Goal: Information Seeking & Learning: Learn about a topic

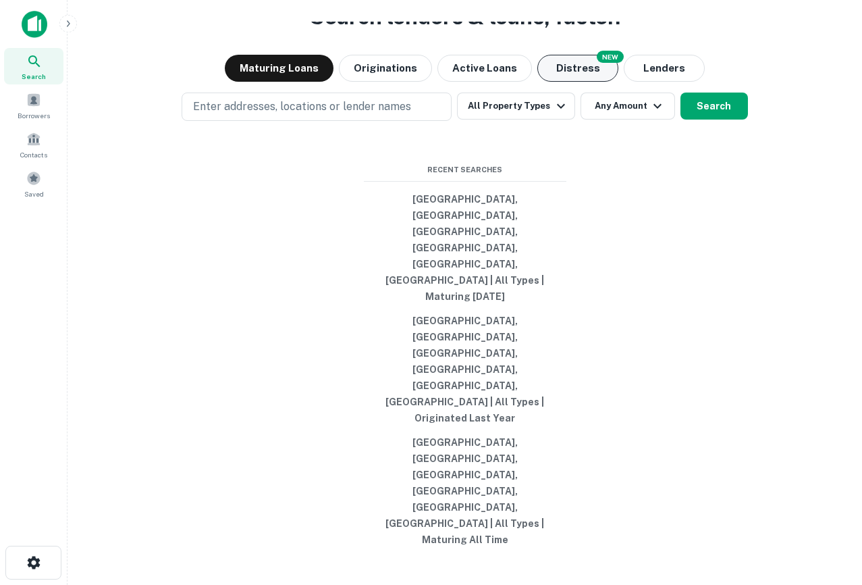
click at [573, 82] on button "Distress" at bounding box center [577, 68] width 81 height 27
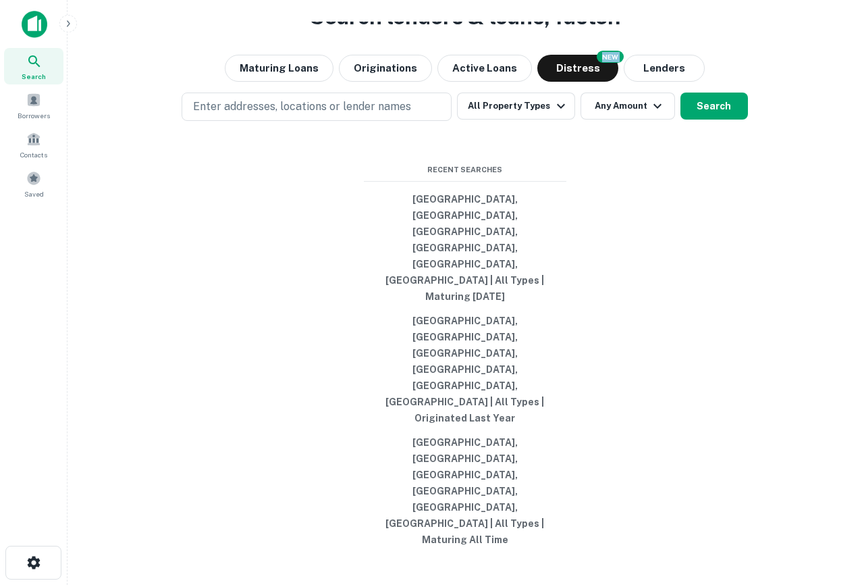
drag, startPoint x: 649, startPoint y: 150, endPoint x: 259, endPoint y: 151, distance: 389.6
click at [259, 151] on div "Search lenders & loans, faster. Maturing Loans Originations Active Loans NEW Di…" at bounding box center [464, 324] width 773 height 585
drag, startPoint x: 298, startPoint y: 142, endPoint x: 676, endPoint y: 141, distance: 377.4
click at [676, 141] on div "Search lenders & loans, faster. Maturing Loans Originations Active Loans NEW Di…" at bounding box center [464, 324] width 773 height 585
drag, startPoint x: 725, startPoint y: 354, endPoint x: 708, endPoint y: 390, distance: 39.6
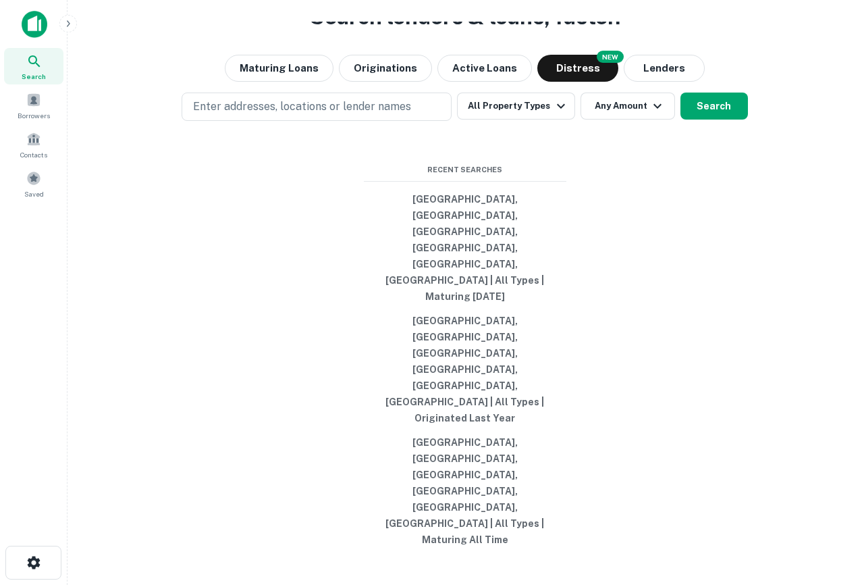
click at [725, 354] on div "Search lenders & loans, faster. Maturing Loans Originations Active Loans NEW Di…" at bounding box center [464, 324] width 773 height 585
drag, startPoint x: 541, startPoint y: 389, endPoint x: 213, endPoint y: 129, distance: 418.6
click at [213, 129] on div "Search lenders & loans, faster. Maturing Loans Originations Active Loans NEW Di…" at bounding box center [464, 324] width 773 height 585
drag, startPoint x: 283, startPoint y: 128, endPoint x: 18, endPoint y: 15, distance: 287.7
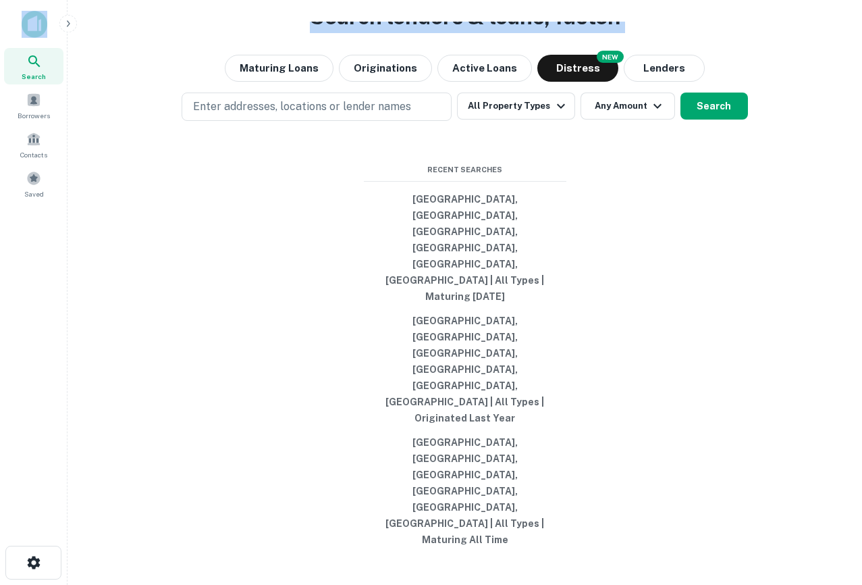
click at [18, 15] on div "Search Borrowers Contacts Saved Search lenders & loans, faster. Maturing Loans …" at bounding box center [431, 292] width 862 height 585
click at [347, 85] on div "Search lenders & loans, faster. Maturing Loans Originations Active Loans NEW Di…" at bounding box center [464, 324] width 773 height 585
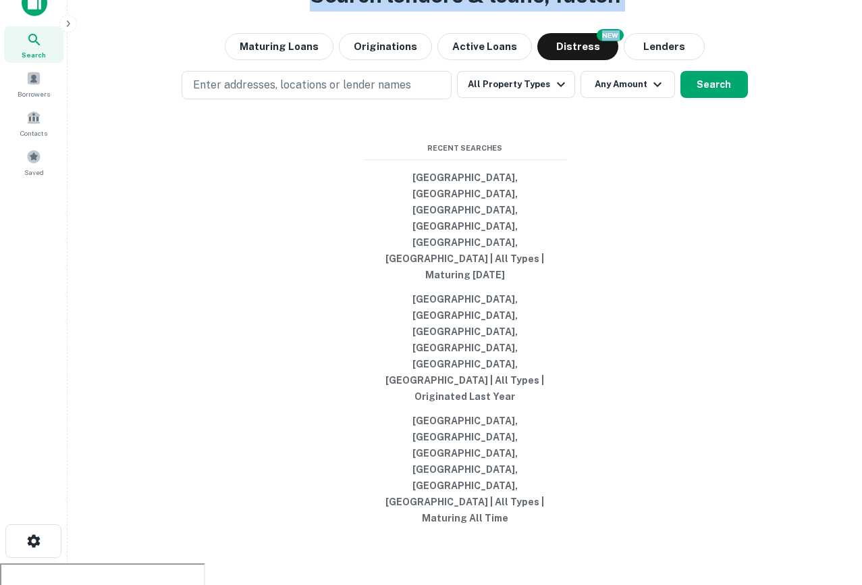
drag, startPoint x: 349, startPoint y: 106, endPoint x: 700, endPoint y: 134, distance: 351.5
click at [700, 134] on div "Search lenders & loans, faster. Maturing Loans Originations Active Loans NEW Di…" at bounding box center [464, 303] width 773 height 585
click at [328, 91] on div "Search lenders & loans, faster. Maturing Loans Originations Active Loans NEW Di…" at bounding box center [464, 303] width 773 height 585
drag, startPoint x: 249, startPoint y: 117, endPoint x: 389, endPoint y: 74, distance: 146.3
click at [389, 74] on div "Search lenders & loans, faster. Maturing Loans Originations Active Loans NEW Di…" at bounding box center [464, 303] width 773 height 585
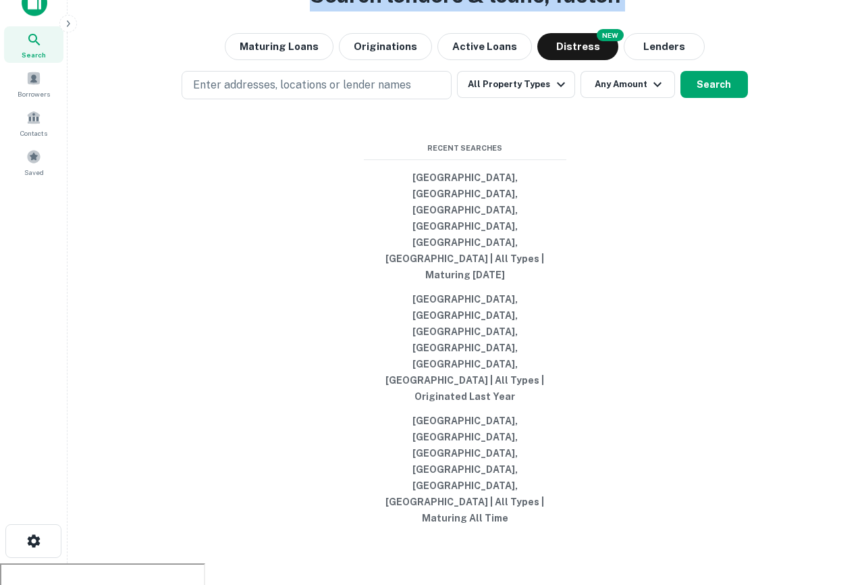
click at [389, 74] on div "Search lenders & loans, faster. Maturing Loans Originations Active Loans NEW Di…" at bounding box center [464, 303] width 773 height 585
click at [69, 17] on button "button" at bounding box center [68, 24] width 18 height 18
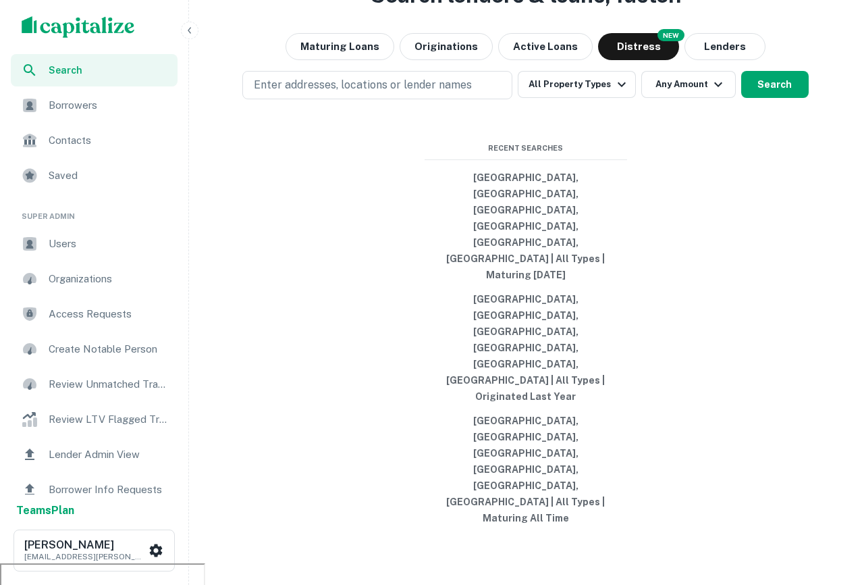
click at [55, 245] on span "Users" at bounding box center [109, 244] width 121 height 16
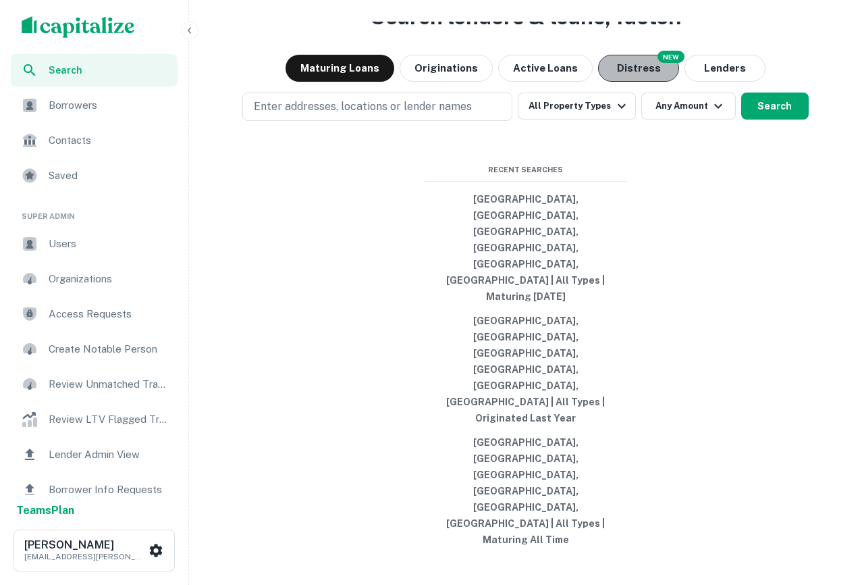
click at [616, 82] on button "Distress" at bounding box center [638, 68] width 81 height 27
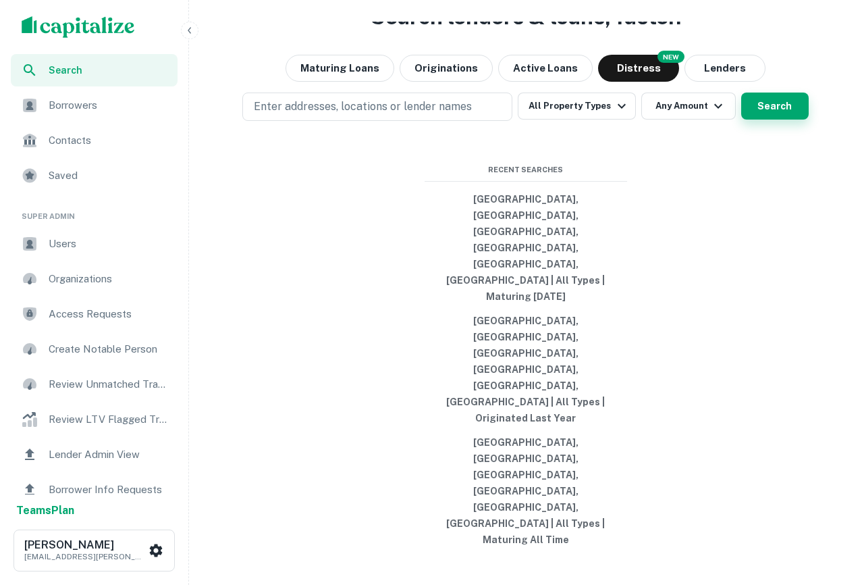
click at [774, 120] on button "Search" at bounding box center [775, 106] width 68 height 27
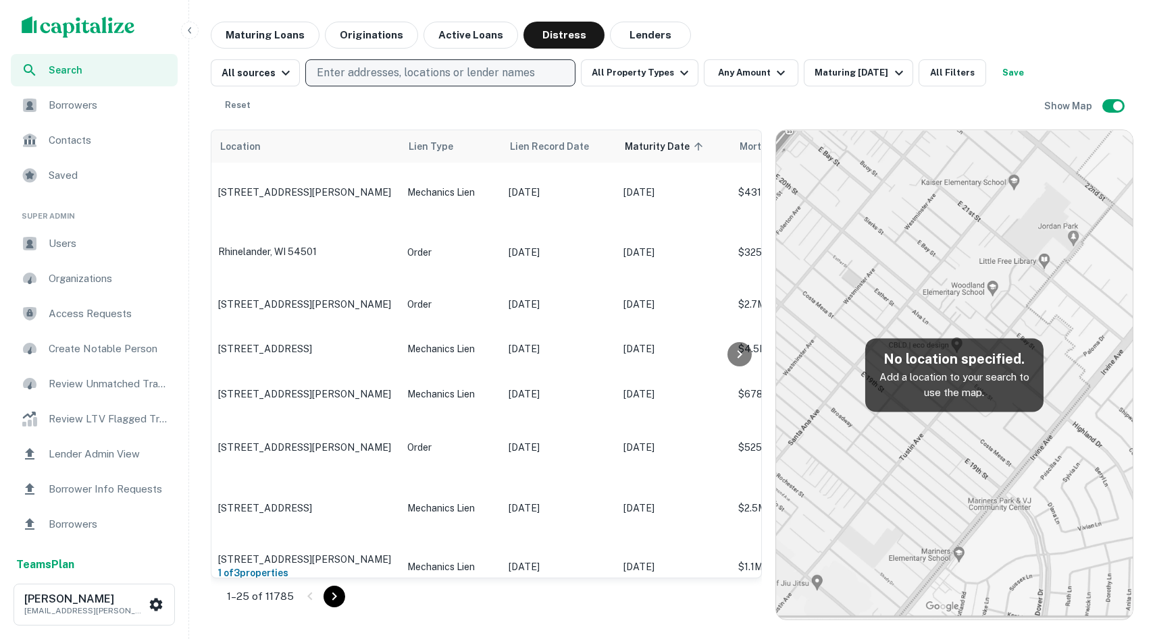
click at [371, 68] on p "Enter addresses, locations or lender names" at bounding box center [426, 73] width 218 height 16
type input "********"
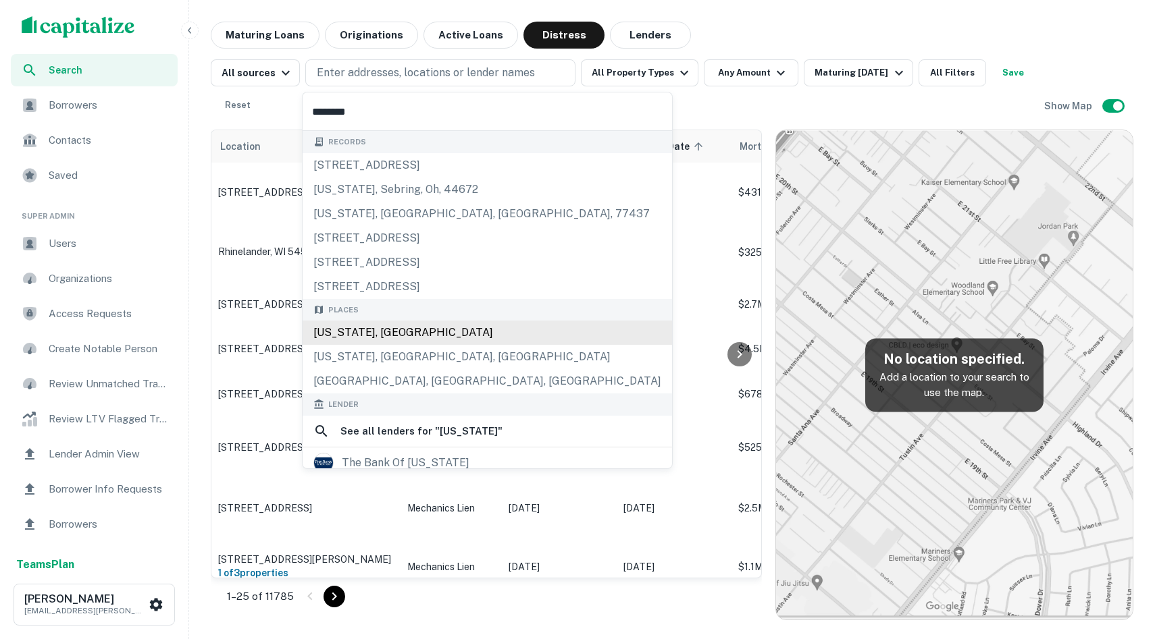
click at [397, 328] on div "[US_STATE], [GEOGRAPHIC_DATA]" at bounding box center [486, 333] width 369 height 24
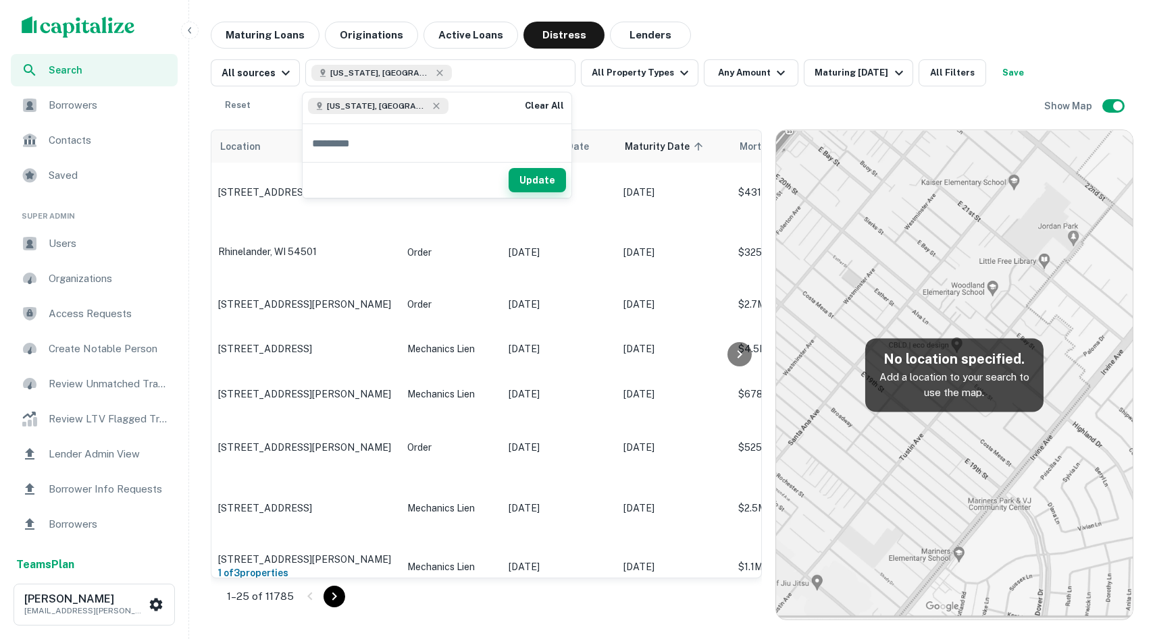
click at [546, 178] on button "Update" at bounding box center [536, 180] width 57 height 24
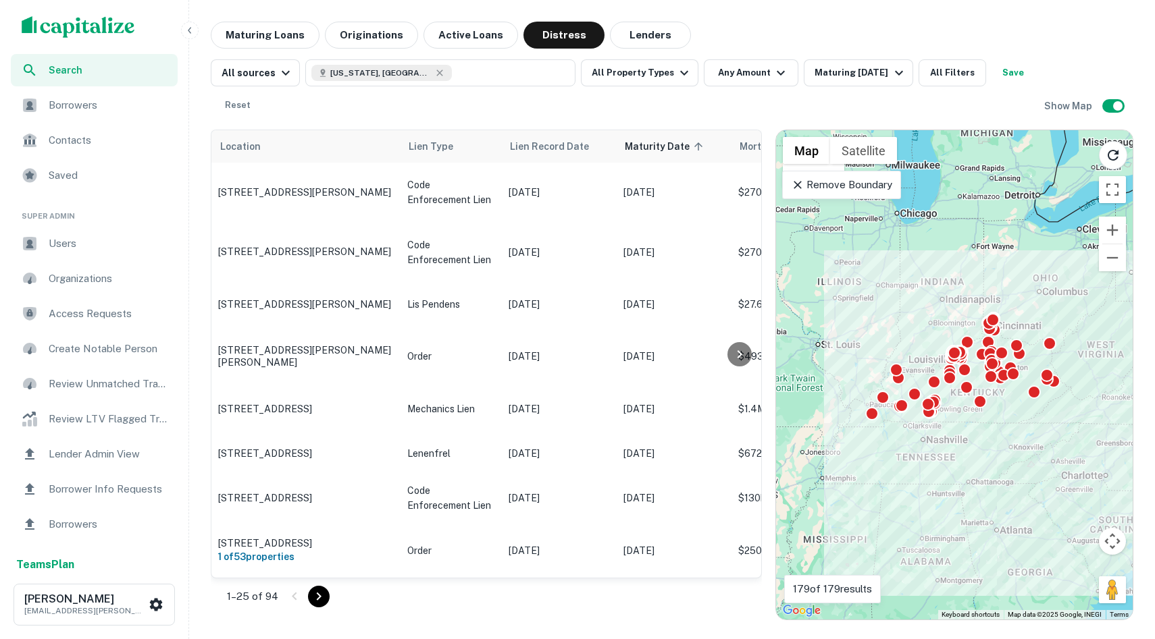
click at [861, 183] on p "Remove Boundary" at bounding box center [841, 185] width 101 height 16
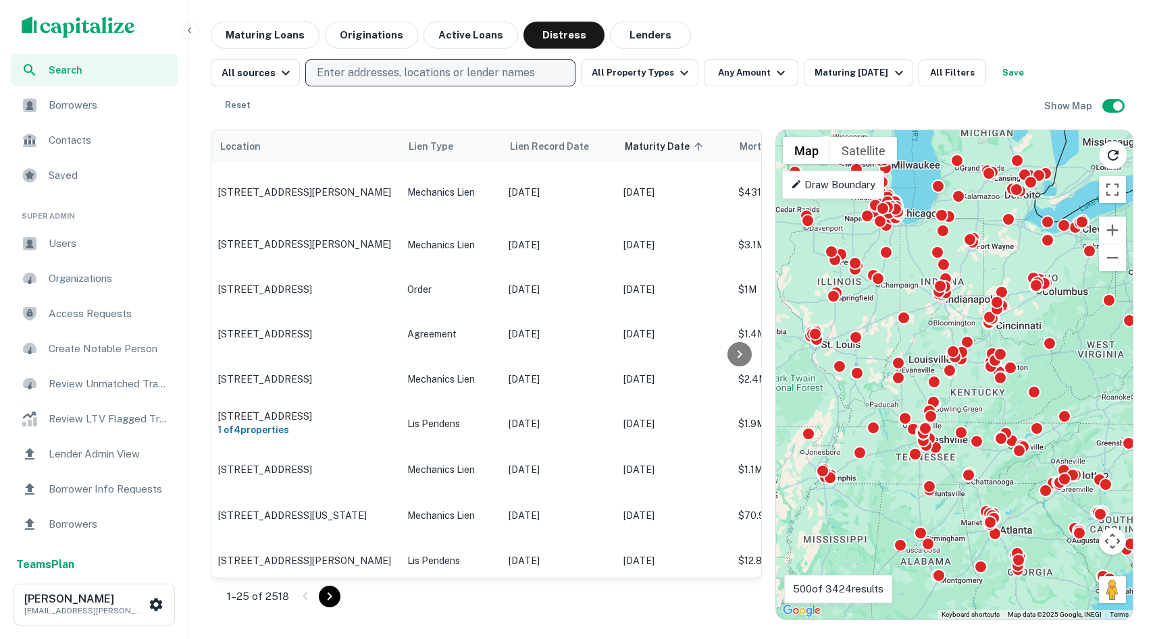
click at [343, 72] on p "Enter addresses, locations or lender names" at bounding box center [426, 73] width 218 height 16
type input "*"
type input "********"
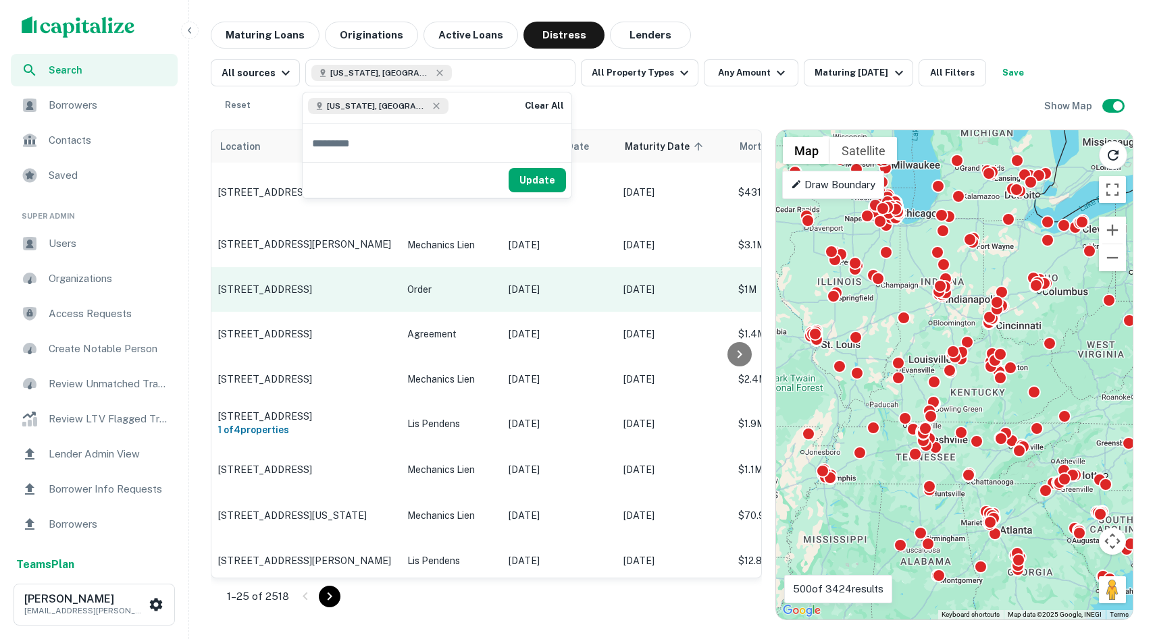
drag, startPoint x: 461, startPoint y: 285, endPoint x: 502, endPoint y: 274, distance: 41.9
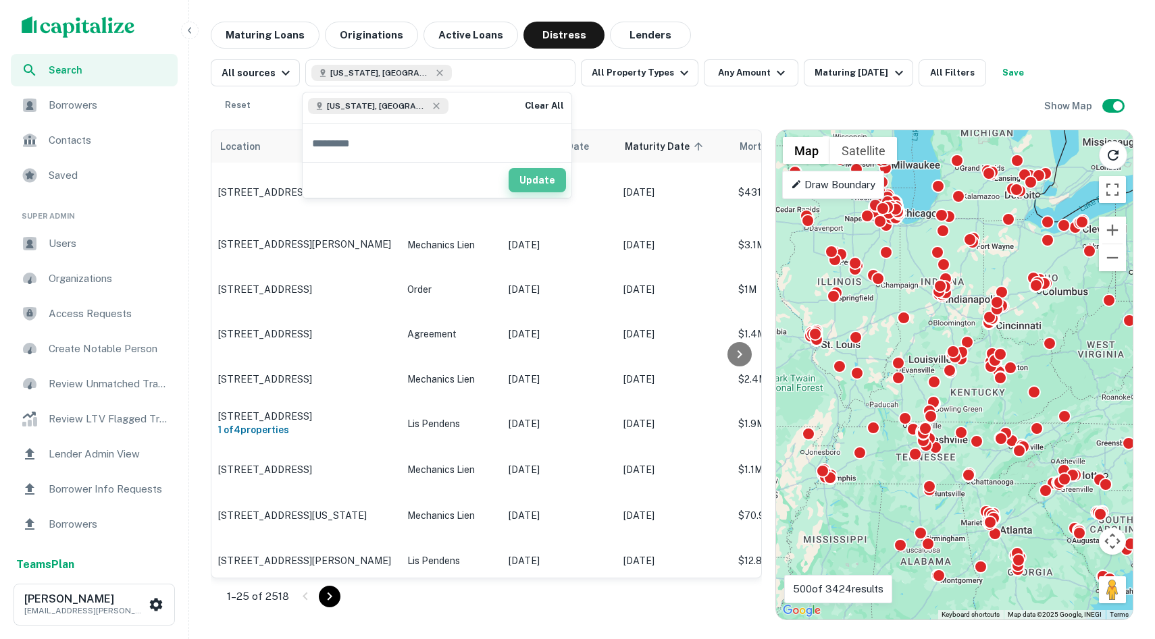
click at [546, 188] on button "Update" at bounding box center [536, 180] width 57 height 24
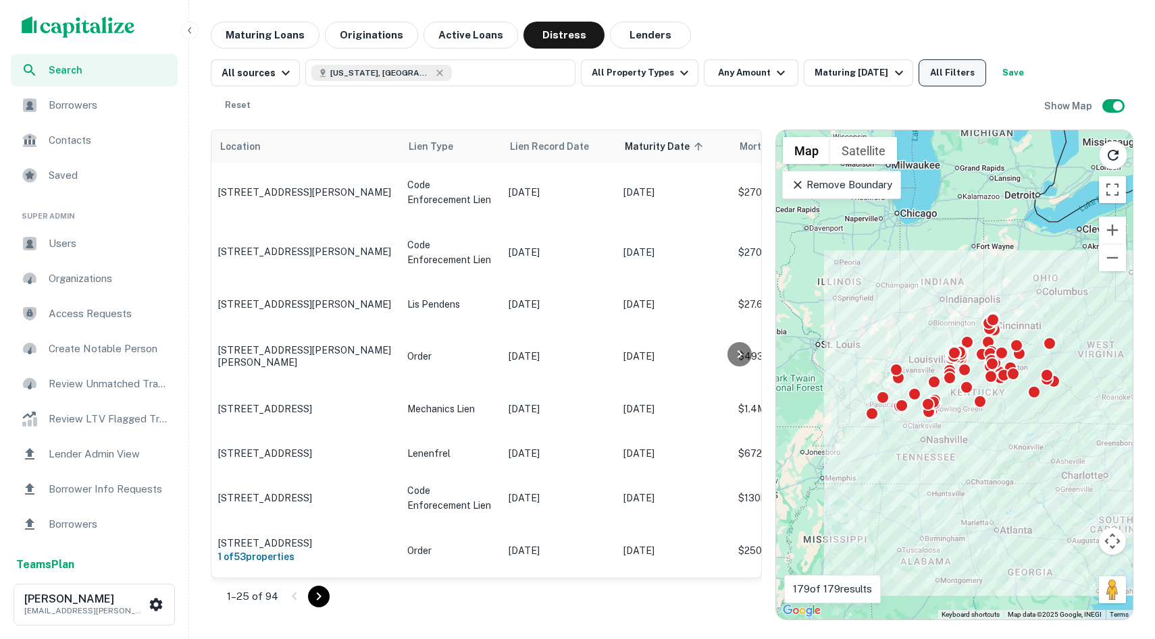
click at [862, 76] on button "All Filters" at bounding box center [952, 72] width 68 height 27
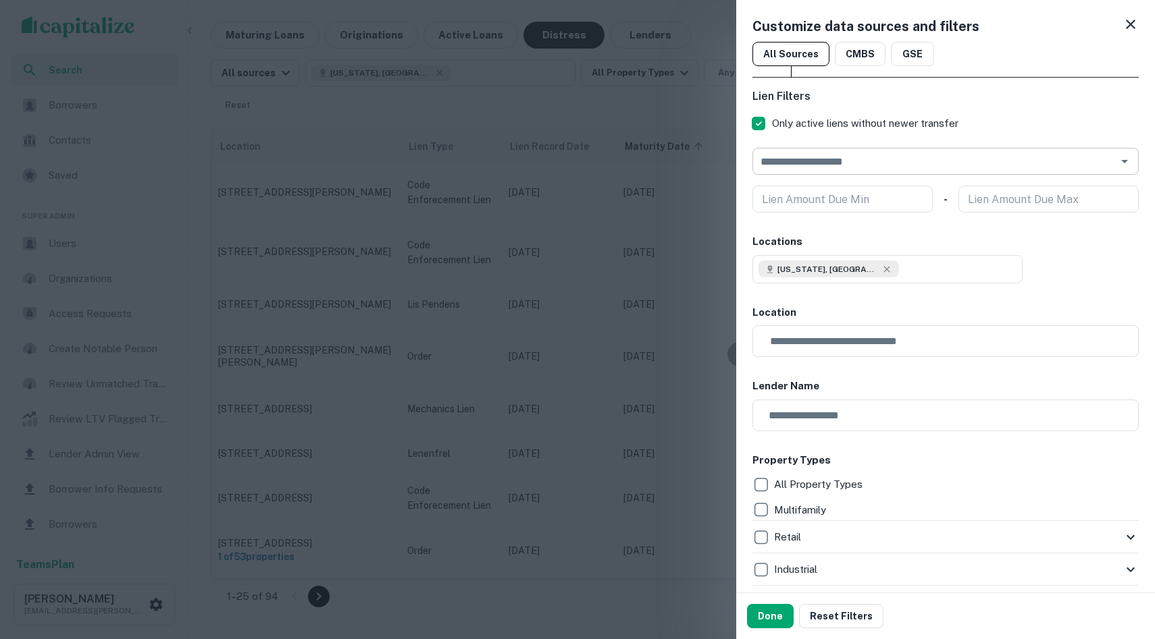
click at [849, 169] on input "text" at bounding box center [934, 161] width 356 height 19
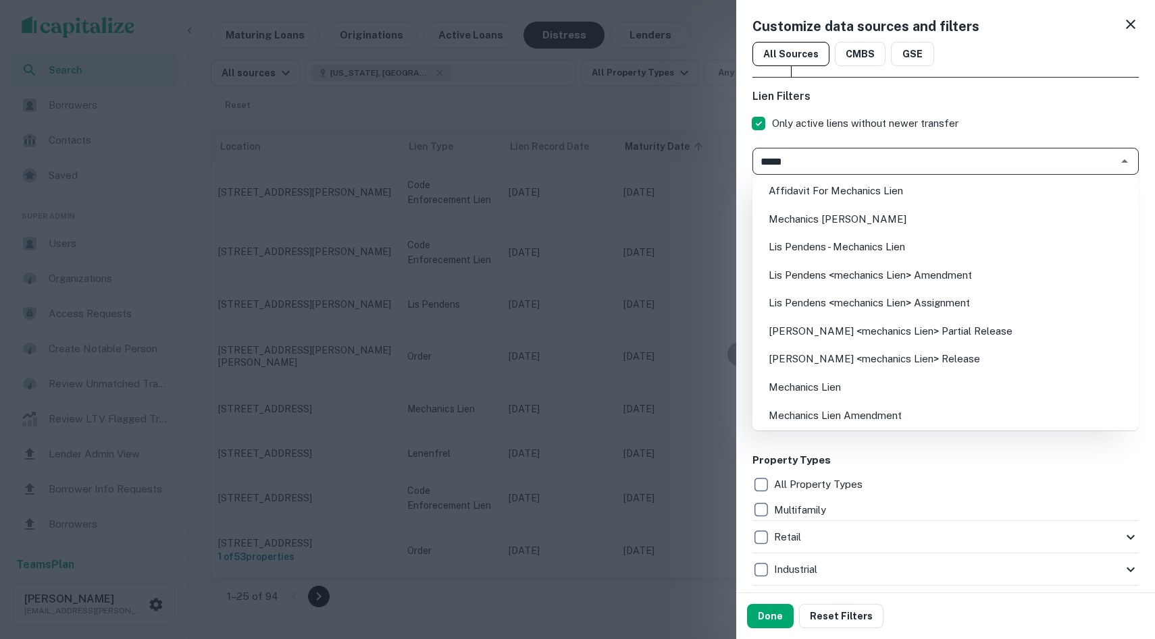
type input "******"
click at [862, 386] on li "Mechanics Lien" at bounding box center [945, 387] width 375 height 24
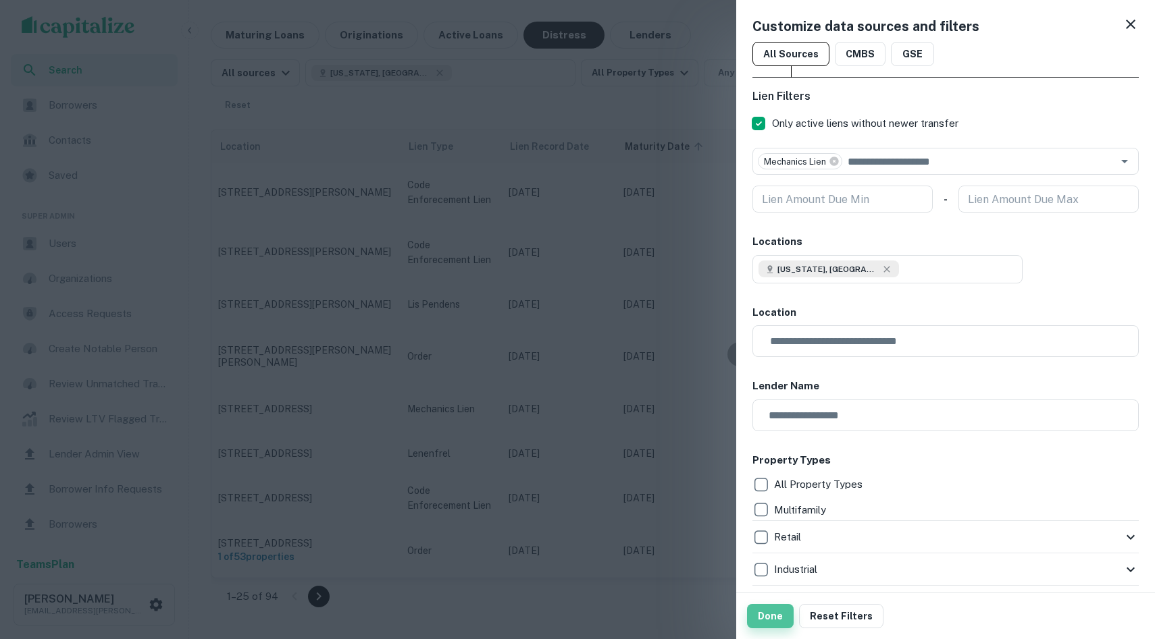
click at [769, 584] on button "Done" at bounding box center [770, 616] width 47 height 24
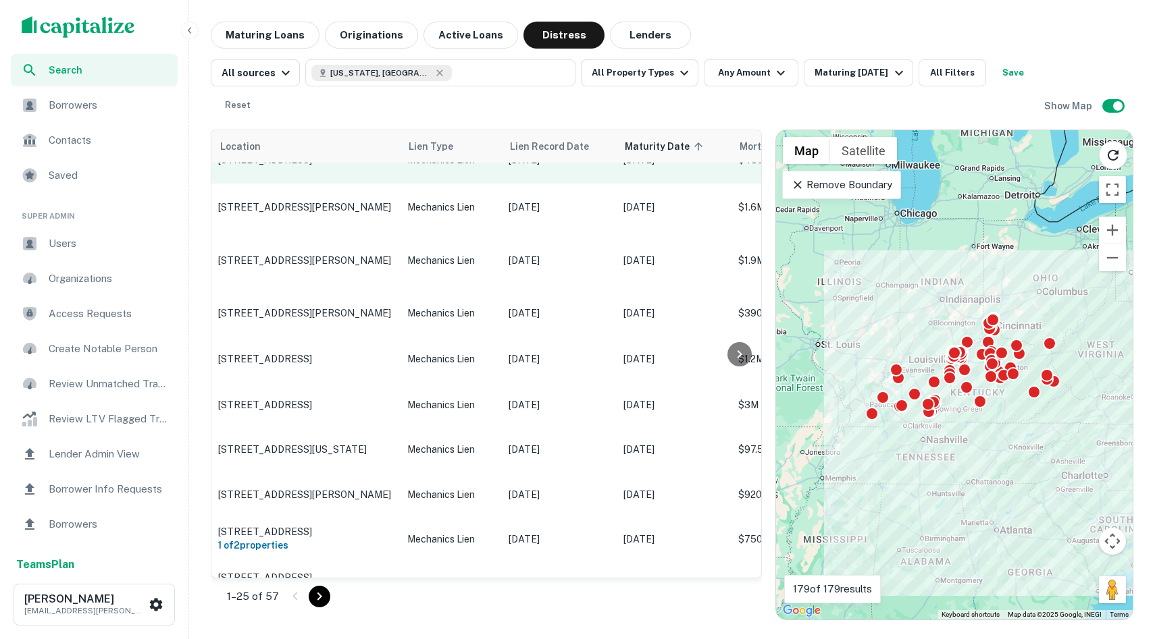
scroll to position [1916, 0]
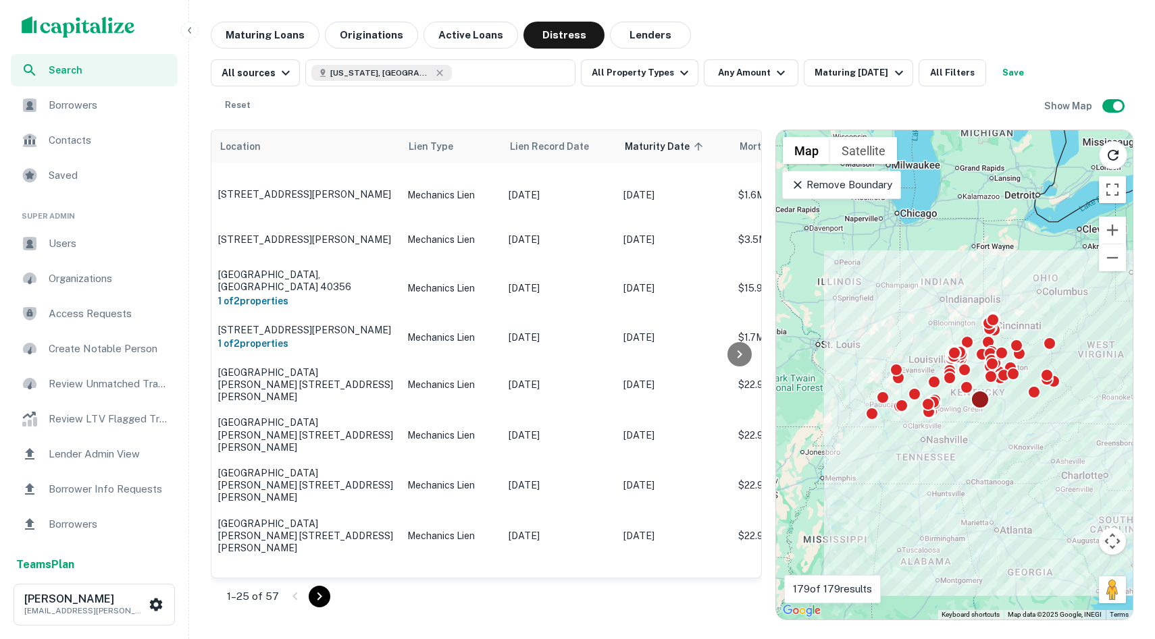
click at [862, 403] on div at bounding box center [980, 400] width 20 height 20
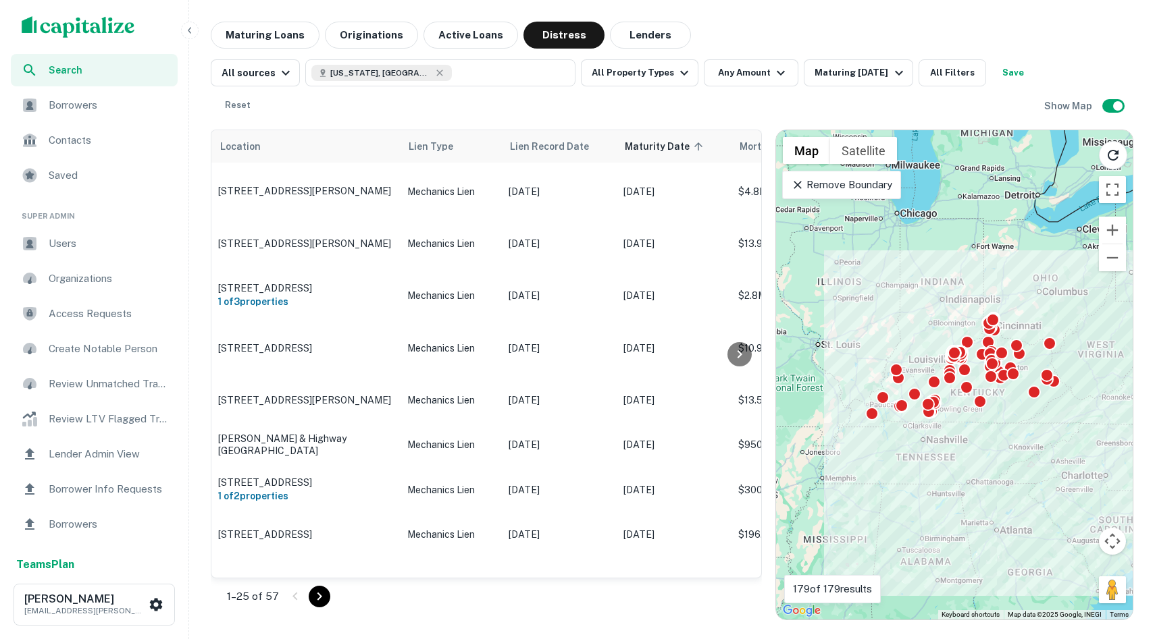
scroll to position [0, 0]
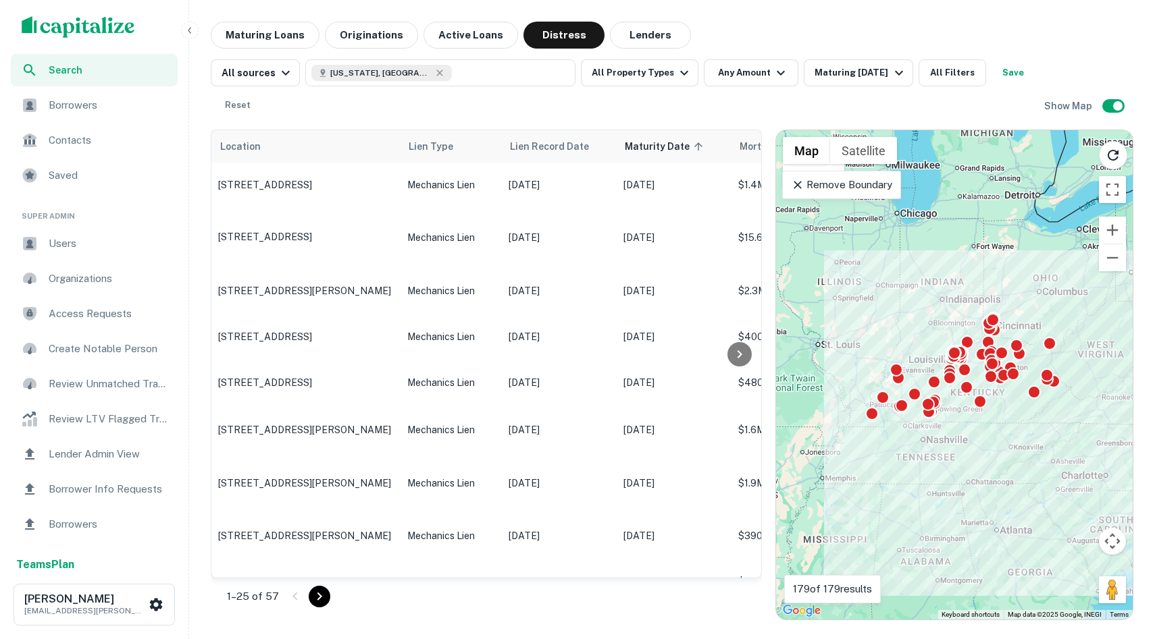
click at [852, 184] on p "Remove Boundary" at bounding box center [841, 185] width 101 height 16
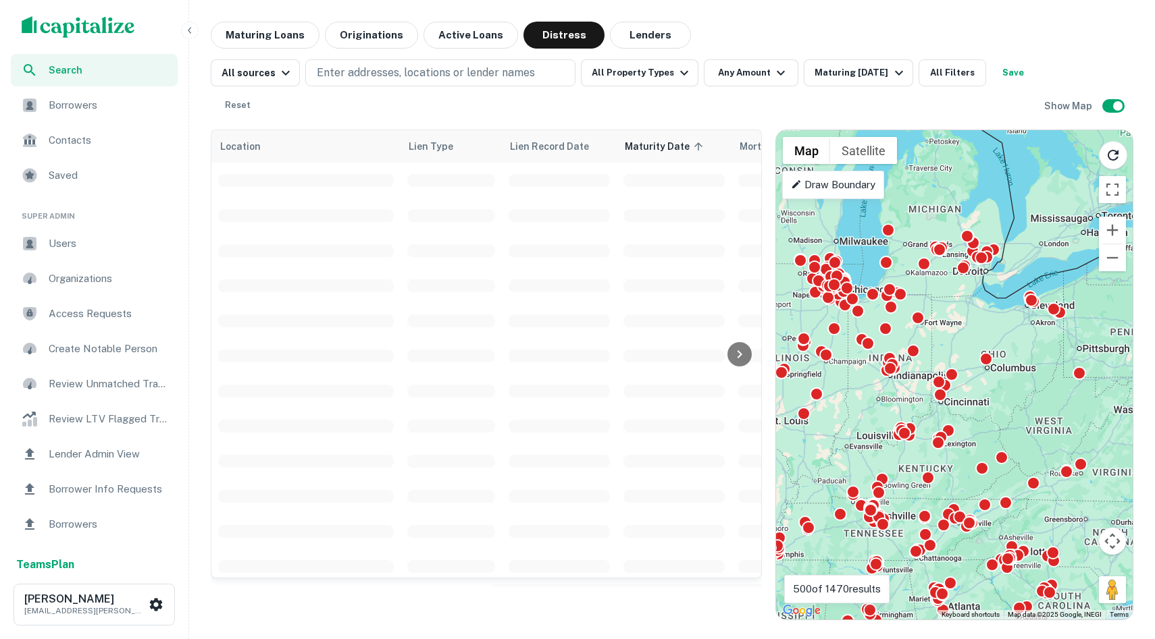
drag, startPoint x: 1018, startPoint y: 332, endPoint x: 964, endPoint y: 412, distance: 97.2
click at [862, 412] on div "To activate drag with keyboard, press Alt + Enter. Once in keyboard drag state,…" at bounding box center [954, 375] width 357 height 490
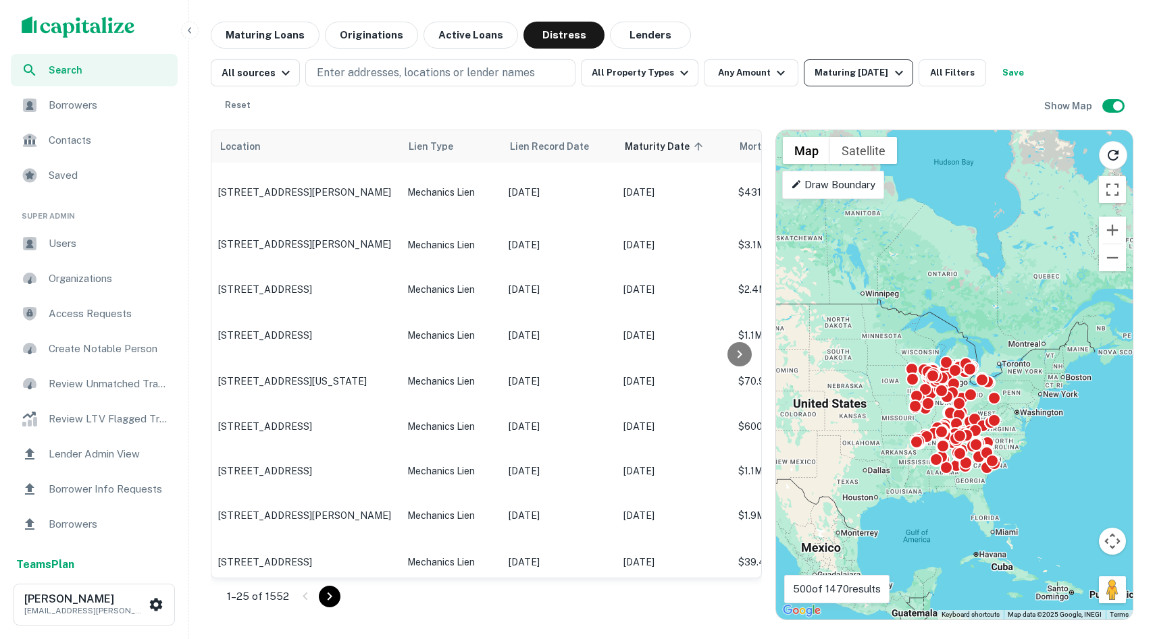
click at [858, 72] on div "Maturing [DATE]" at bounding box center [860, 73] width 92 height 16
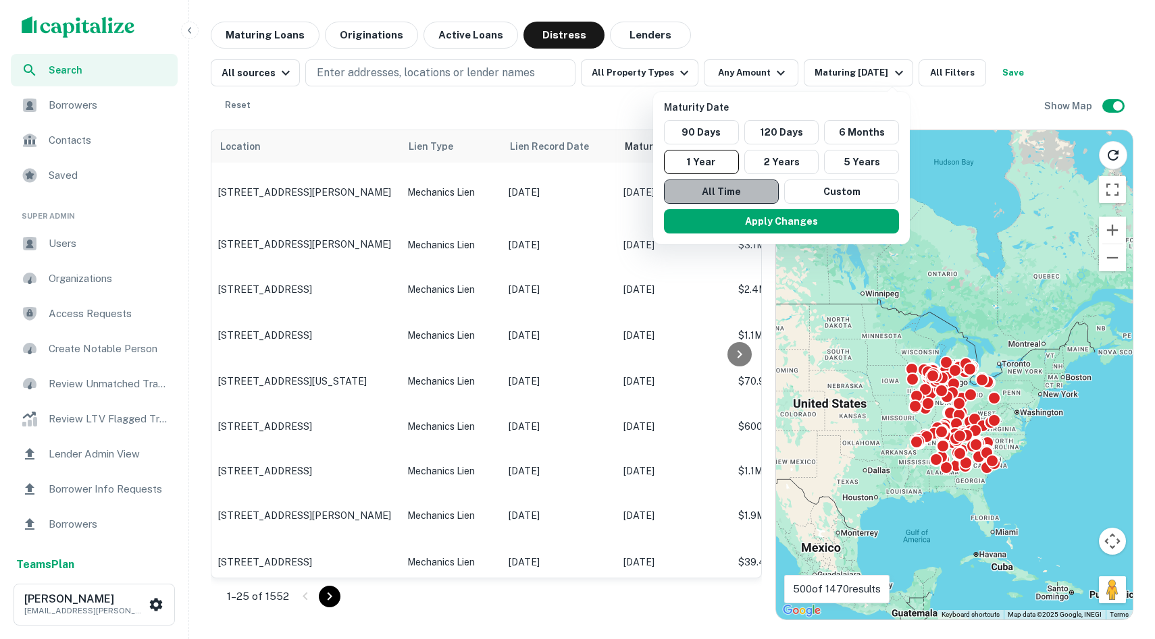
click at [729, 190] on button "All Time" at bounding box center [721, 192] width 115 height 24
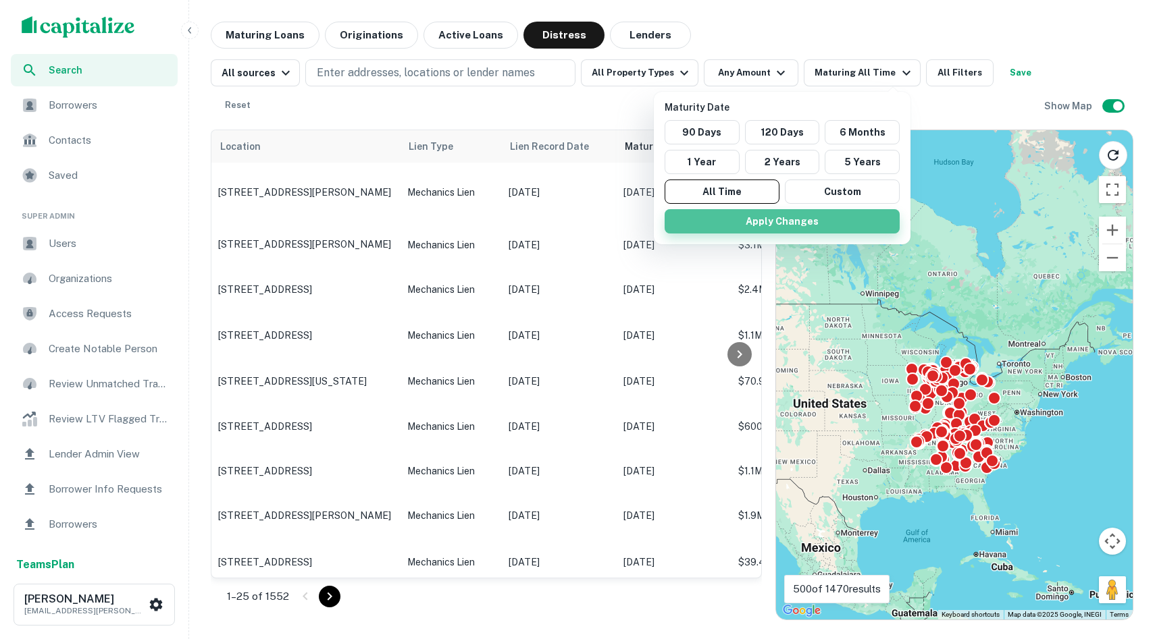
click at [766, 223] on button "Apply Changes" at bounding box center [781, 221] width 235 height 24
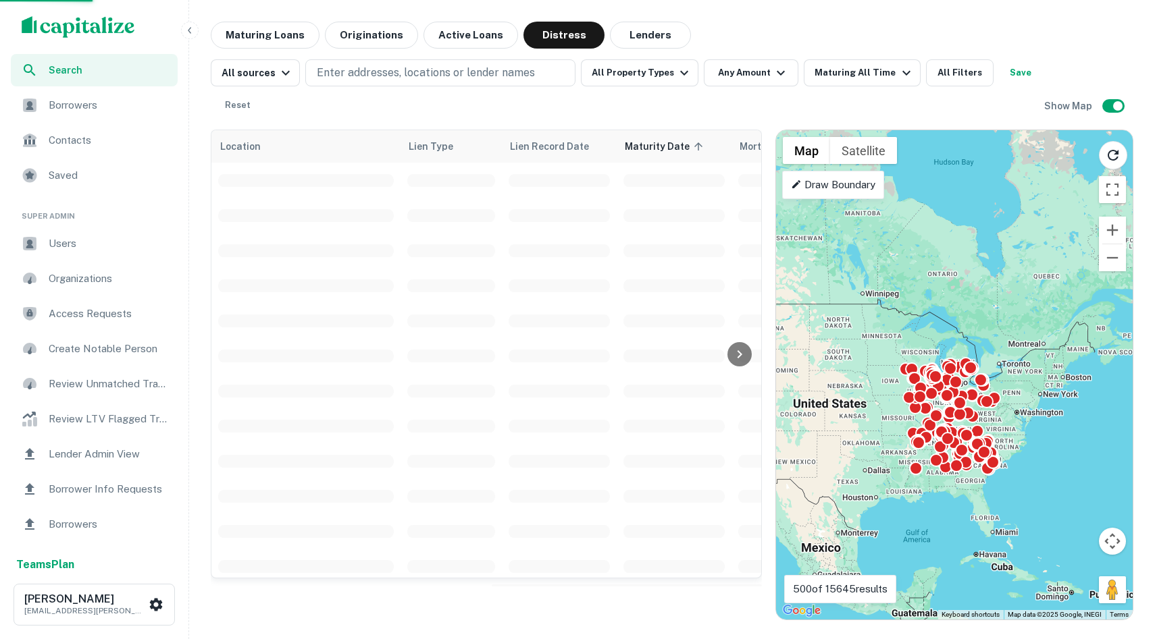
click at [862, 419] on div "To activate drag with keyboard, press Alt + Enter. Once in keyboard drag state,…" at bounding box center [954, 375] width 357 height 490
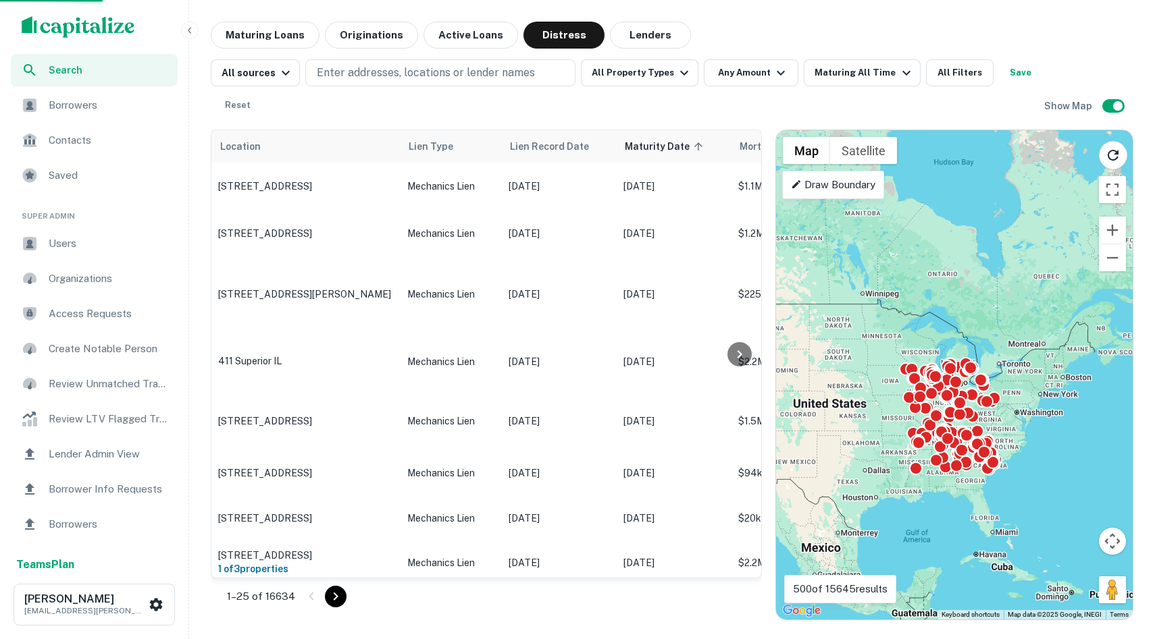
click at [862, 419] on div "To activate drag with keyboard, press Alt + Enter. Once in keyboard drag state,…" at bounding box center [954, 375] width 357 height 490
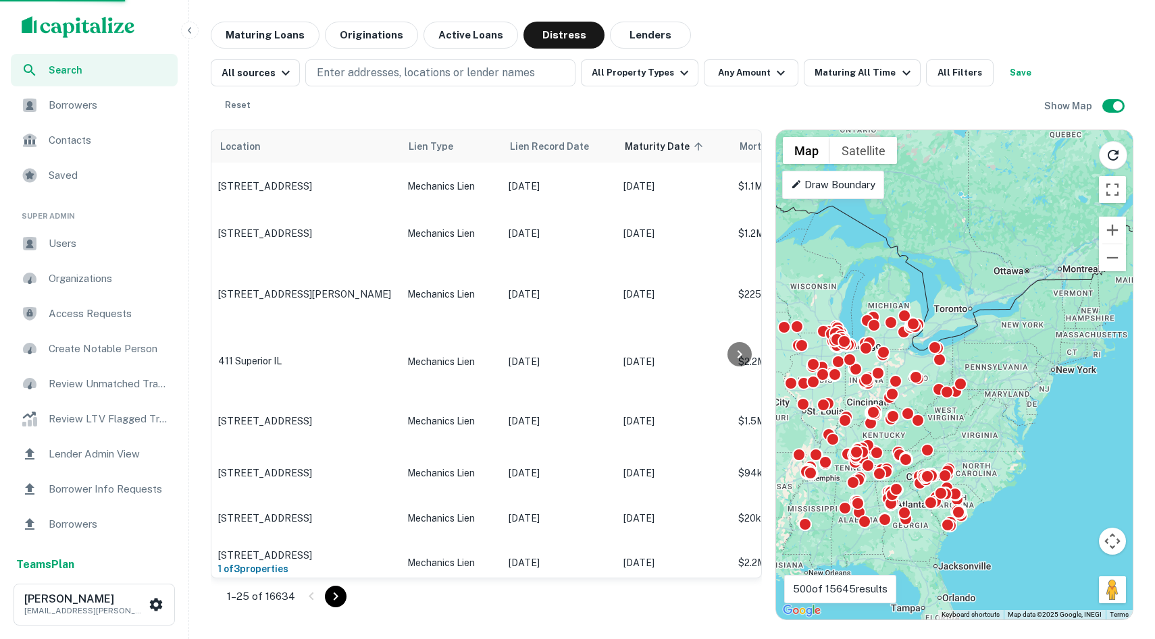
click at [862, 427] on div "To activate drag with keyboard, press Alt + Enter. Once in keyboard drag state,…" at bounding box center [954, 375] width 357 height 490
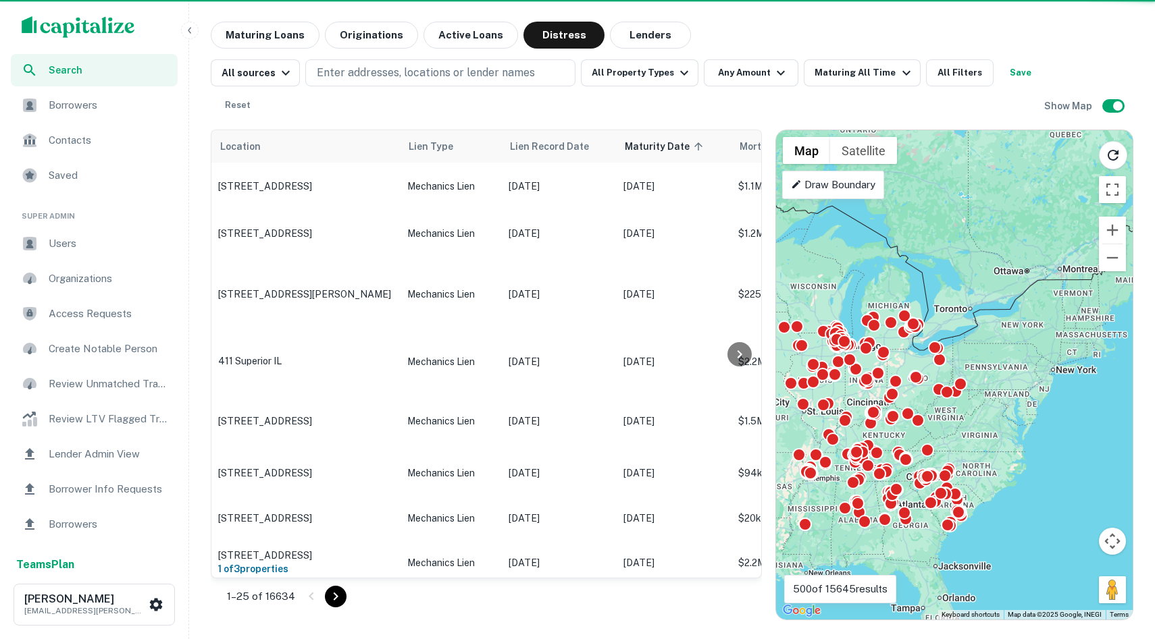
click at [862, 427] on div "To activate drag with keyboard, press Alt + Enter. Once in keyboard drag state,…" at bounding box center [954, 375] width 357 height 490
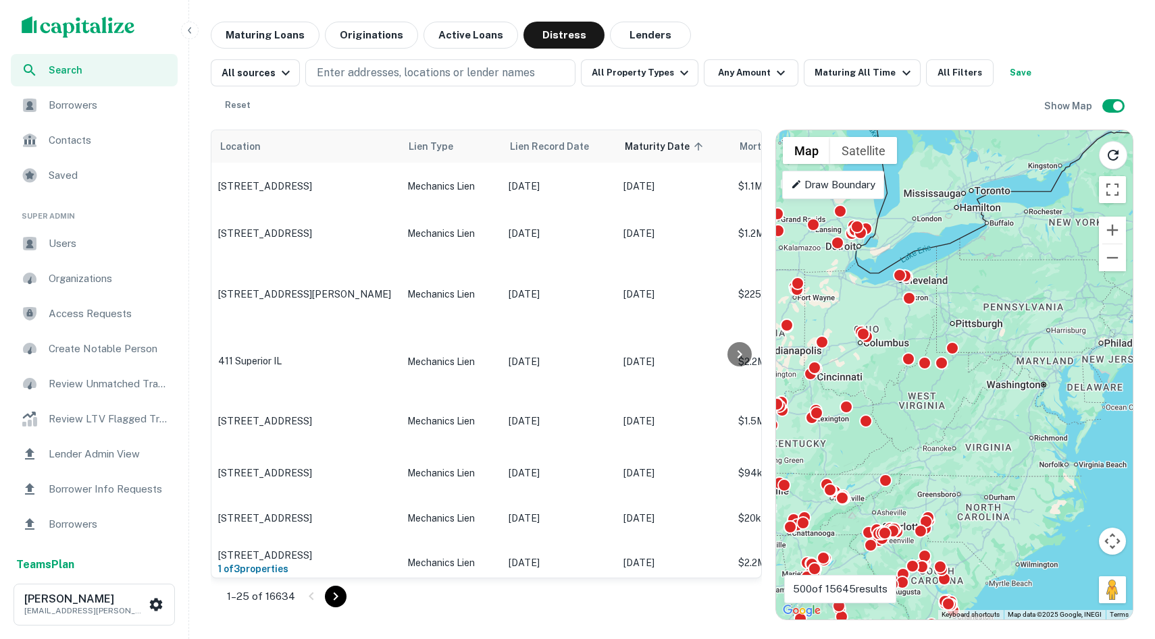
drag, startPoint x: 969, startPoint y: 427, endPoint x: 1106, endPoint y: 371, distance: 147.8
click at [862, 371] on div "To activate drag with keyboard, press Alt + Enter. Once in keyboard drag state,…" at bounding box center [954, 375] width 357 height 490
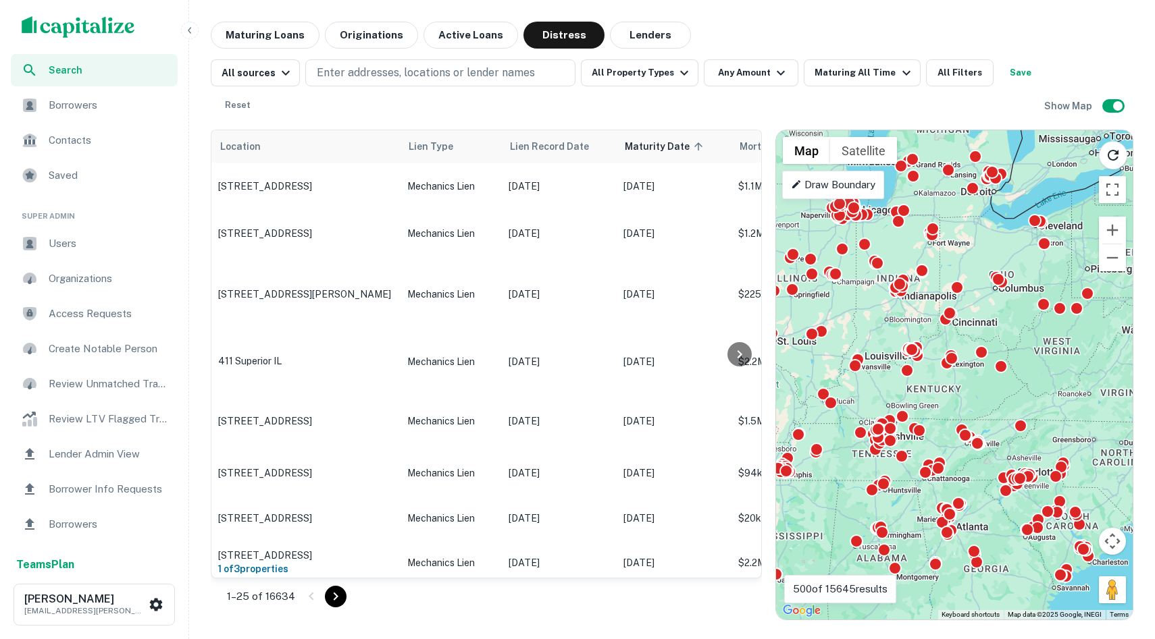
click at [862, 404] on div "To activate drag with keyboard, press Alt + Enter. Once in keyboard drag state,…" at bounding box center [954, 375] width 357 height 490
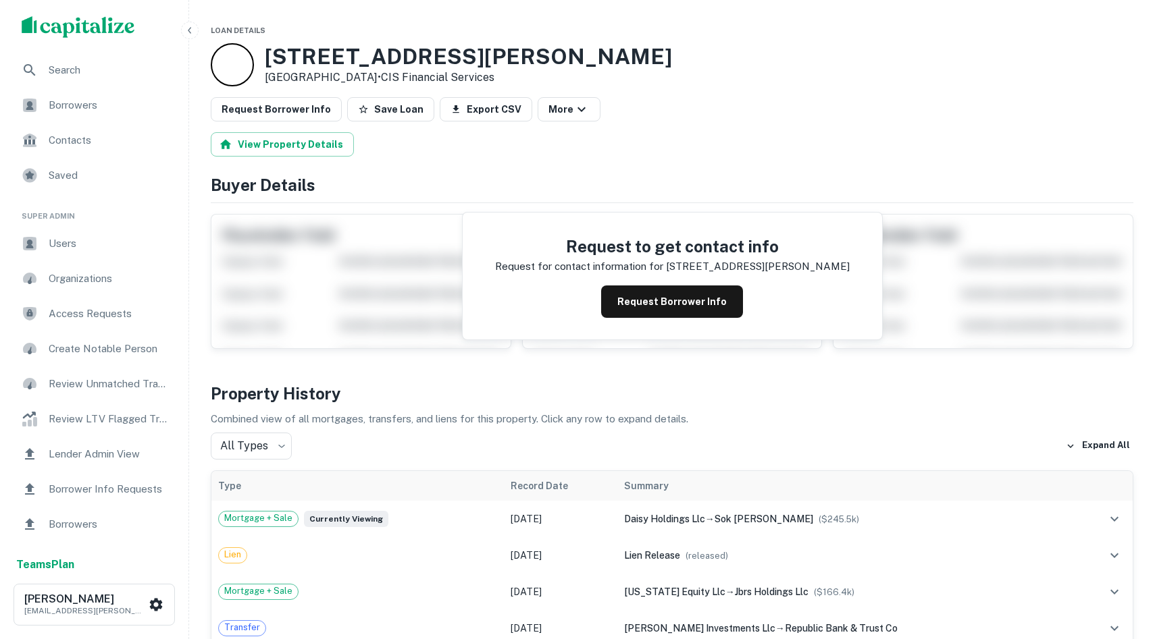
click at [232, 76] on div at bounding box center [232, 64] width 43 height 43
click at [45, 31] on img "scrollable content" at bounding box center [78, 27] width 113 height 22
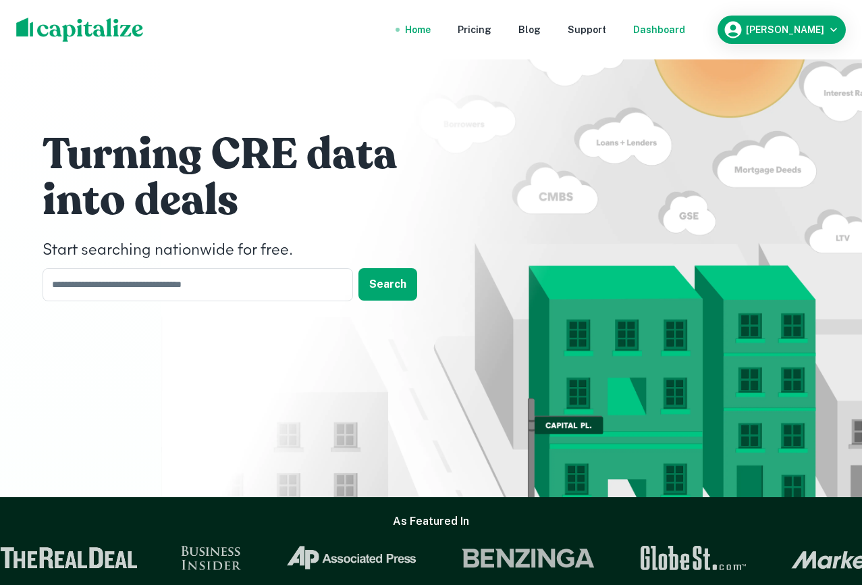
click at [685, 33] on div "Dashboard" at bounding box center [659, 29] width 52 height 15
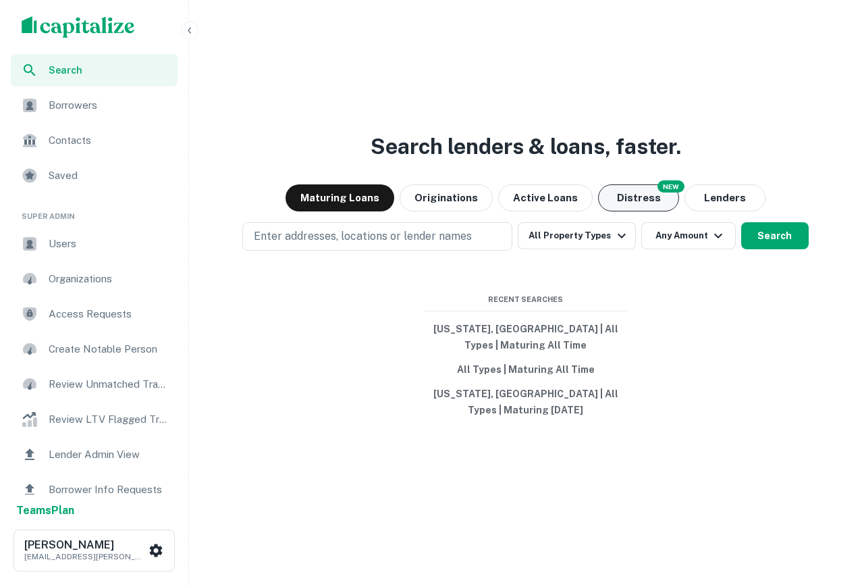
click at [631, 193] on button "Distress" at bounding box center [638, 197] width 81 height 27
click at [532, 372] on button "All Types | Maturing All Time" at bounding box center [526, 369] width 203 height 24
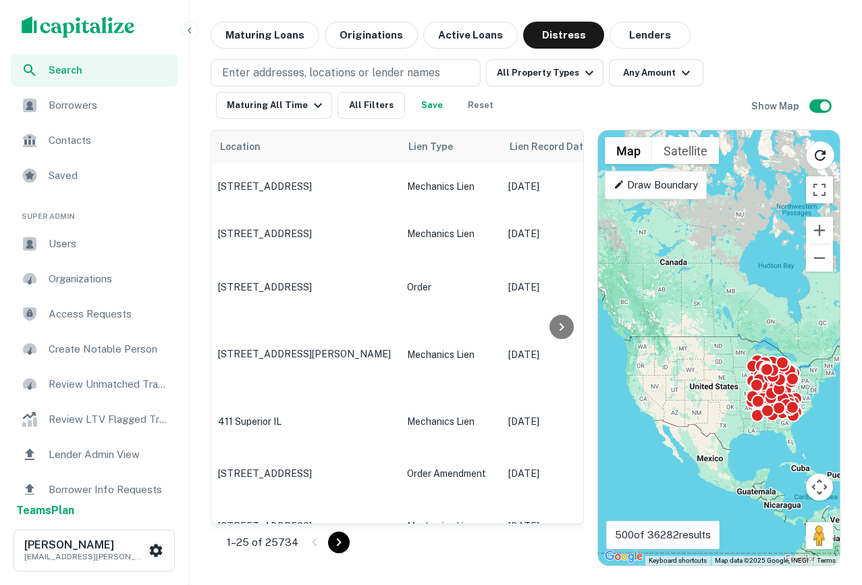
drag, startPoint x: 677, startPoint y: 382, endPoint x: 731, endPoint y: 340, distance: 69.3
click at [732, 340] on div "To activate drag with keyboard, press Alt + Enter. Once in keyboard drag state,…" at bounding box center [719, 347] width 242 height 435
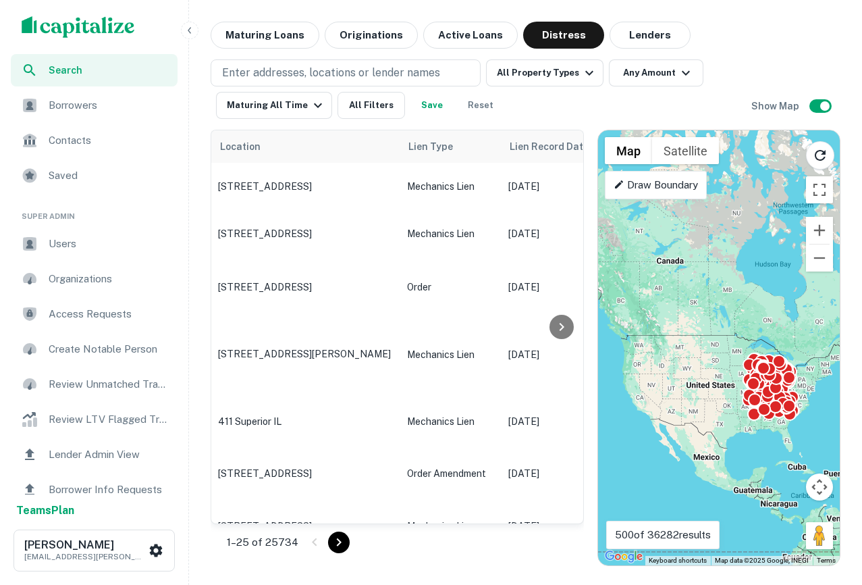
click at [756, 443] on div "To activate drag with keyboard, press Alt + Enter. Once in keyboard drag state,…" at bounding box center [719, 347] width 242 height 435
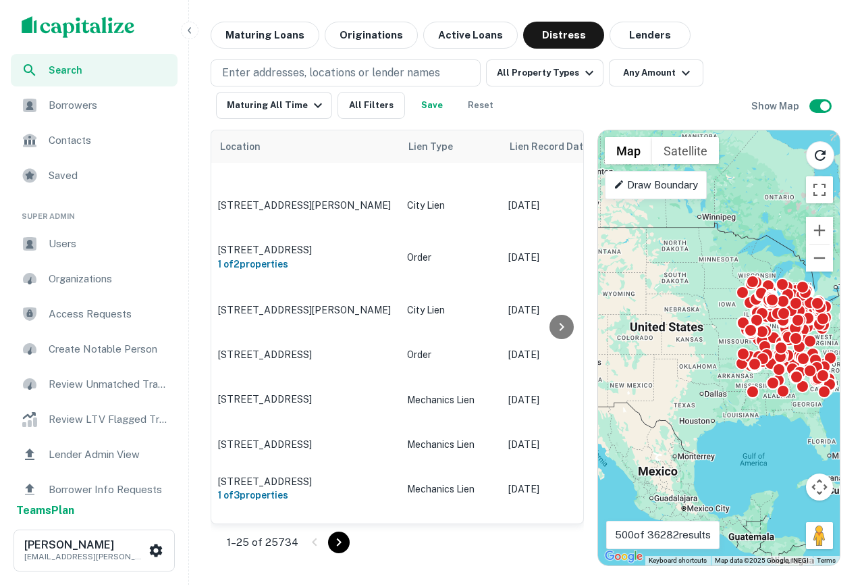
scroll to position [372, 0]
click at [346, 105] on button "All Filters" at bounding box center [372, 105] width 68 height 27
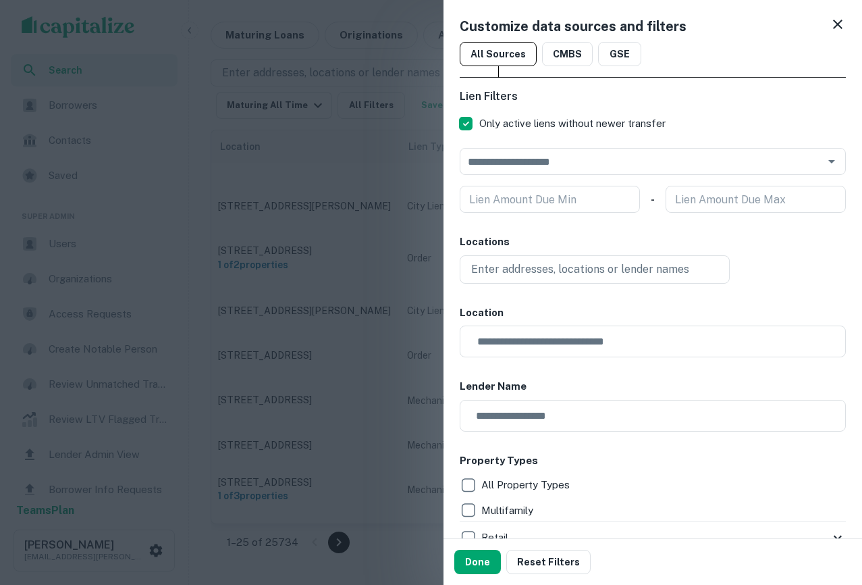
click at [837, 22] on icon at bounding box center [838, 24] width 16 height 16
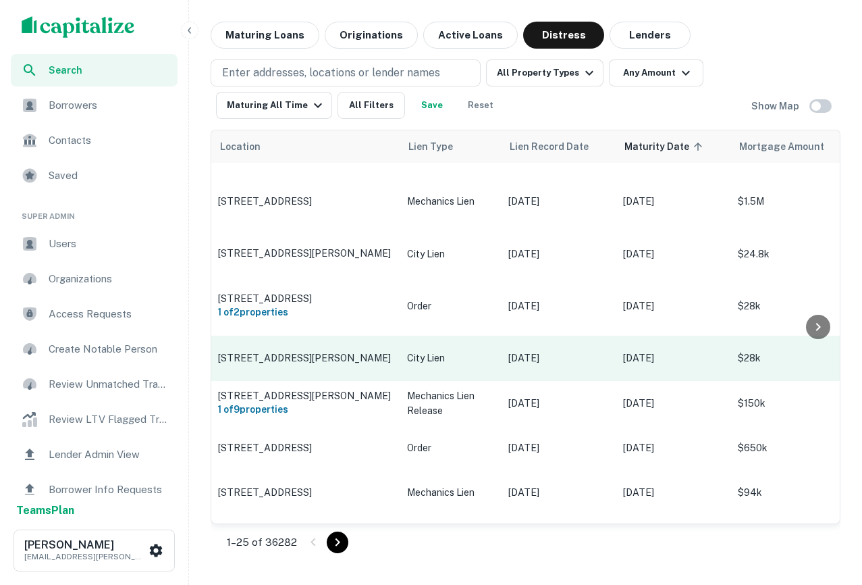
scroll to position [660, 0]
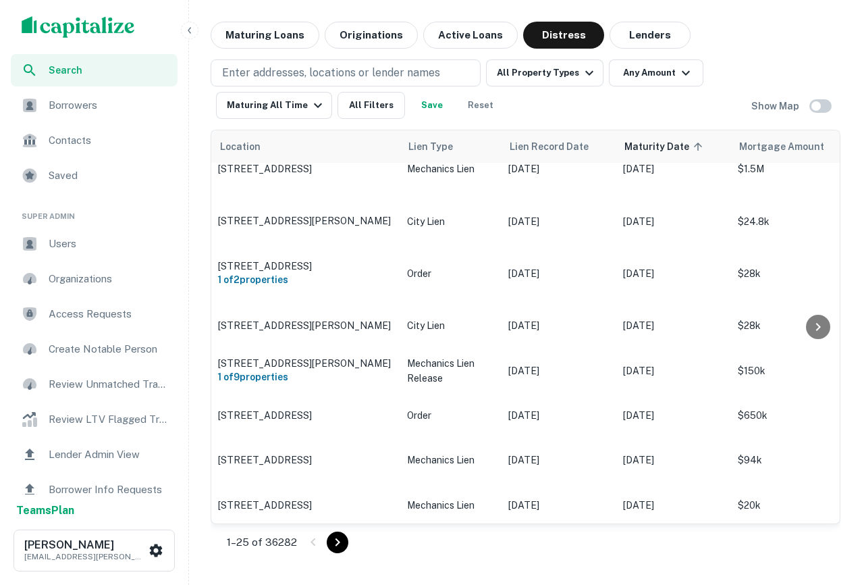
click at [305, 120] on div "Location Lien Type Lien Record Date Maturity Date sorted ascending Mortgage Amo…" at bounding box center [526, 342] width 630 height 447
click at [300, 117] on button "Maturing All Time" at bounding box center [274, 105] width 116 height 27
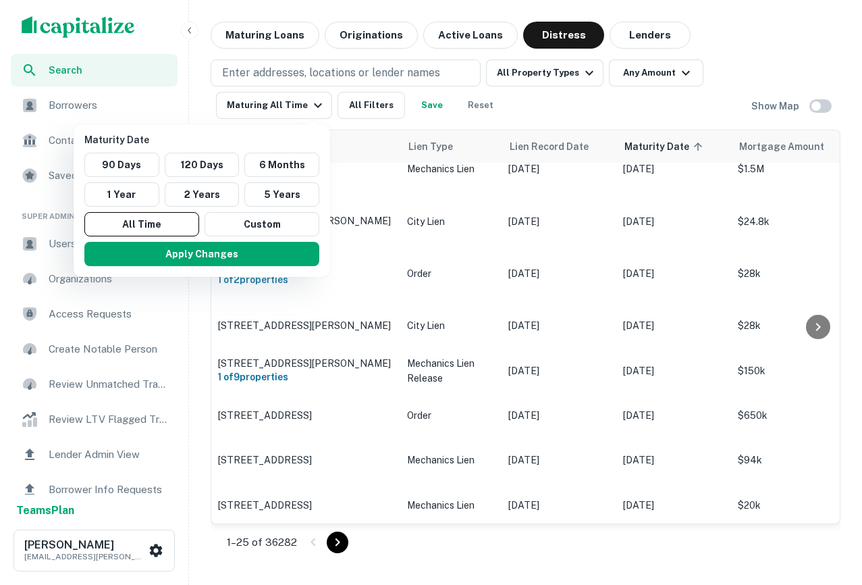
click at [820, 109] on div at bounding box center [431, 292] width 862 height 585
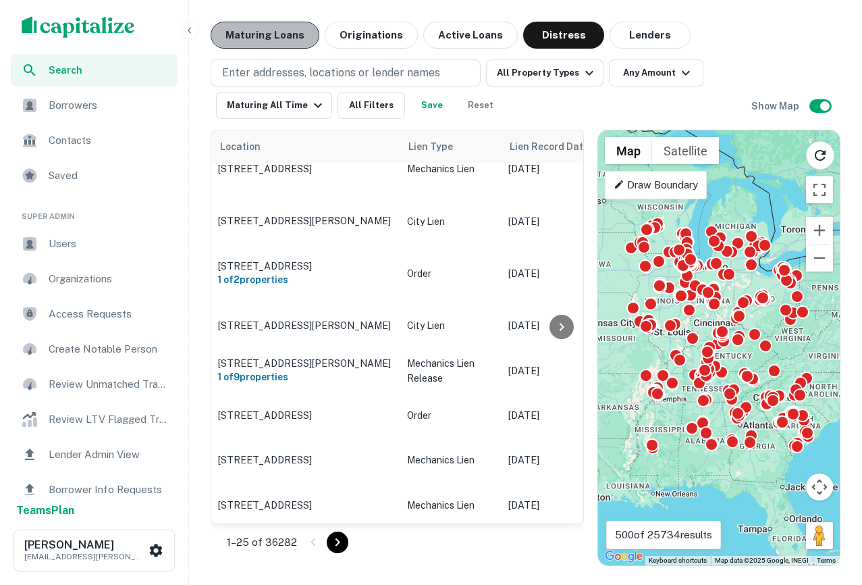
click at [293, 34] on button "Maturing Loans" at bounding box center [265, 35] width 109 height 27
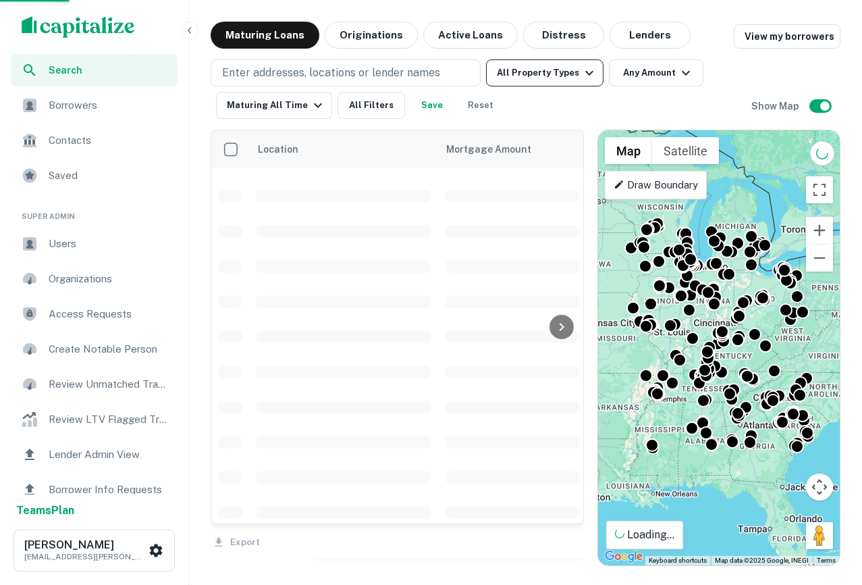
scroll to position [660, 0]
click at [562, 68] on button "All Property Types" at bounding box center [544, 72] width 117 height 27
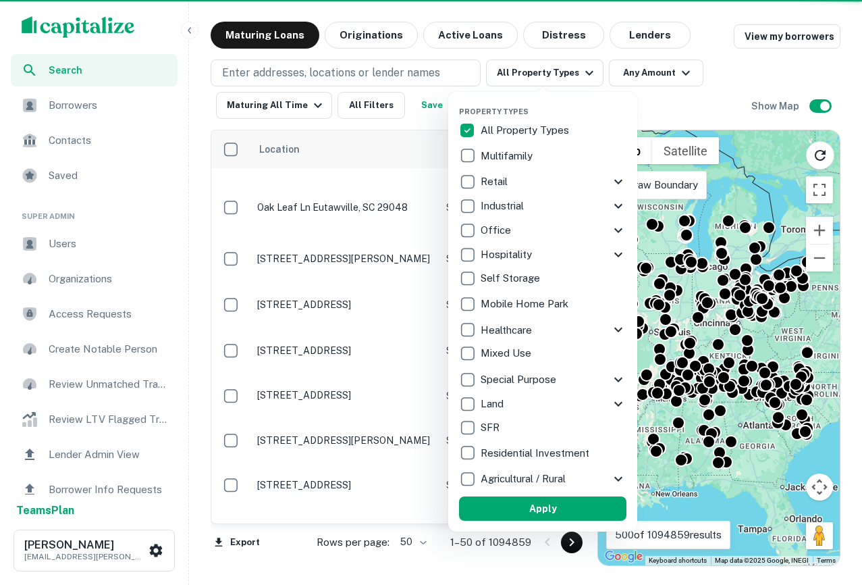
click at [620, 181] on icon at bounding box center [618, 182] width 8 height 5
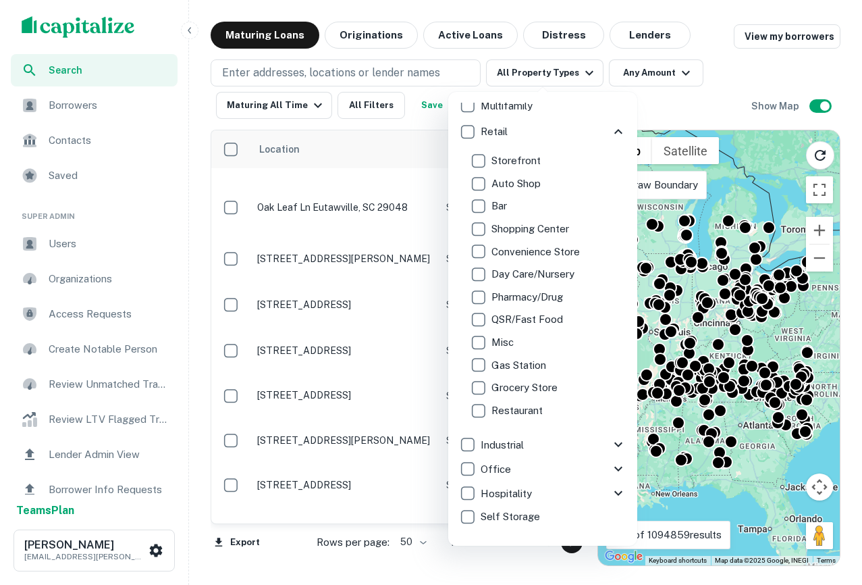
scroll to position [56, 0]
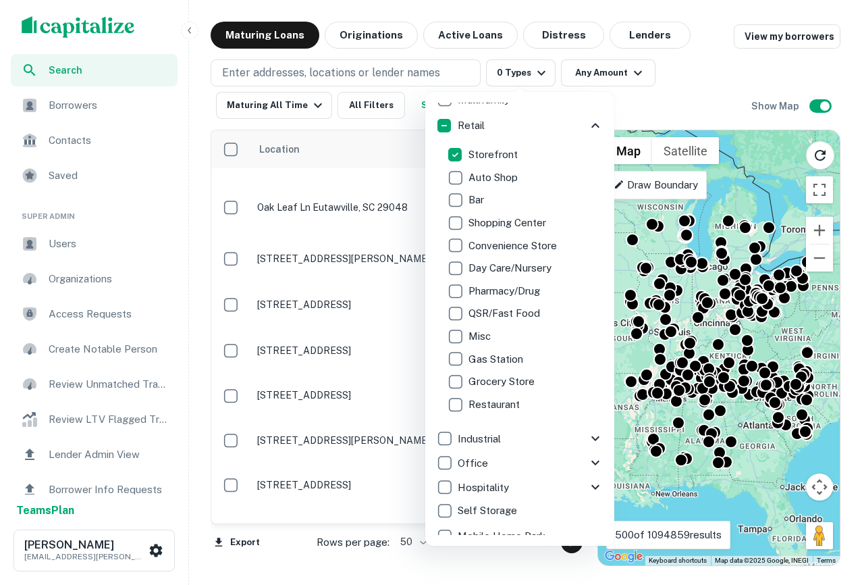
click at [725, 72] on div at bounding box center [431, 292] width 862 height 585
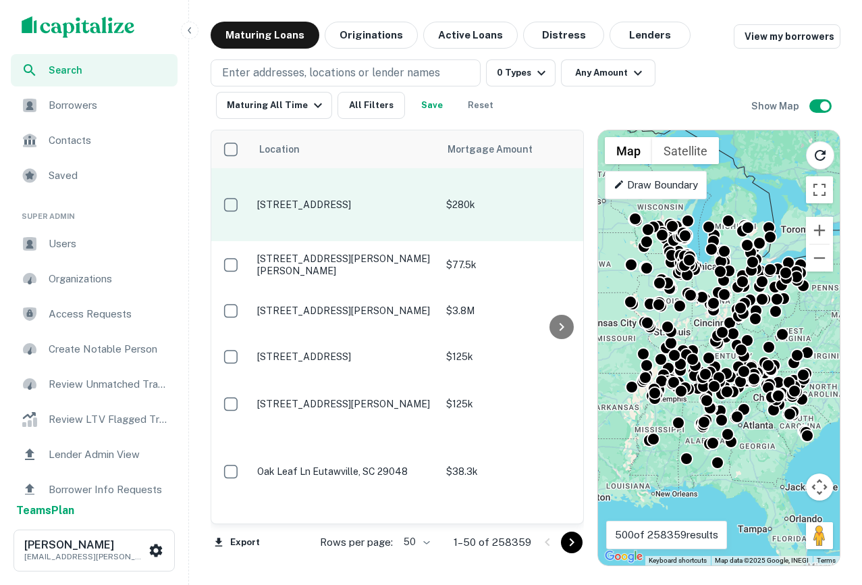
click at [330, 203] on p "1104 Sawmill Rd Laurel, MS 39440" at bounding box center [345, 205] width 176 height 12
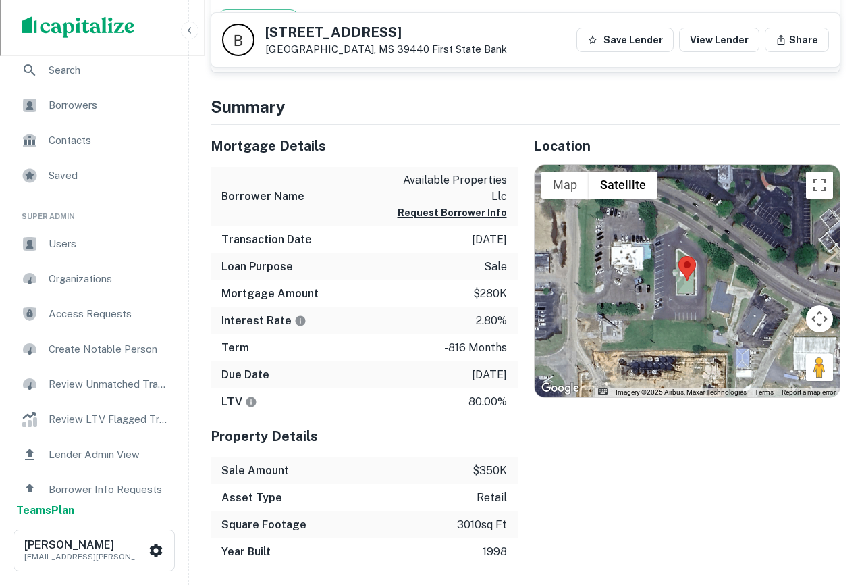
scroll to position [646, 0]
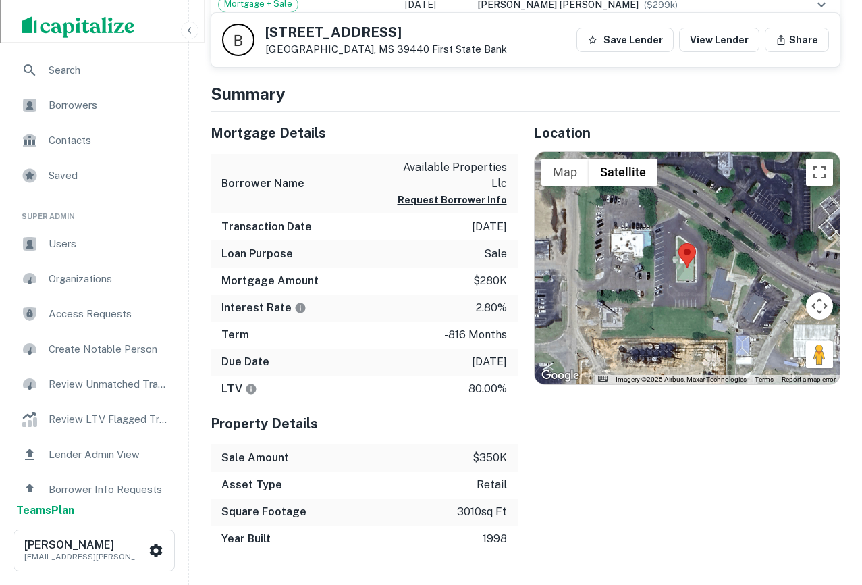
click at [101, 21] on img "scrollable content" at bounding box center [78, 27] width 113 height 22
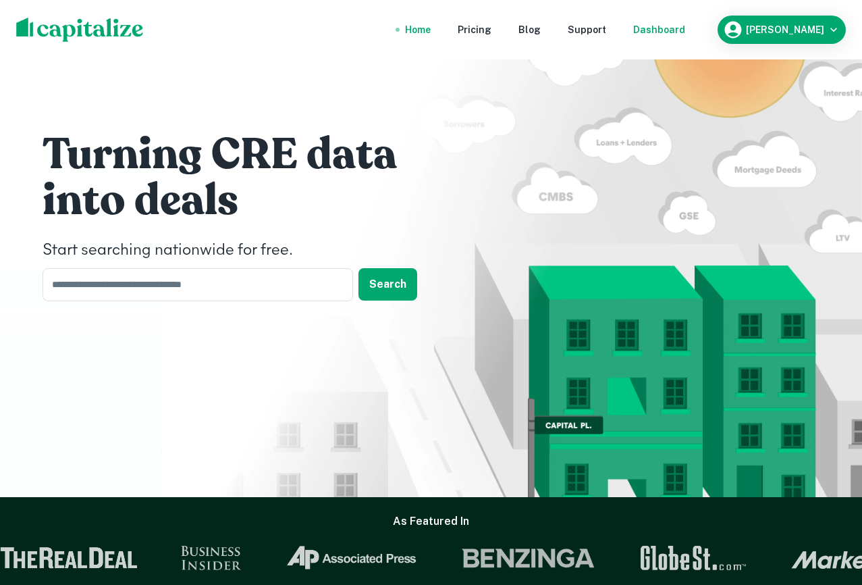
click at [685, 30] on div "Dashboard" at bounding box center [659, 29] width 52 height 15
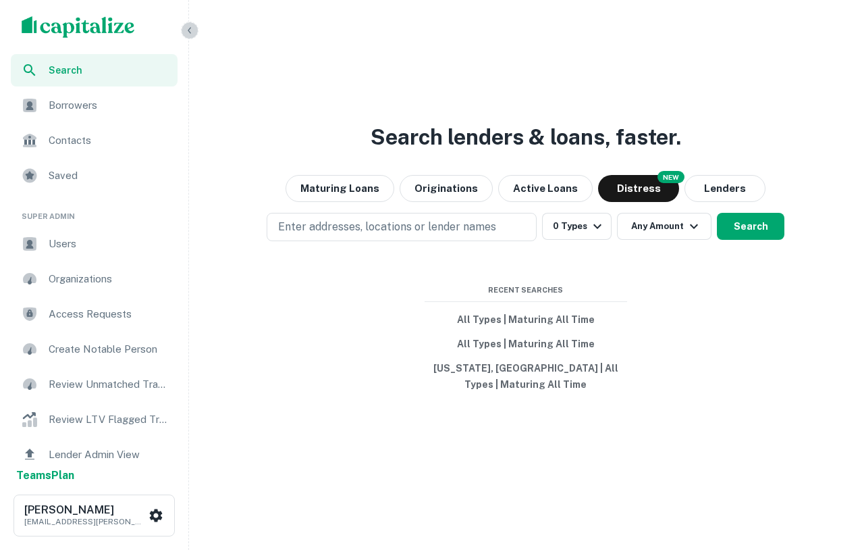
click at [188, 26] on icon "button" at bounding box center [189, 30] width 11 height 11
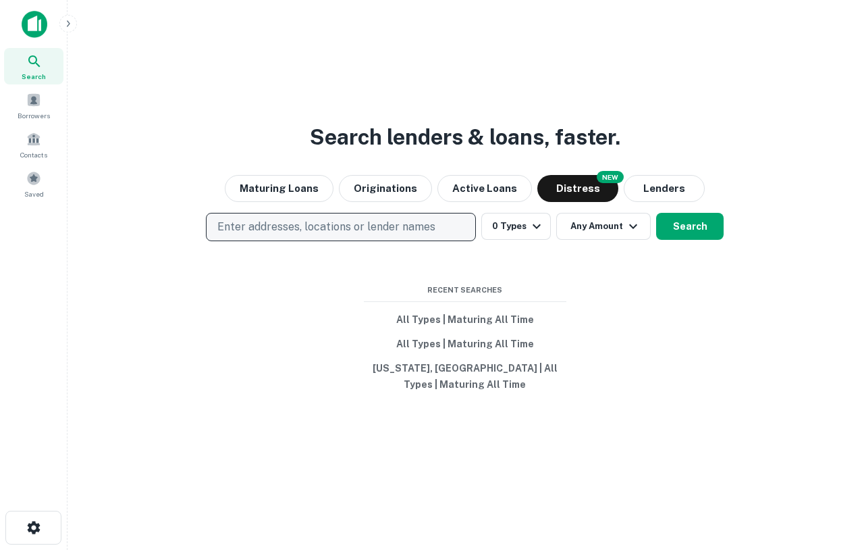
click at [338, 223] on p "Enter addresses, locations or lender names" at bounding box center [326, 227] width 218 height 16
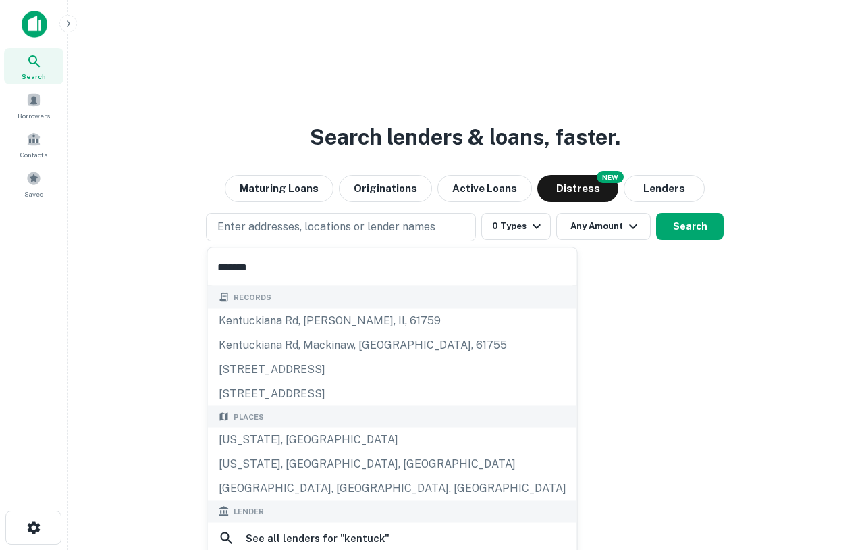
type input "********"
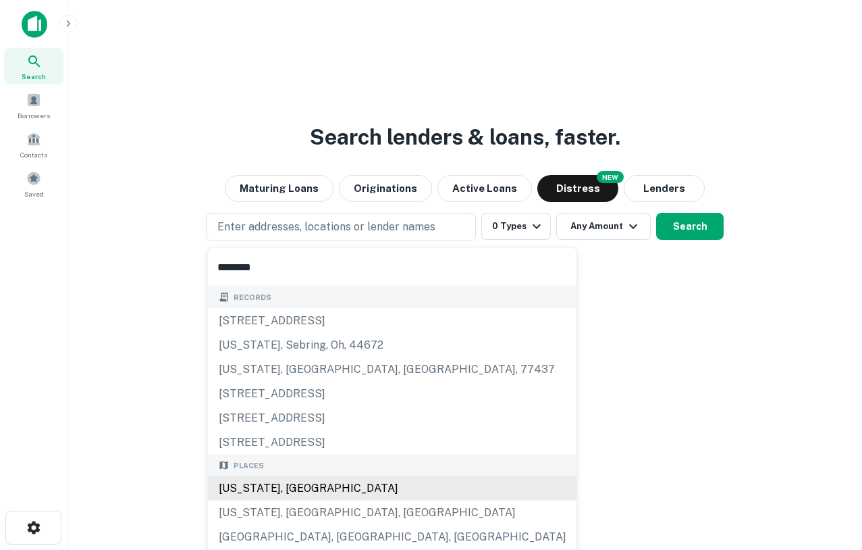
click at [268, 488] on div "[US_STATE], [GEOGRAPHIC_DATA]" at bounding box center [392, 488] width 369 height 24
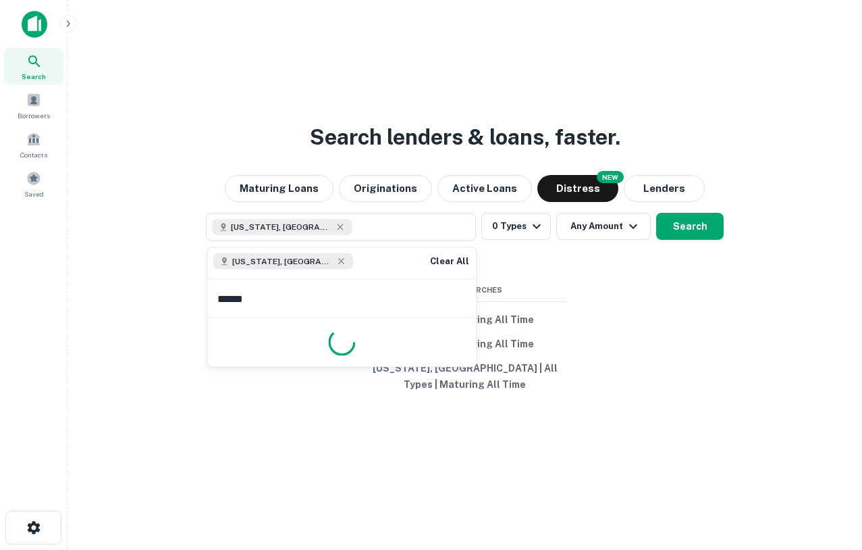
type input "*******"
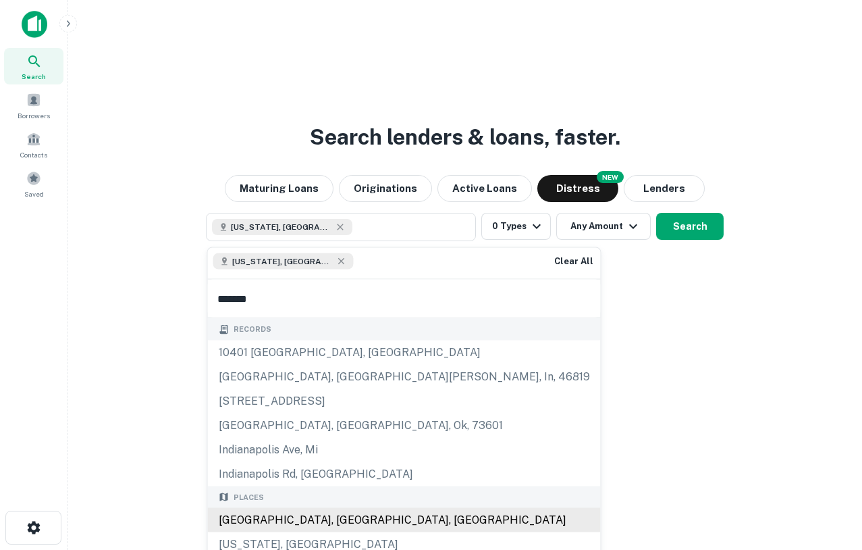
scroll to position [45, 0]
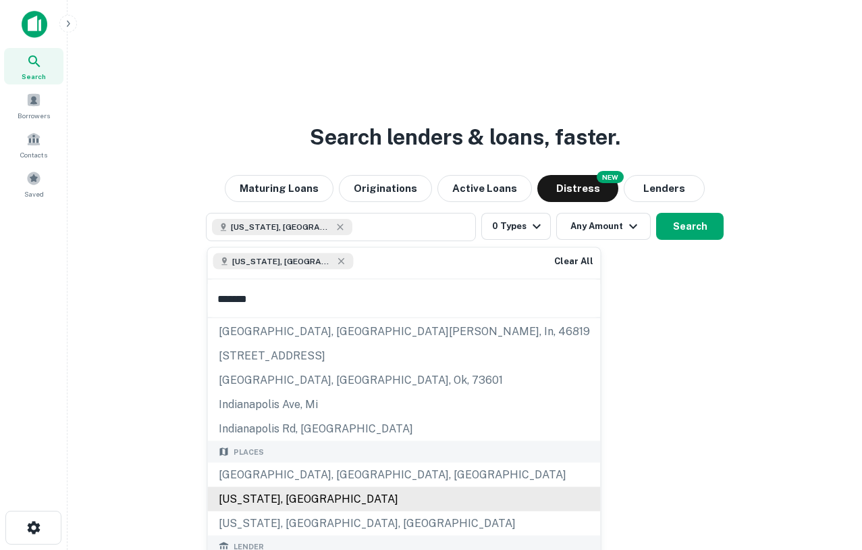
click at [282, 498] on div "[US_STATE], [GEOGRAPHIC_DATA]" at bounding box center [404, 499] width 393 height 24
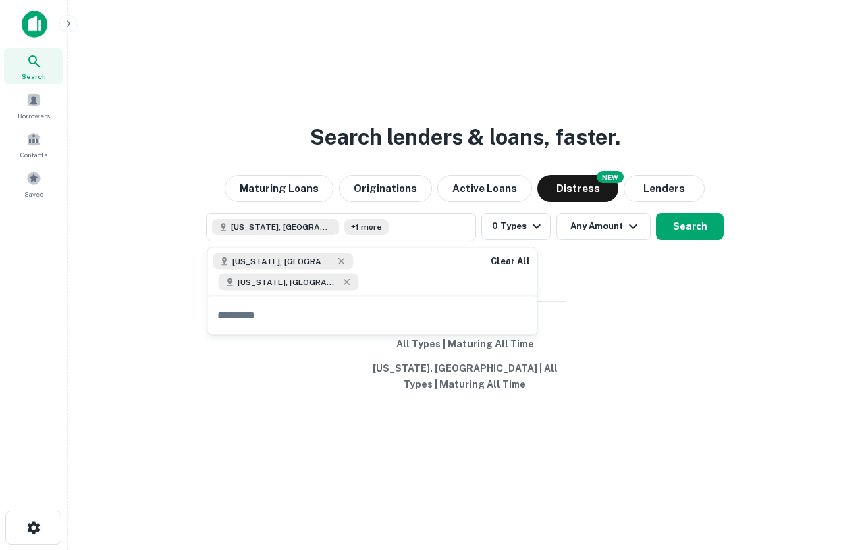
scroll to position [0, 0]
click at [706, 349] on div "Search lenders & loans, faster. Maturing Loans Originations Active Loans NEW Di…" at bounding box center [464, 307] width 773 height 550
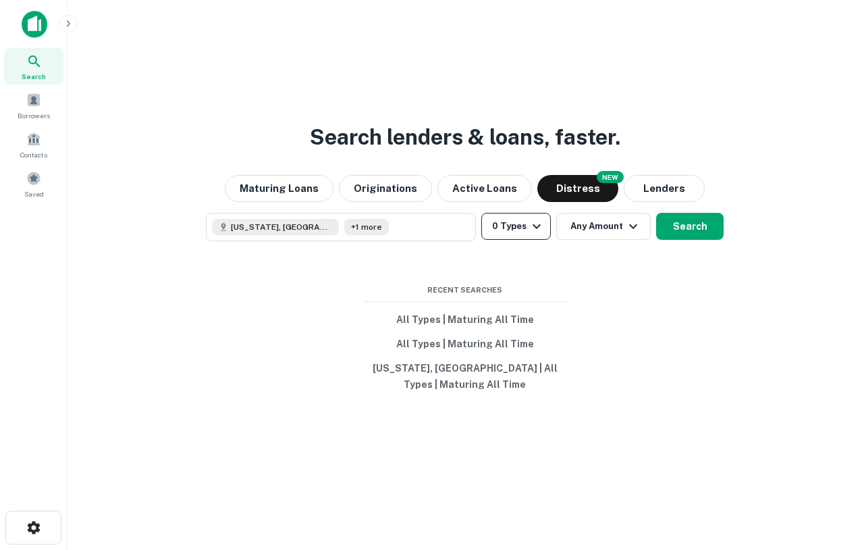
click at [518, 232] on button "0 Types" at bounding box center [516, 226] width 70 height 27
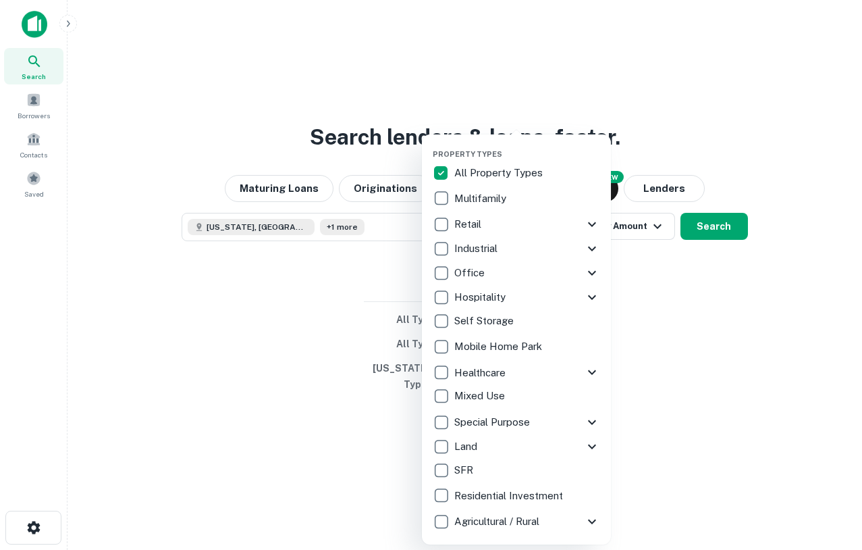
click at [677, 312] on div at bounding box center [431, 275] width 862 height 550
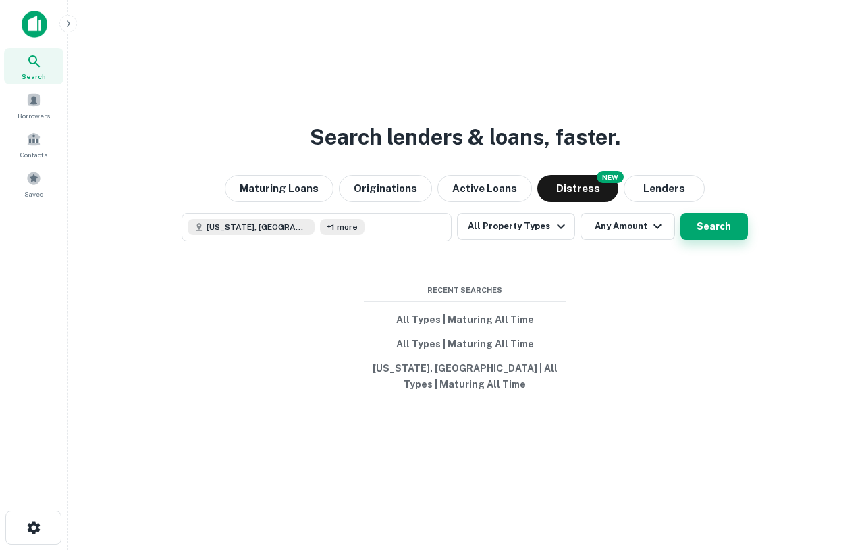
click at [690, 230] on button "Search" at bounding box center [715, 226] width 68 height 27
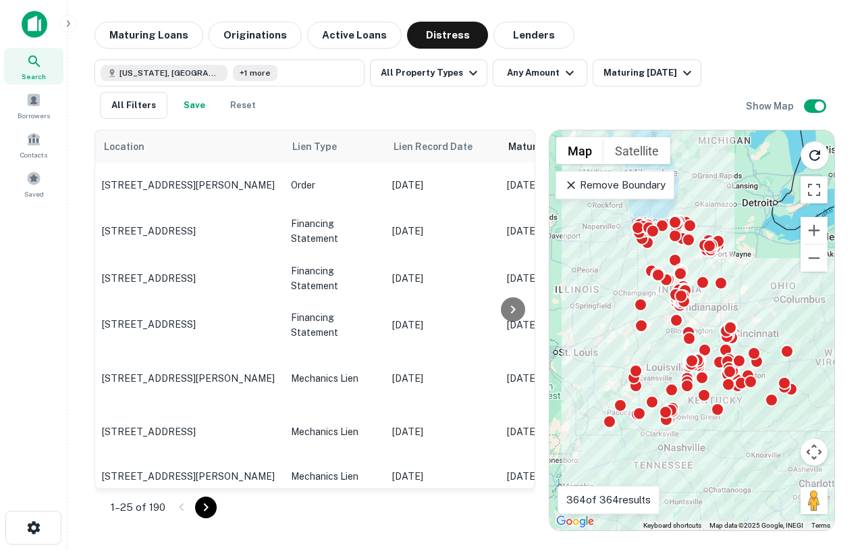
click at [616, 194] on div "Remove Boundary" at bounding box center [615, 185] width 118 height 28
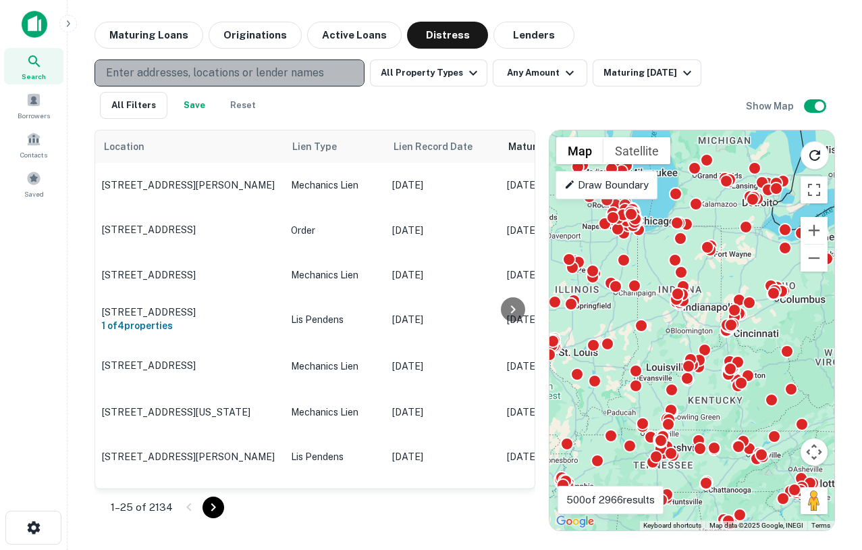
click at [300, 72] on p "Enter addresses, locations or lender names" at bounding box center [215, 73] width 218 height 16
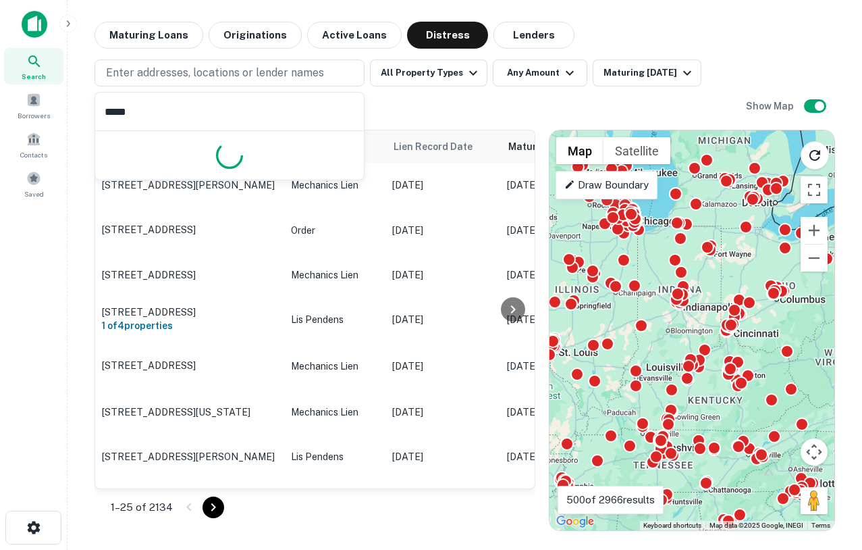
type input "******"
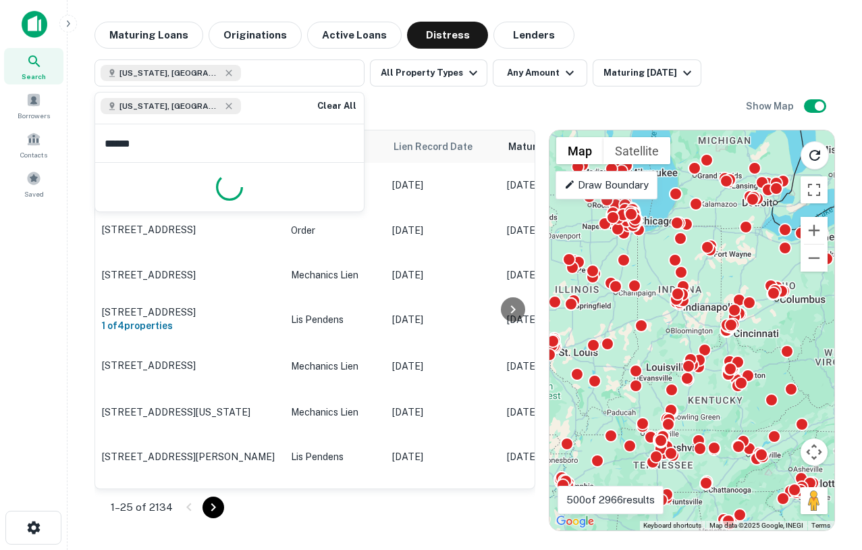
type input "*******"
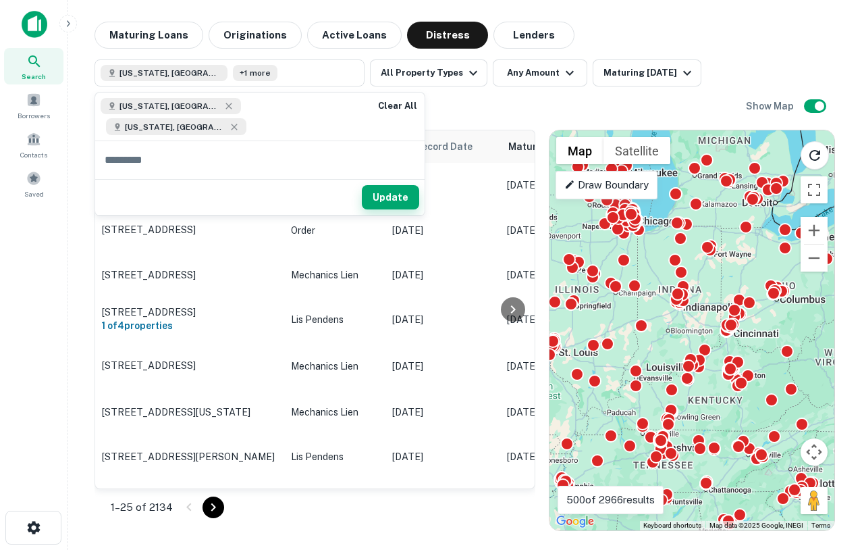
click at [362, 185] on button "Update" at bounding box center [390, 197] width 57 height 24
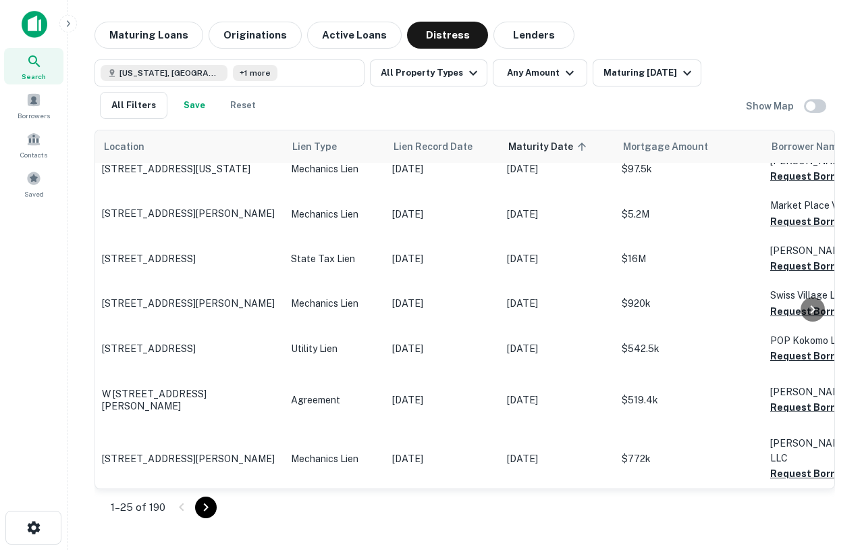
scroll to position [2139, 0]
click at [211, 508] on icon "Go to next page" at bounding box center [206, 507] width 16 height 16
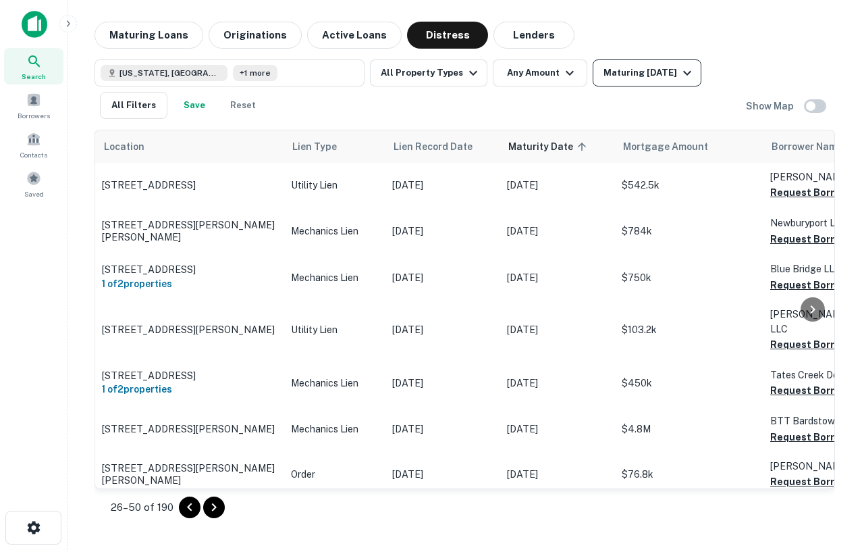
click at [643, 74] on div "Maturing [DATE]" at bounding box center [650, 73] width 92 height 16
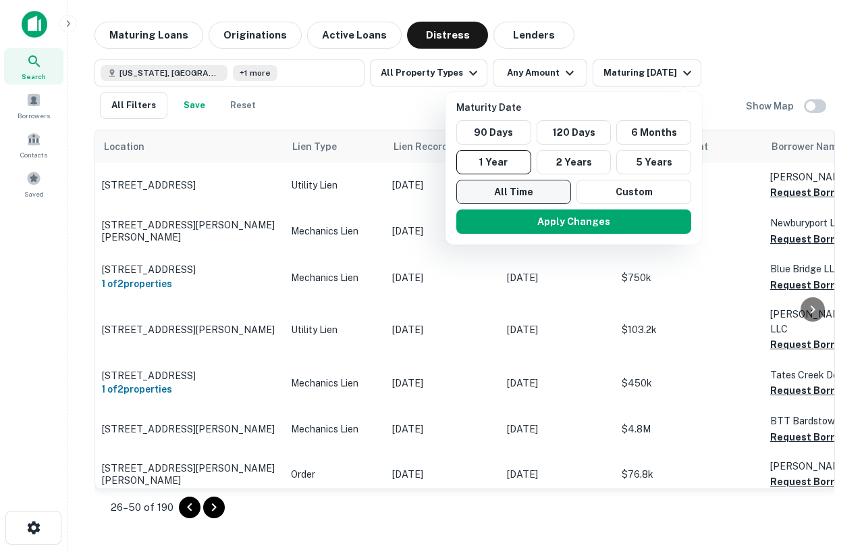
click at [502, 191] on button "All Time" at bounding box center [513, 192] width 115 height 24
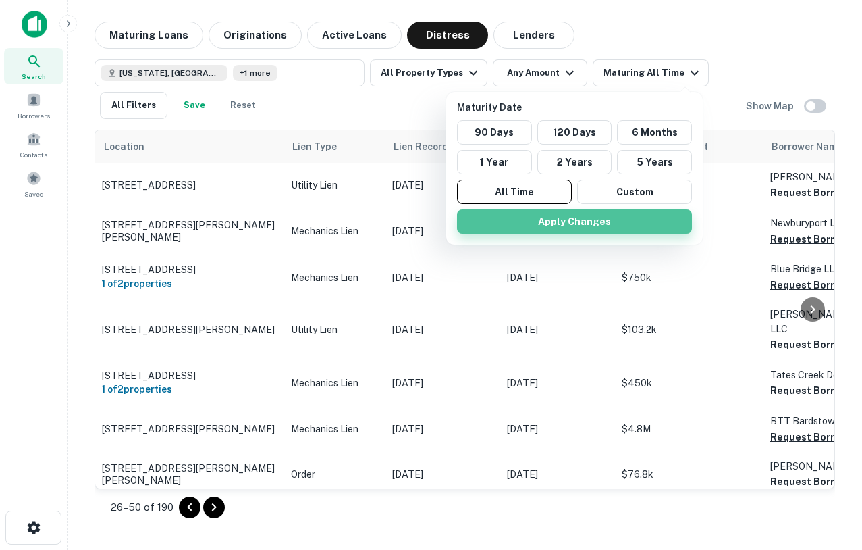
click at [577, 221] on button "Apply Changes" at bounding box center [574, 221] width 235 height 24
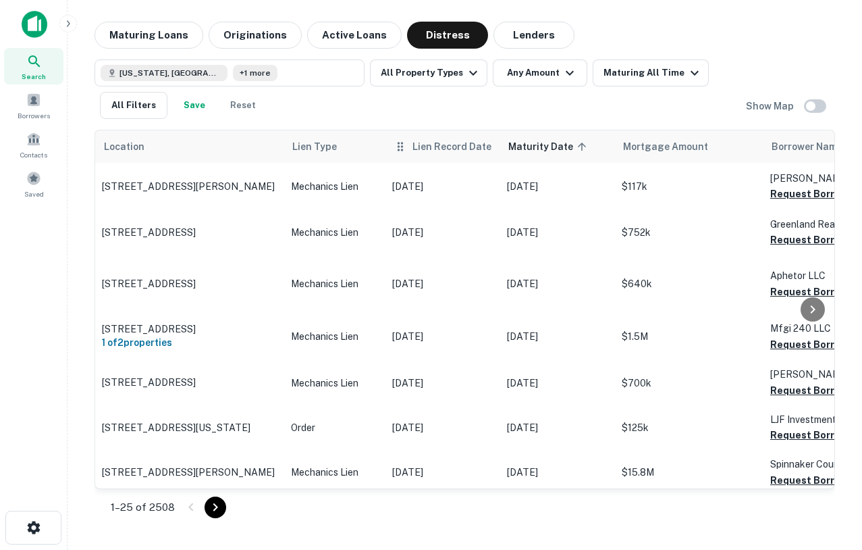
click at [434, 141] on span "Lien Record Date" at bounding box center [452, 146] width 79 height 16
click at [479, 142] on span "Lien Record Date" at bounding box center [452, 146] width 79 height 16
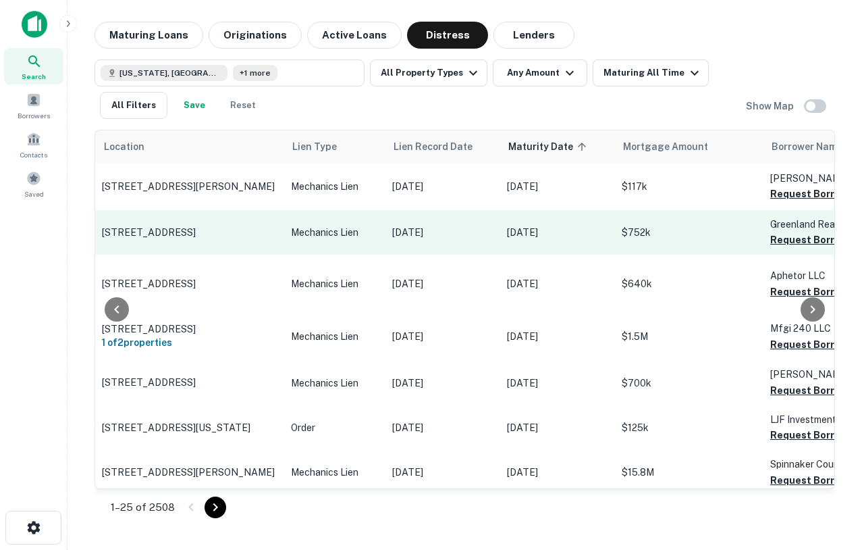
scroll to position [0, 26]
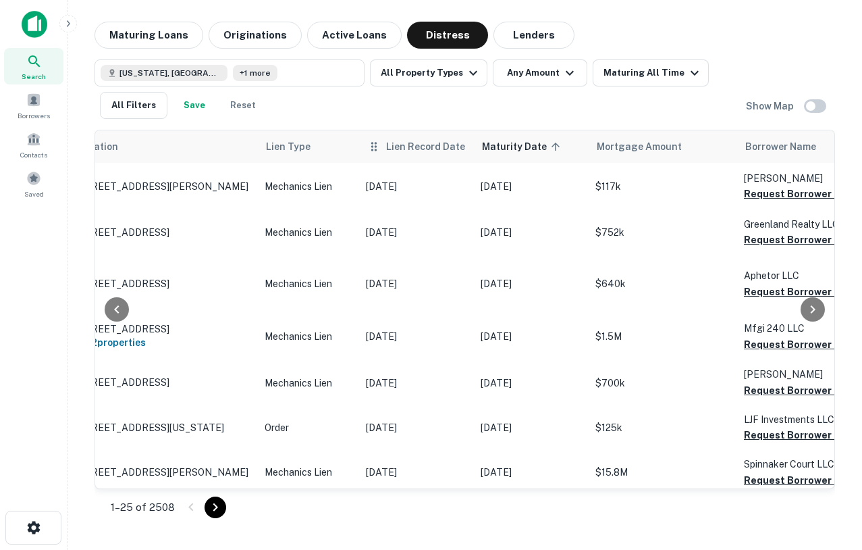
click at [418, 156] on th "Lien Record Date" at bounding box center [416, 146] width 115 height 32
click at [428, 148] on span "Lien Record Date" at bounding box center [425, 146] width 79 height 16
click at [389, 147] on span "Lien Record Date" at bounding box center [425, 146] width 79 height 16
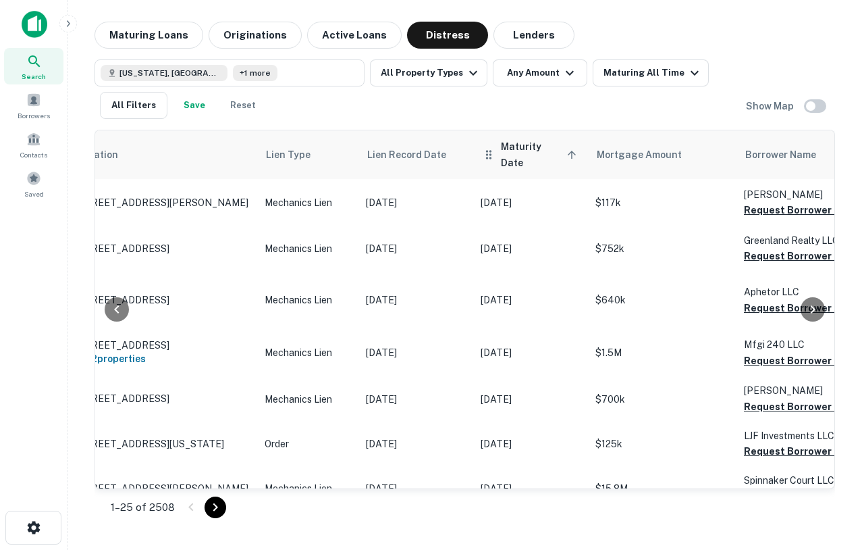
click at [533, 144] on span "Maturity Date sorted ascending" at bounding box center [541, 154] width 80 height 32
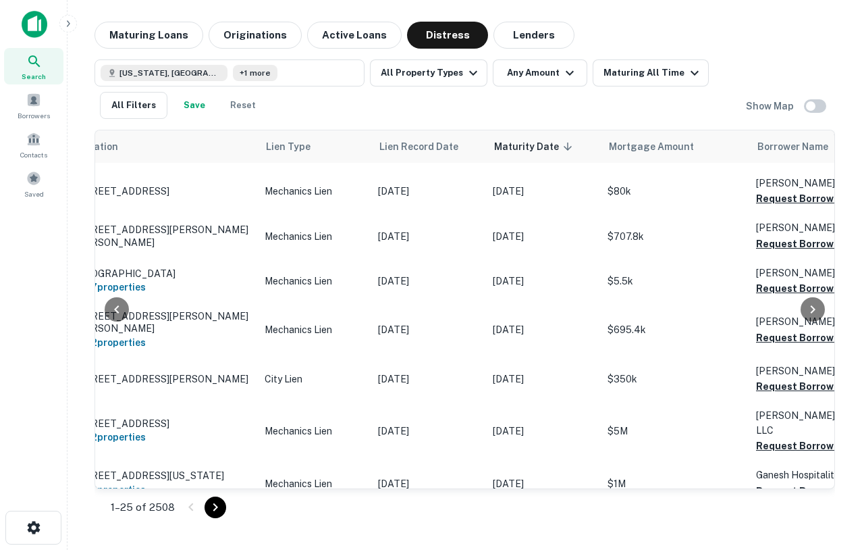
scroll to position [2155, 26]
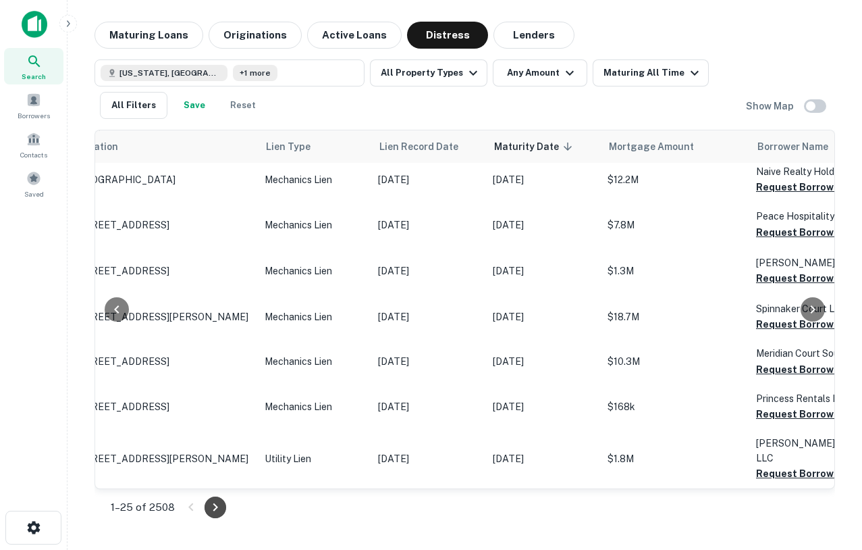
click at [215, 506] on icon "Go to next page" at bounding box center [215, 507] width 16 height 16
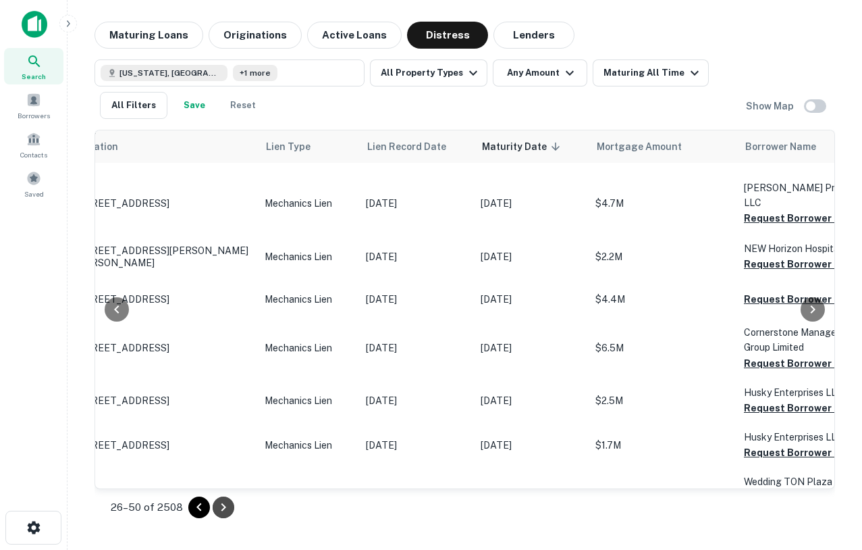
click at [225, 505] on icon "Go to next page" at bounding box center [223, 507] width 16 height 16
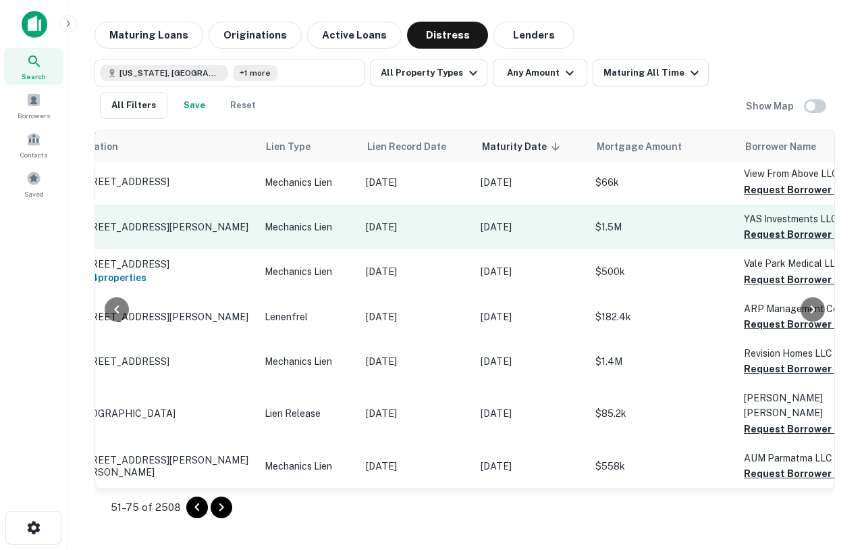
scroll to position [2006, 26]
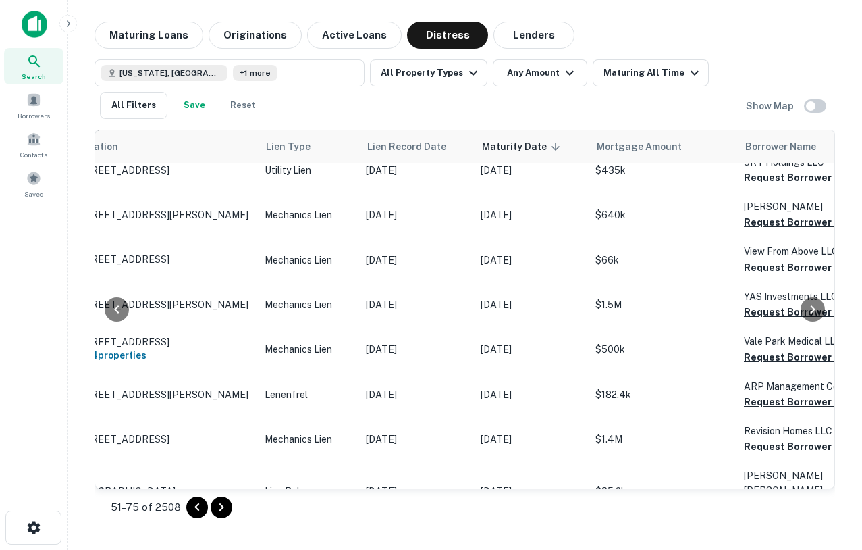
click at [226, 507] on icon "Go to next page" at bounding box center [221, 507] width 16 height 16
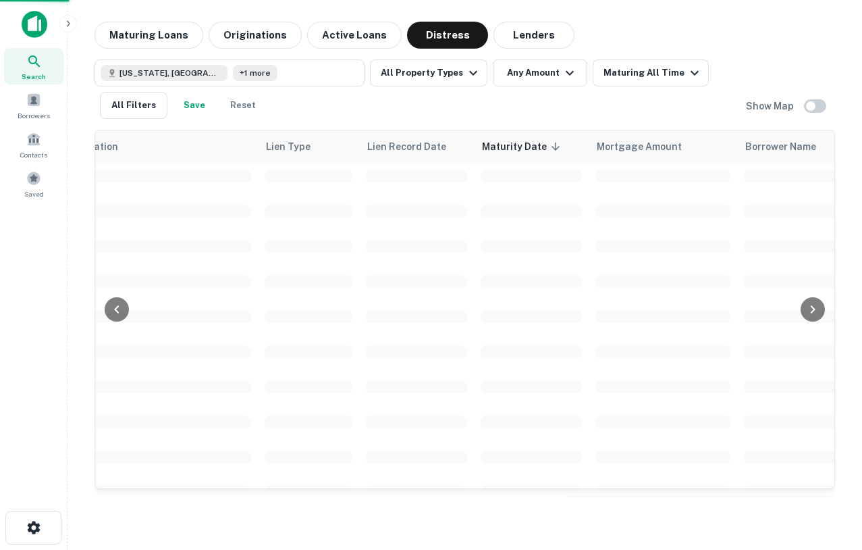
scroll to position [2155, 26]
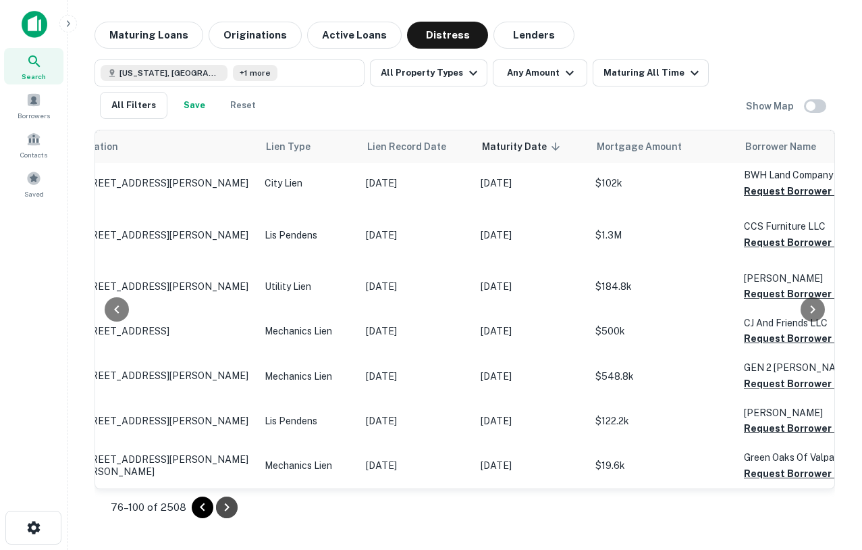
click at [225, 505] on icon "Go to next page" at bounding box center [227, 507] width 16 height 16
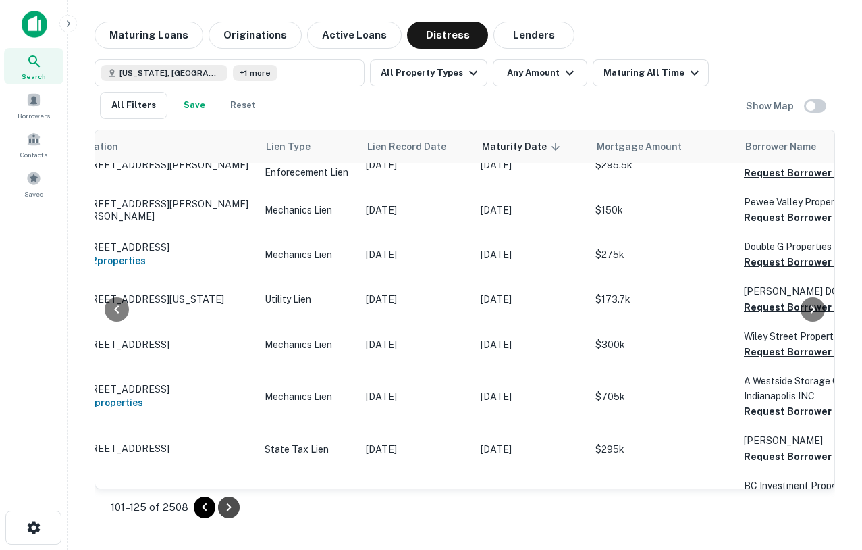
click at [225, 505] on icon "Go to next page" at bounding box center [229, 507] width 16 height 16
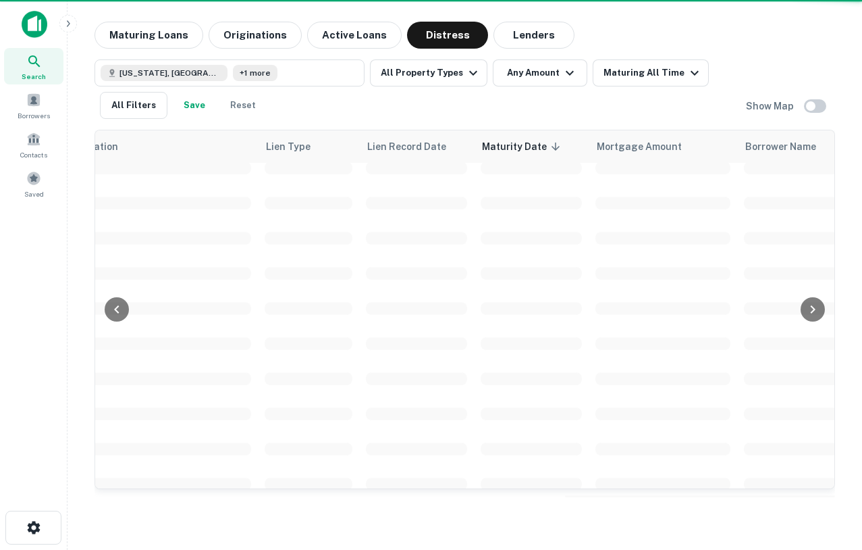
click at [225, 504] on div "Location Lien Type Lien Record Date Maturity Date sorted descending Mortgage Am…" at bounding box center [465, 330] width 741 height 401
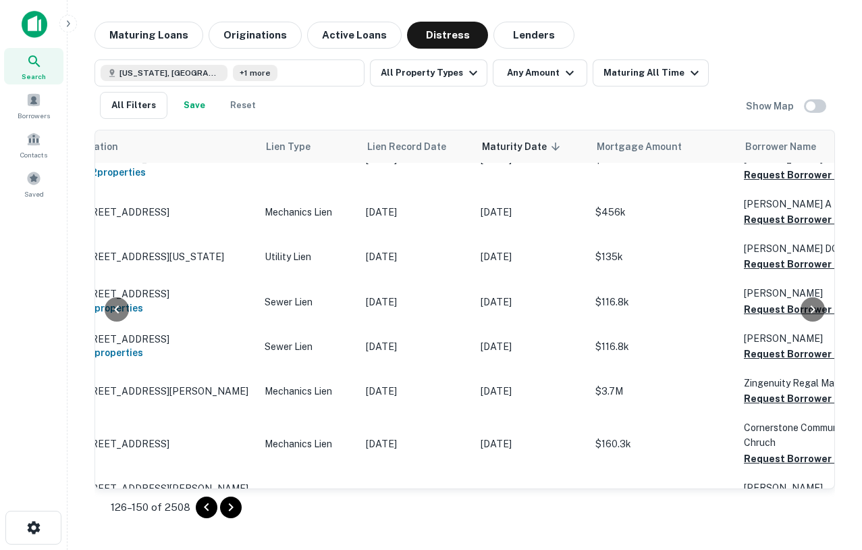
click at [226, 509] on icon "Go to next page" at bounding box center [231, 507] width 16 height 16
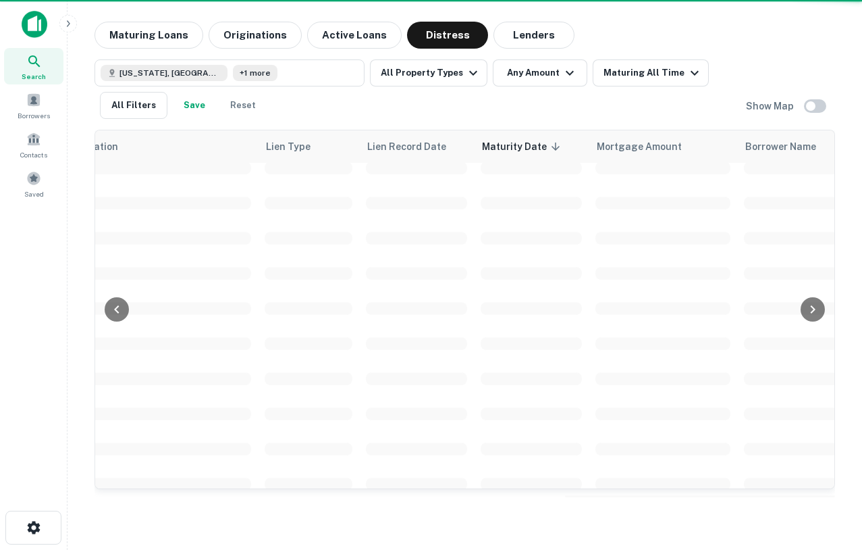
click at [226, 509] on div "Location Lien Type Lien Record Date Maturity Date sorted descending Mortgage Am…" at bounding box center [465, 330] width 741 height 401
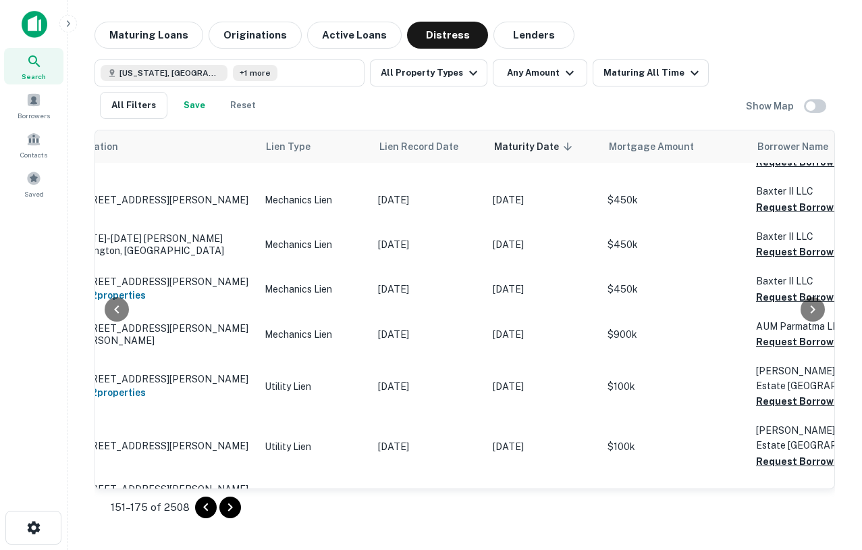
click at [228, 508] on icon "Go to next page" at bounding box center [230, 507] width 5 height 8
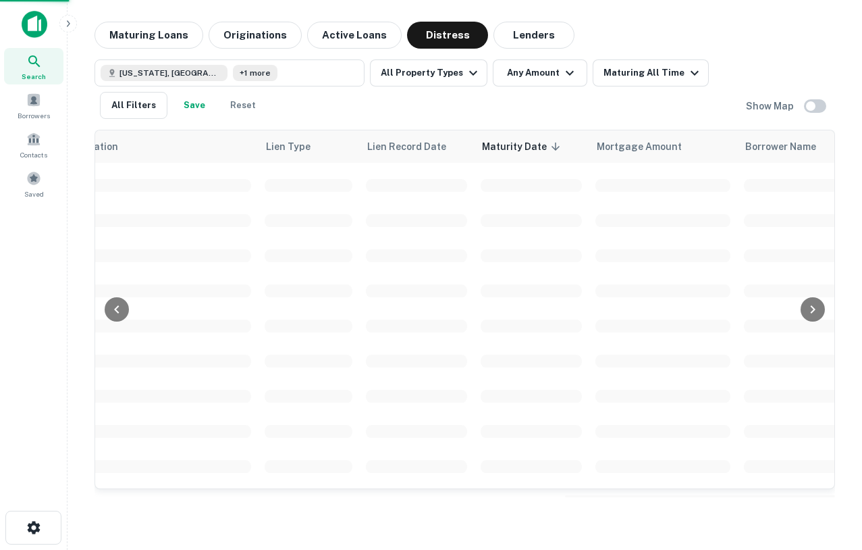
scroll to position [2155, 26]
click at [226, 508] on div "Location Lien Type Lien Record Date Maturity Date sorted descending Mortgage Am…" at bounding box center [465, 330] width 741 height 401
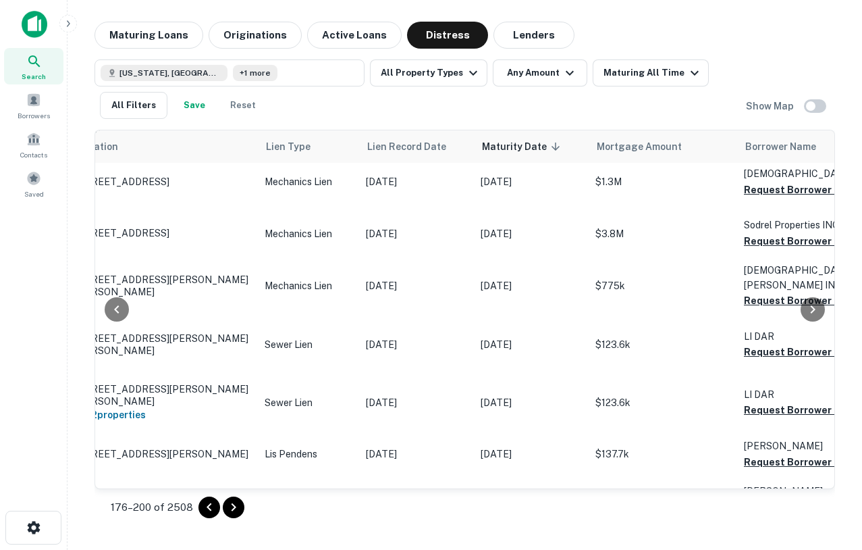
click at [226, 508] on icon "Go to next page" at bounding box center [234, 507] width 16 height 16
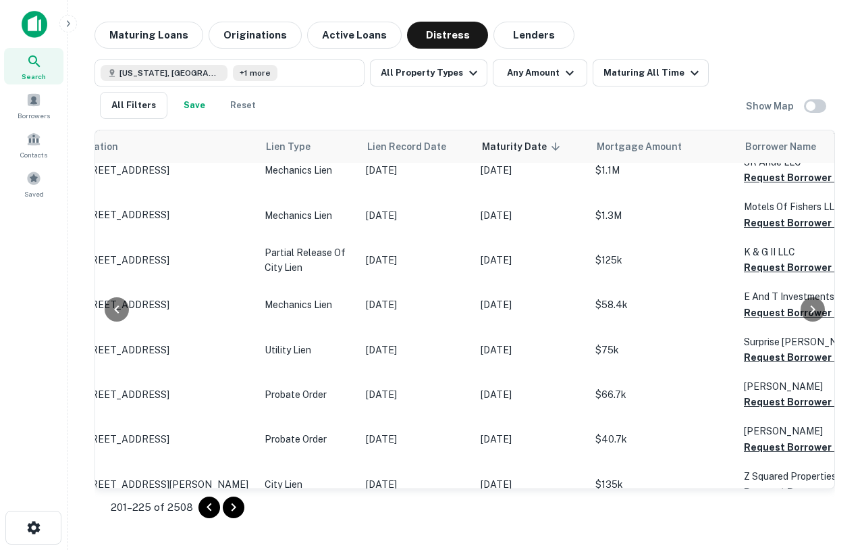
click at [226, 508] on icon "Go to next page" at bounding box center [234, 507] width 16 height 16
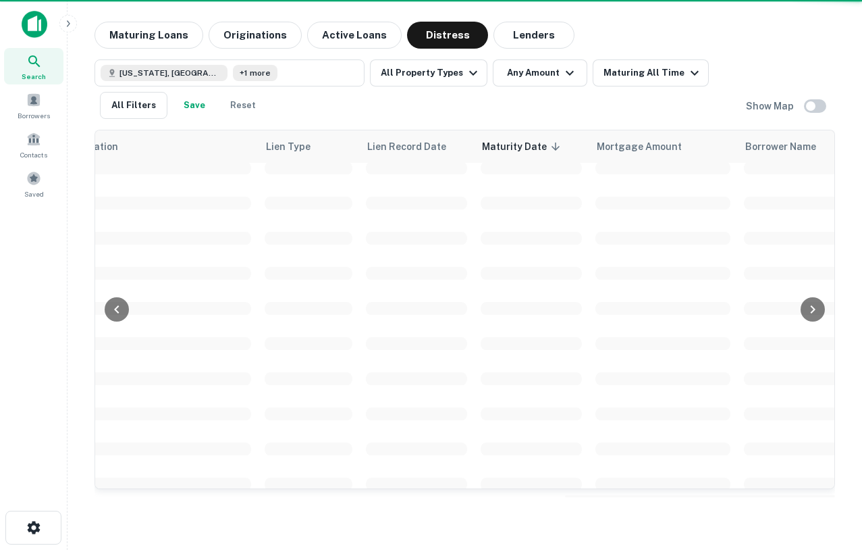
click at [224, 508] on div "Location Lien Type Lien Record Date Maturity Date sorted descending Mortgage Am…" at bounding box center [465, 330] width 741 height 401
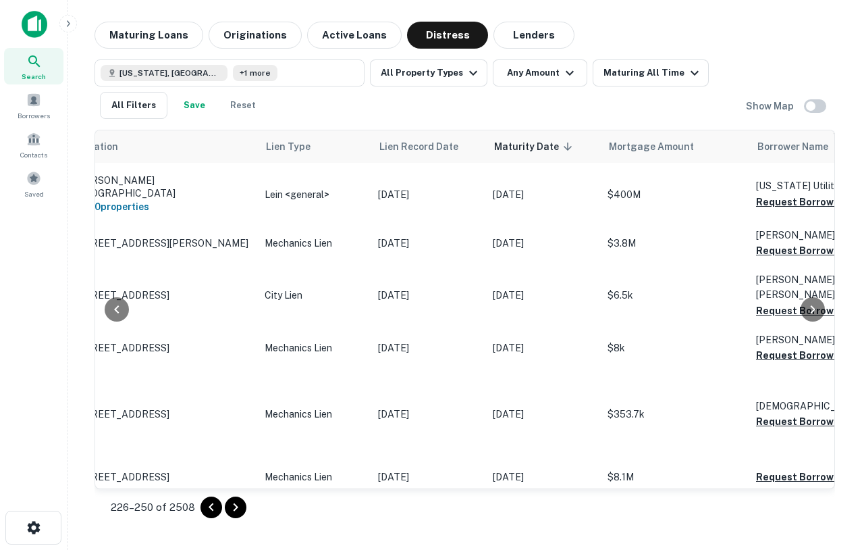
click at [225, 508] on button "Go to next page" at bounding box center [236, 507] width 22 height 22
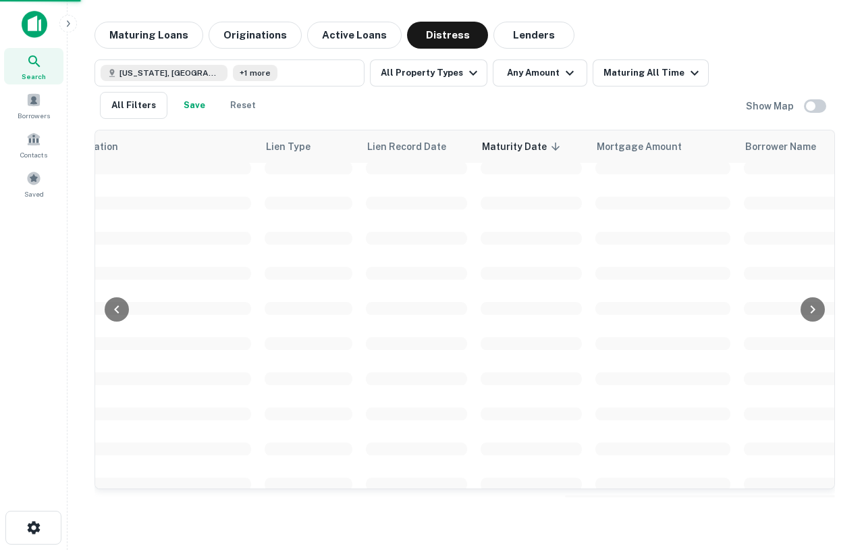
click at [224, 508] on div "Location Lien Type Lien Record Date Maturity Date sorted descending Mortgage Am…" at bounding box center [465, 330] width 741 height 401
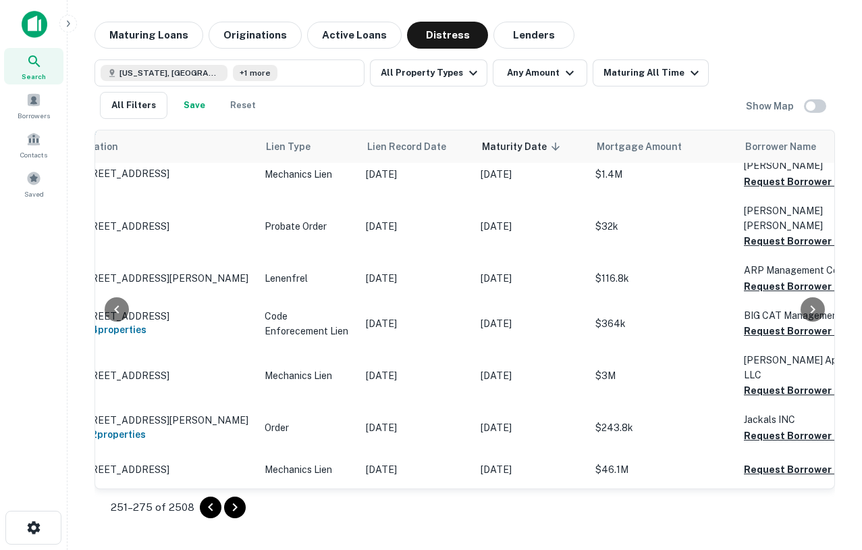
click at [227, 508] on icon "Go to next page" at bounding box center [235, 507] width 16 height 16
click at [224, 508] on div "Location Lien Type Lien Record Date Maturity Date sorted descending Mortgage Am…" at bounding box center [465, 330] width 741 height 401
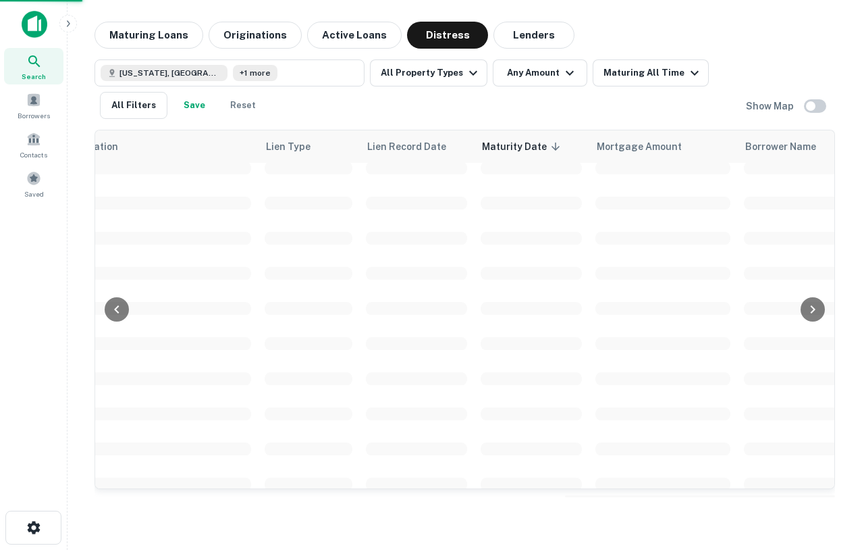
click at [224, 508] on div "Location Lien Type Lien Record Date Maturity Date sorted descending Mortgage Am…" at bounding box center [465, 330] width 741 height 401
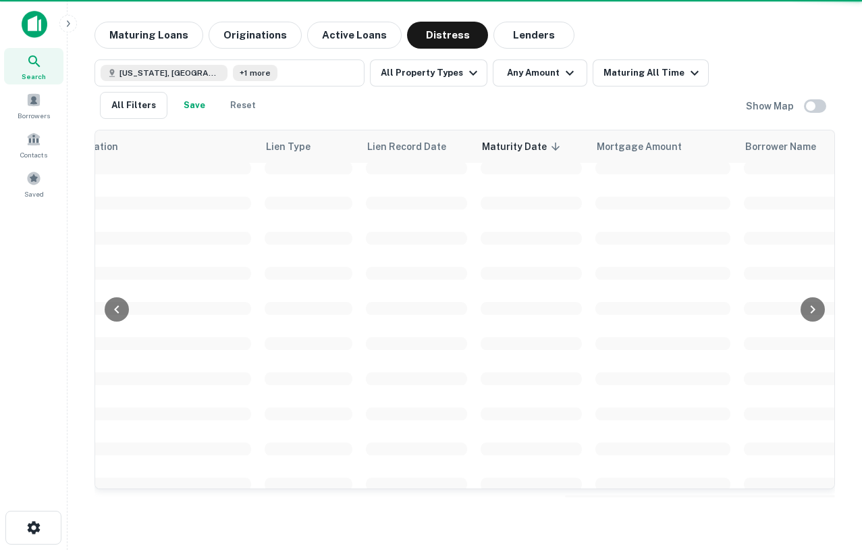
click at [224, 508] on div "Location Lien Type Lien Record Date Maturity Date sorted descending Mortgage Am…" at bounding box center [465, 330] width 741 height 401
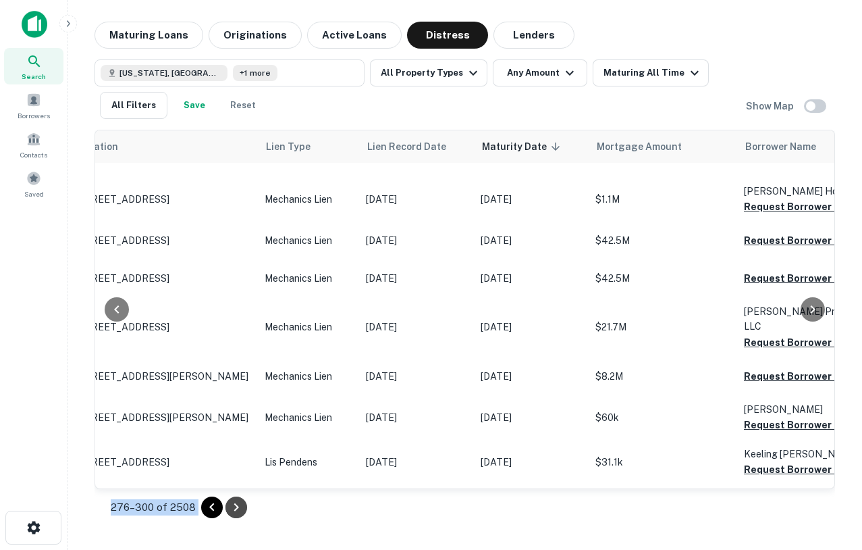
click at [226, 508] on button "Go to next page" at bounding box center [237, 507] width 22 height 22
click at [224, 508] on div "Location Lien Type Lien Record Date Maturity Date sorted descending Mortgage Am…" at bounding box center [465, 330] width 741 height 401
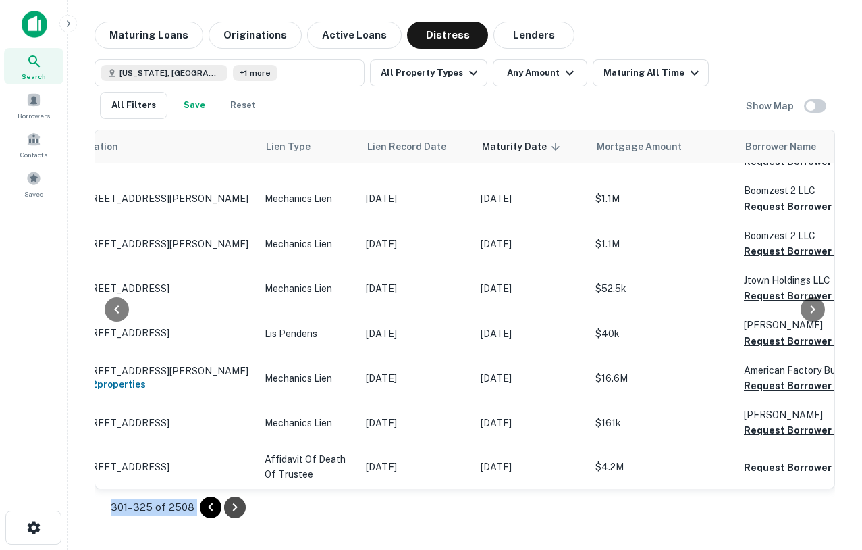
click at [230, 506] on icon "Go to next page" at bounding box center [235, 507] width 16 height 16
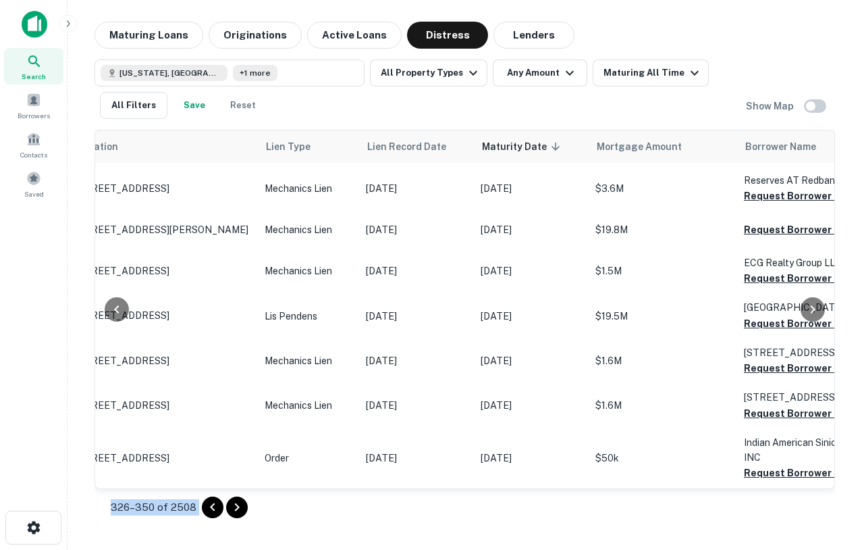
click at [235, 506] on icon "Go to next page" at bounding box center [237, 507] width 5 height 8
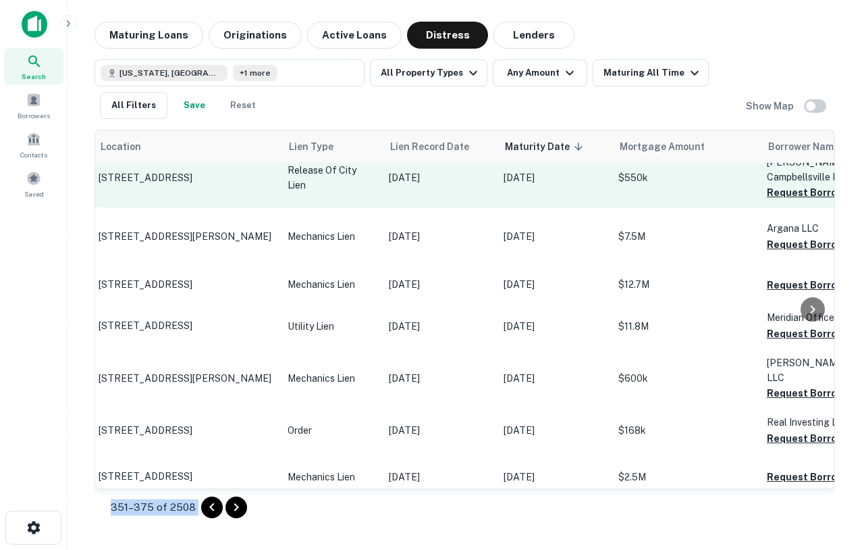
scroll to position [1554, 0]
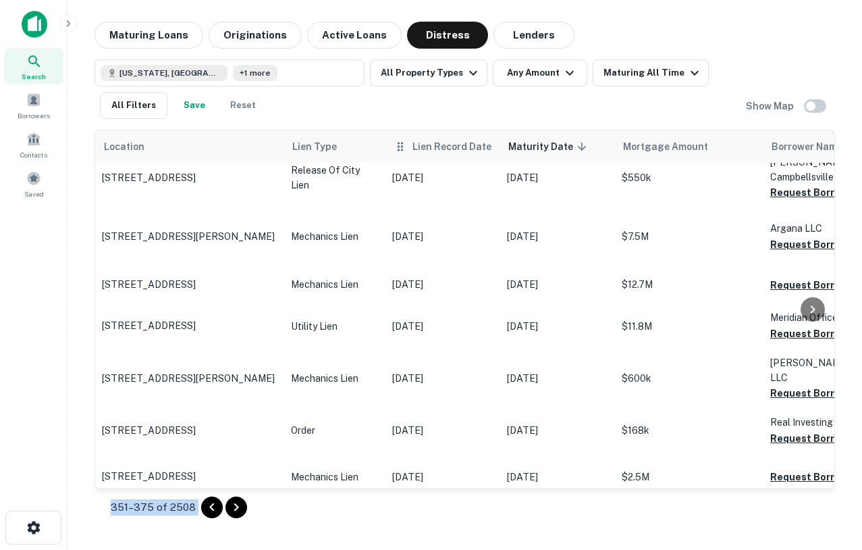
click at [465, 147] on span "Lien Record Date" at bounding box center [452, 146] width 79 height 16
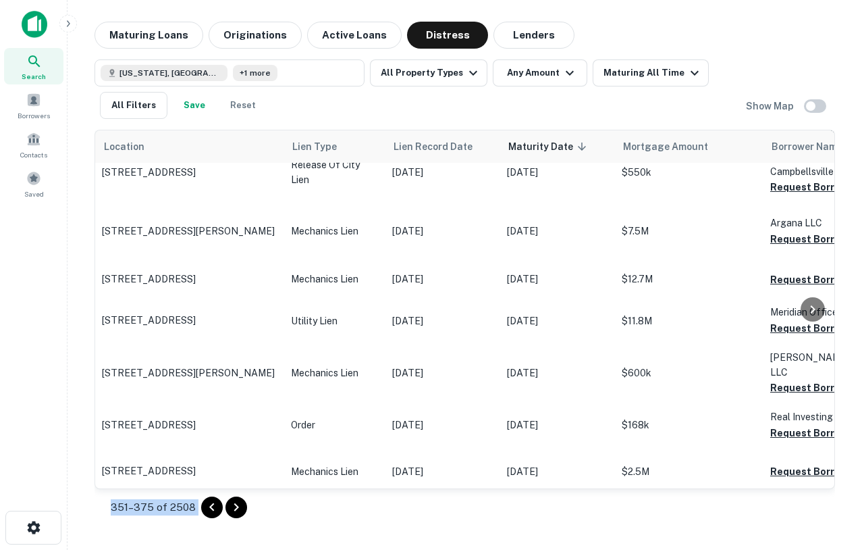
scroll to position [1551, 0]
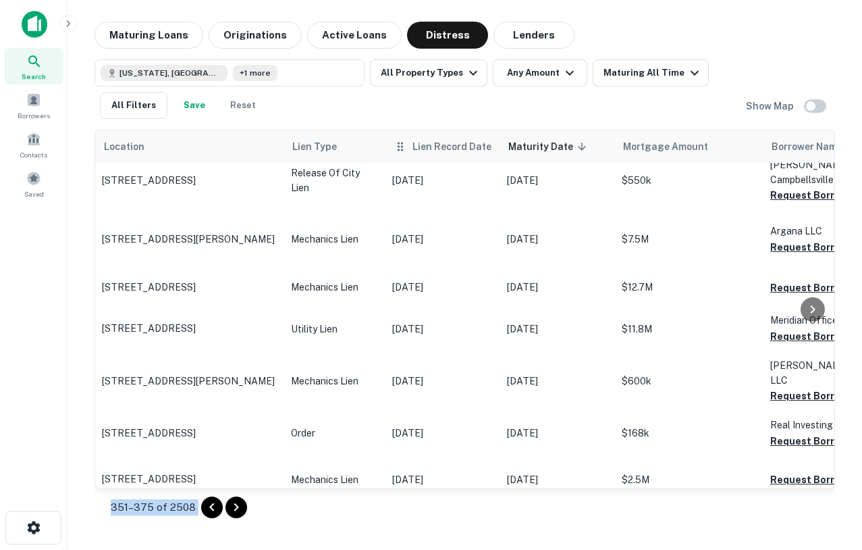
click at [438, 148] on span "Lien Record Date" at bounding box center [452, 146] width 79 height 16
click at [452, 148] on span "Lien Record Date" at bounding box center [452, 146] width 79 height 16
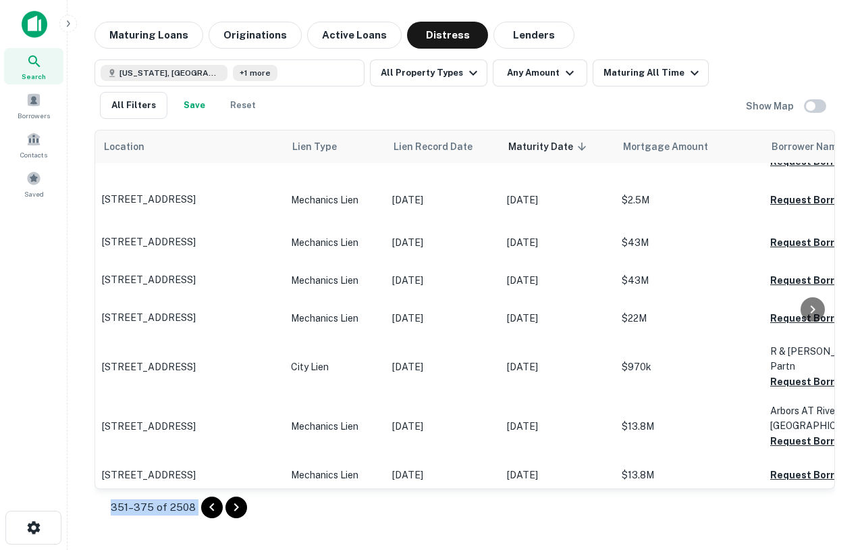
scroll to position [2243, 0]
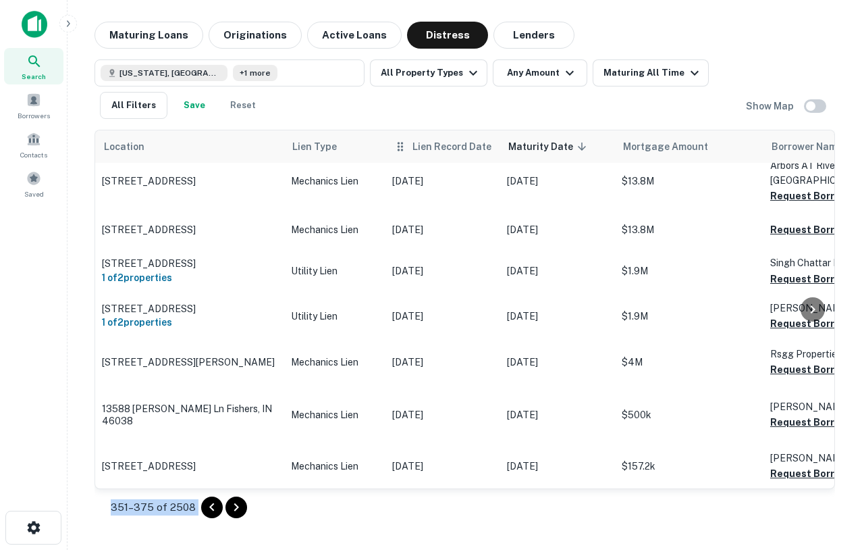
click at [450, 148] on span "Lien Record Date" at bounding box center [452, 146] width 79 height 16
click at [245, 502] on div "351–375 of 2508" at bounding box center [465, 507] width 741 height 36
click at [228, 506] on icon "Go to next page" at bounding box center [236, 507] width 16 height 16
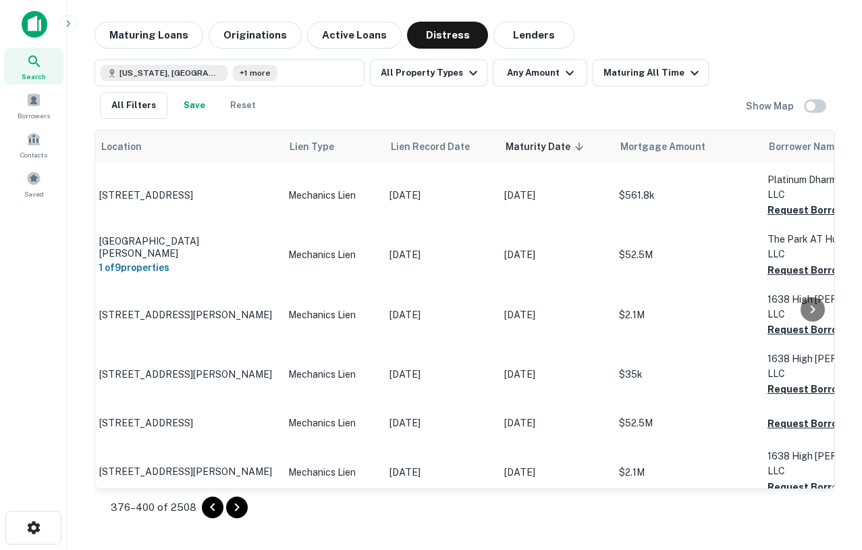
scroll to position [1981, 3]
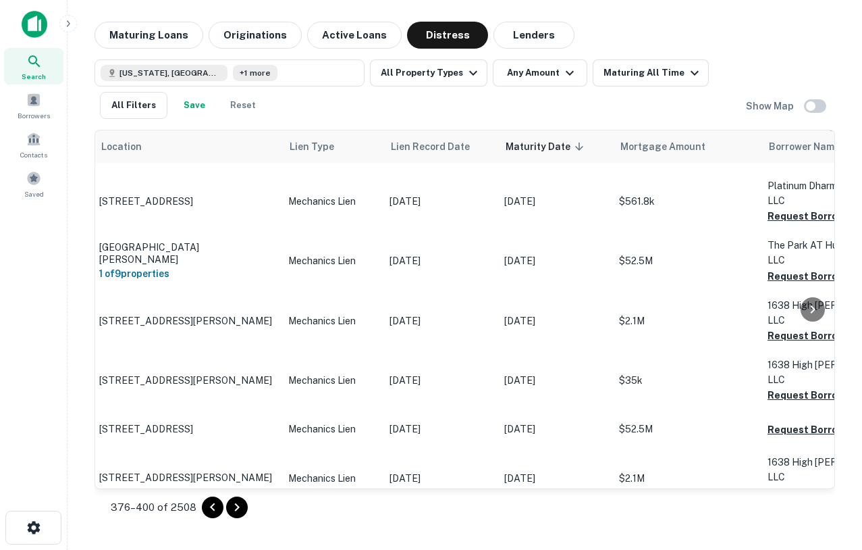
click at [811, 252] on div at bounding box center [812, 309] width 27 height 358
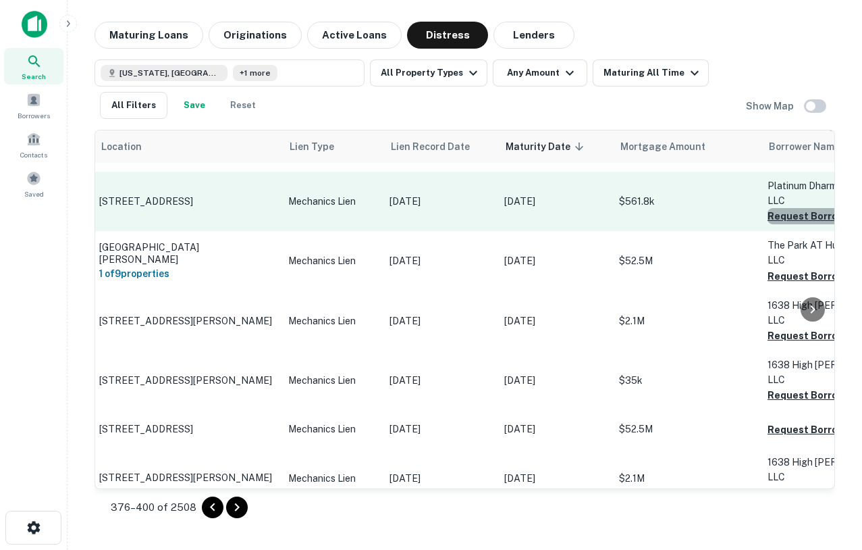
click at [787, 224] on button "Request Borrower Info" at bounding box center [822, 216] width 109 height 16
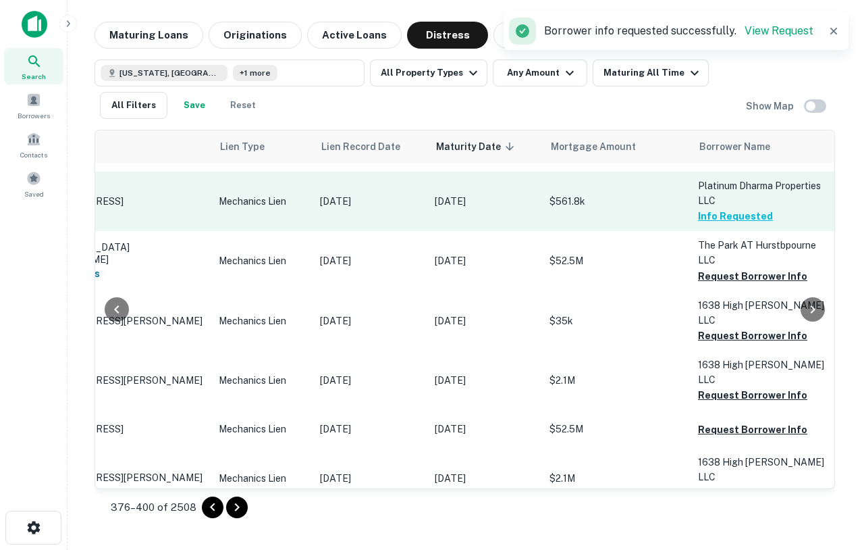
scroll to position [1981, 73]
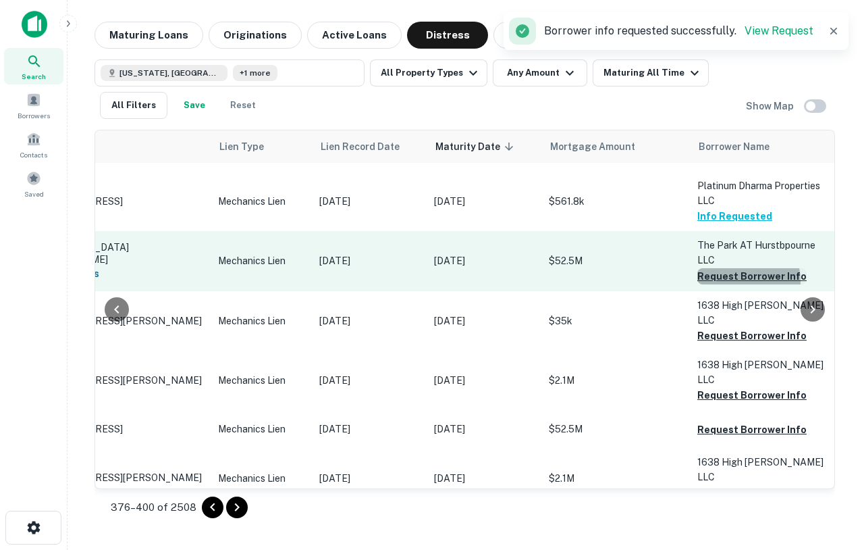
click at [745, 284] on button "Request Borrower Info" at bounding box center [752, 276] width 109 height 16
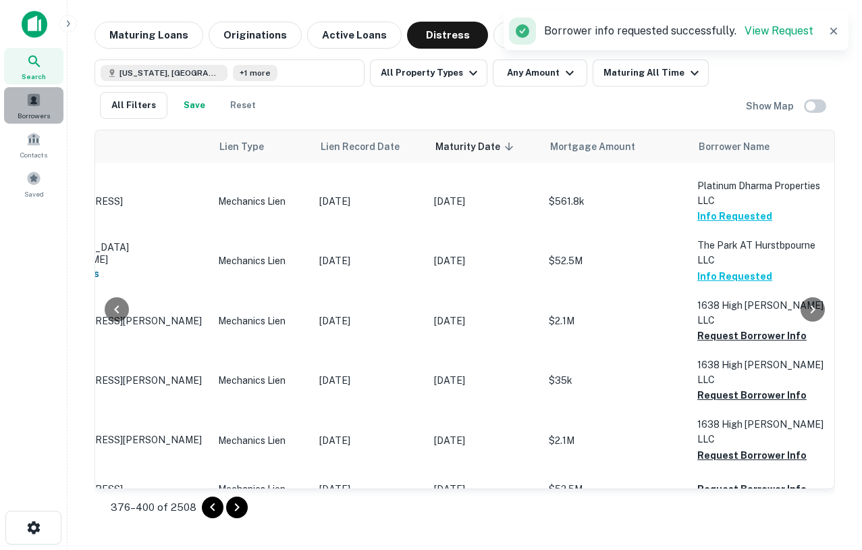
click at [38, 115] on span "Borrowers" at bounding box center [34, 115] width 32 height 11
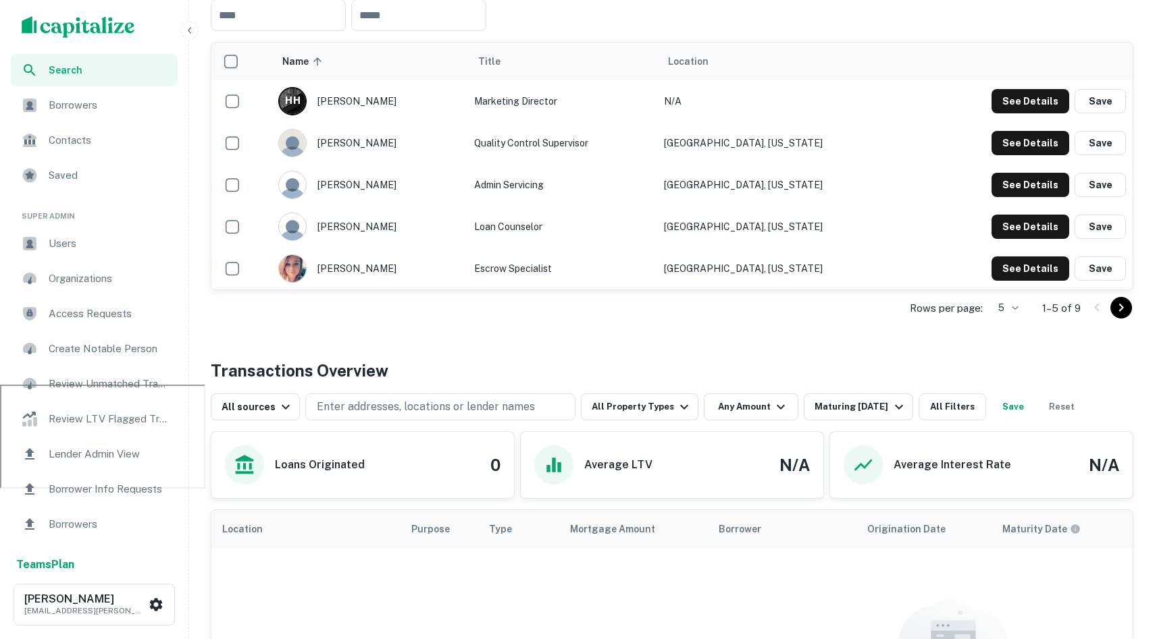
scroll to position [305, 0]
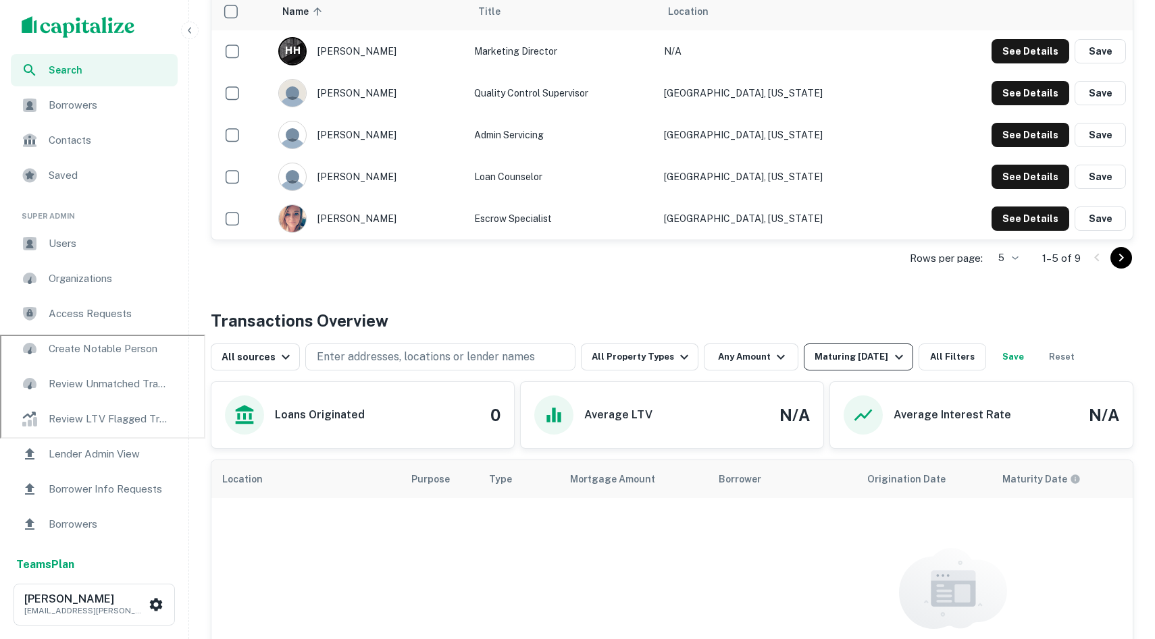
click at [875, 350] on div "Maturing [DATE]" at bounding box center [860, 357] width 92 height 16
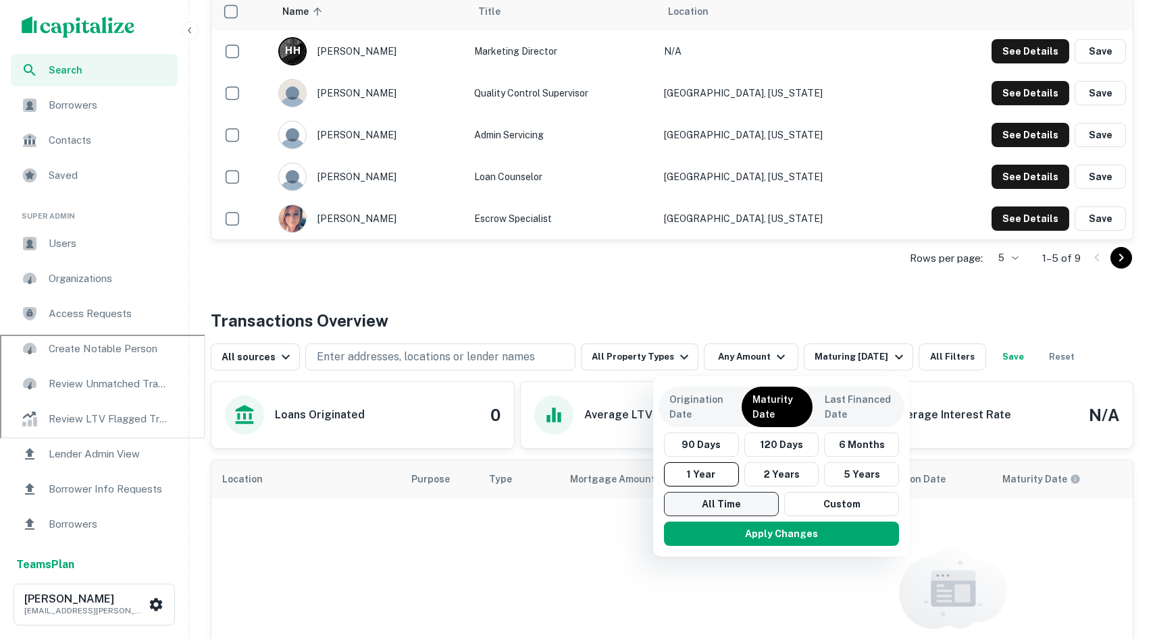
click at [695, 500] on button "All Time" at bounding box center [721, 504] width 115 height 24
click at [732, 540] on button "Apply Changes" at bounding box center [781, 534] width 235 height 24
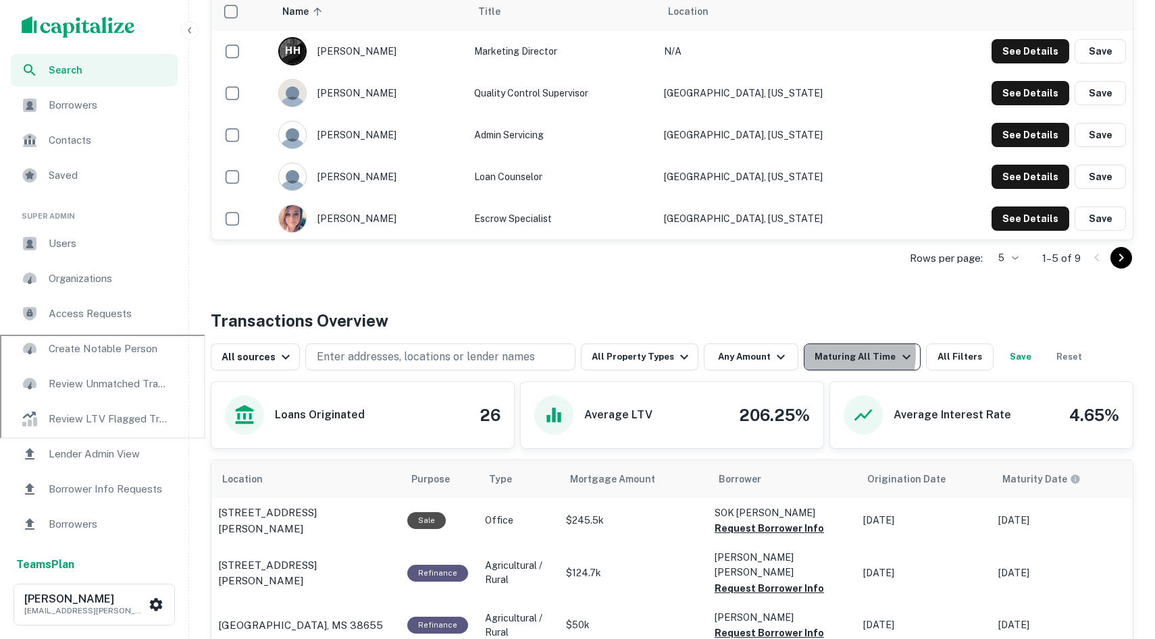
click at [825, 354] on div "Maturing All Time" at bounding box center [863, 357] width 99 height 16
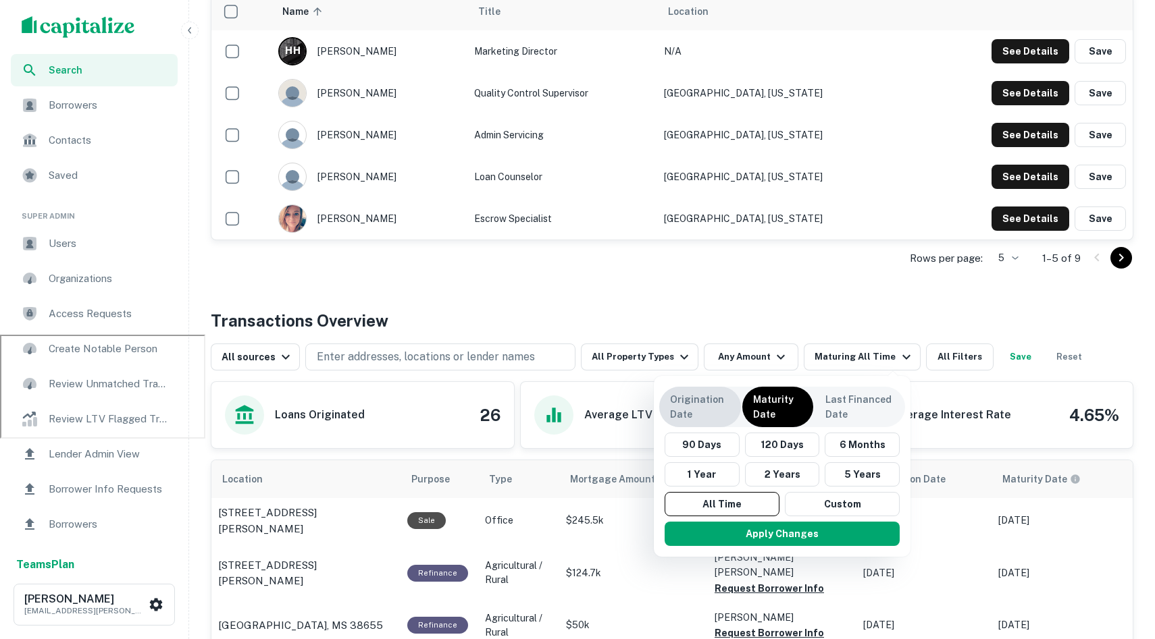
click at [701, 400] on p "Origination Date" at bounding box center [700, 407] width 60 height 30
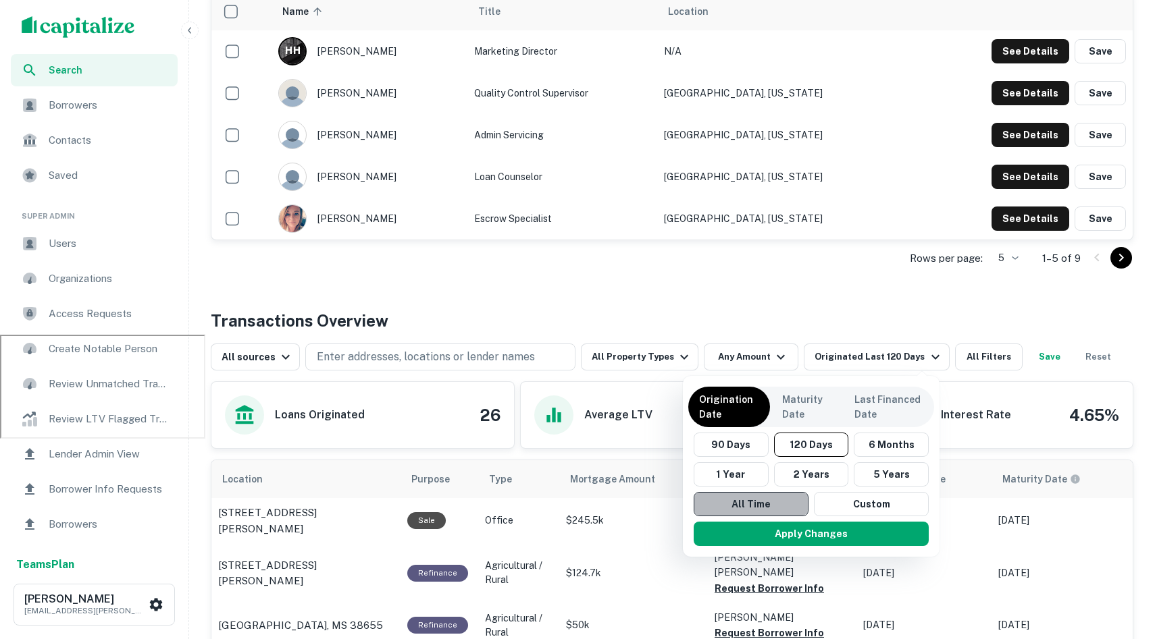
click at [758, 502] on button "All Time" at bounding box center [750, 504] width 115 height 24
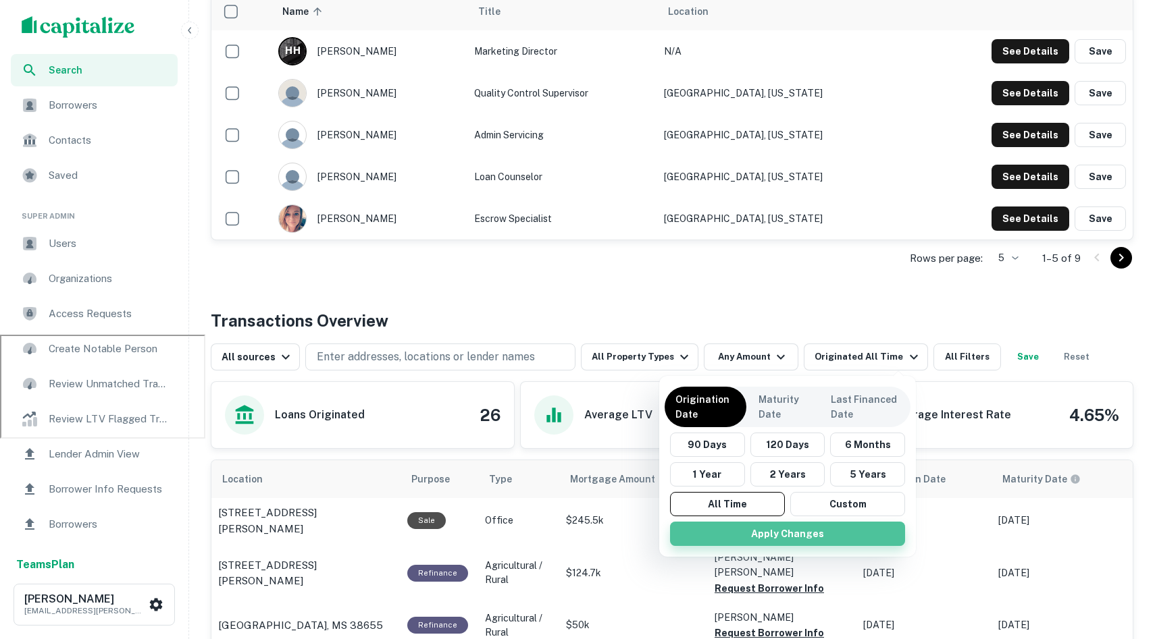
click at [764, 536] on button "Apply Changes" at bounding box center [787, 534] width 235 height 24
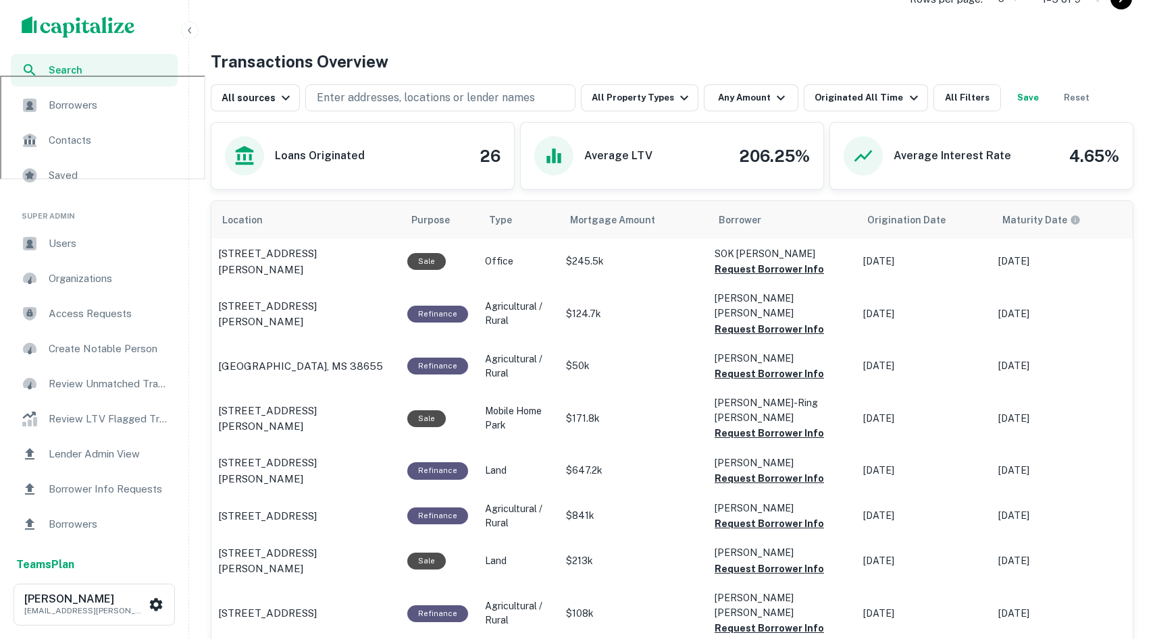
scroll to position [565, 0]
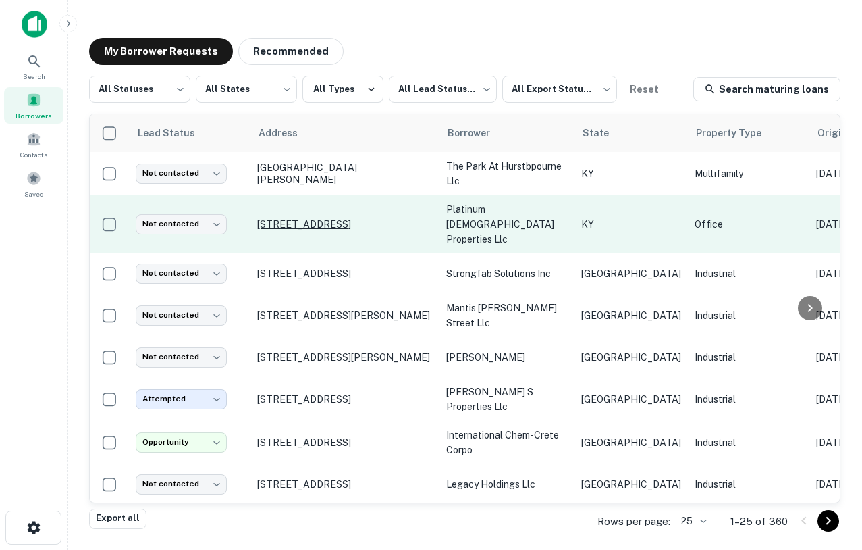
click at [333, 218] on p "[STREET_ADDRESS]" at bounding box center [345, 224] width 176 height 12
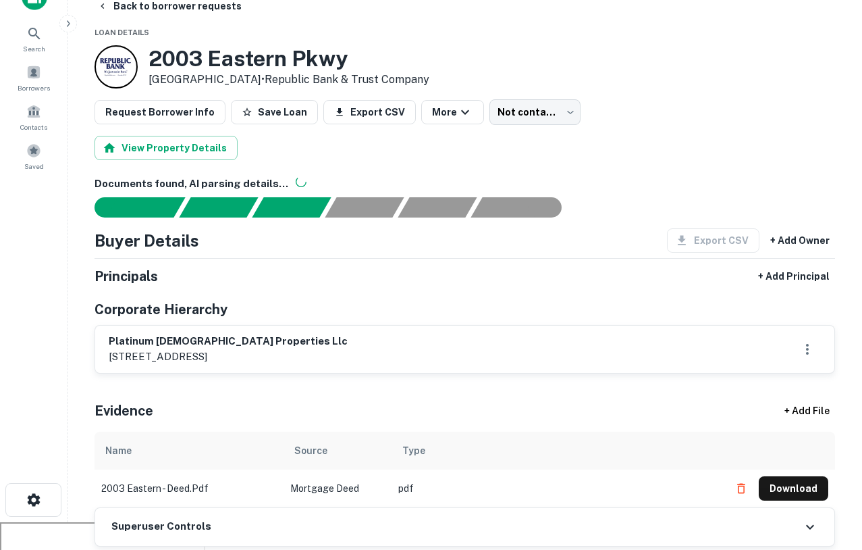
scroll to position [27, 0]
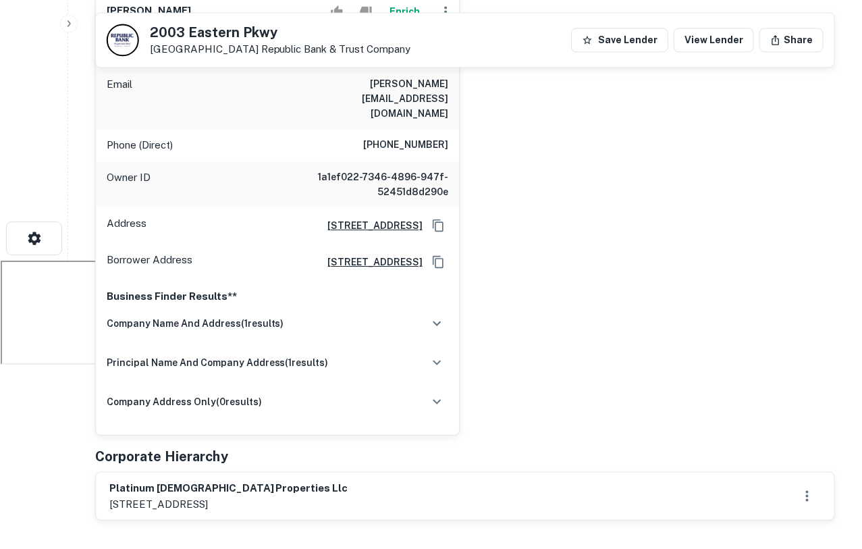
scroll to position [292, 0]
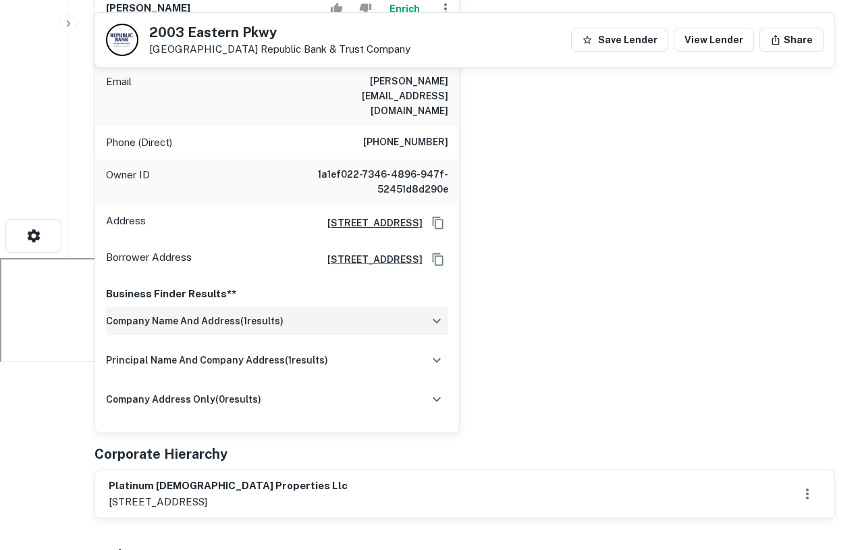
click at [429, 313] on icon "button" at bounding box center [437, 321] width 16 height 16
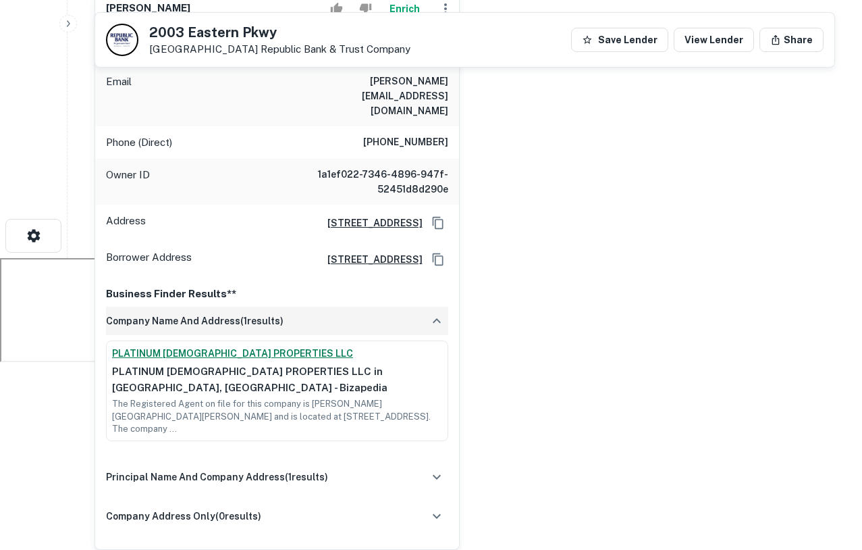
click at [220, 346] on link "PLATINUM [DEMOGRAPHIC_DATA] PROPERTIES LLC" at bounding box center [277, 353] width 330 height 14
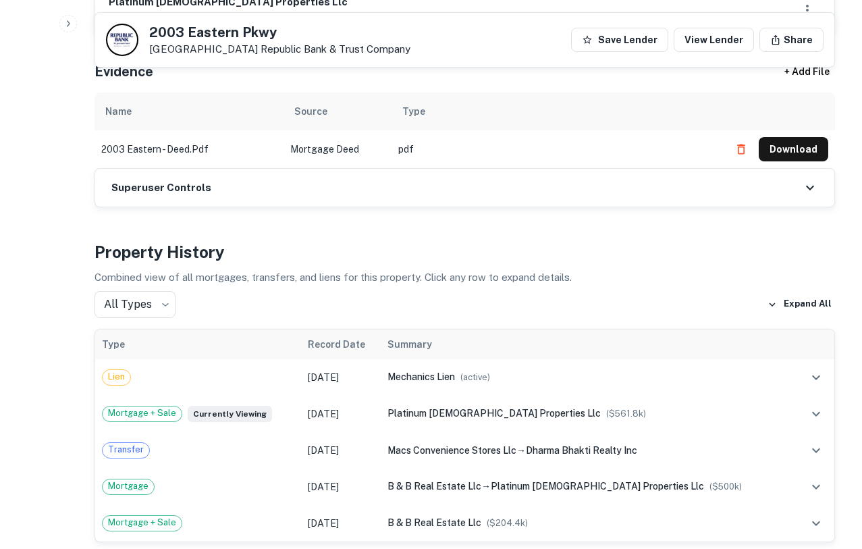
scroll to position [903, 0]
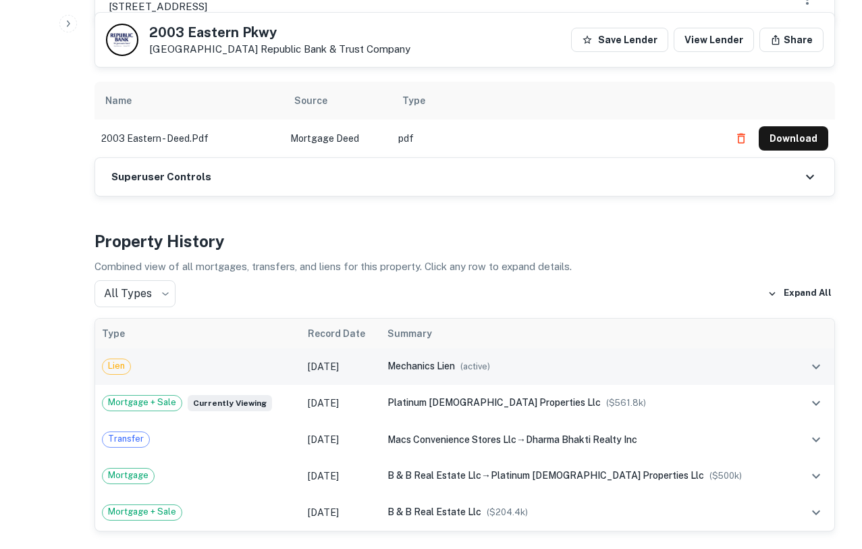
click at [612, 359] on div "mechanics lien ( active )" at bounding box center [587, 366] width 399 height 15
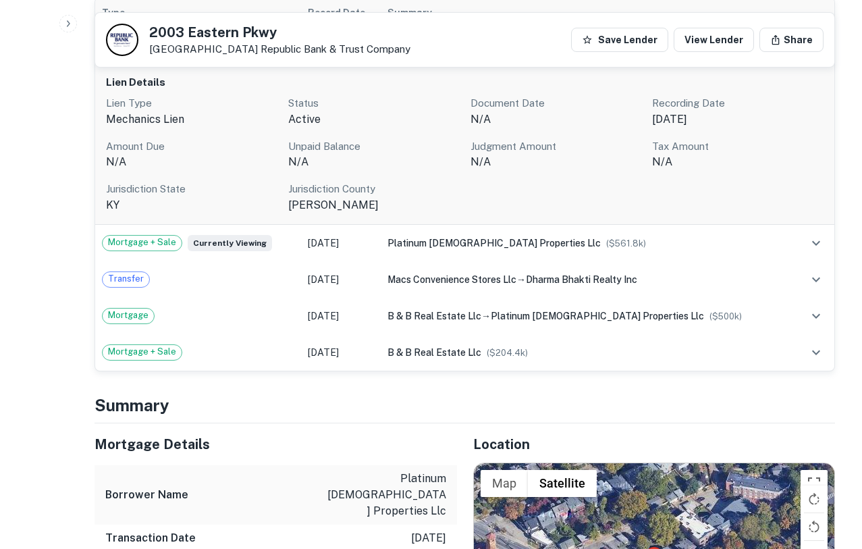
scroll to position [1201, 0]
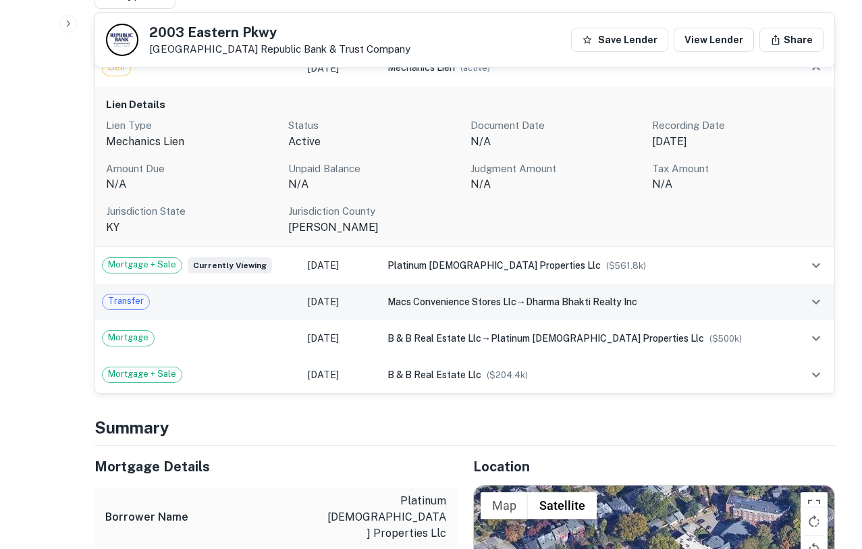
click at [552, 294] on div "macs convenience stores llc → dharma bhakti realty inc" at bounding box center [587, 301] width 399 height 15
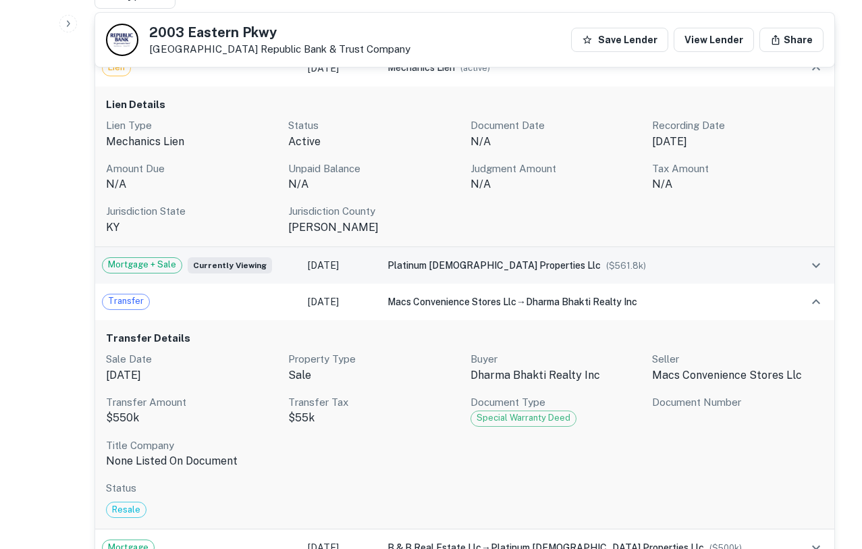
click at [515, 258] on div "platinum dharma properties llc ($ 561.8k )" at bounding box center [587, 265] width 399 height 15
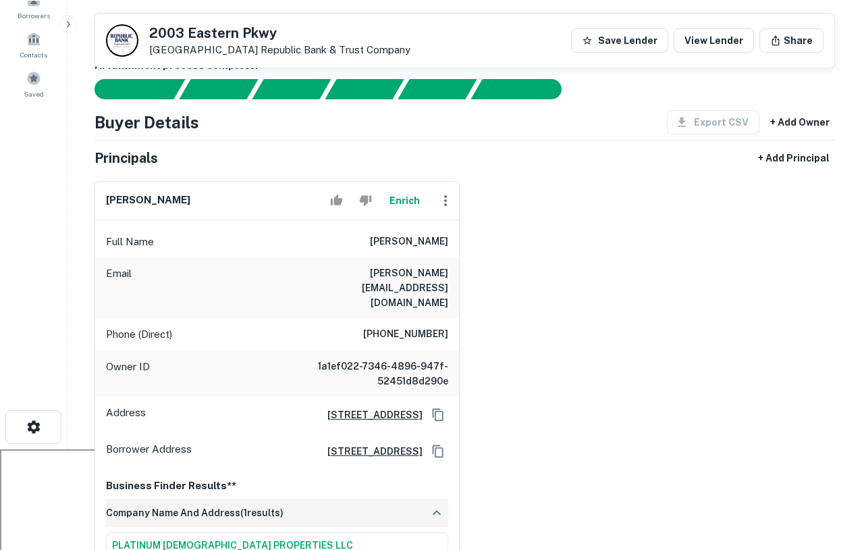
scroll to position [0, 0]
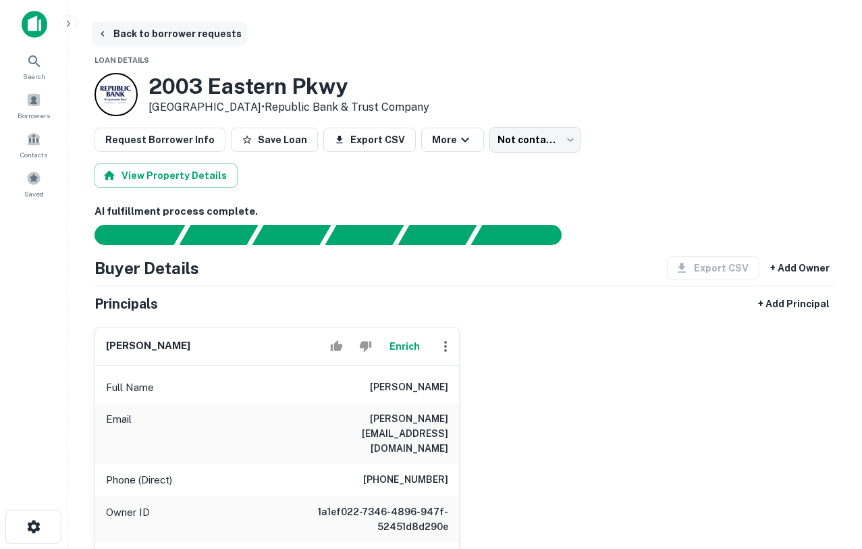
click at [113, 33] on button "Back to borrower requests" at bounding box center [169, 34] width 155 height 24
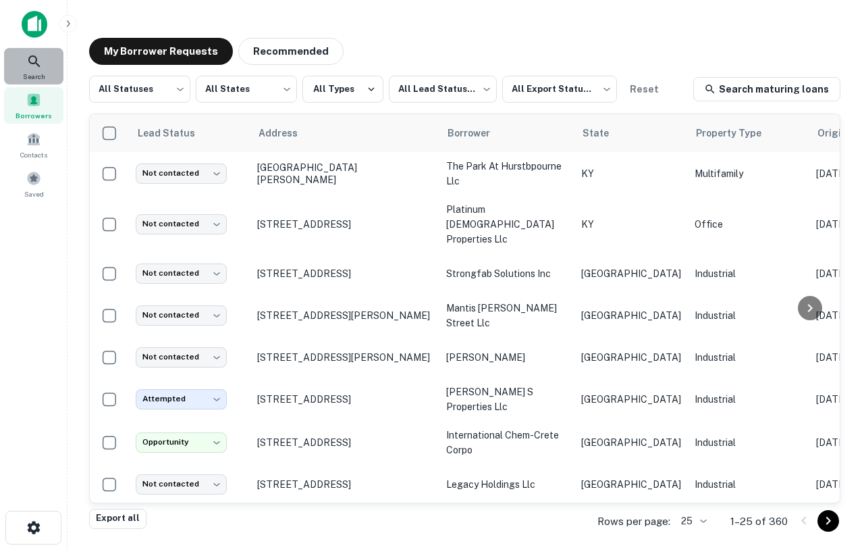
click at [30, 68] on icon at bounding box center [34, 61] width 16 height 16
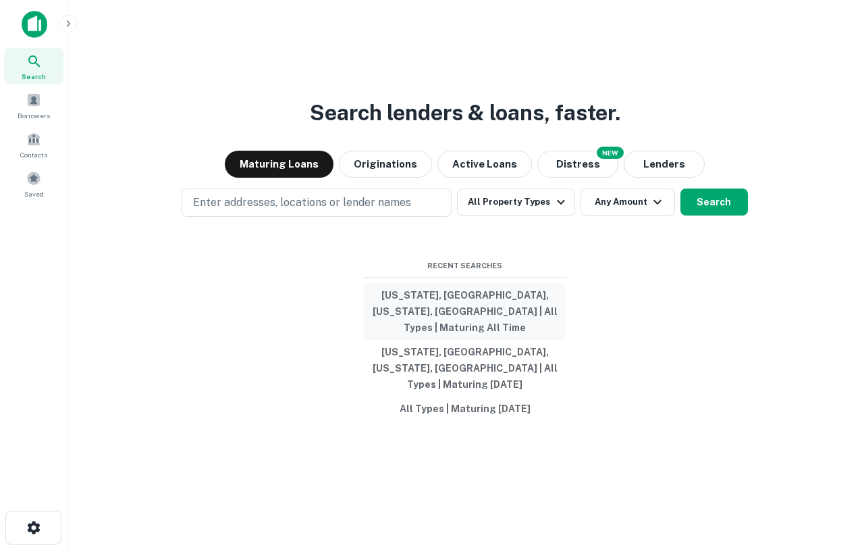
click at [481, 320] on button "[US_STATE], [GEOGRAPHIC_DATA], [US_STATE], [GEOGRAPHIC_DATA] | All Types | Matu…" at bounding box center [465, 311] width 203 height 57
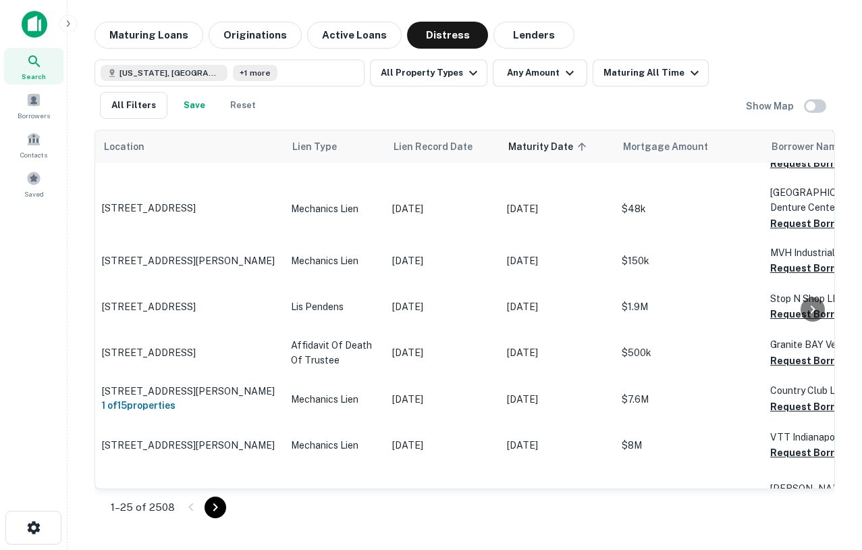
scroll to position [1167, 0]
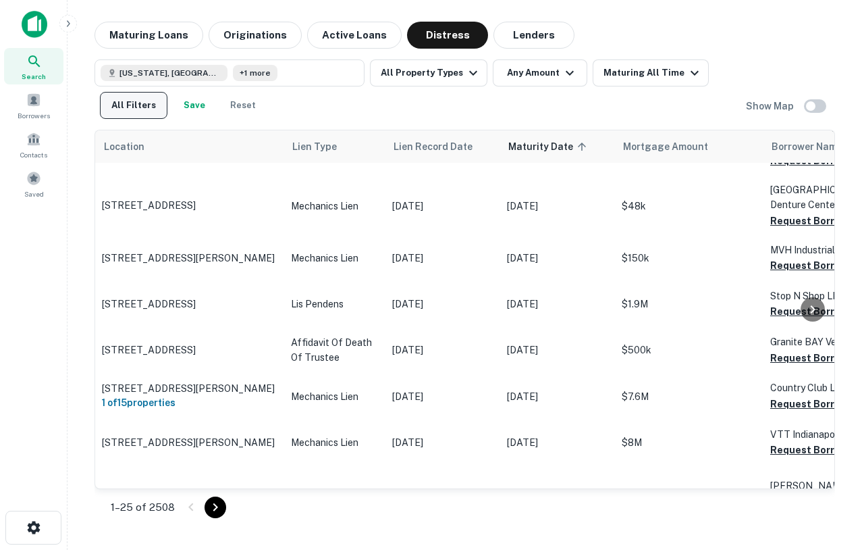
click at [145, 103] on button "All Filters" at bounding box center [134, 105] width 68 height 27
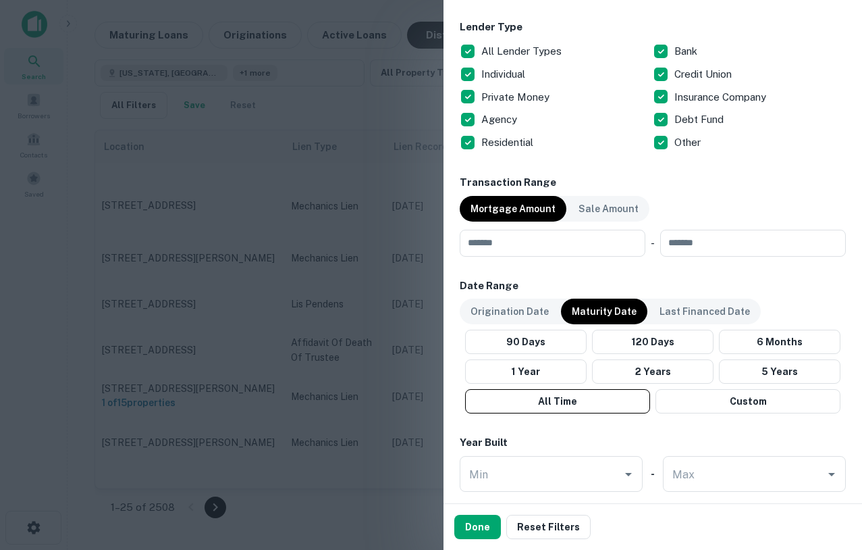
scroll to position [981, 0]
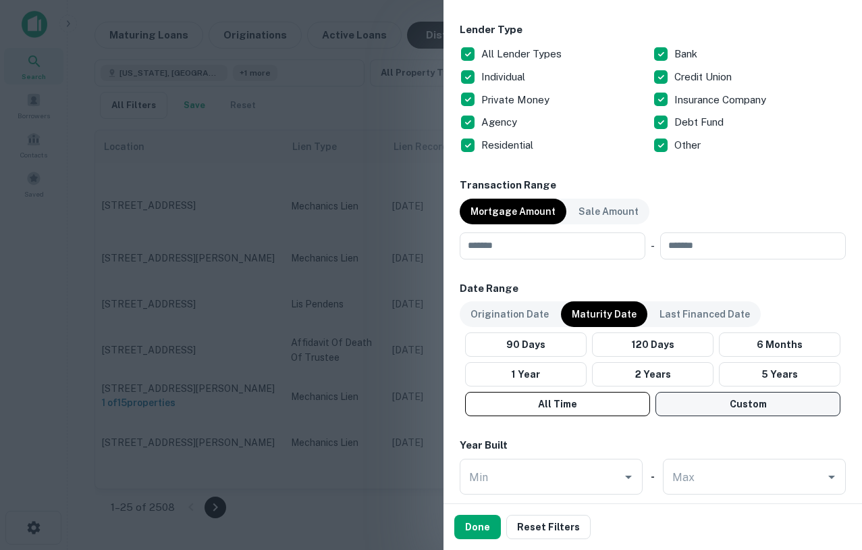
click at [731, 404] on button "Custom" at bounding box center [748, 404] width 185 height 24
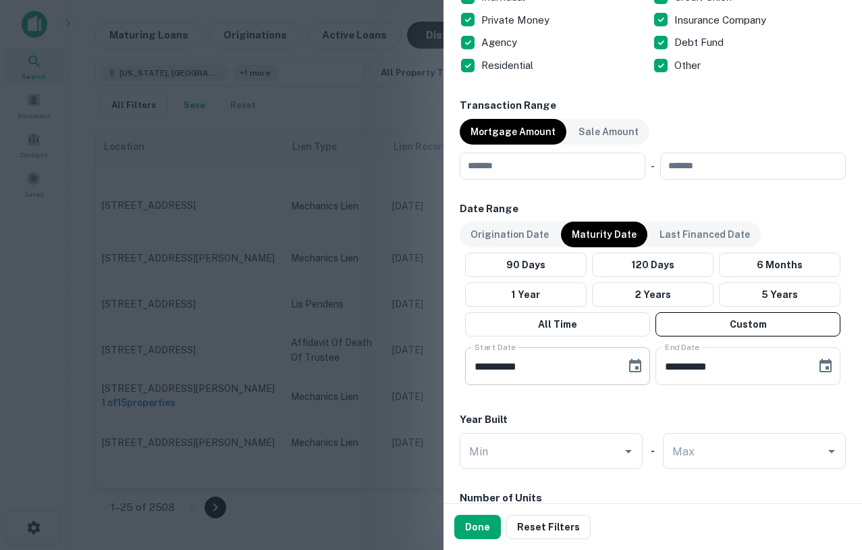
scroll to position [1060, 0]
click at [481, 370] on input "**********" at bounding box center [540, 367] width 151 height 38
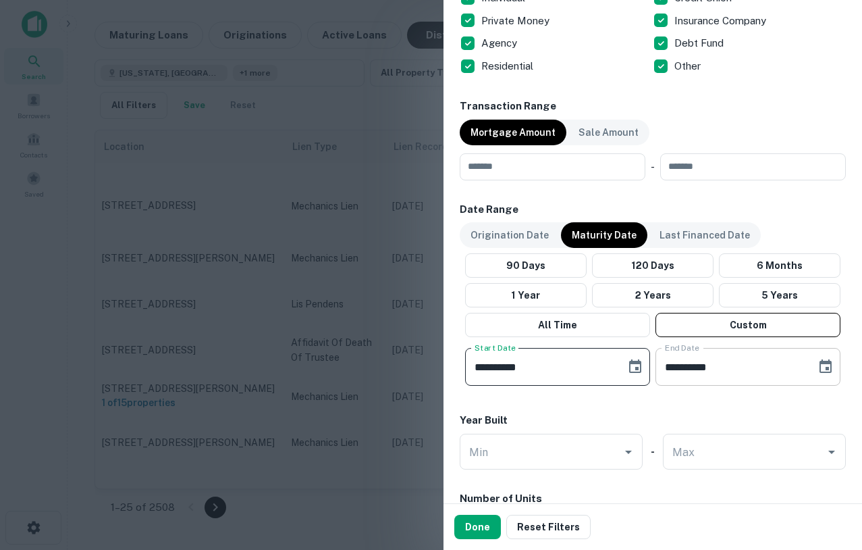
type input "**********"
click at [704, 370] on input "**********" at bounding box center [731, 367] width 151 height 38
type input "**********"
click at [483, 523] on button "Done" at bounding box center [477, 527] width 47 height 24
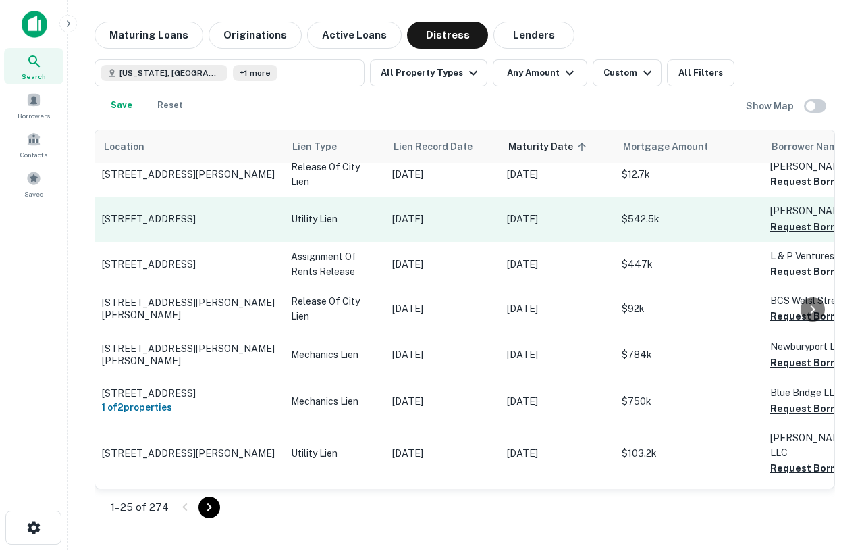
scroll to position [793, 0]
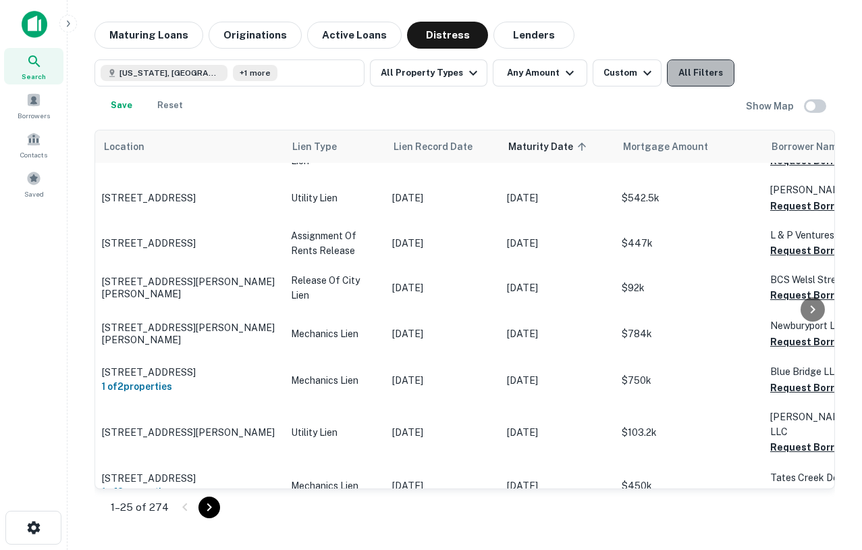
click at [673, 75] on button "All Filters" at bounding box center [701, 72] width 68 height 27
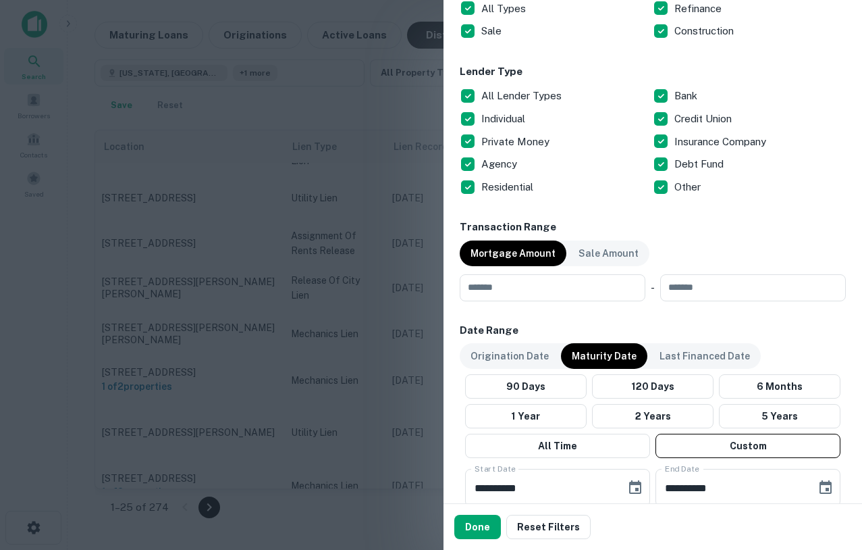
scroll to position [947, 0]
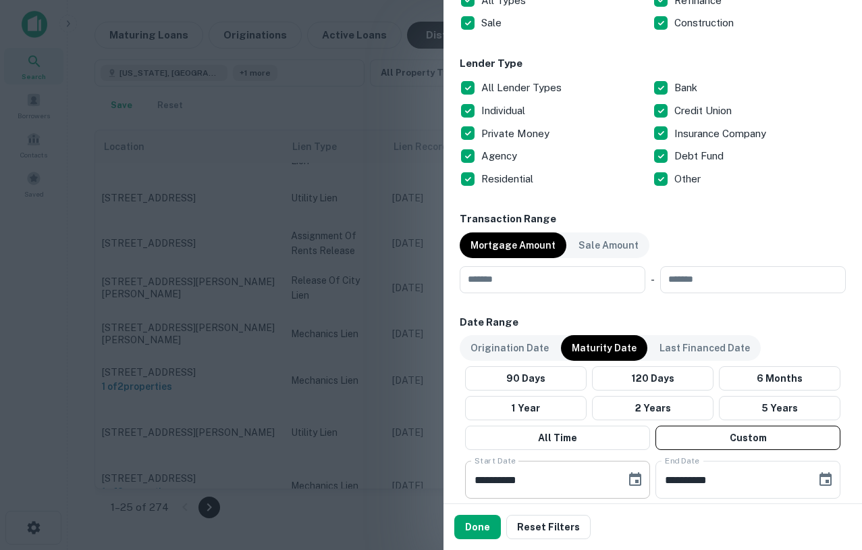
click at [481, 481] on input "**********" at bounding box center [540, 479] width 151 height 38
click at [534, 482] on input "**********" at bounding box center [540, 479] width 151 height 38
click at [519, 478] on input "**********" at bounding box center [540, 479] width 151 height 38
type input "**********"
click at [673, 481] on input "**********" at bounding box center [731, 479] width 151 height 38
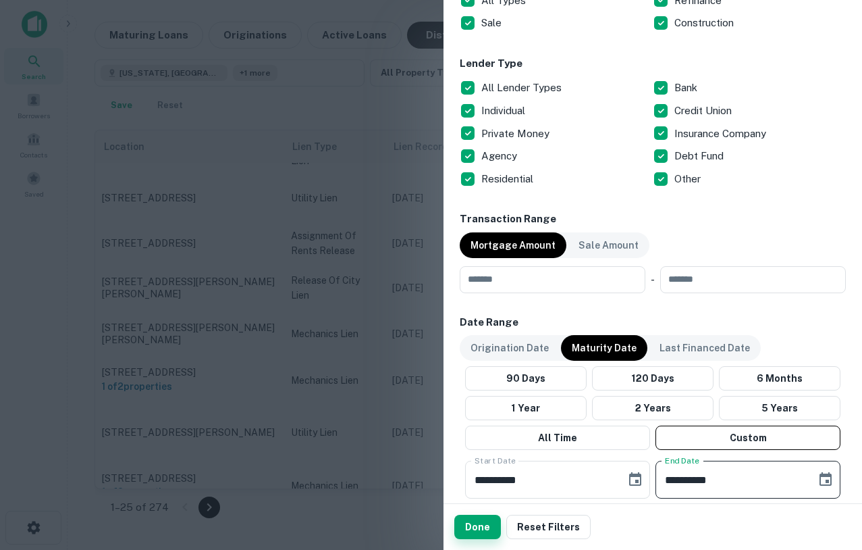
type input "**********"
click at [467, 521] on button "Done" at bounding box center [477, 527] width 47 height 24
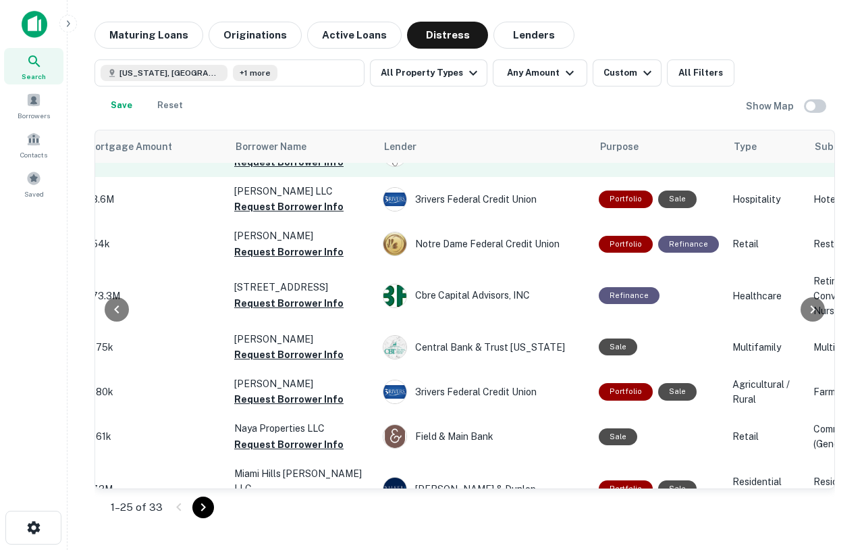
scroll to position [254, 536]
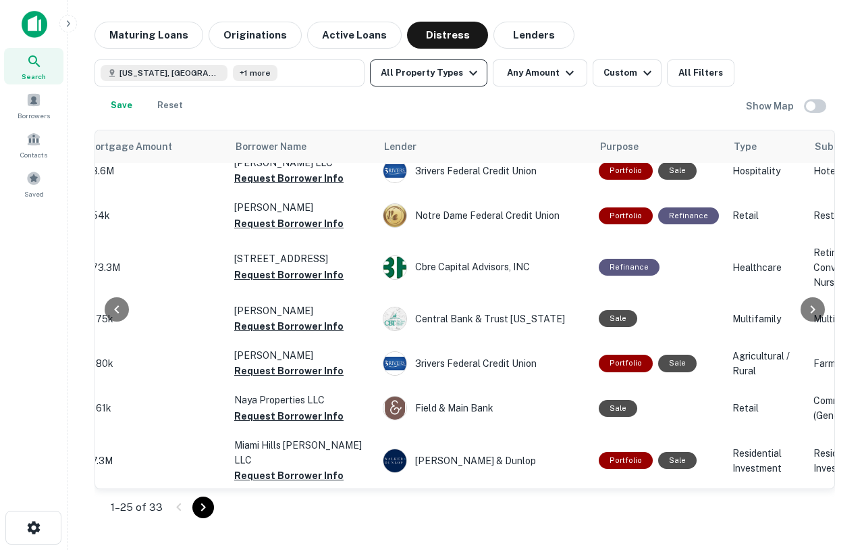
click at [465, 66] on icon "button" at bounding box center [473, 73] width 16 height 16
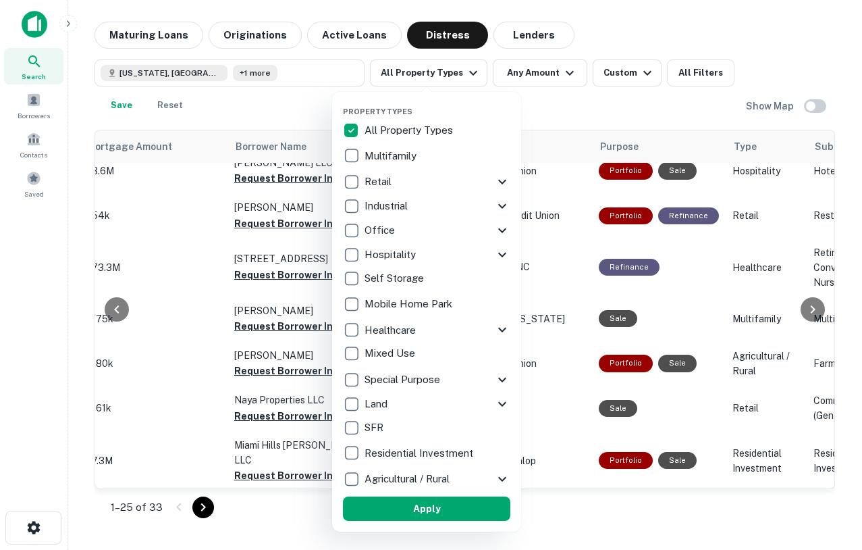
click at [771, 248] on div at bounding box center [431, 275] width 862 height 550
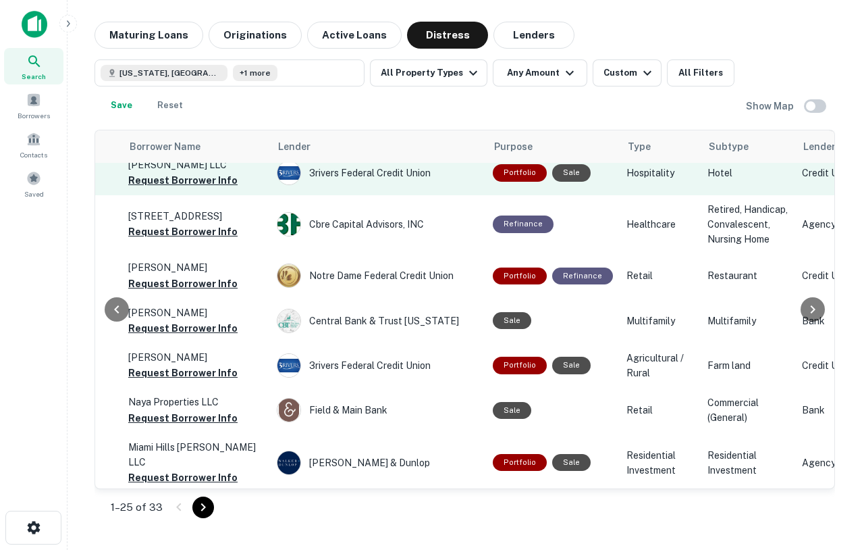
scroll to position [234, 642]
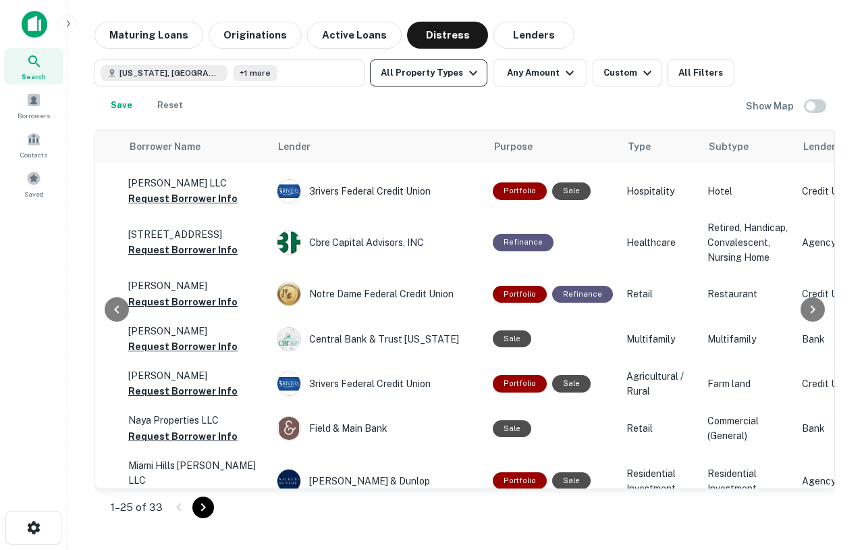
click at [446, 74] on button "All Property Types" at bounding box center [428, 72] width 117 height 27
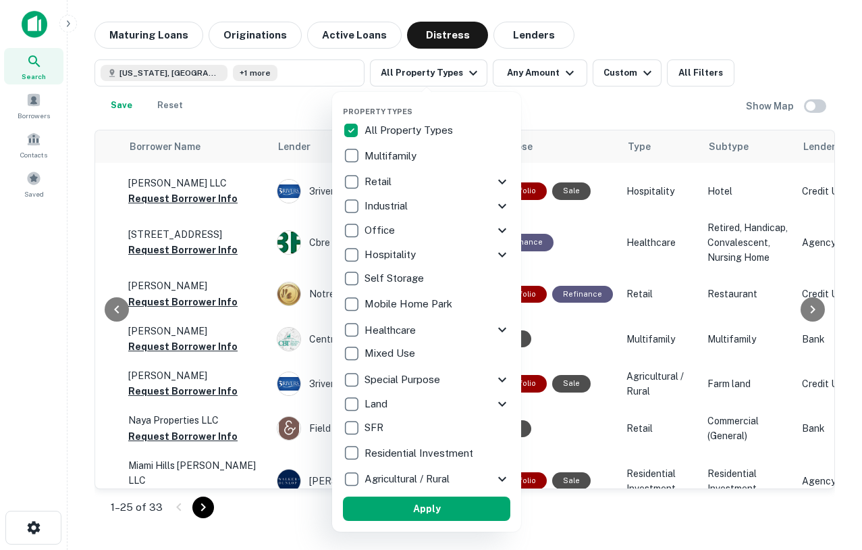
click at [504, 181] on icon at bounding box center [502, 182] width 8 height 5
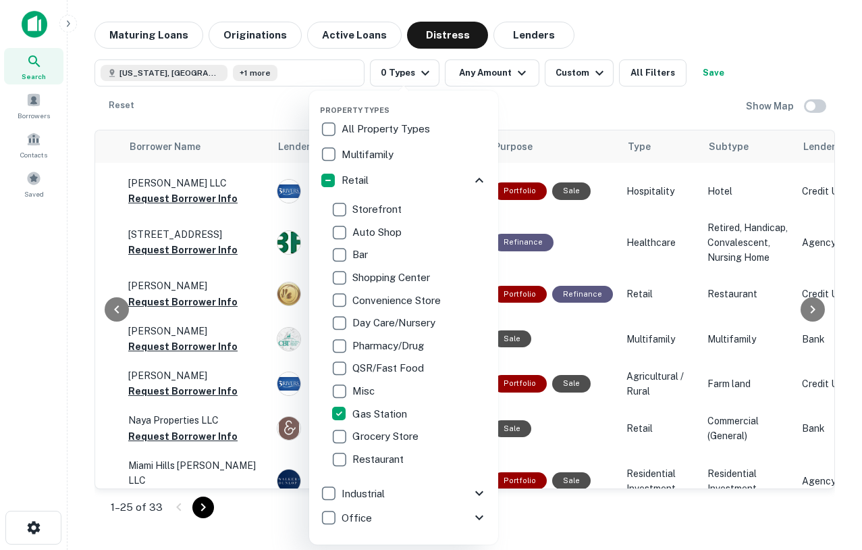
click at [650, 121] on div at bounding box center [431, 275] width 862 height 550
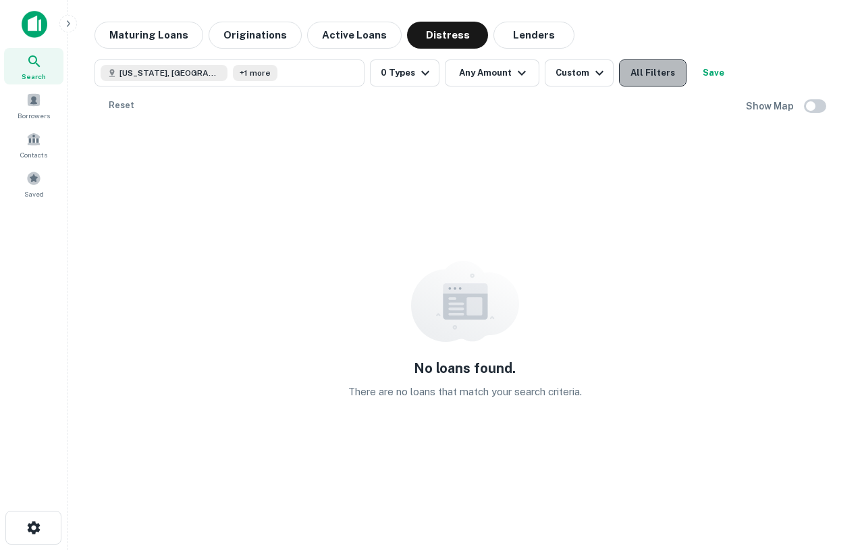
click at [633, 72] on button "All Filters" at bounding box center [653, 72] width 68 height 27
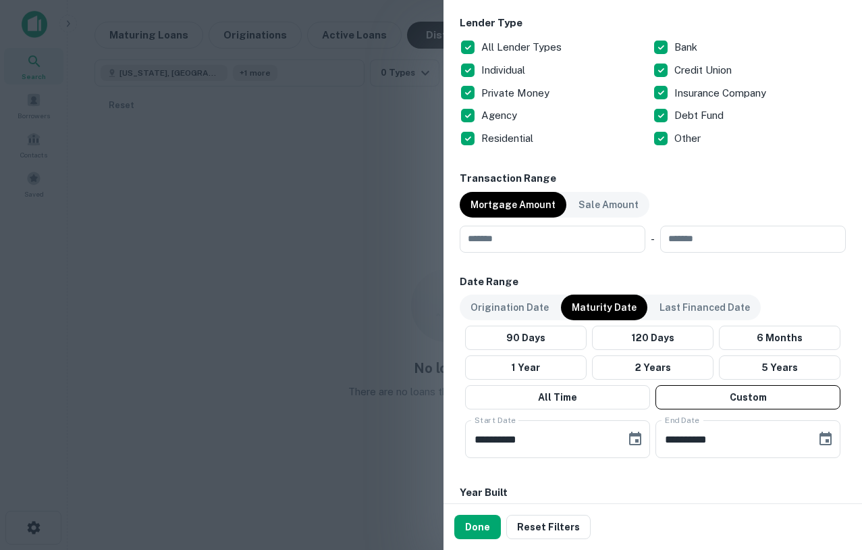
scroll to position [1007, 0]
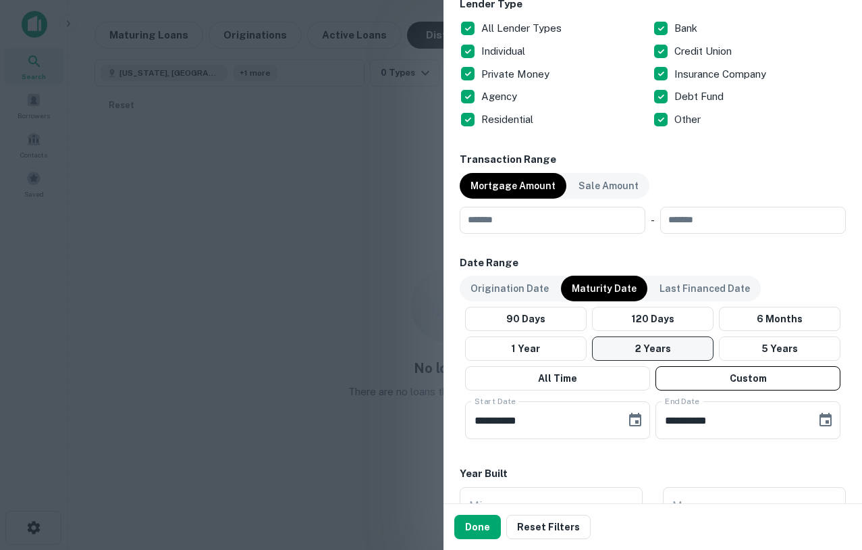
click at [620, 345] on button "2 Years" at bounding box center [653, 348] width 122 height 24
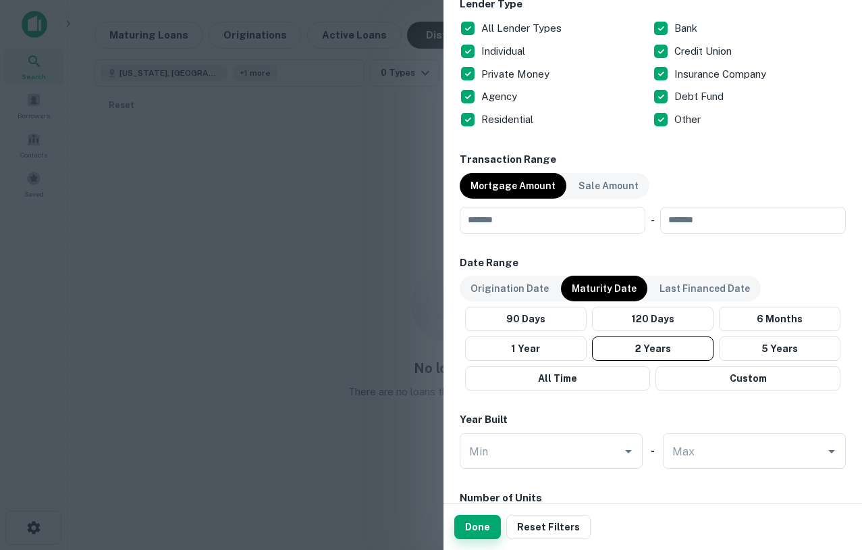
click at [476, 518] on button "Done" at bounding box center [477, 527] width 47 height 24
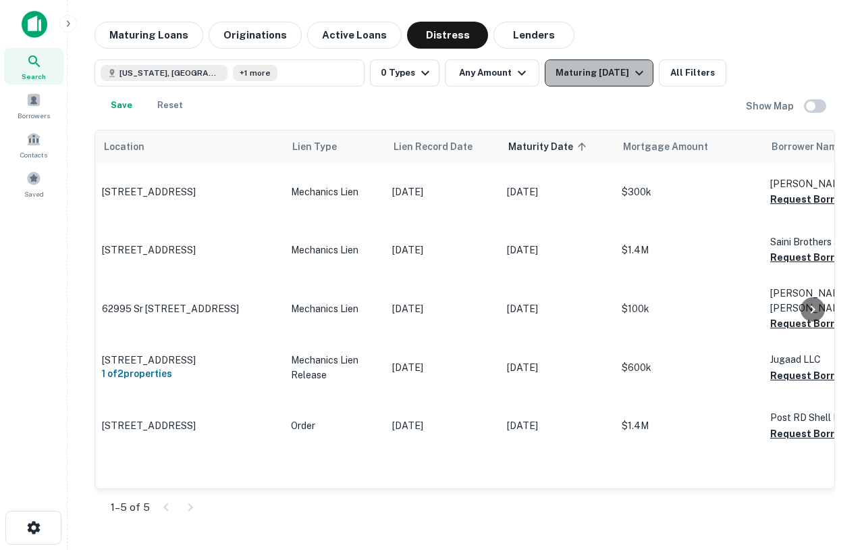
click at [617, 79] on div "Maturing In 2 Years" at bounding box center [602, 73] width 92 height 16
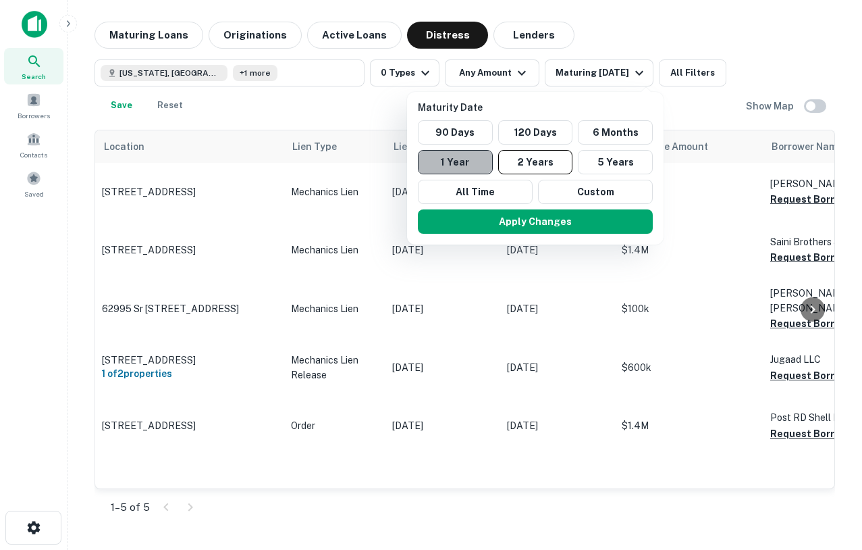
click at [485, 167] on button "1 Year" at bounding box center [455, 162] width 75 height 24
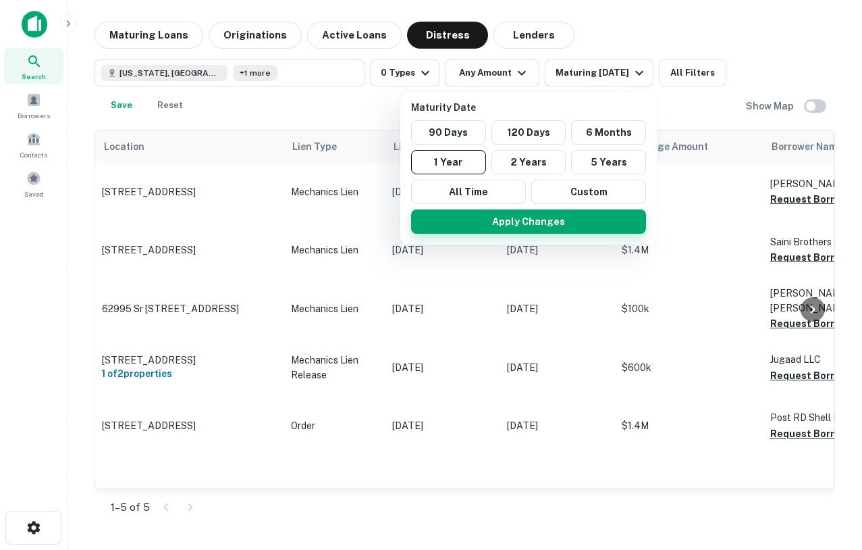
click at [529, 231] on button "Apply Changes" at bounding box center [528, 221] width 235 height 24
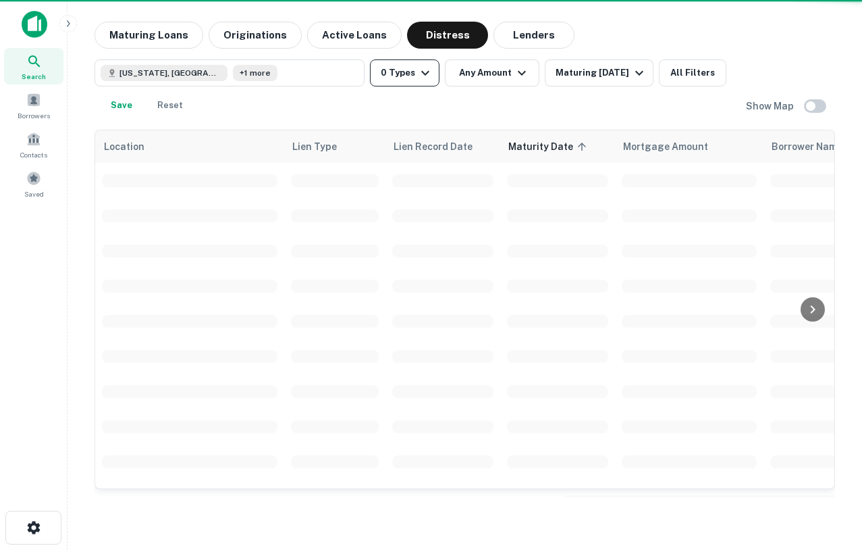
click at [418, 68] on icon "button" at bounding box center [425, 73] width 16 height 16
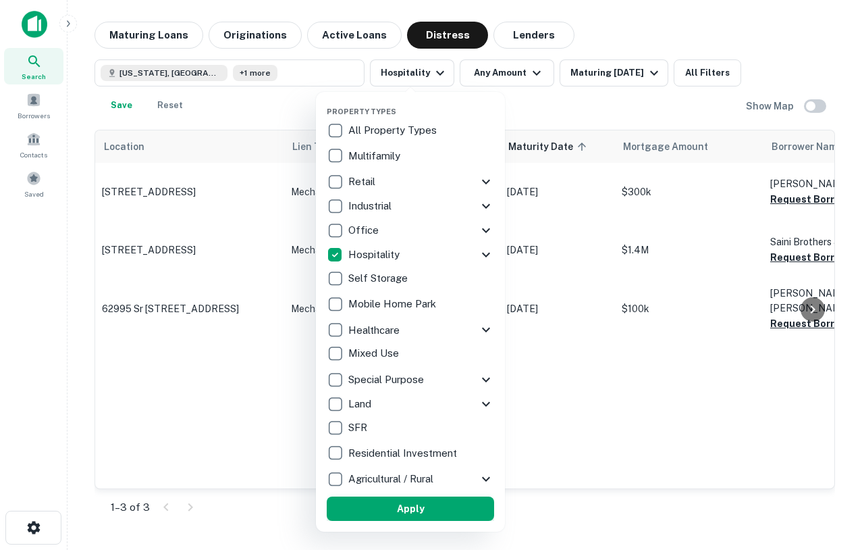
click at [393, 507] on button "Apply" at bounding box center [410, 508] width 167 height 24
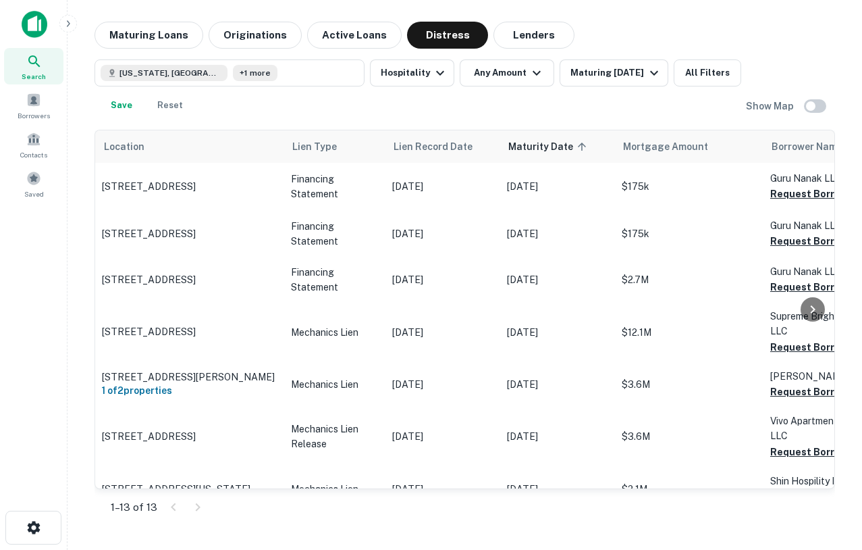
click at [812, 190] on div at bounding box center [812, 309] width 27 height 358
click at [810, 197] on div at bounding box center [812, 309] width 27 height 358
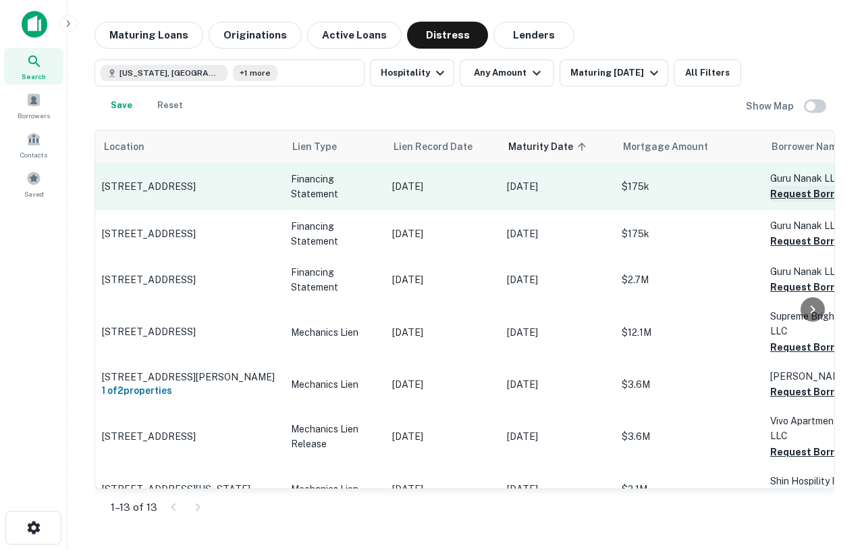
click at [779, 197] on button "Request Borrower Info" at bounding box center [824, 194] width 109 height 16
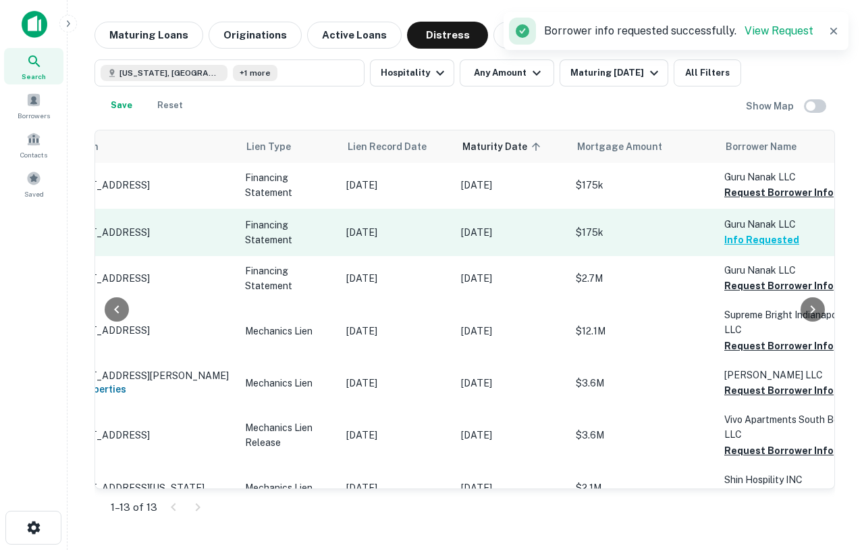
scroll to position [1, 0]
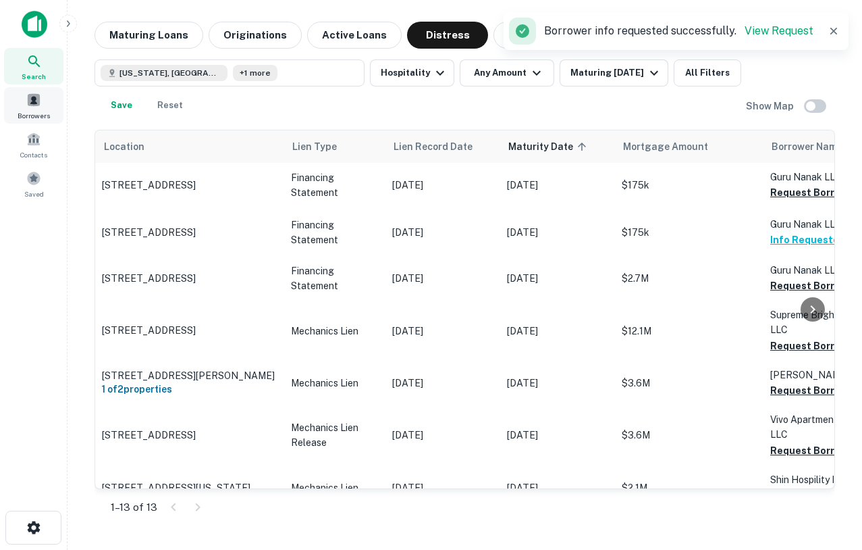
click at [35, 118] on span "Borrowers" at bounding box center [34, 115] width 32 height 11
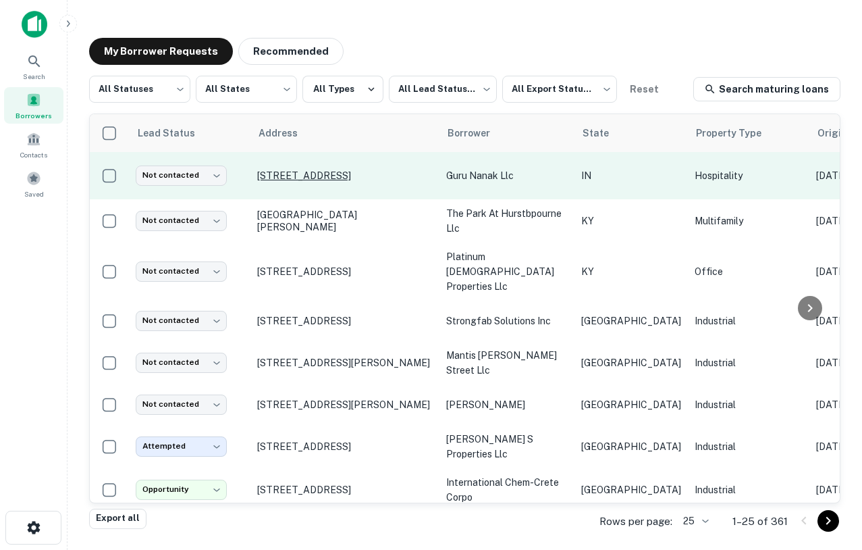
click at [348, 175] on p "[STREET_ADDRESS]" at bounding box center [345, 175] width 176 height 12
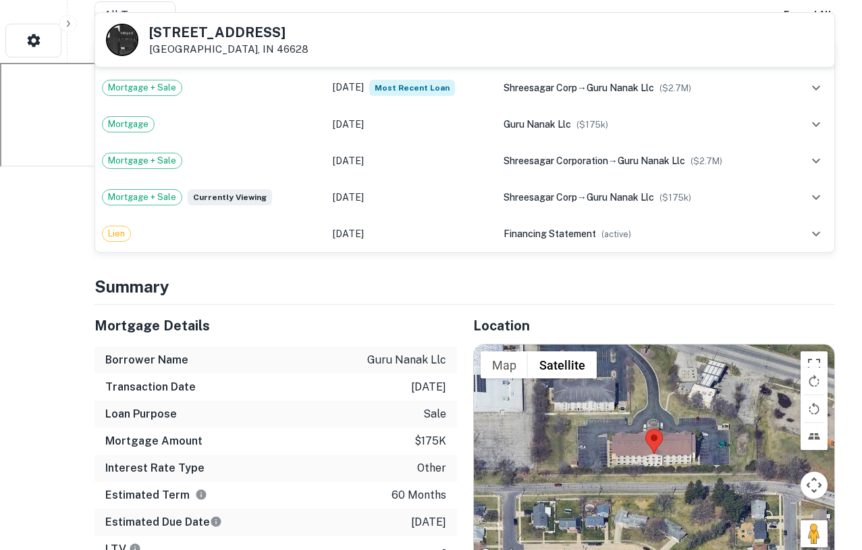
scroll to position [484, 0]
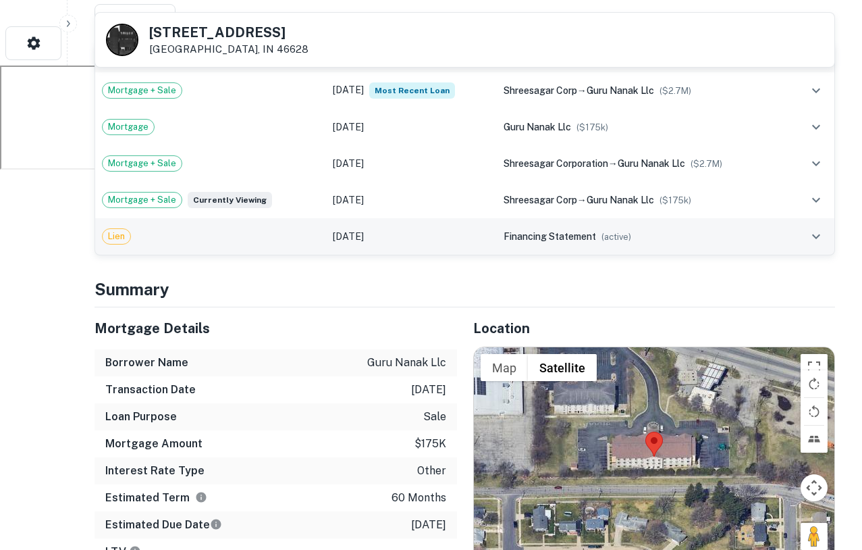
click at [595, 234] on span "financing statement" at bounding box center [550, 236] width 93 height 11
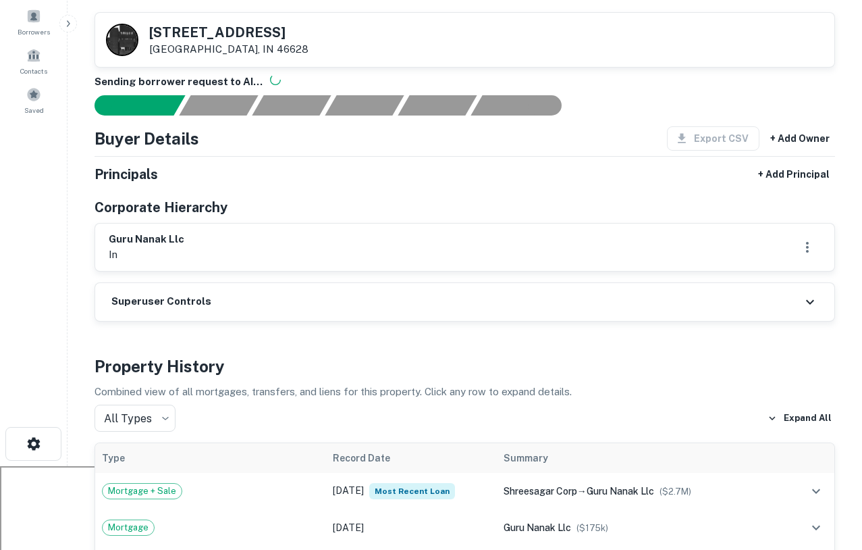
scroll to position [0, 0]
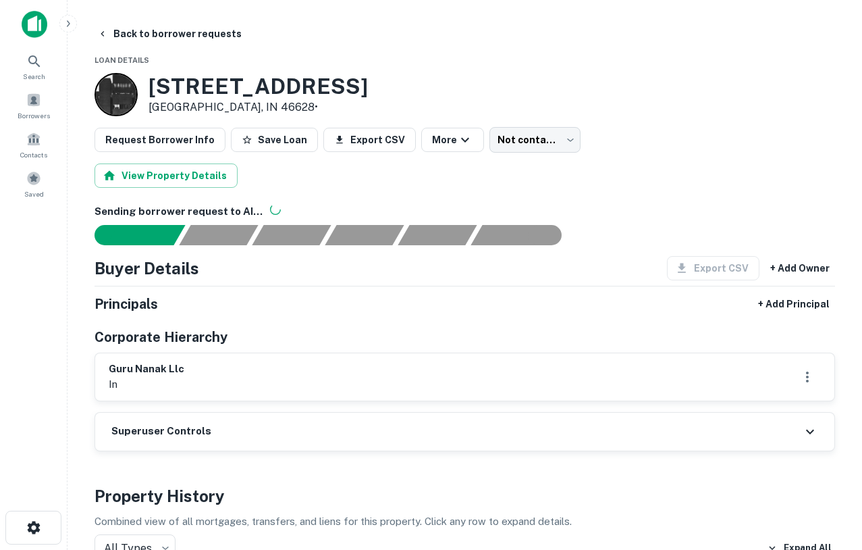
click at [36, 29] on img at bounding box center [35, 24] width 26 height 27
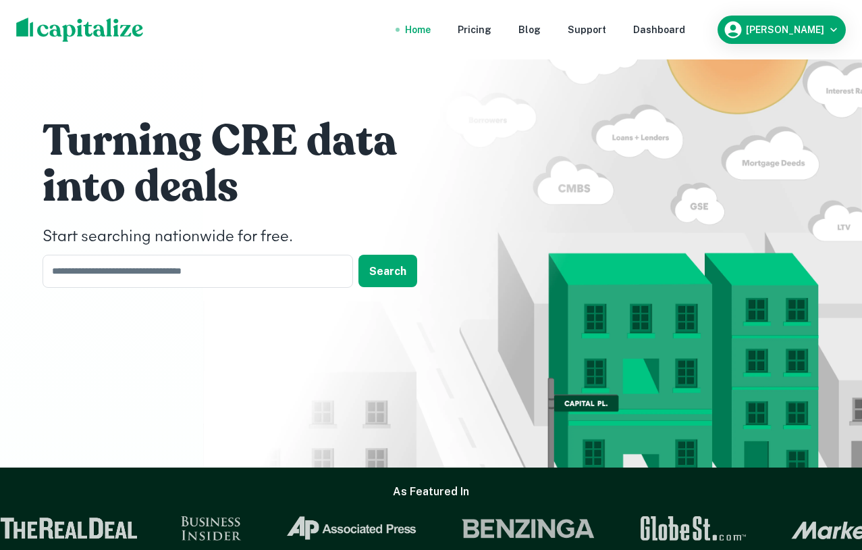
click at [673, 38] on nav "Home Pricing Blog Support Dashboard" at bounding box center [545, 30] width 323 height 30
click at [674, 32] on div "Dashboard" at bounding box center [659, 29] width 52 height 15
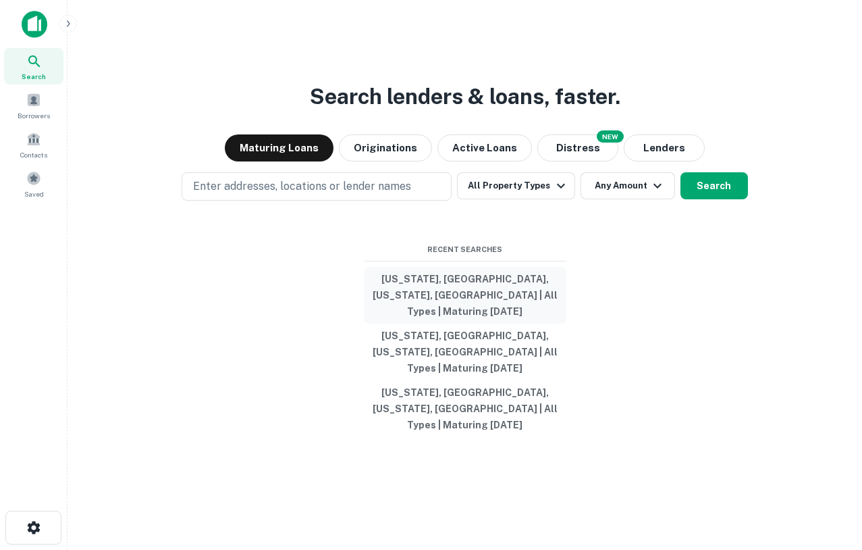
click at [455, 301] on button "[US_STATE], [GEOGRAPHIC_DATA], [US_STATE], [GEOGRAPHIC_DATA] | All Types | Matu…" at bounding box center [465, 295] width 203 height 57
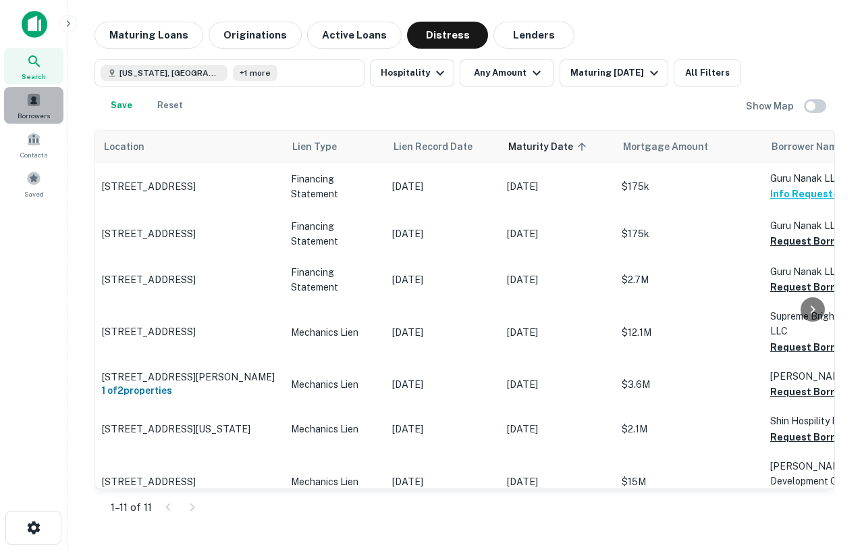
click at [21, 101] on div "Borrowers" at bounding box center [33, 105] width 59 height 36
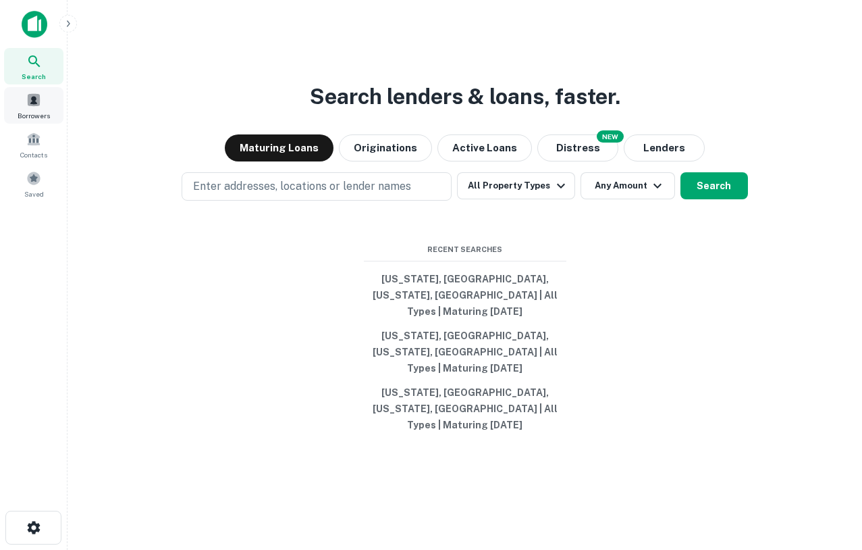
click at [36, 103] on span at bounding box center [33, 100] width 15 height 15
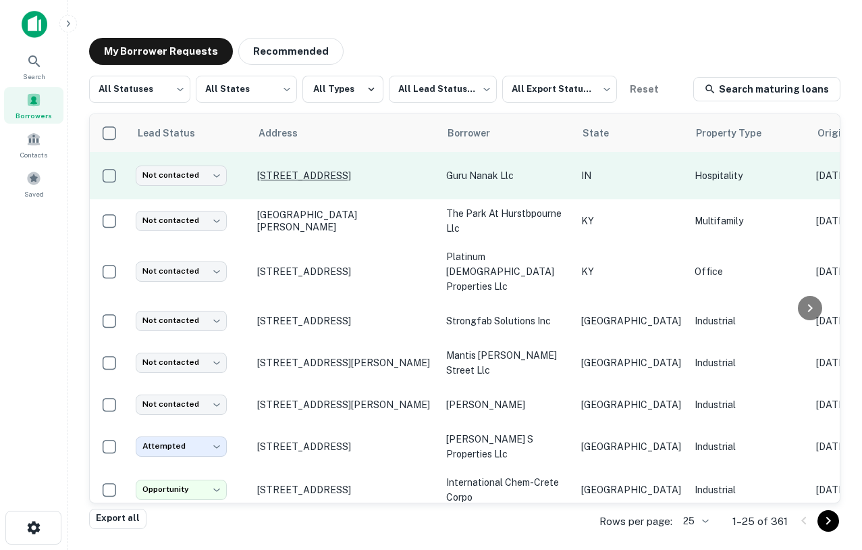
click at [342, 182] on p "[STREET_ADDRESS]" at bounding box center [345, 175] width 176 height 12
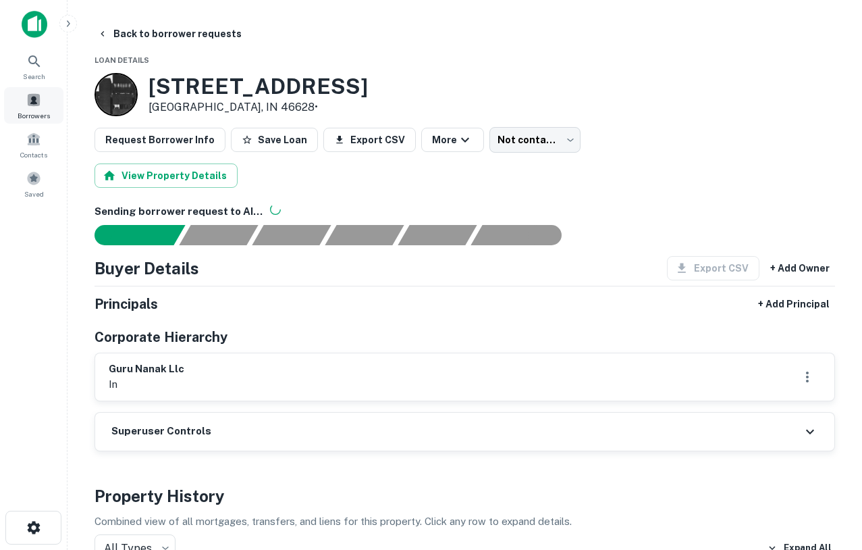
click at [43, 98] on div "Borrowers" at bounding box center [33, 105] width 59 height 36
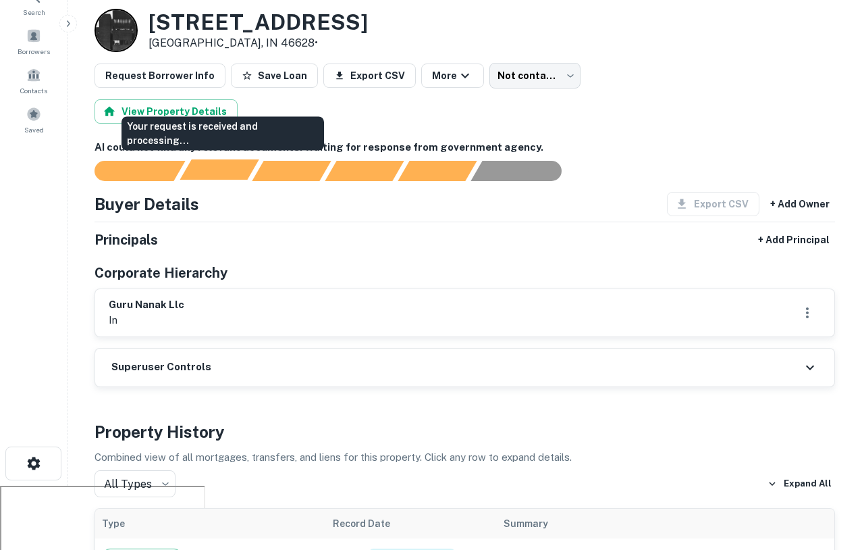
scroll to position [69, 0]
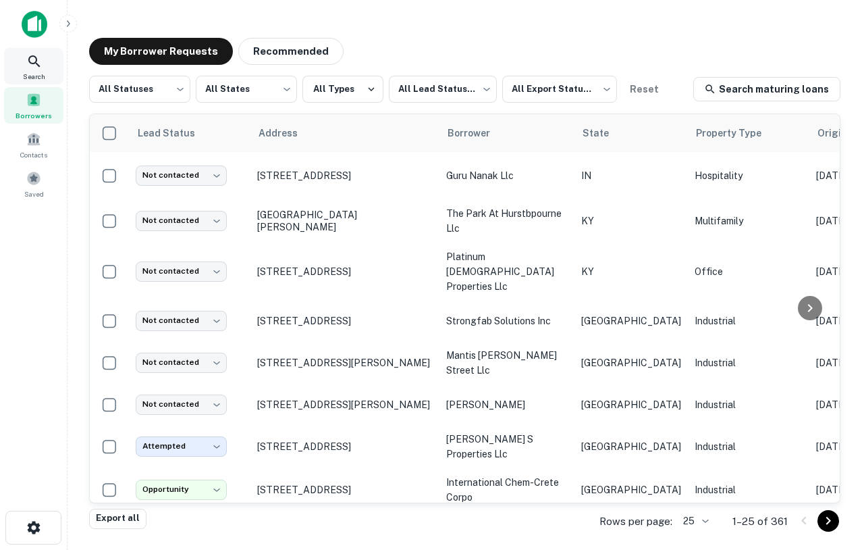
click at [42, 61] on icon at bounding box center [34, 61] width 16 height 16
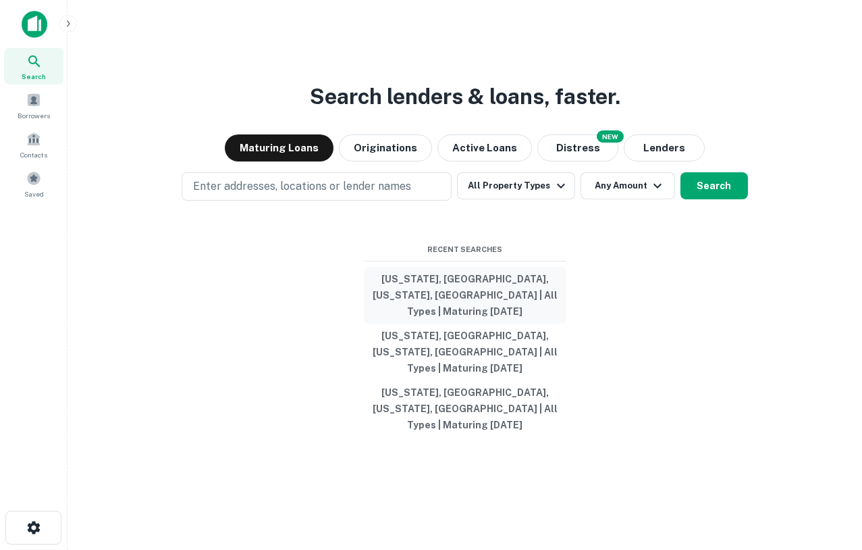
click at [433, 315] on button "Kentucky, USA, Indiana, USA | All Types | Maturing In 1 Year" at bounding box center [465, 295] width 203 height 57
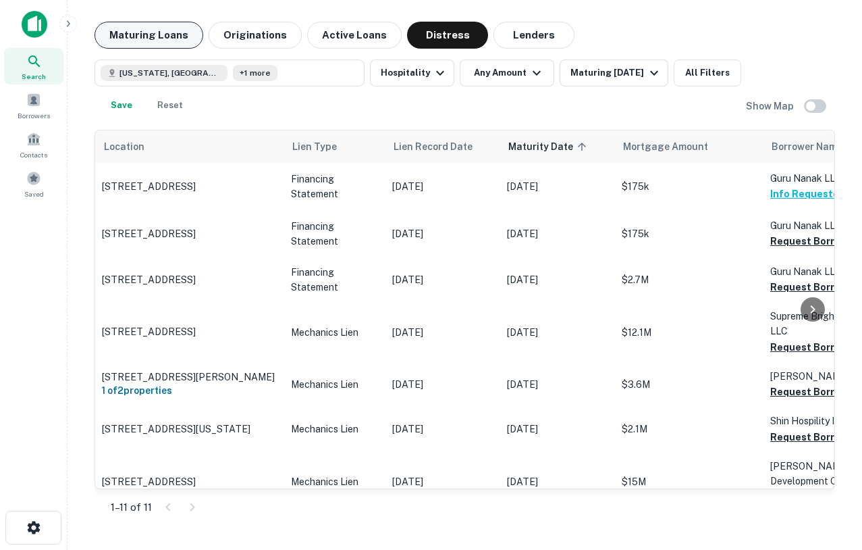
click at [141, 41] on button "Maturing Loans" at bounding box center [149, 35] width 109 height 27
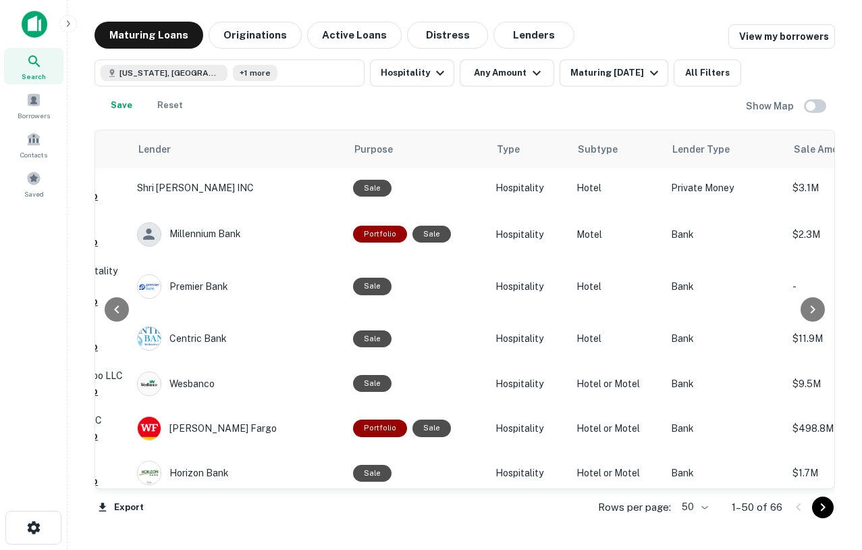
scroll to position [0, 625]
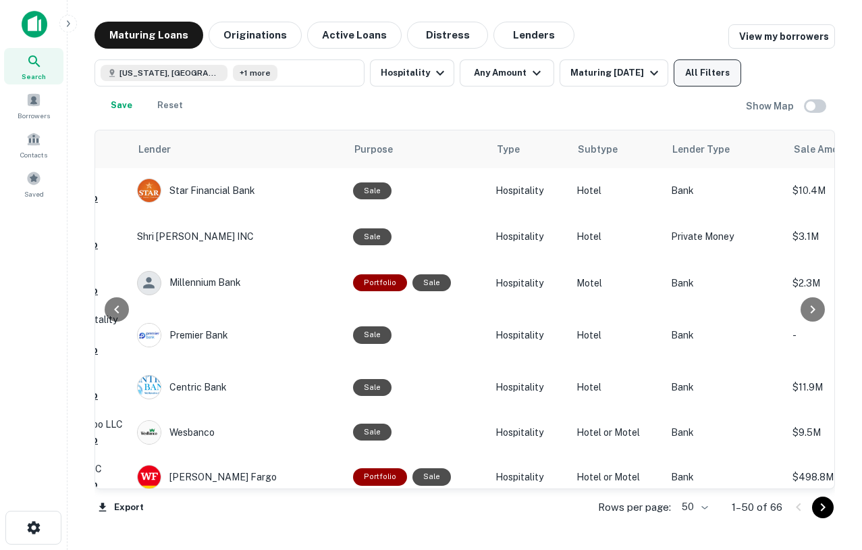
click at [718, 68] on button "All Filters" at bounding box center [708, 72] width 68 height 27
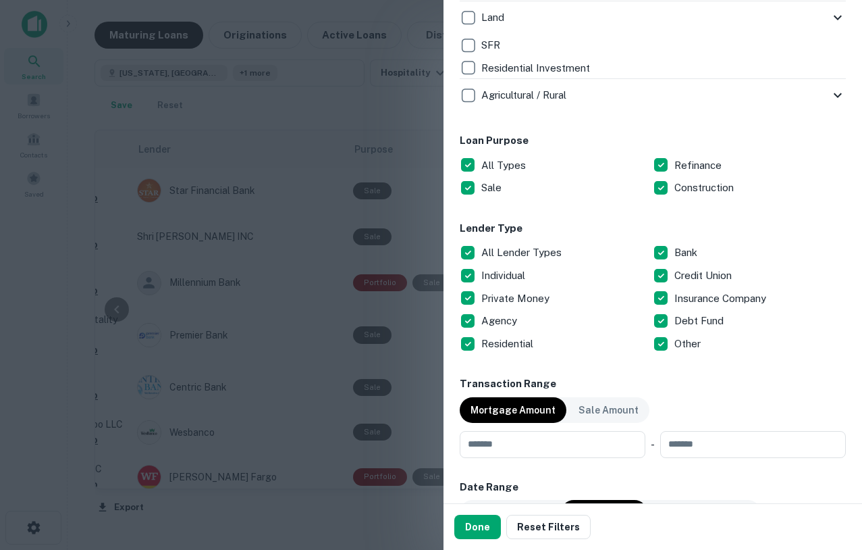
scroll to position [641, 0]
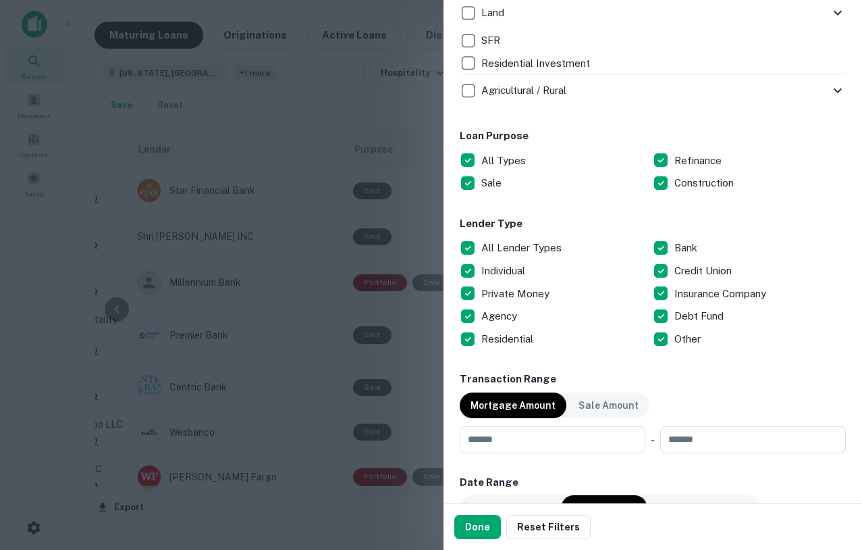
click at [457, 242] on div "Customize data sources and filters All Sources CMBS GSE Locations Kentucky, USA…" at bounding box center [653, 251] width 419 height 503
click at [480, 518] on button "Done" at bounding box center [477, 527] width 47 height 24
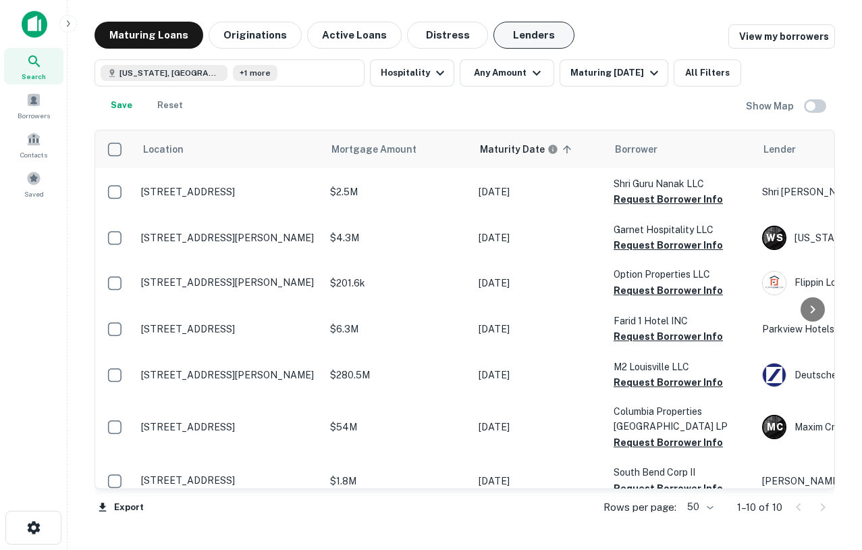
click at [524, 38] on button "Lenders" at bounding box center [534, 35] width 81 height 27
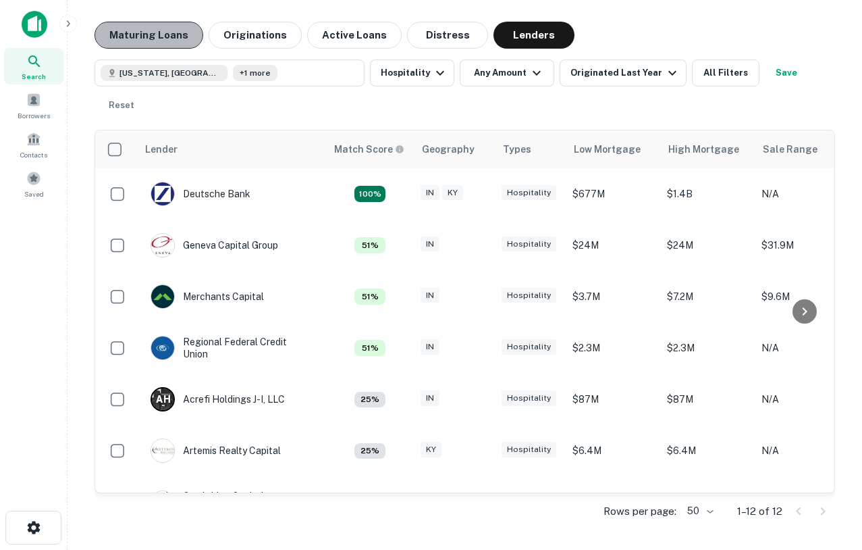
click at [147, 43] on button "Maturing Loans" at bounding box center [149, 35] width 109 height 27
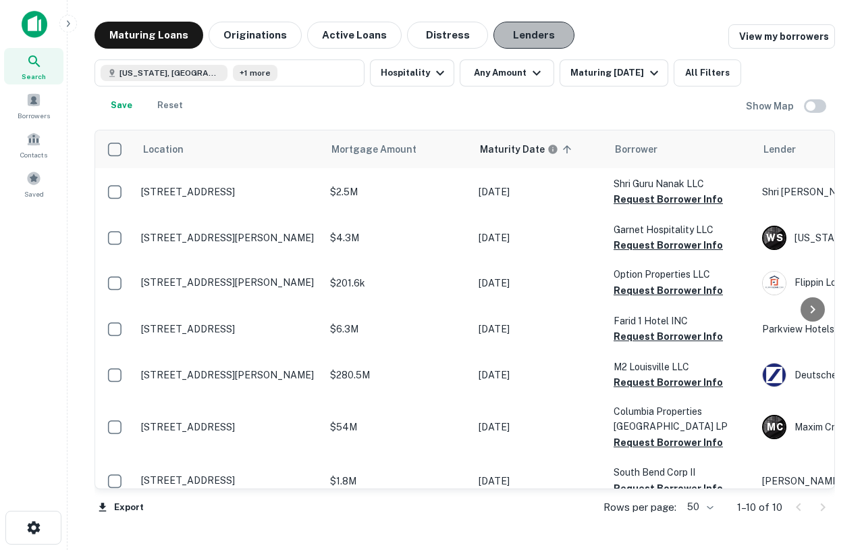
click at [520, 24] on button "Lenders" at bounding box center [534, 35] width 81 height 27
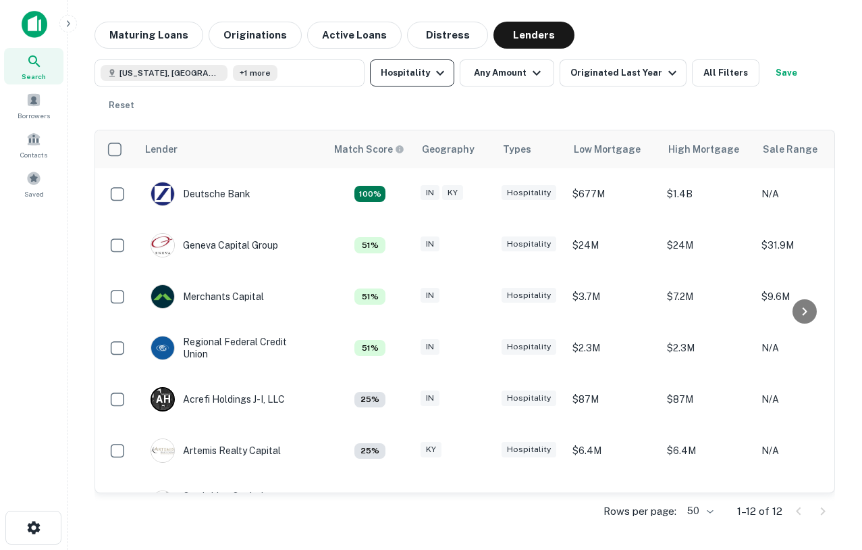
click at [404, 67] on button "Hospitality" at bounding box center [412, 72] width 84 height 27
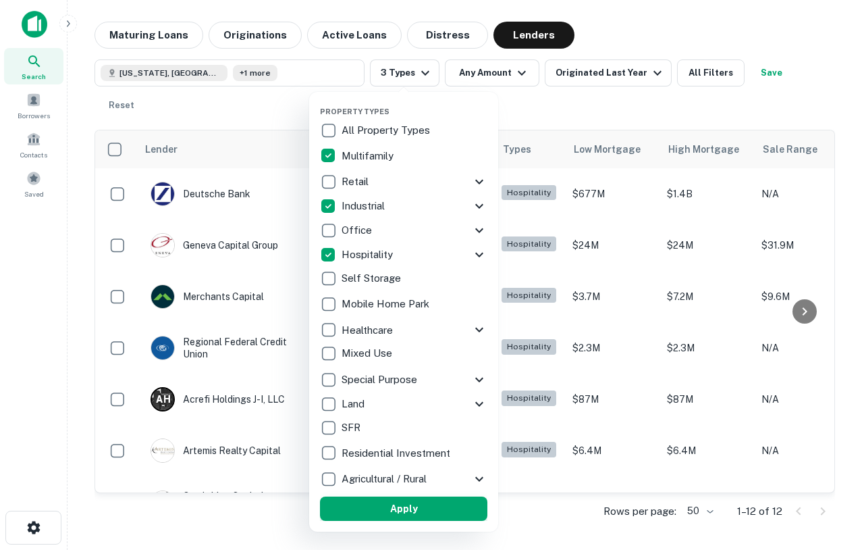
click at [387, 504] on button "Apply" at bounding box center [403, 508] width 167 height 24
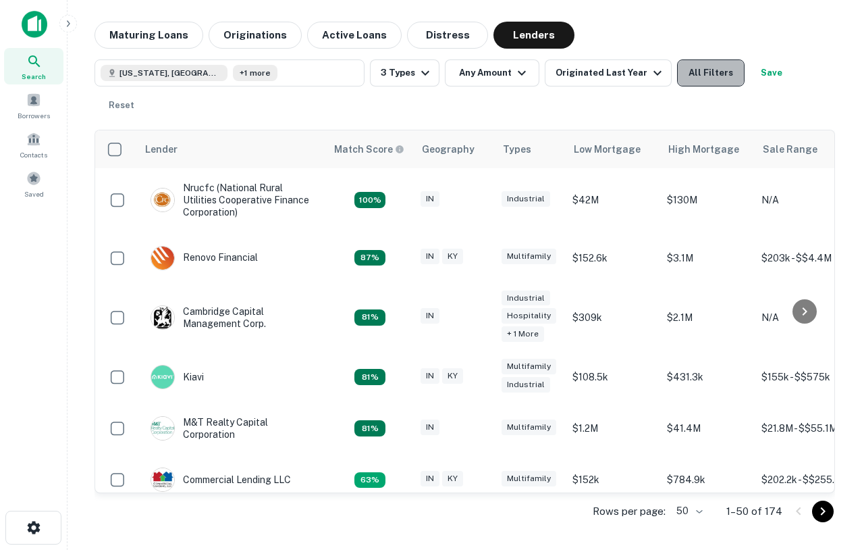
click at [709, 83] on button "All Filters" at bounding box center [711, 72] width 68 height 27
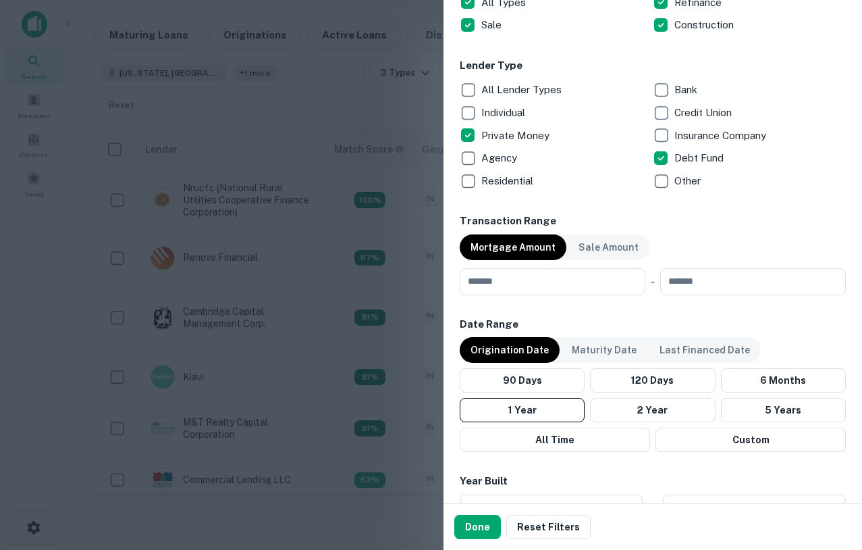
scroll to position [807, 0]
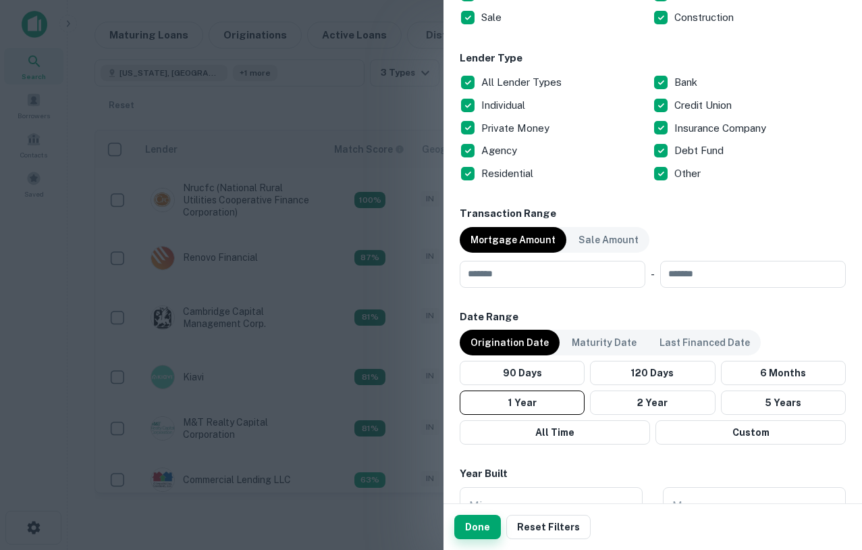
click at [476, 528] on button "Done" at bounding box center [477, 527] width 47 height 24
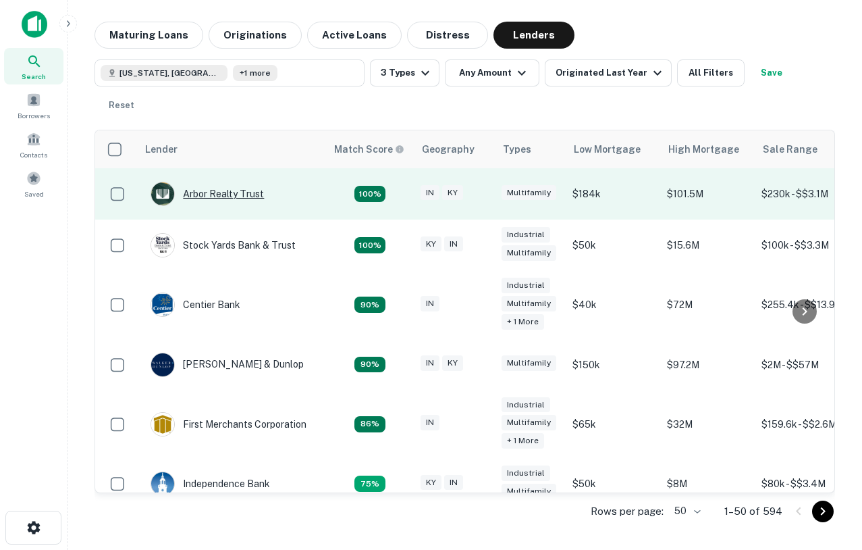
click at [187, 182] on div "Arbor Realty Trust" at bounding box center [207, 194] width 113 height 24
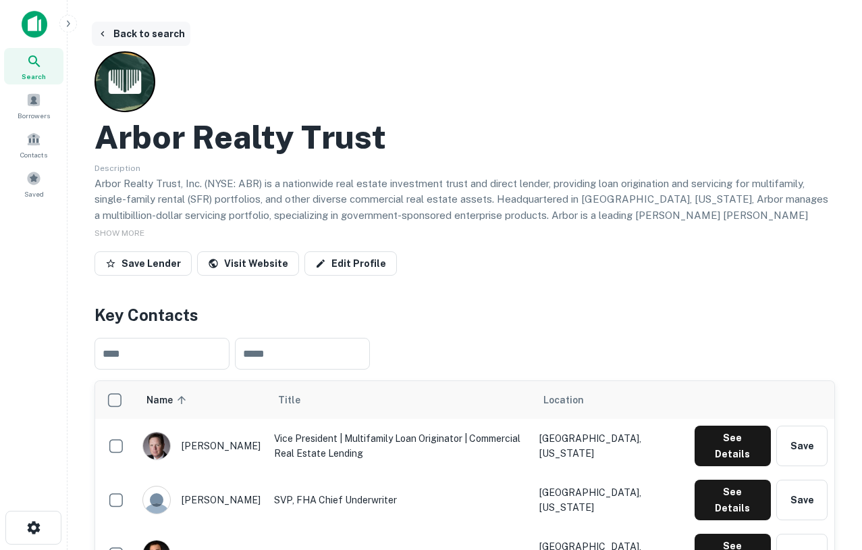
click at [117, 26] on button "Back to search" at bounding box center [141, 34] width 99 height 24
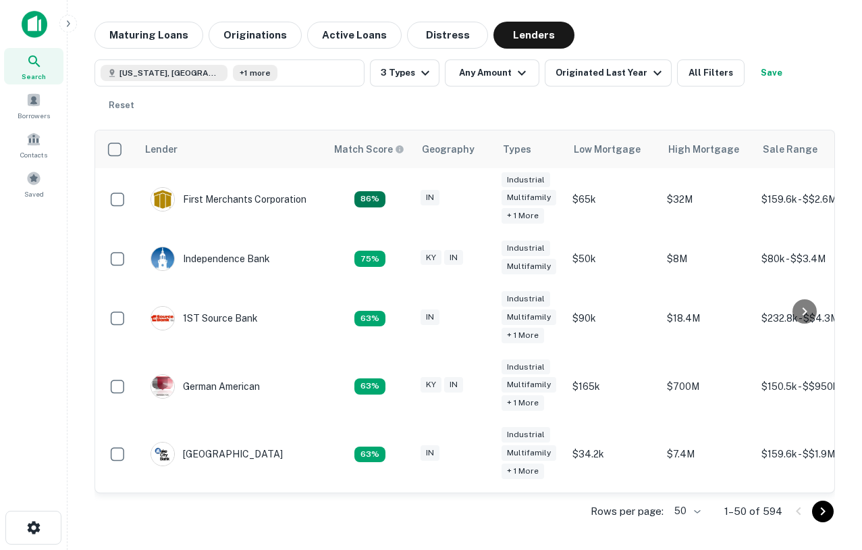
scroll to position [292, 0]
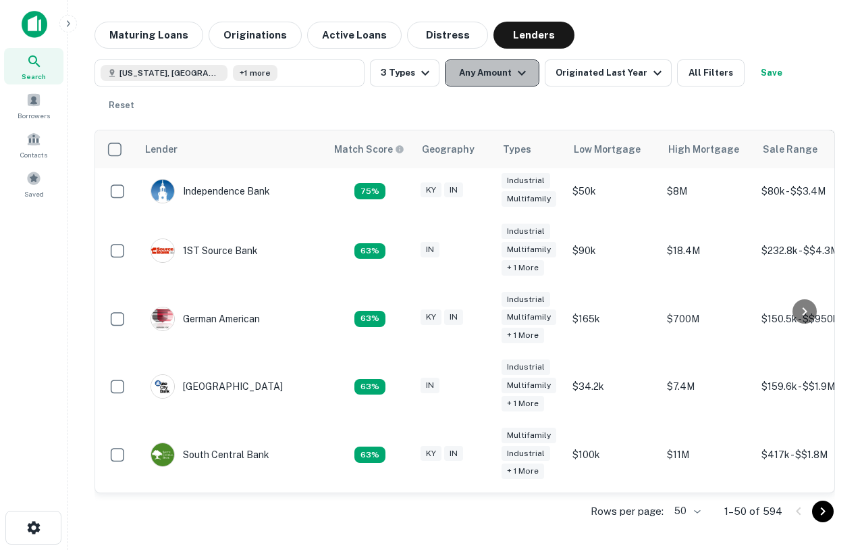
click at [482, 81] on button "Any Amount" at bounding box center [492, 72] width 95 height 27
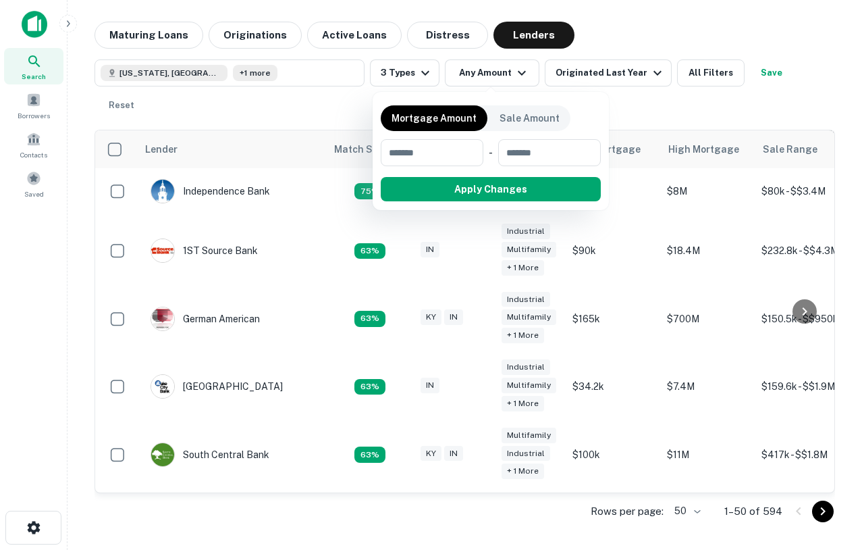
click at [428, 72] on div at bounding box center [431, 275] width 862 height 550
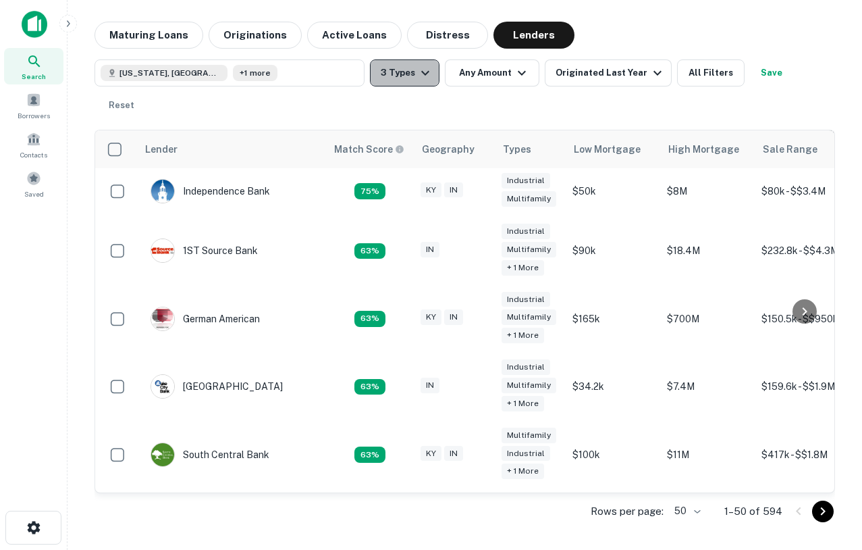
click at [419, 71] on icon "button" at bounding box center [425, 73] width 16 height 16
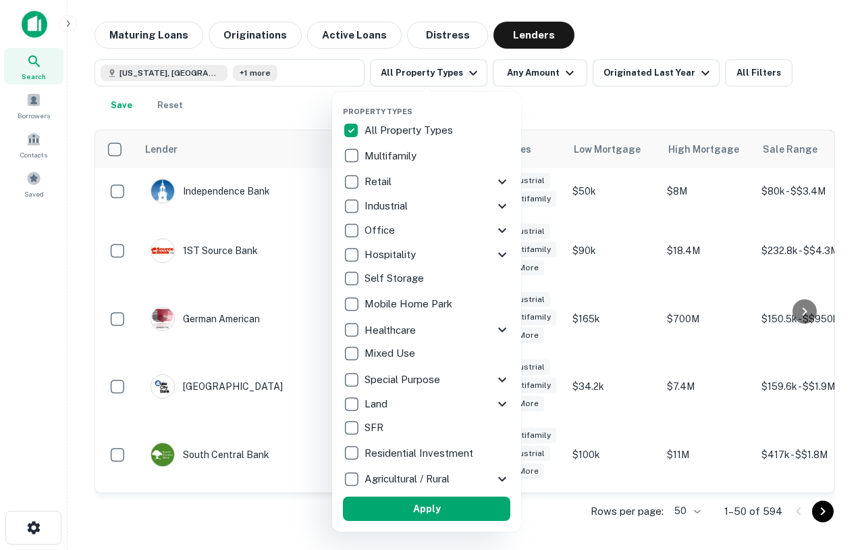
click at [502, 181] on icon at bounding box center [502, 182] width 16 height 16
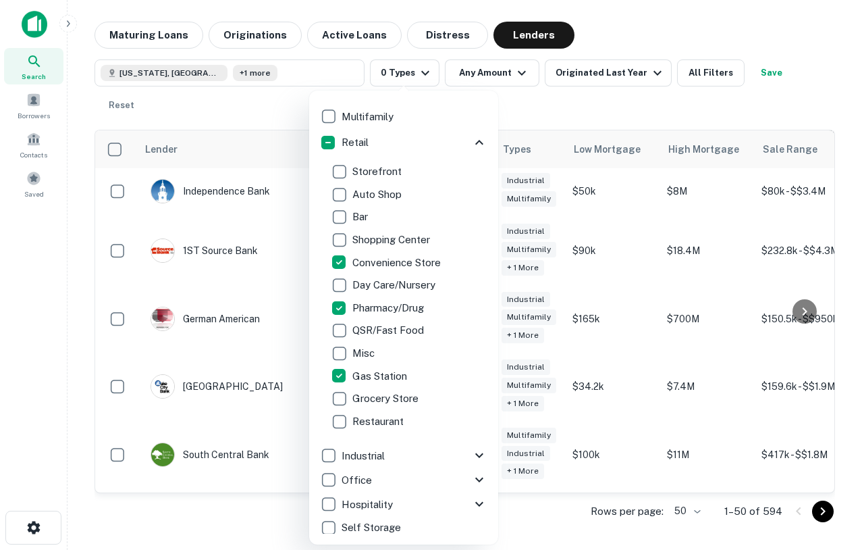
scroll to position [38, 0]
click at [623, 20] on div at bounding box center [431, 275] width 862 height 550
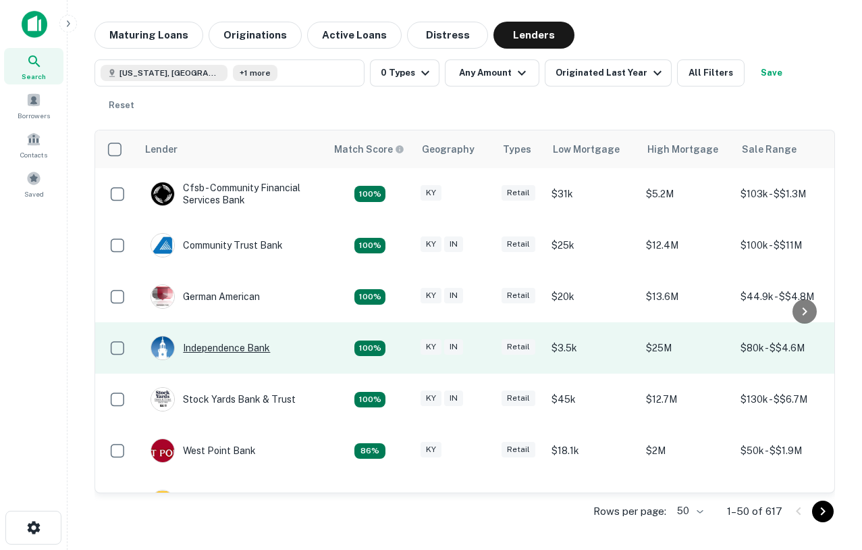
click at [232, 336] on div "Independence Bank" at bounding box center [211, 348] width 120 height 24
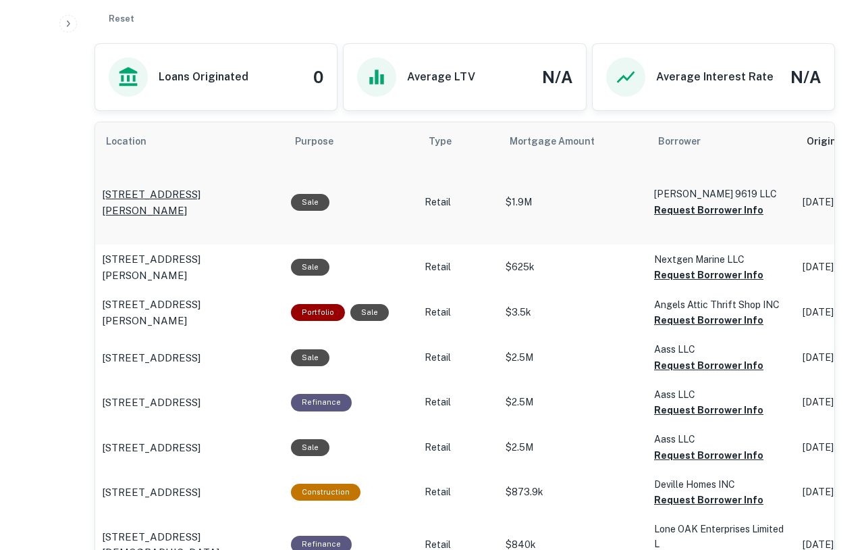
click at [171, 186] on p "9619 Whipps Mill Rd Louisville, KY 40242" at bounding box center [190, 202] width 176 height 32
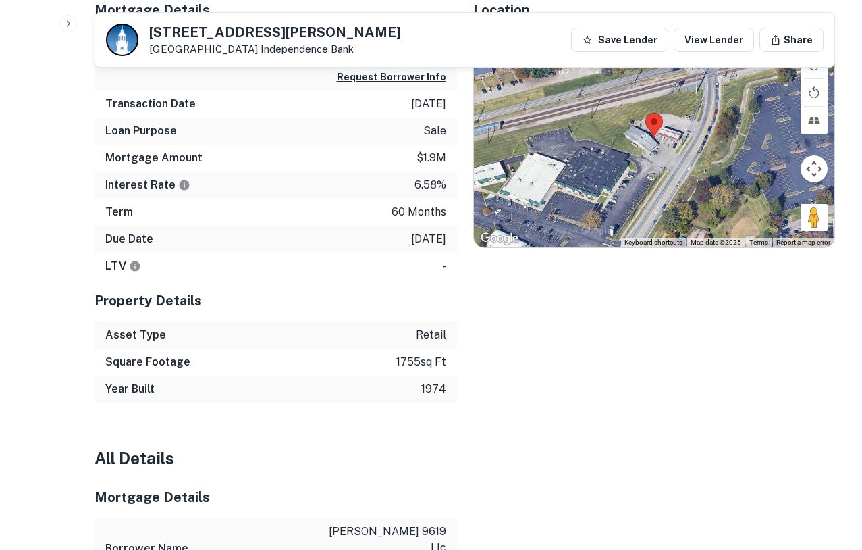
scroll to position [469, 0]
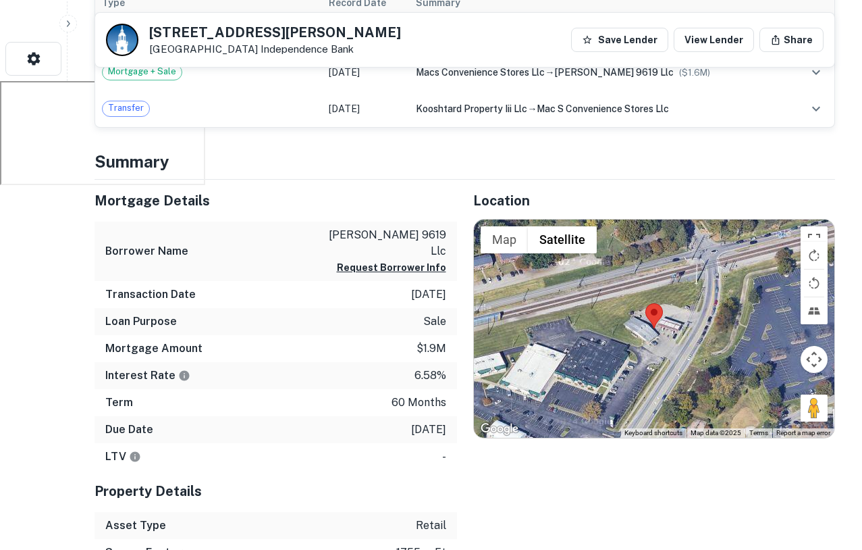
click at [633, 336] on div at bounding box center [654, 328] width 361 height 219
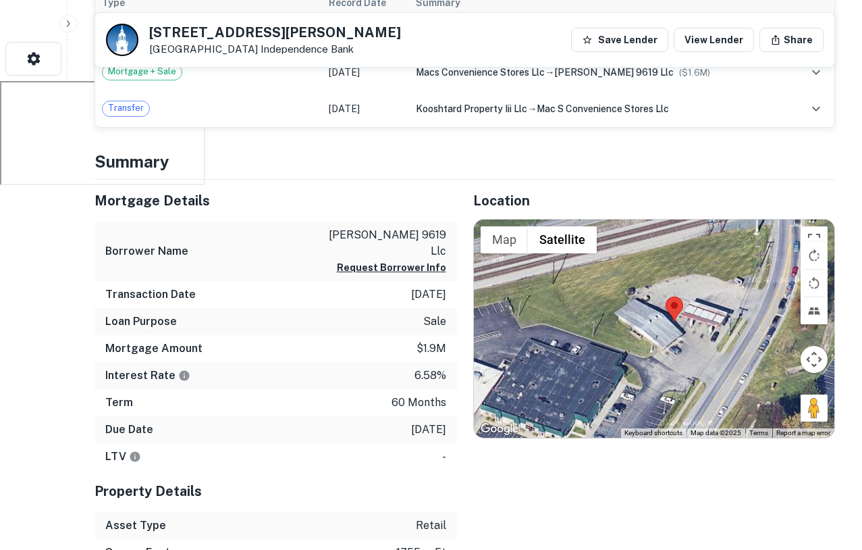
click at [668, 336] on div at bounding box center [654, 328] width 361 height 219
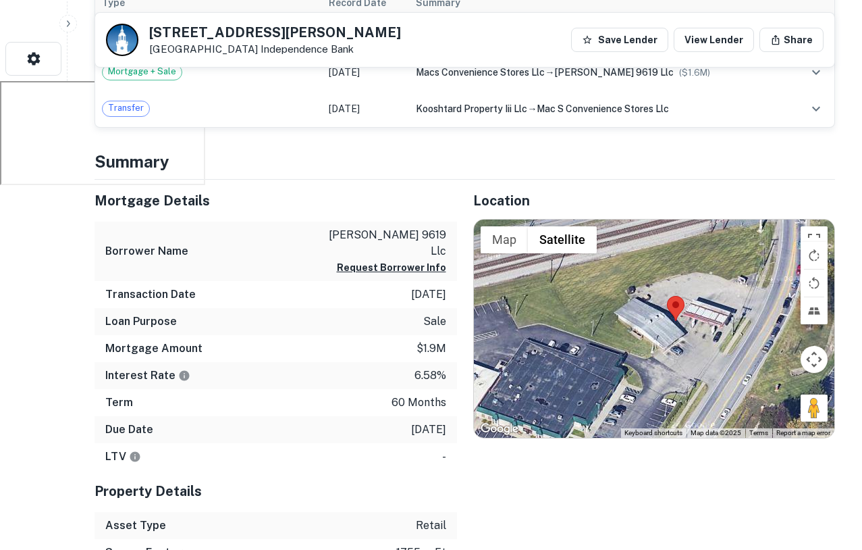
click at [668, 336] on div at bounding box center [654, 328] width 361 height 219
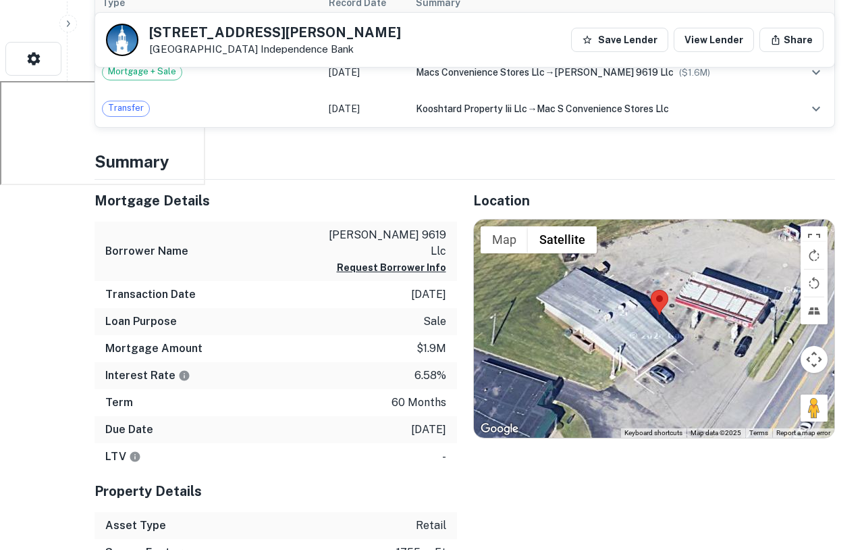
drag, startPoint x: 668, startPoint y: 336, endPoint x: 643, endPoint y: 344, distance: 26.3
click at [643, 344] on div at bounding box center [654, 328] width 361 height 219
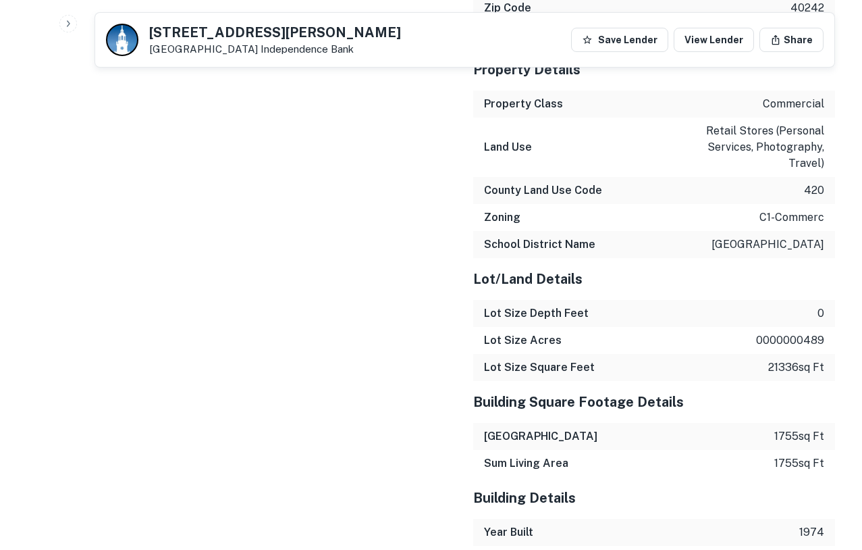
scroll to position [1664, 0]
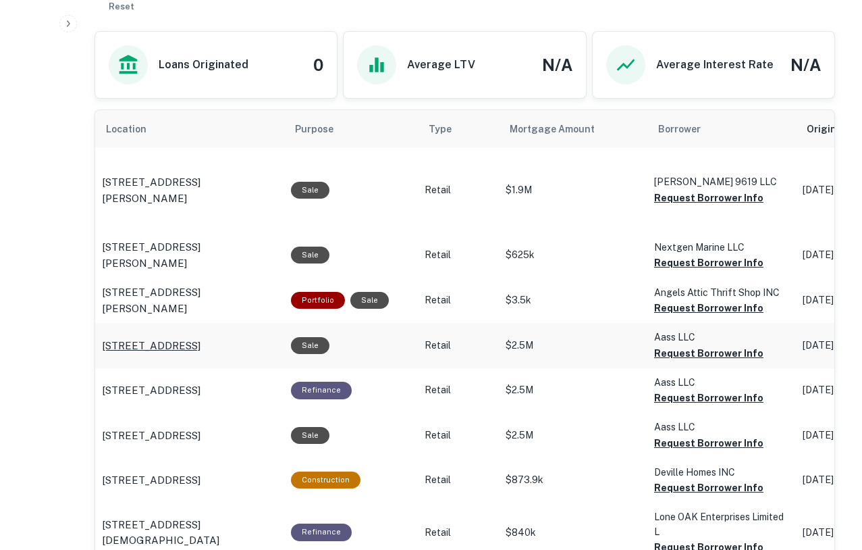
scroll to position [856, 0]
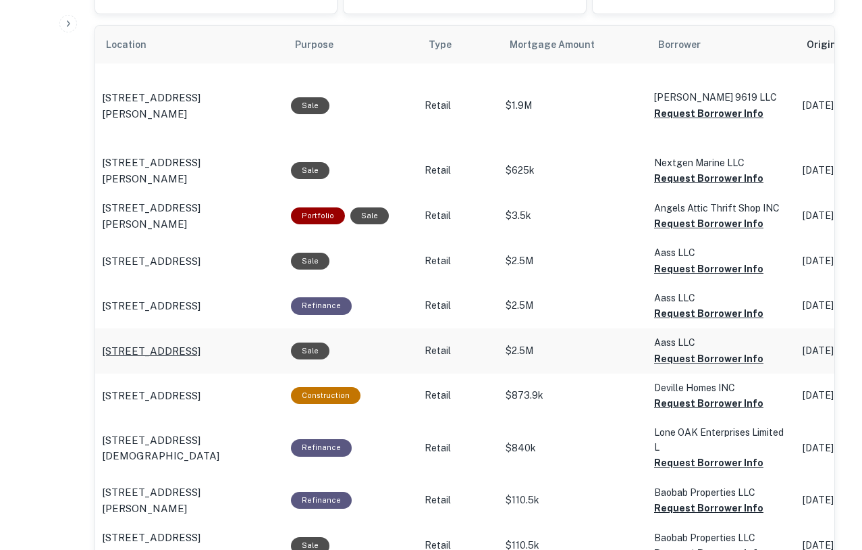
click at [201, 343] on p "[STREET_ADDRESS]" at bounding box center [151, 351] width 99 height 16
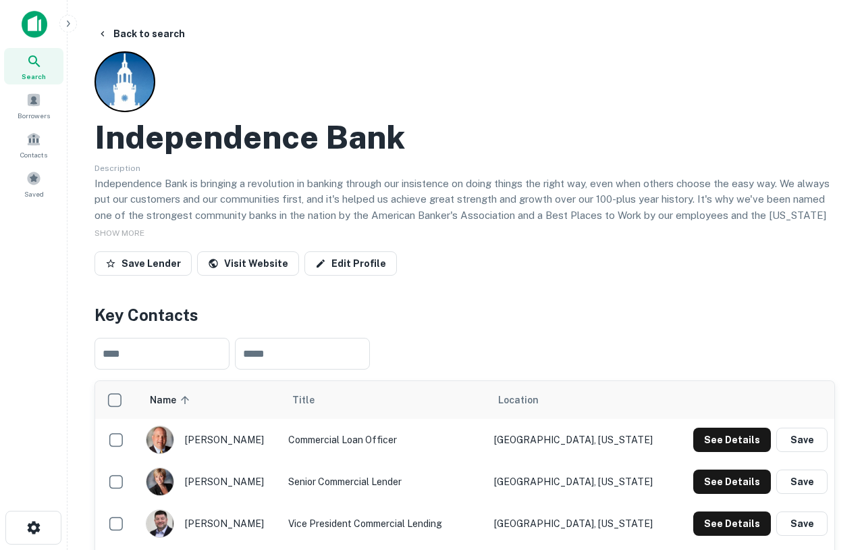
click at [26, 23] on img at bounding box center [35, 24] width 26 height 27
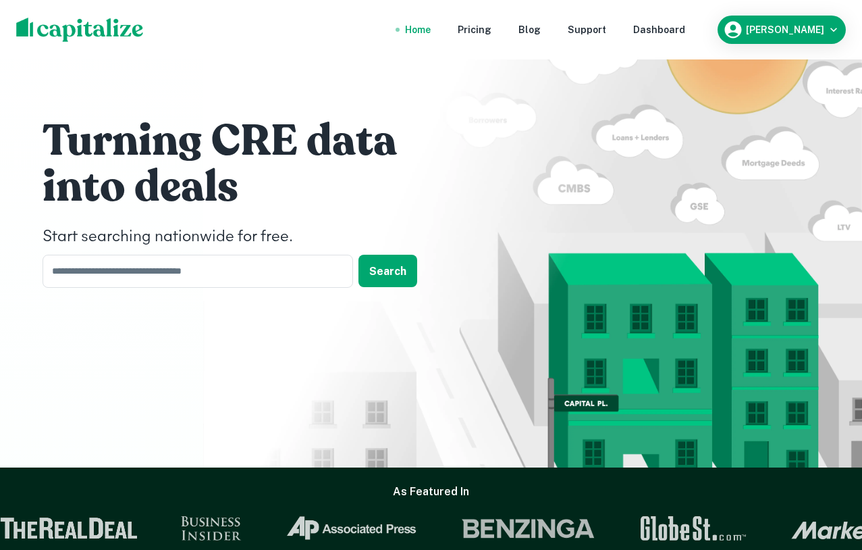
click at [677, 38] on nav "Home Pricing Blog Support Dashboard" at bounding box center [545, 30] width 323 height 30
click at [679, 33] on div "Dashboard" at bounding box center [659, 29] width 52 height 15
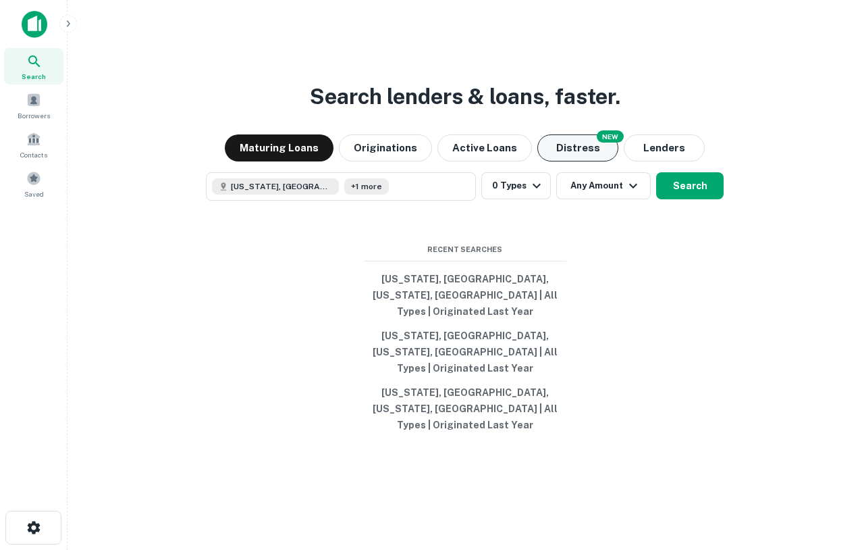
click at [568, 160] on button "Distress" at bounding box center [577, 147] width 81 height 27
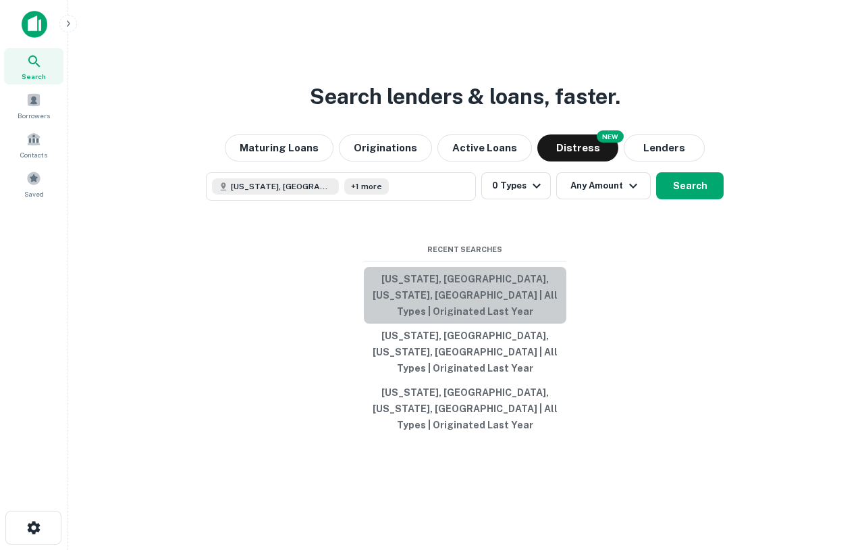
click at [460, 319] on button "[US_STATE], [GEOGRAPHIC_DATA], [US_STATE], [GEOGRAPHIC_DATA] | All Types | Orig…" at bounding box center [465, 295] width 203 height 57
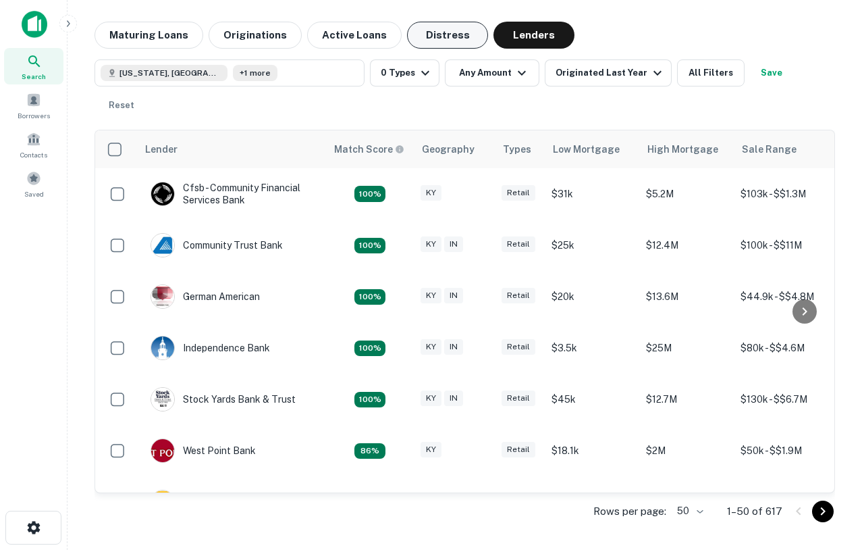
click at [440, 30] on button "Distress" at bounding box center [447, 35] width 81 height 27
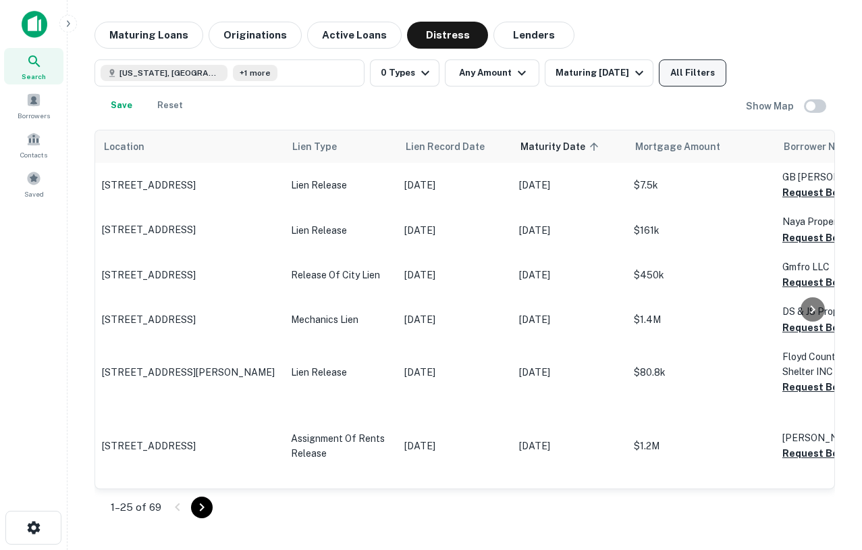
click at [701, 76] on button "All Filters" at bounding box center [693, 72] width 68 height 27
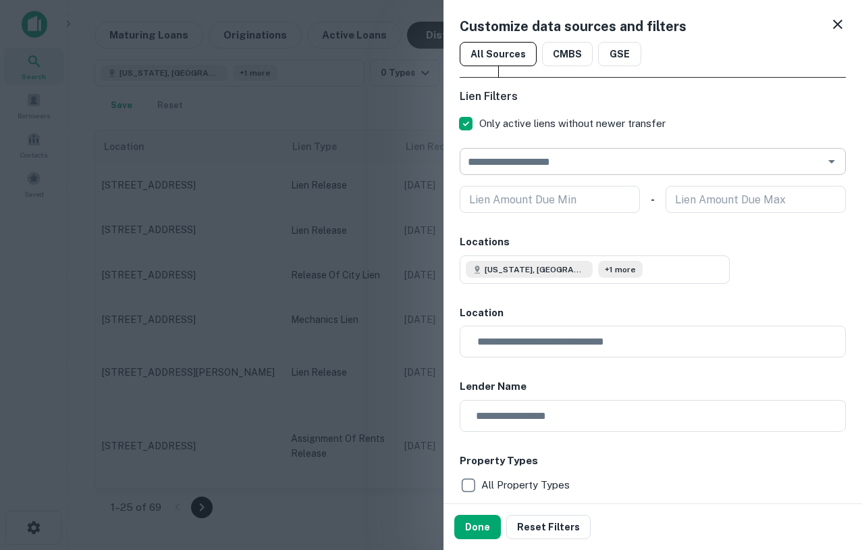
click at [547, 165] on input "text" at bounding box center [642, 161] width 356 height 19
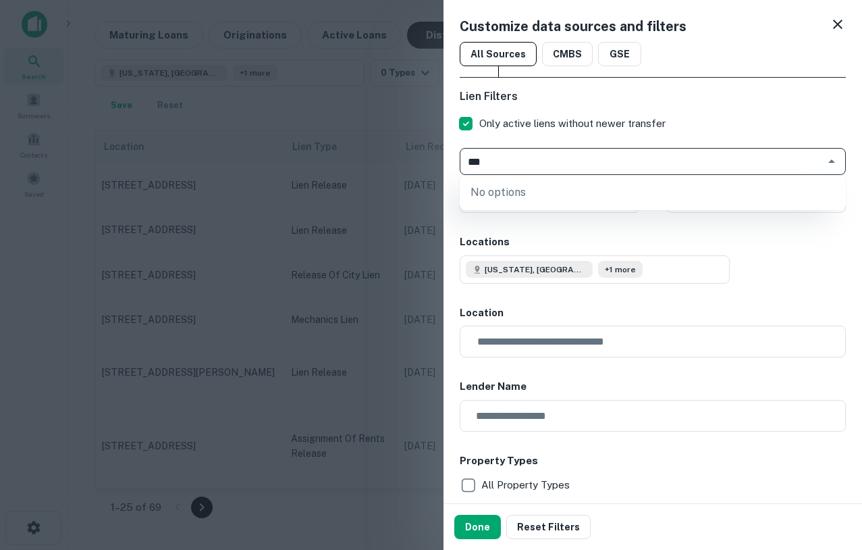
type input "*"
type input "**********"
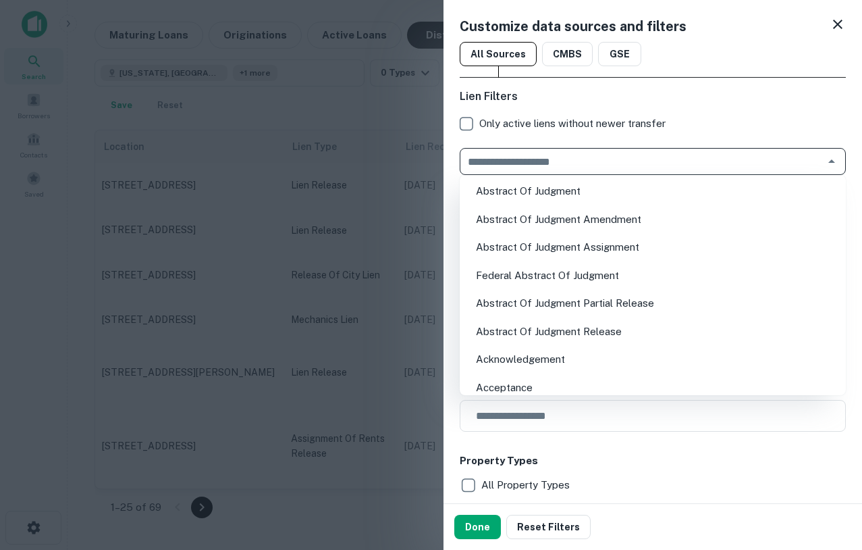
click at [511, 157] on input "text" at bounding box center [642, 161] width 356 height 19
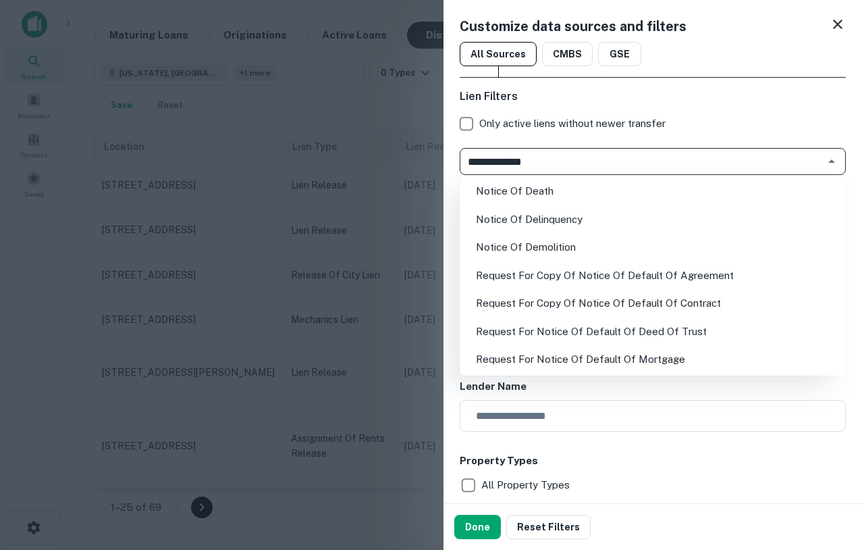
type input "**********"
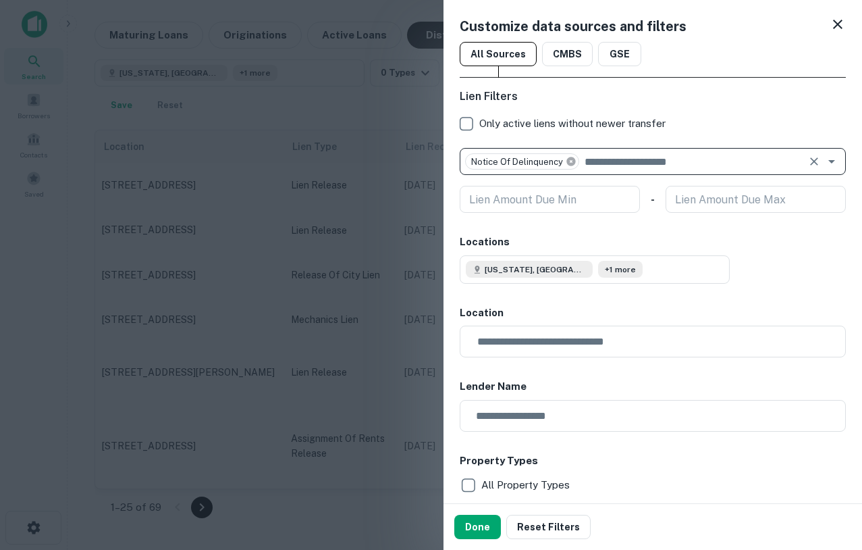
click at [571, 161] on icon at bounding box center [571, 161] width 11 height 11
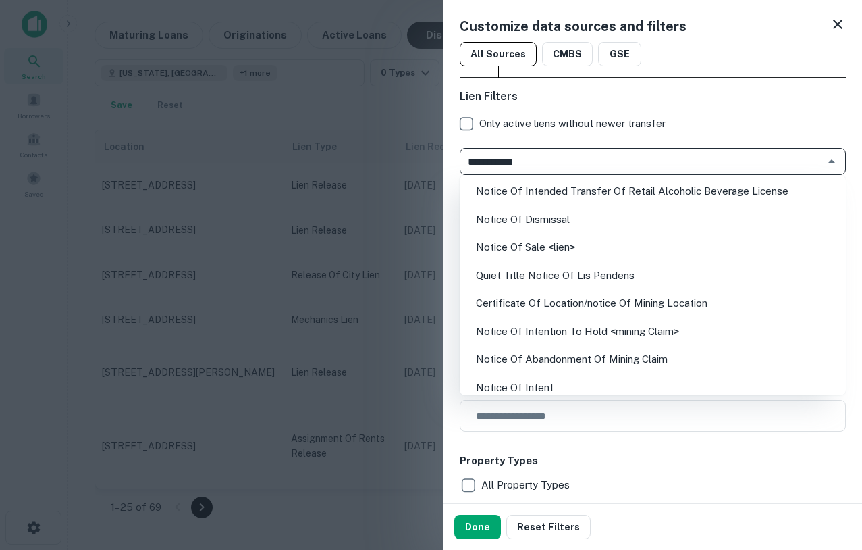
type input "**********"
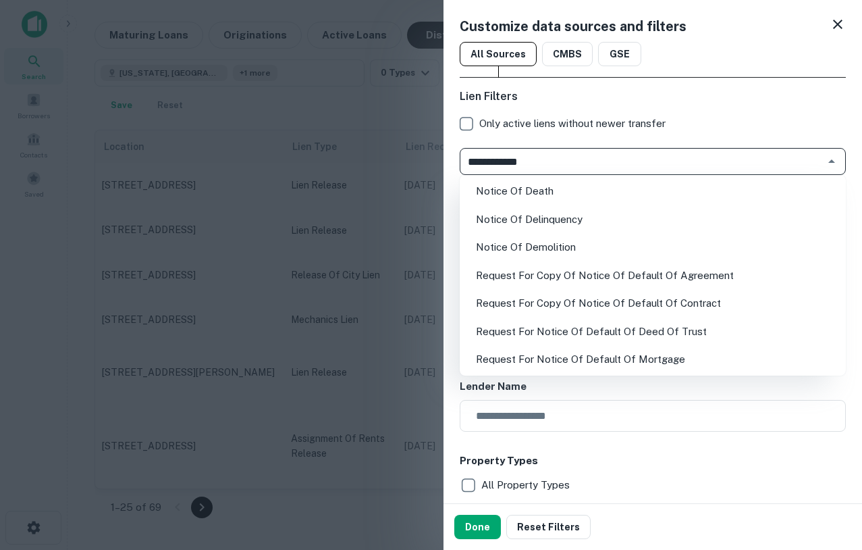
click at [576, 195] on li "Notice Of Death" at bounding box center [652, 191] width 375 height 24
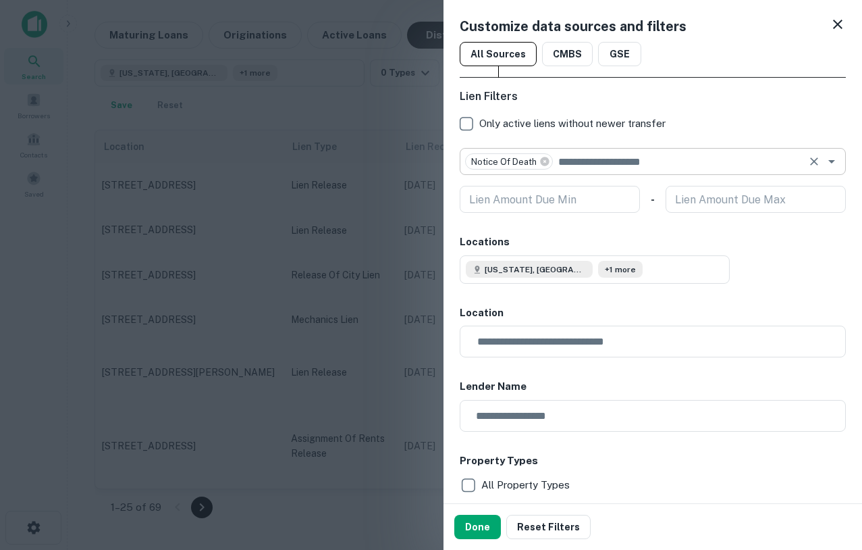
click at [479, 512] on div "Done Reset Filters" at bounding box center [653, 527] width 419 height 46
click at [479, 523] on button "Done" at bounding box center [477, 527] width 47 height 24
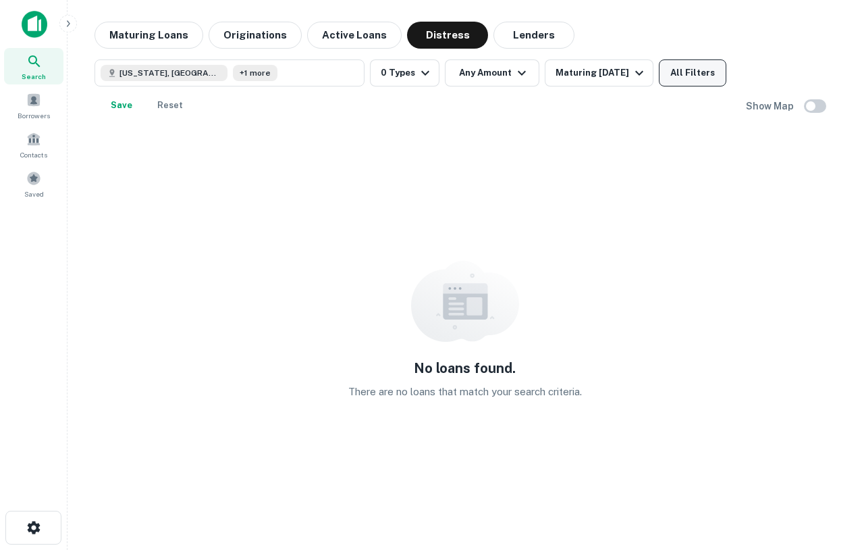
click at [698, 64] on button "All Filters" at bounding box center [693, 72] width 68 height 27
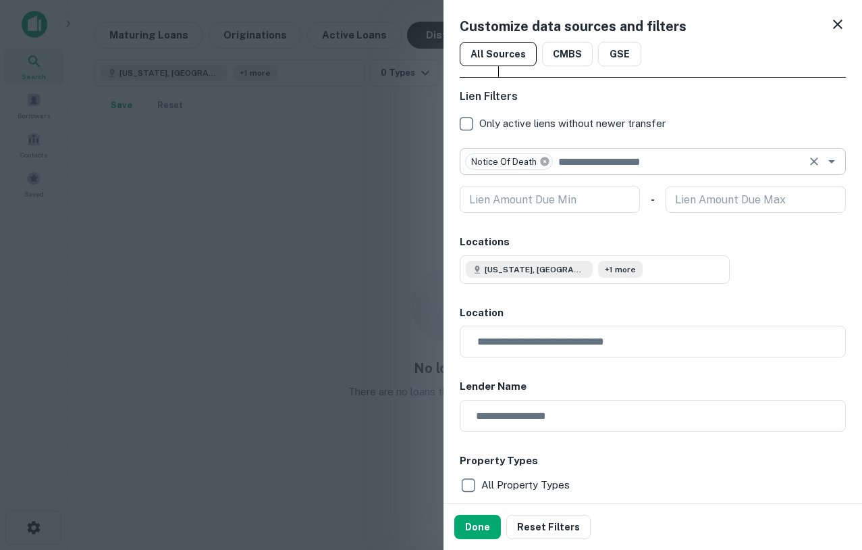
click at [546, 158] on icon at bounding box center [544, 161] width 9 height 9
click at [558, 165] on input "text" at bounding box center [642, 161] width 356 height 19
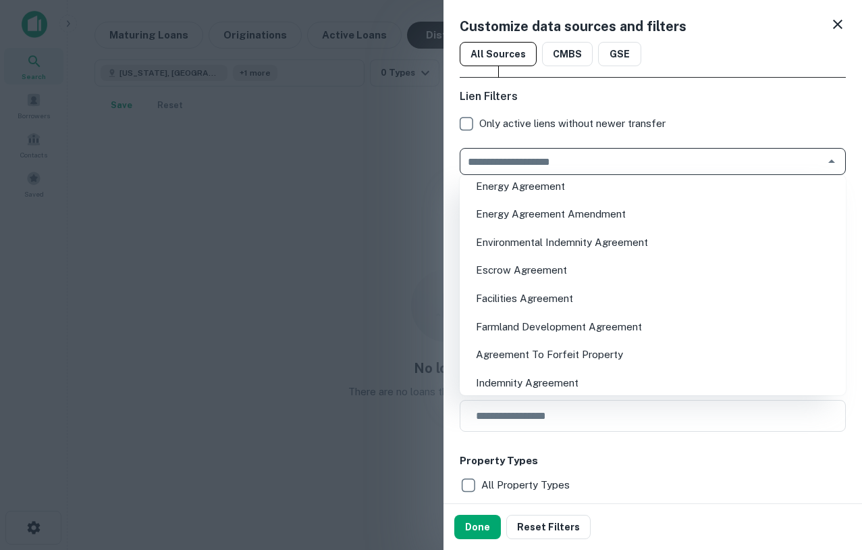
scroll to position [2606, 0]
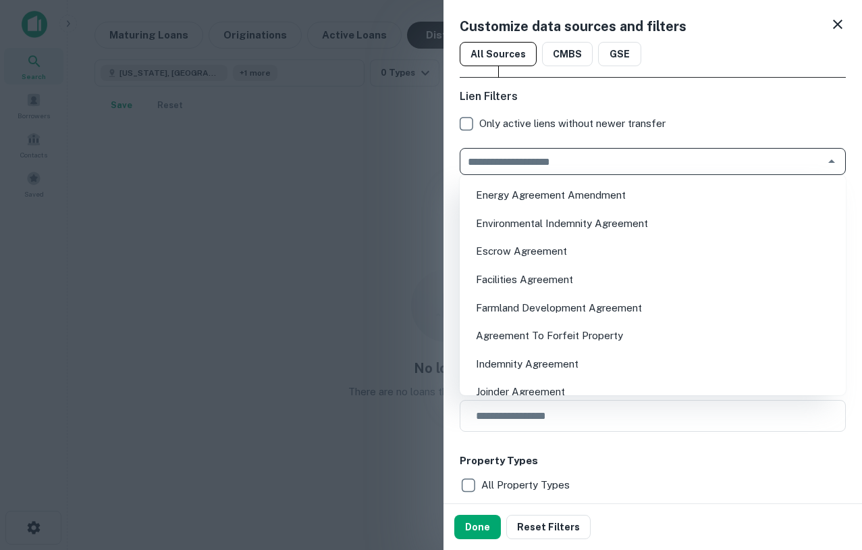
click at [280, 271] on div at bounding box center [431, 275] width 862 height 550
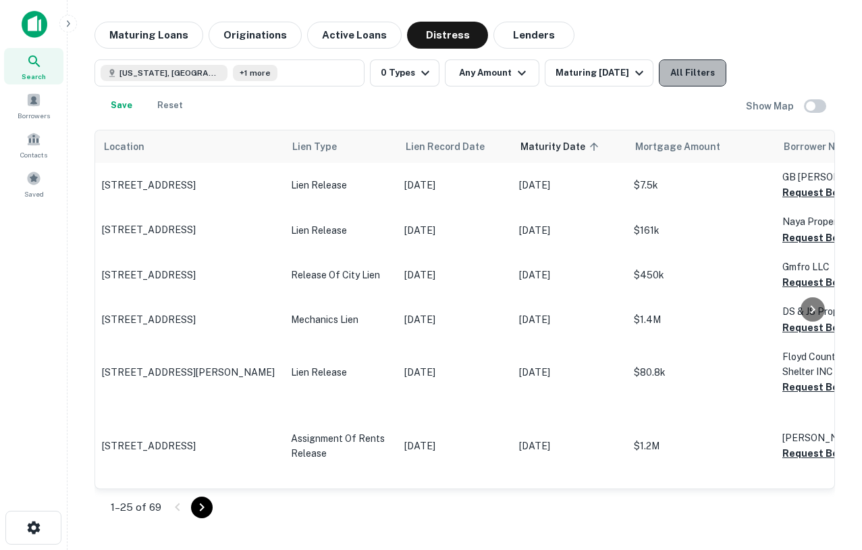
click at [704, 60] on button "All Filters" at bounding box center [693, 72] width 68 height 27
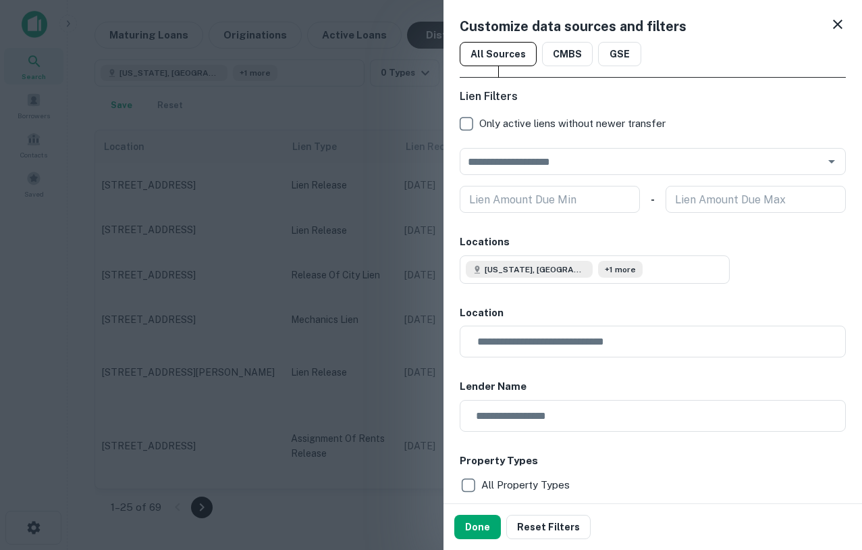
click at [837, 24] on icon at bounding box center [837, 24] width 9 height 9
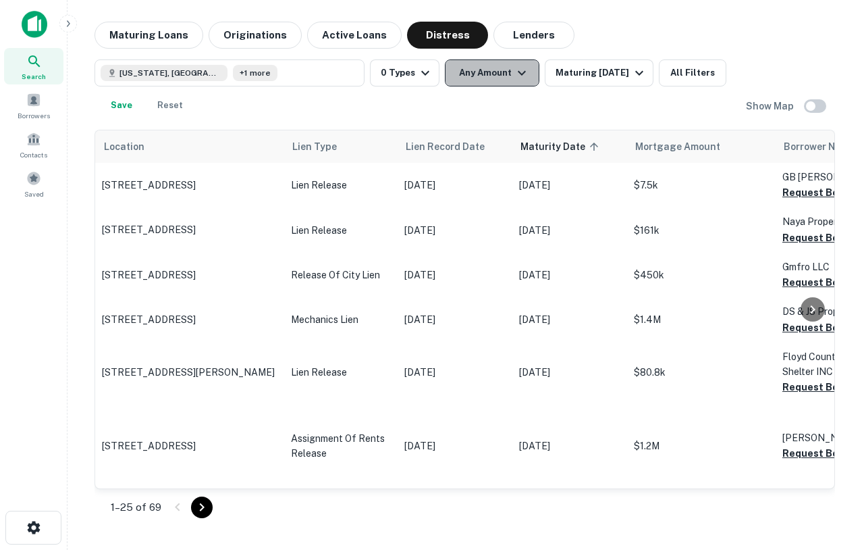
click at [475, 80] on button "Any Amount" at bounding box center [492, 72] width 95 height 27
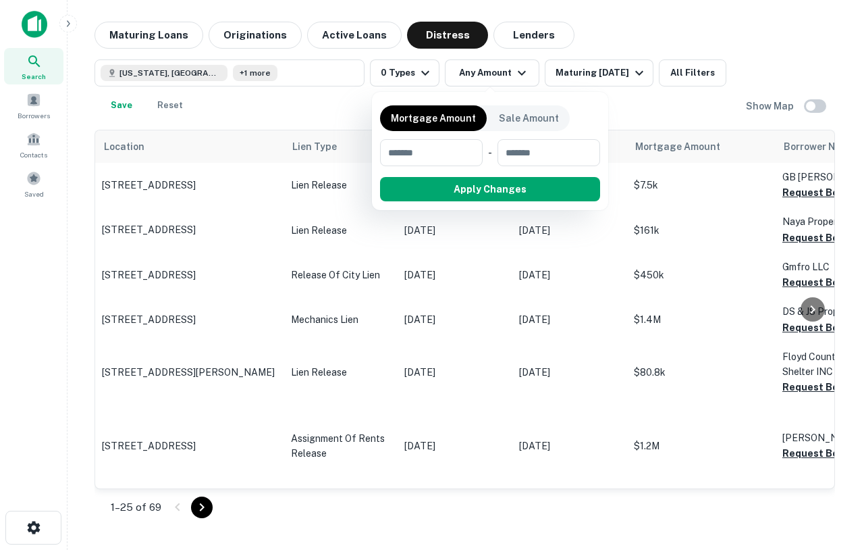
click at [569, 49] on div at bounding box center [431, 275] width 862 height 550
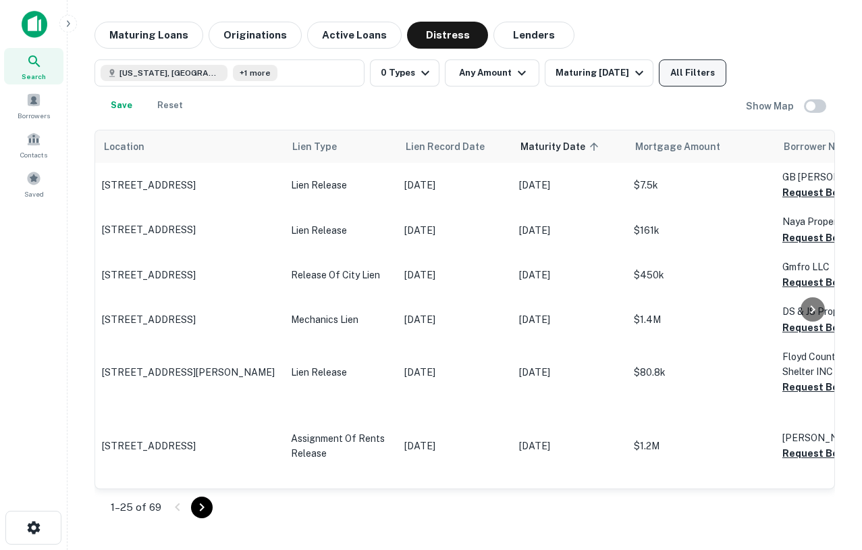
click at [677, 81] on button "All Filters" at bounding box center [693, 72] width 68 height 27
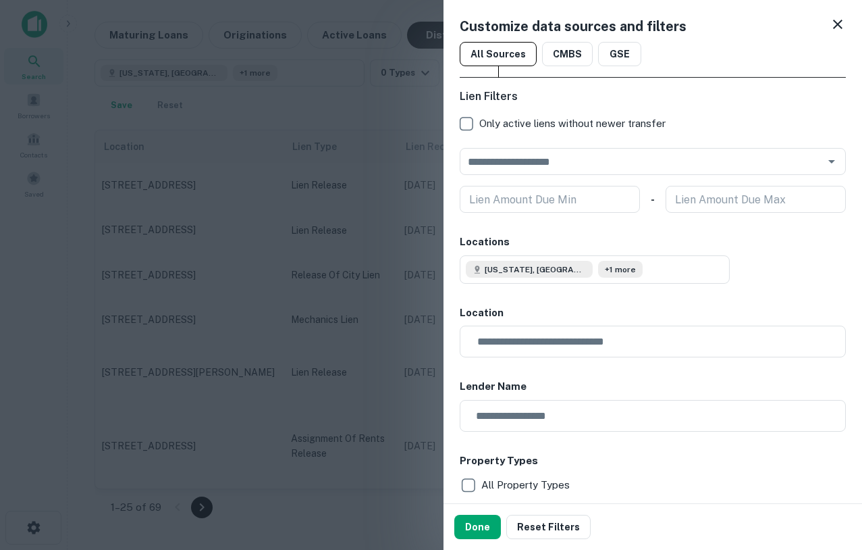
click at [168, 345] on div at bounding box center [431, 275] width 862 height 550
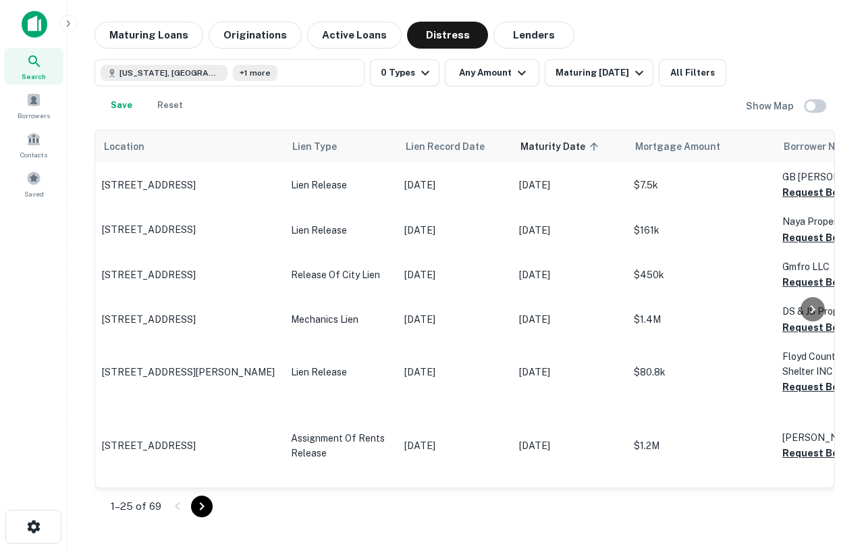
click at [45, 32] on img at bounding box center [35, 24] width 26 height 27
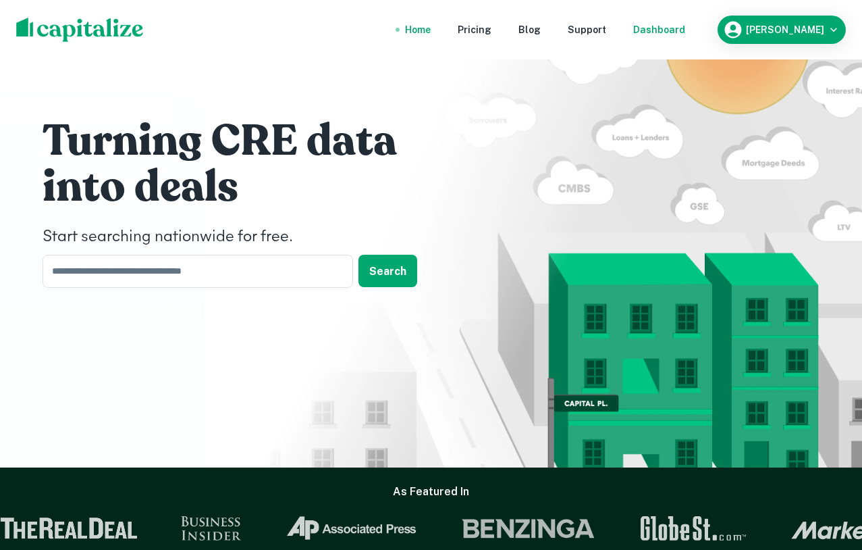
click at [685, 24] on div "Dashboard" at bounding box center [659, 29] width 52 height 15
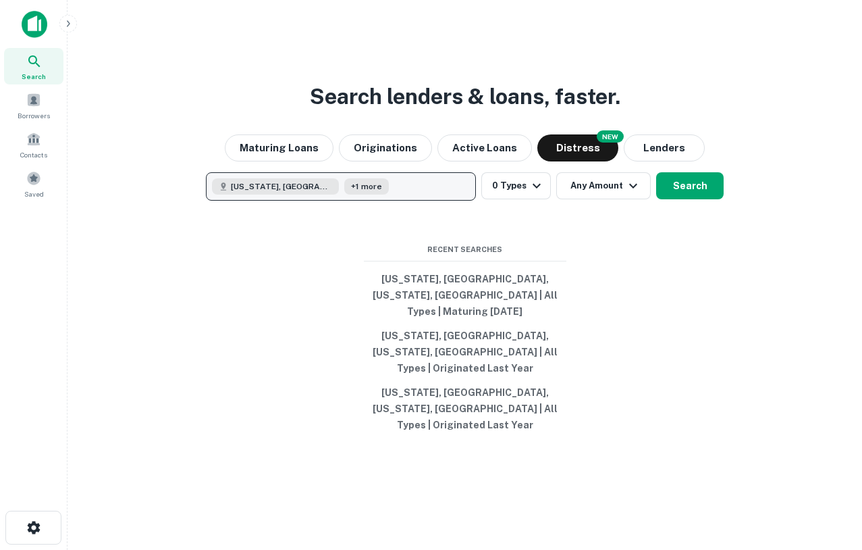
click at [369, 201] on button "[US_STATE], [GEOGRAPHIC_DATA] +1 more" at bounding box center [341, 186] width 270 height 28
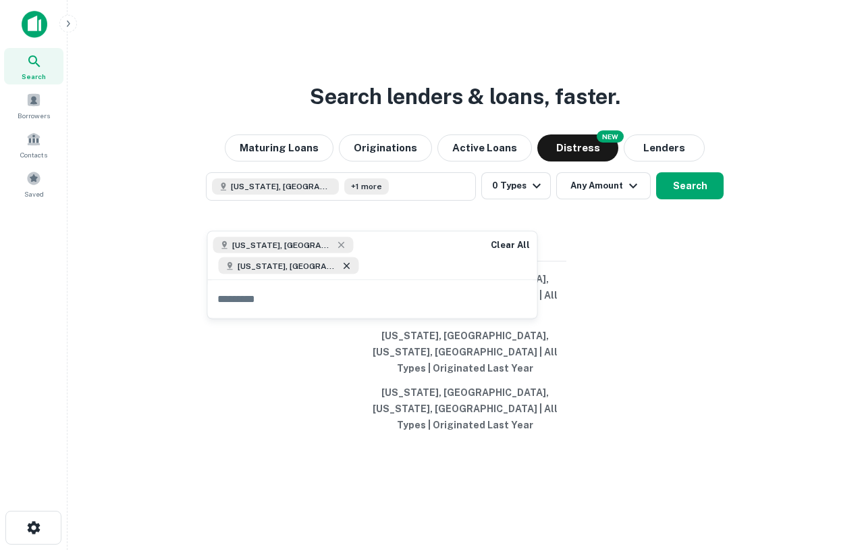
click at [352, 260] on icon at bounding box center [347, 265] width 11 height 11
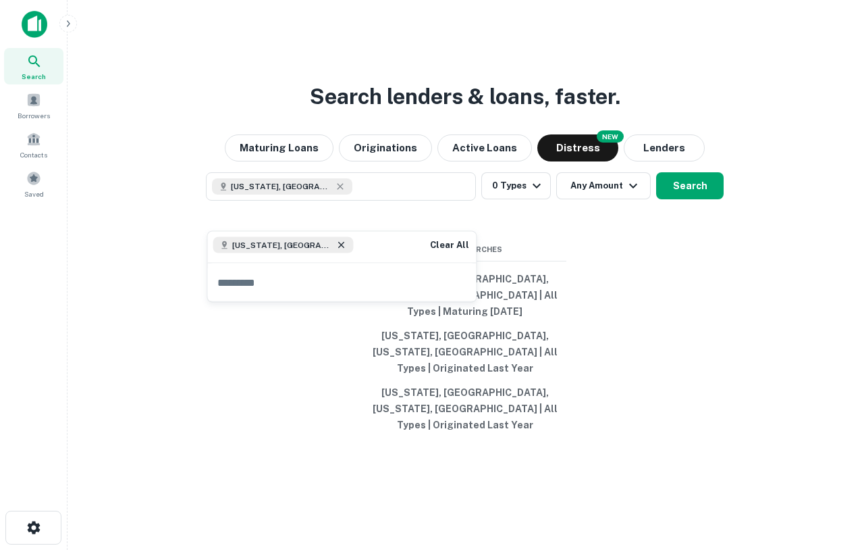
click at [336, 246] on icon at bounding box center [341, 245] width 11 height 11
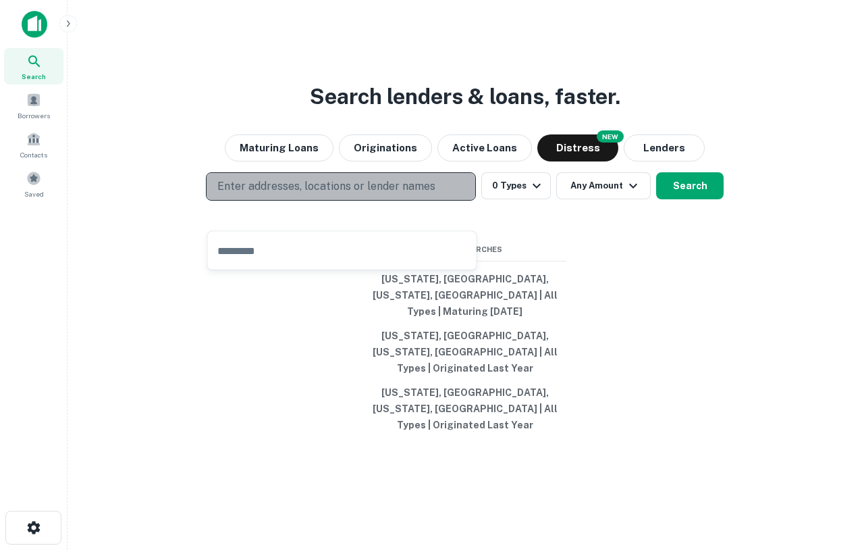
click at [278, 194] on p "Enter addresses, locations or lender names" at bounding box center [326, 186] width 218 height 16
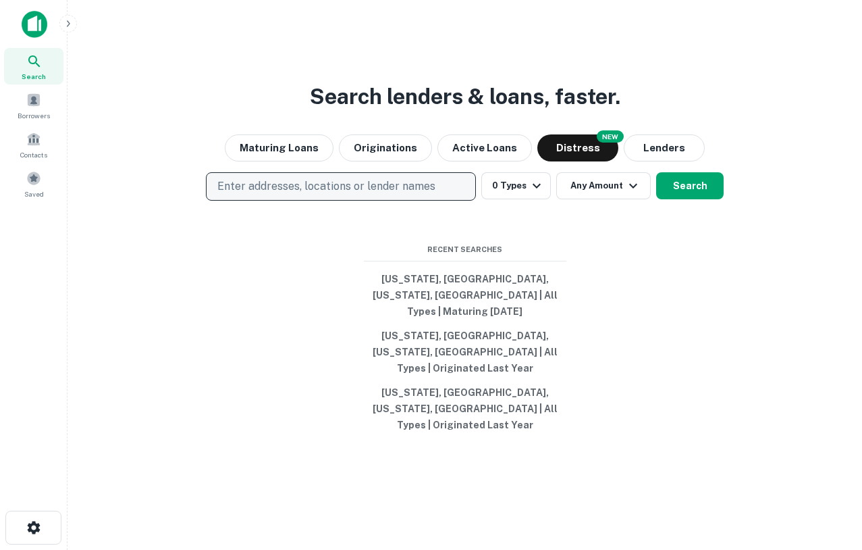
click at [278, 194] on p "Enter addresses, locations or lender names" at bounding box center [326, 186] width 218 height 16
type input "**********"
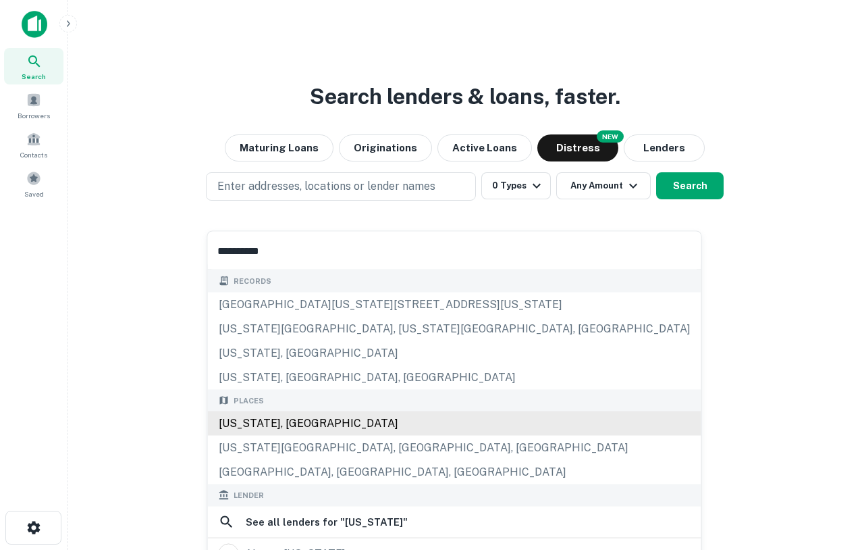
click at [271, 414] on div "[US_STATE], [GEOGRAPHIC_DATA]" at bounding box center [455, 423] width 494 height 24
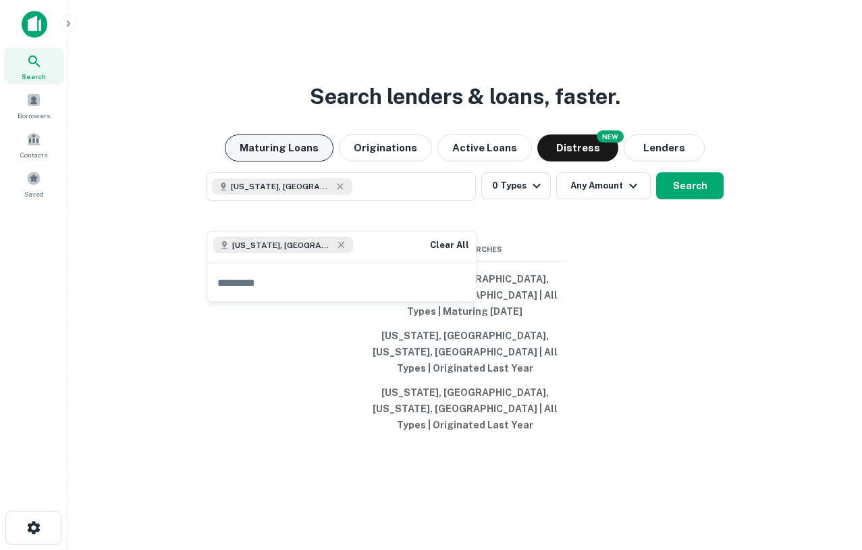
click at [270, 161] on button "Maturing Loans" at bounding box center [279, 147] width 109 height 27
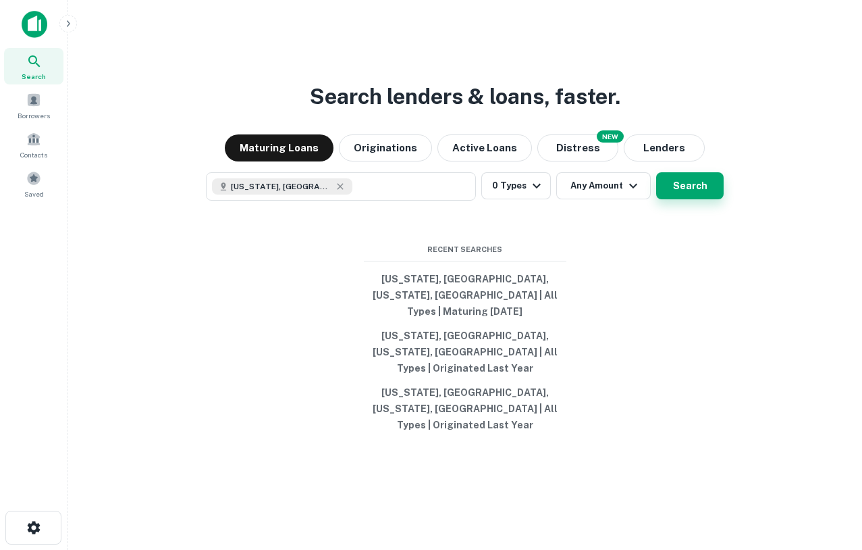
click at [691, 199] on button "Search" at bounding box center [690, 185] width 68 height 27
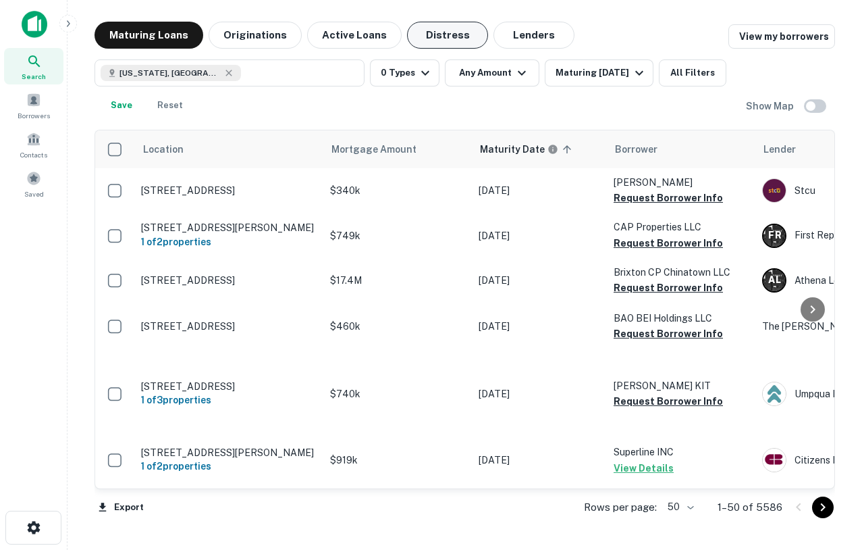
click at [438, 36] on button "Distress" at bounding box center [447, 35] width 81 height 27
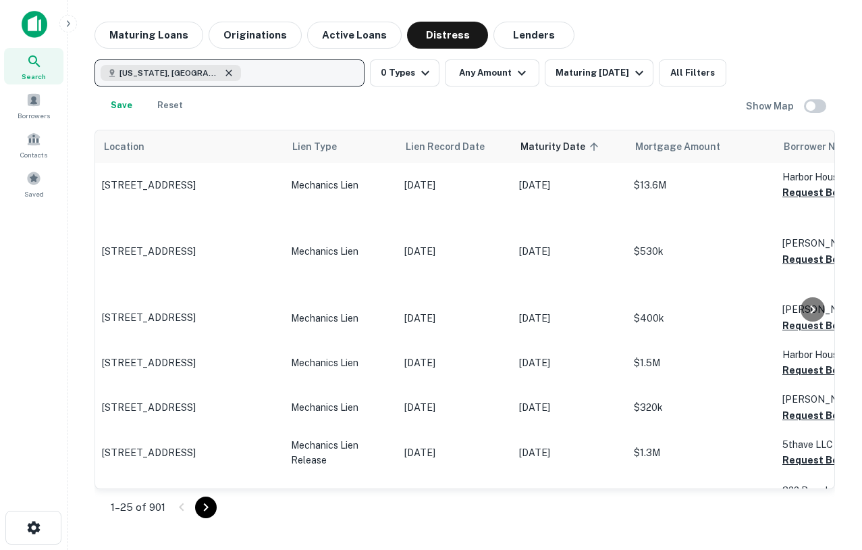
click at [223, 68] on icon "button" at bounding box center [228, 73] width 11 height 11
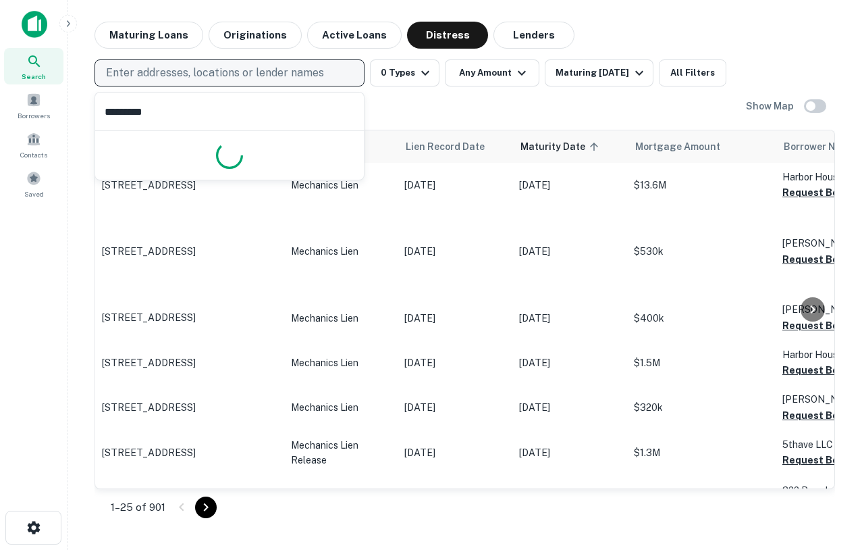
type input "********"
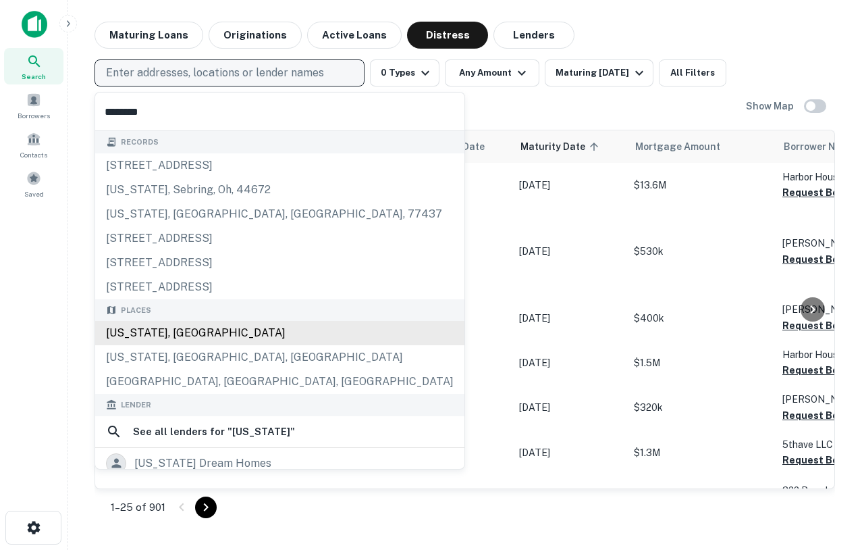
click at [191, 327] on div "[US_STATE], [GEOGRAPHIC_DATA]" at bounding box center [279, 333] width 369 height 24
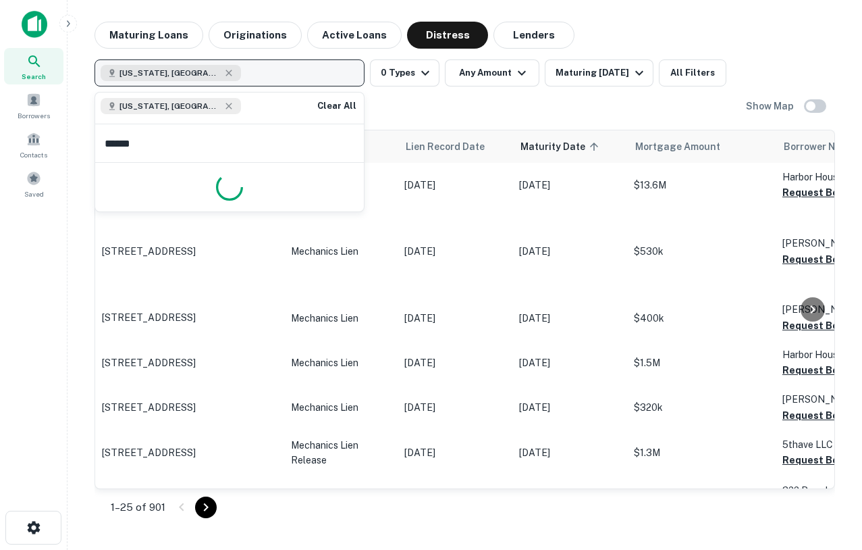
type input "*******"
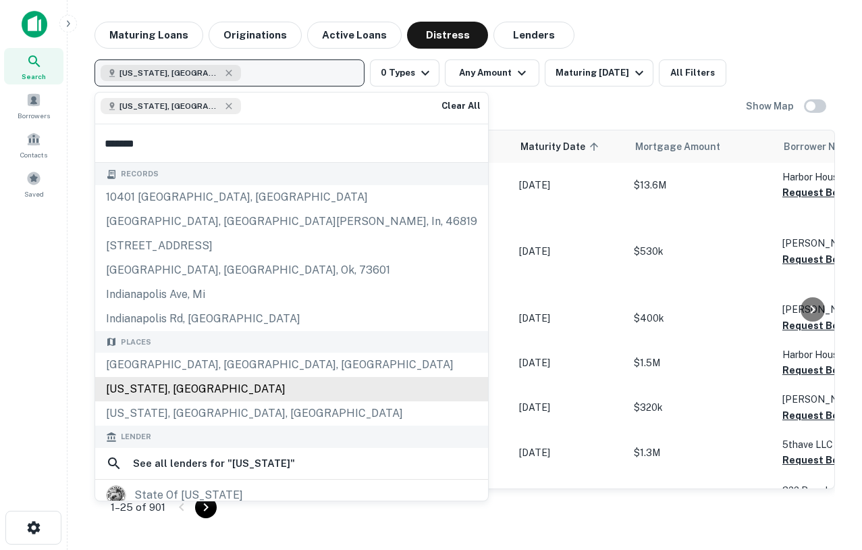
click at [182, 387] on div "[US_STATE], [GEOGRAPHIC_DATA]" at bounding box center [291, 389] width 393 height 24
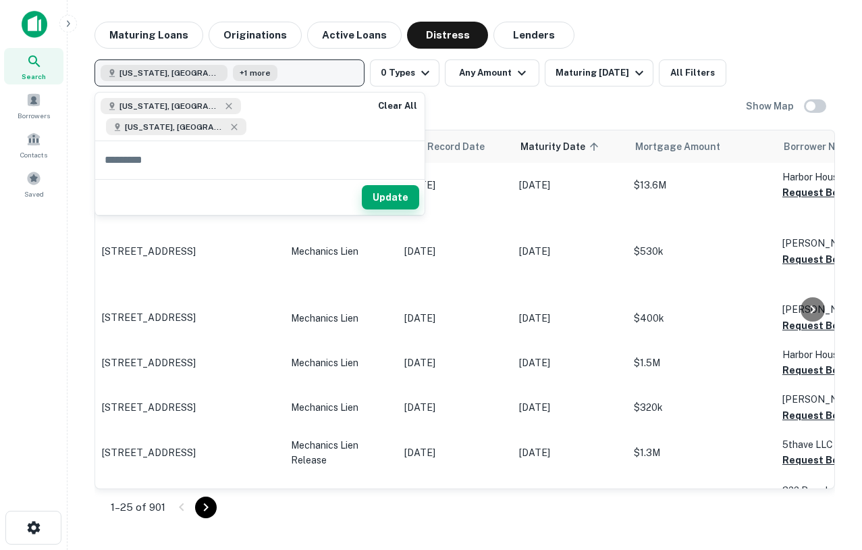
click at [362, 185] on button "Update" at bounding box center [390, 197] width 57 height 24
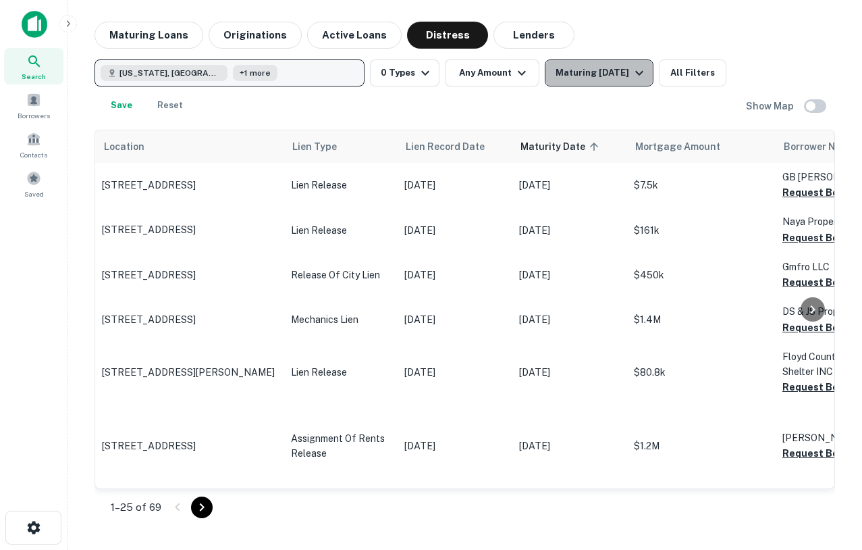
click at [623, 83] on button "Maturing [DATE]" at bounding box center [599, 72] width 109 height 27
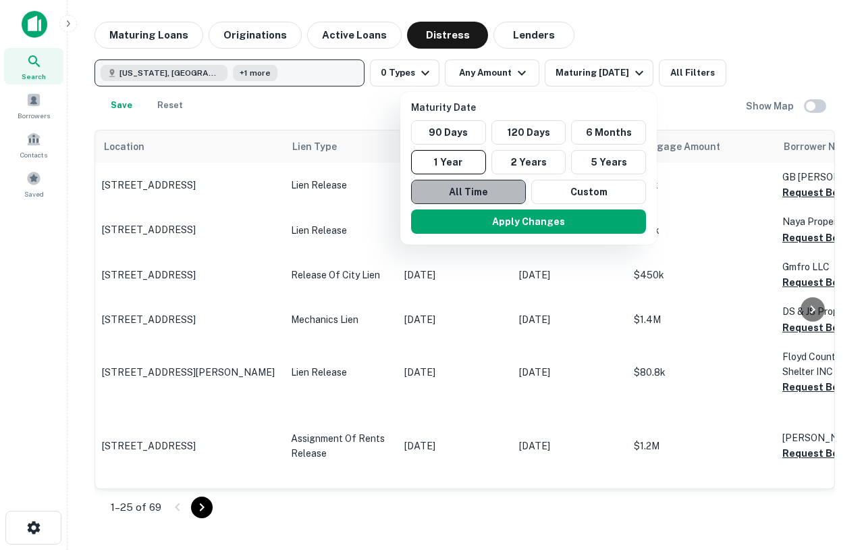
click at [499, 188] on button "All Time" at bounding box center [468, 192] width 115 height 24
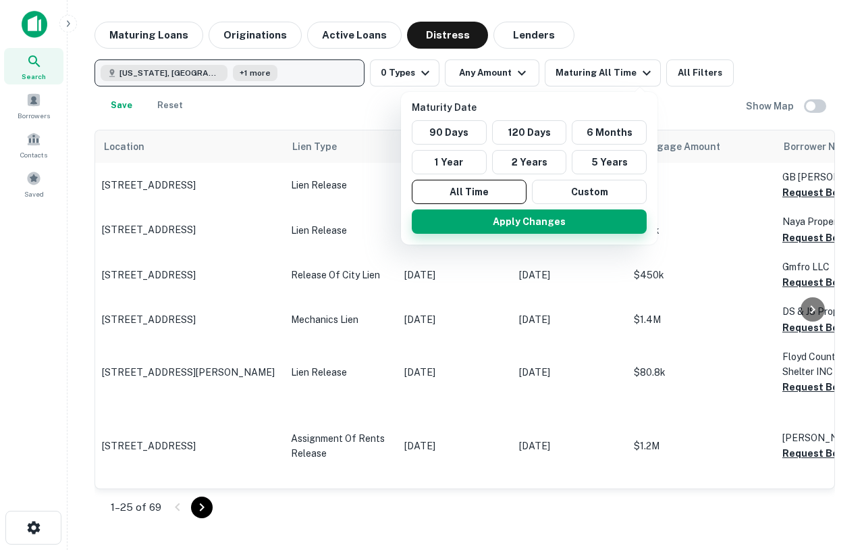
click at [515, 221] on button "Apply Changes" at bounding box center [529, 221] width 235 height 24
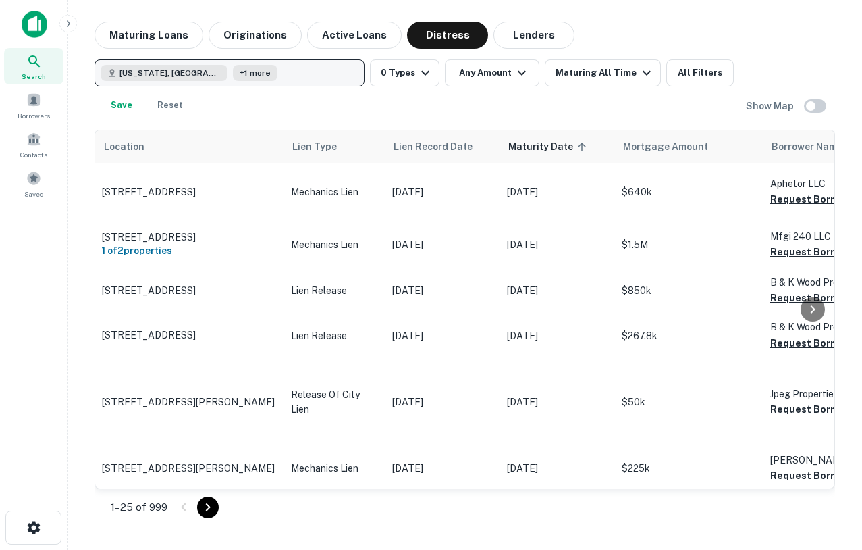
click at [226, 82] on button "[US_STATE], [GEOGRAPHIC_DATA] +1 more" at bounding box center [230, 72] width 270 height 27
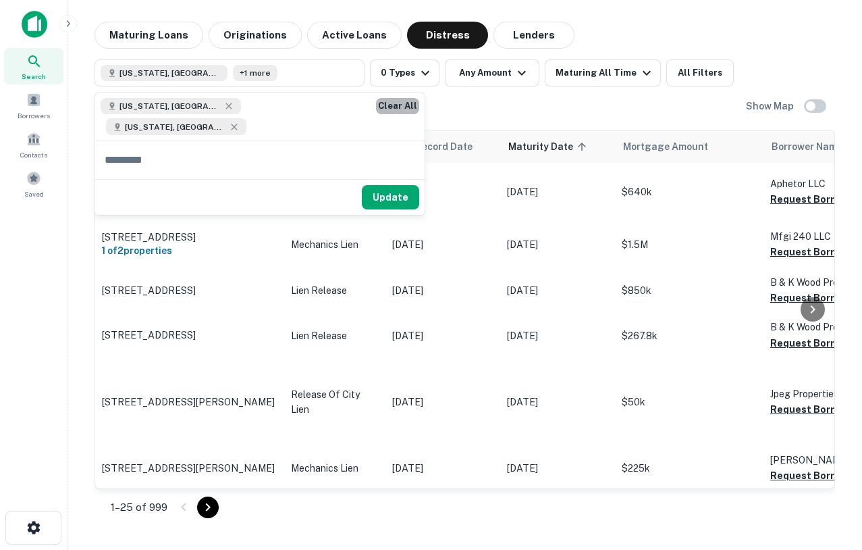
click at [376, 109] on button "Clear All" at bounding box center [397, 106] width 43 height 16
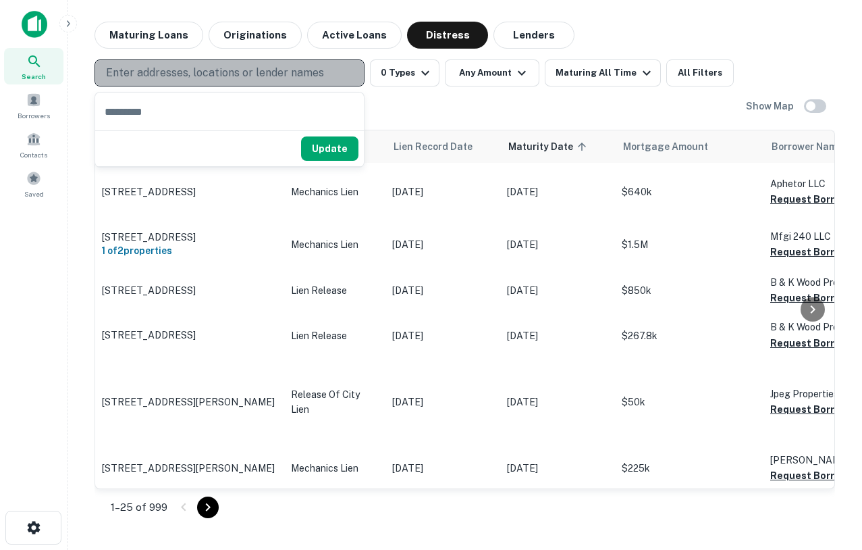
click at [238, 70] on p "Enter addresses, locations or lender names" at bounding box center [215, 73] width 218 height 16
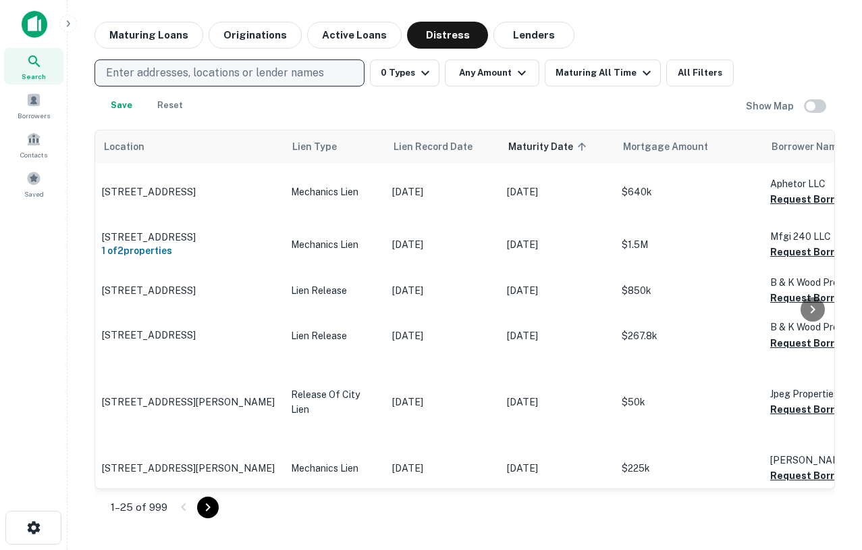
click at [240, 74] on p "Enter addresses, locations or lender names" at bounding box center [215, 73] width 218 height 16
type input "*******"
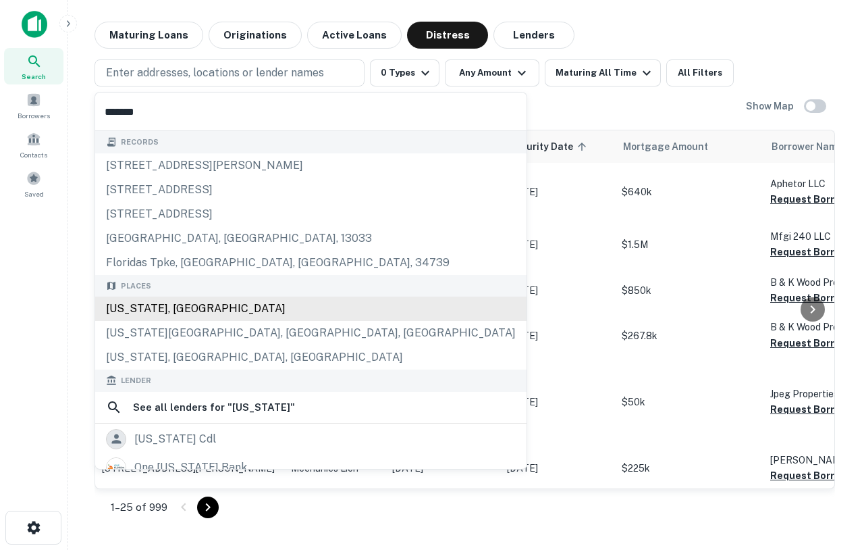
click at [163, 305] on div "[US_STATE], [GEOGRAPHIC_DATA]" at bounding box center [310, 308] width 431 height 24
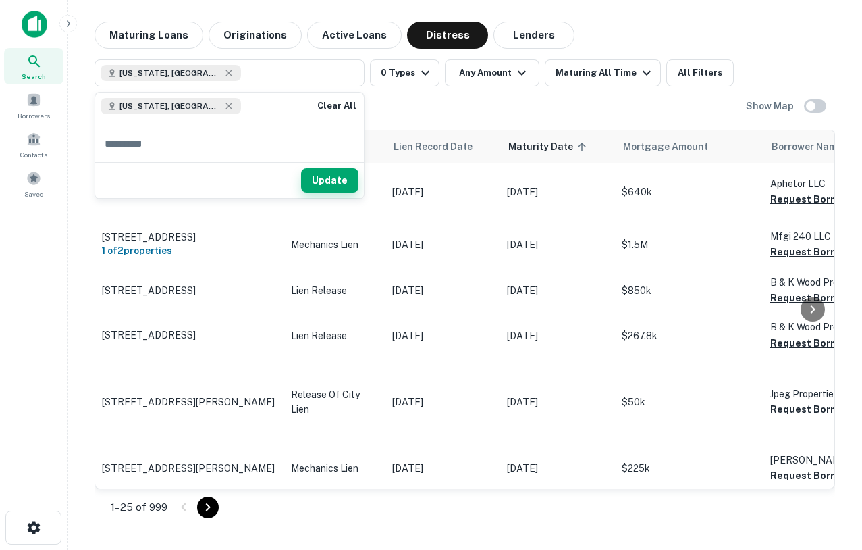
click at [322, 178] on button "Update" at bounding box center [329, 180] width 57 height 24
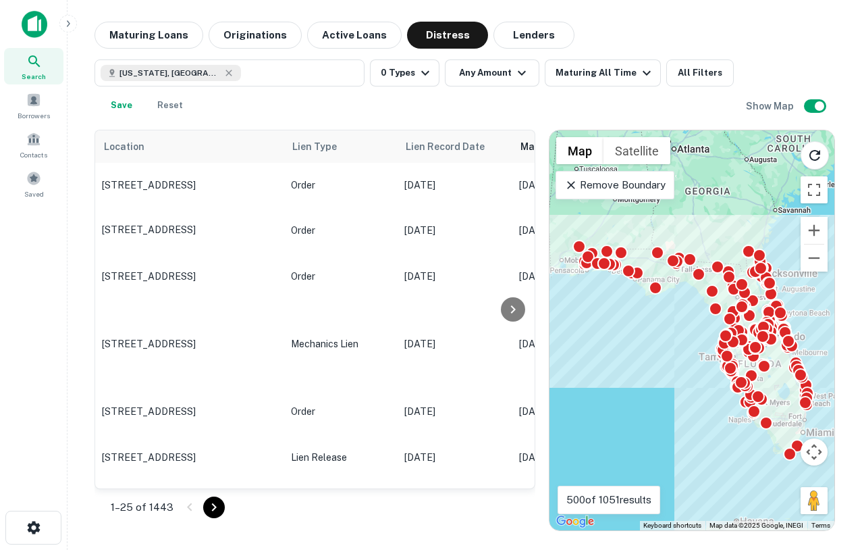
drag, startPoint x: 587, startPoint y: 299, endPoint x: 587, endPoint y: 340, distance: 40.5
click at [587, 342] on div "To activate drag with keyboard, press Alt + Enter. Once in keyboard drag state,…" at bounding box center [692, 330] width 285 height 400
click at [596, 76] on div "Maturing All Time" at bounding box center [605, 73] width 99 height 16
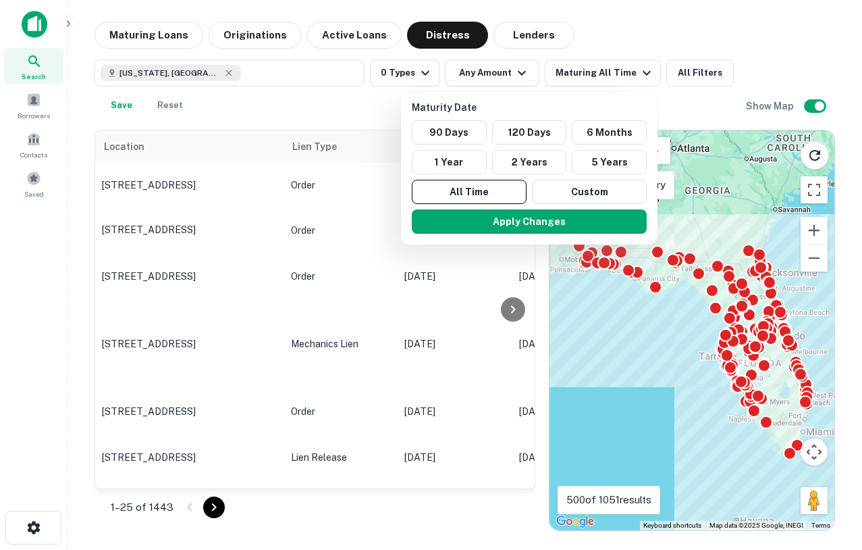
click at [430, 74] on div at bounding box center [431, 275] width 862 height 550
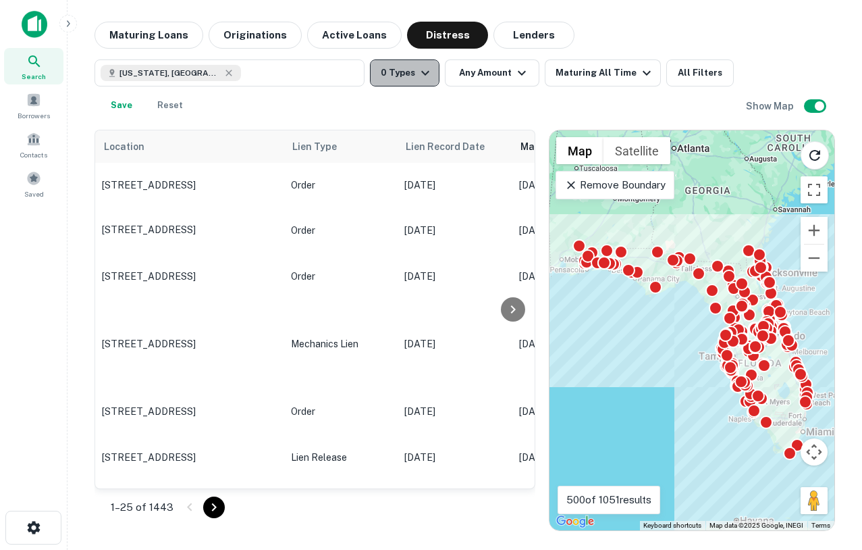
click at [413, 70] on button "0 Types" at bounding box center [405, 72] width 70 height 27
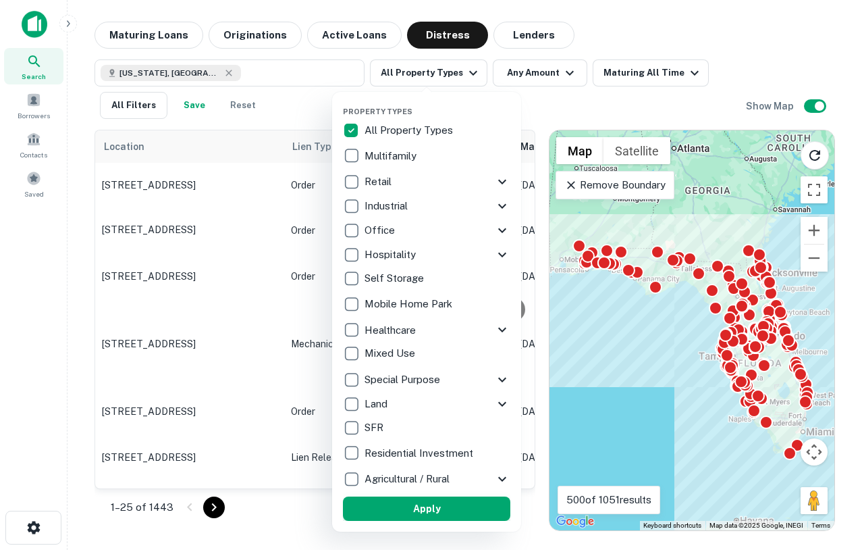
click at [463, 510] on button "Apply" at bounding box center [426, 508] width 167 height 24
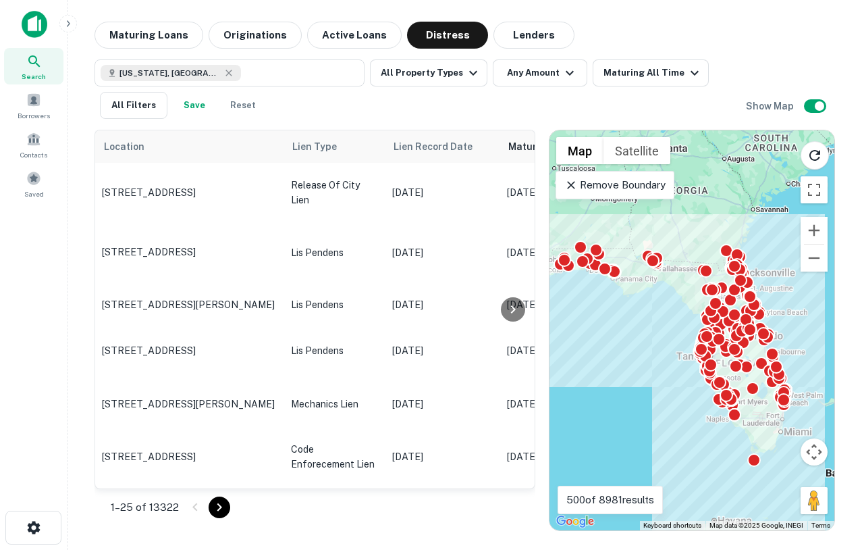
drag, startPoint x: 685, startPoint y: 401, endPoint x: 661, endPoint y: 400, distance: 24.3
click at [661, 400] on div "To activate drag with keyboard, press Alt + Enter. Once in keyboard drag state,…" at bounding box center [692, 330] width 285 height 400
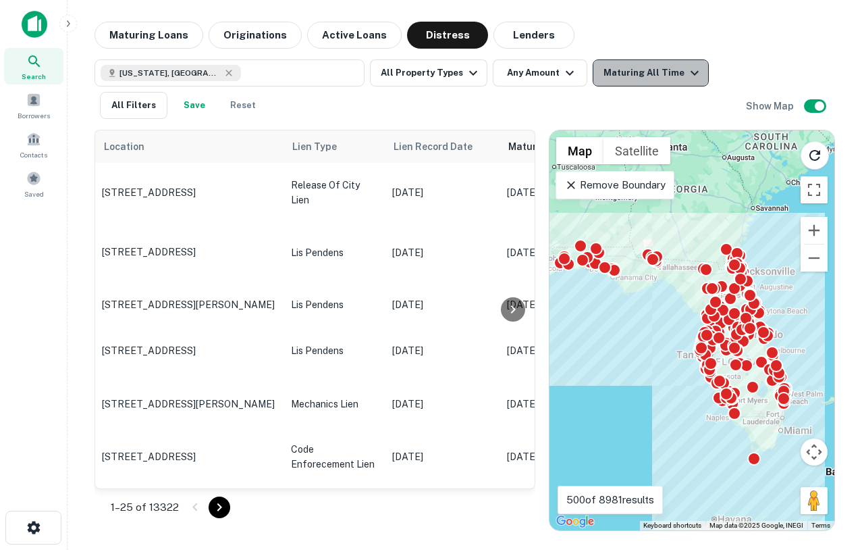
click at [658, 80] on div "Maturing All Time" at bounding box center [653, 73] width 99 height 16
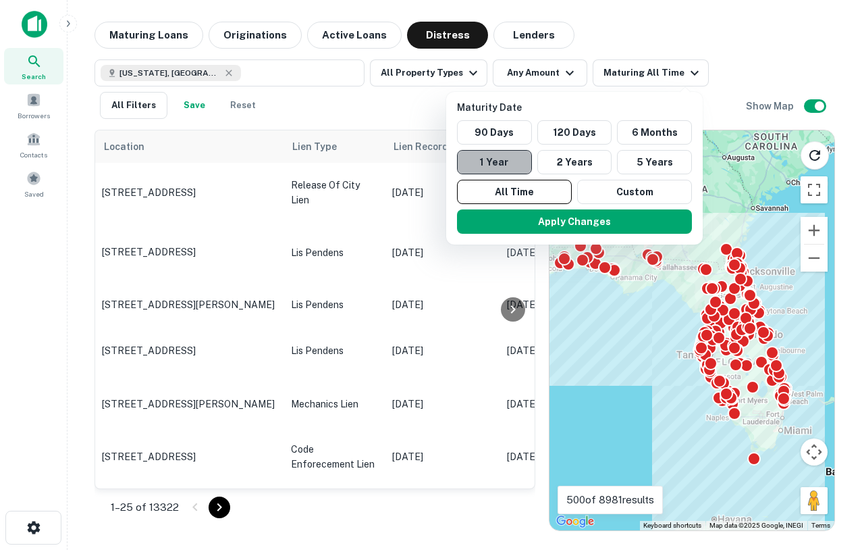
click at [506, 152] on button "1 Year" at bounding box center [494, 162] width 75 height 24
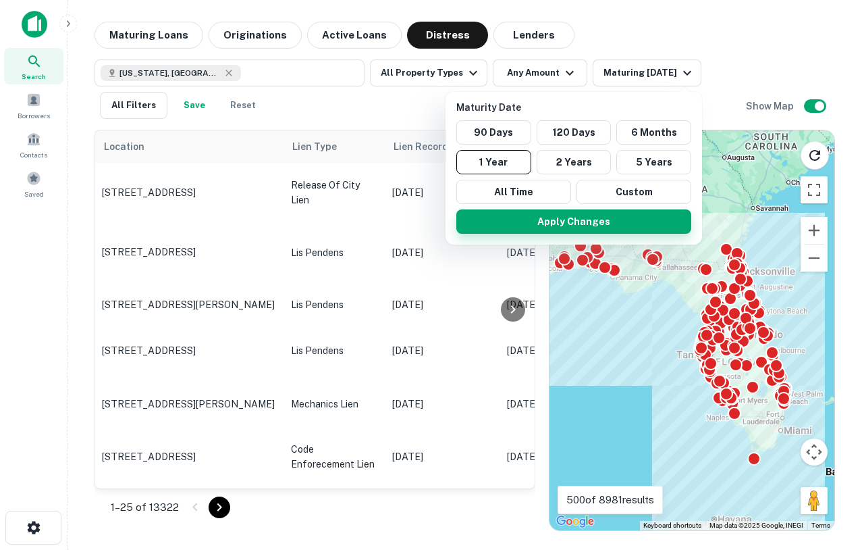
click at [552, 223] on button "Apply Changes" at bounding box center [573, 221] width 235 height 24
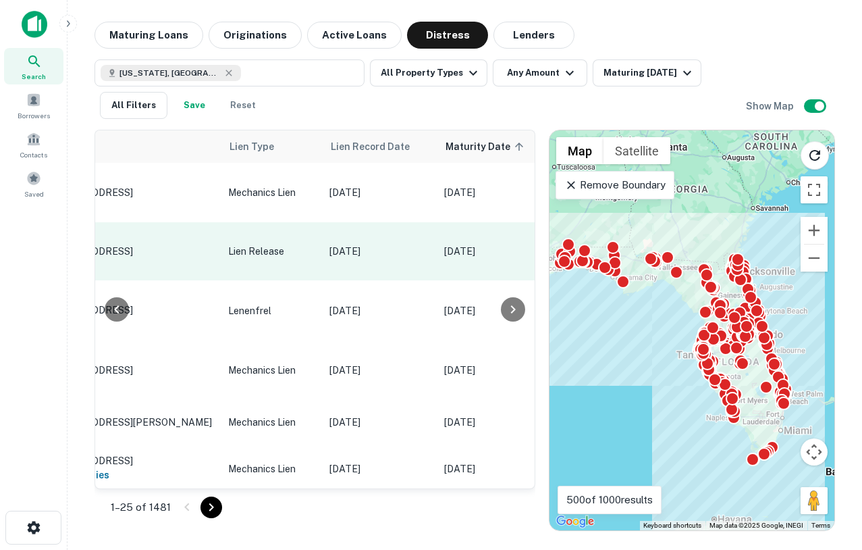
scroll to position [0, 68]
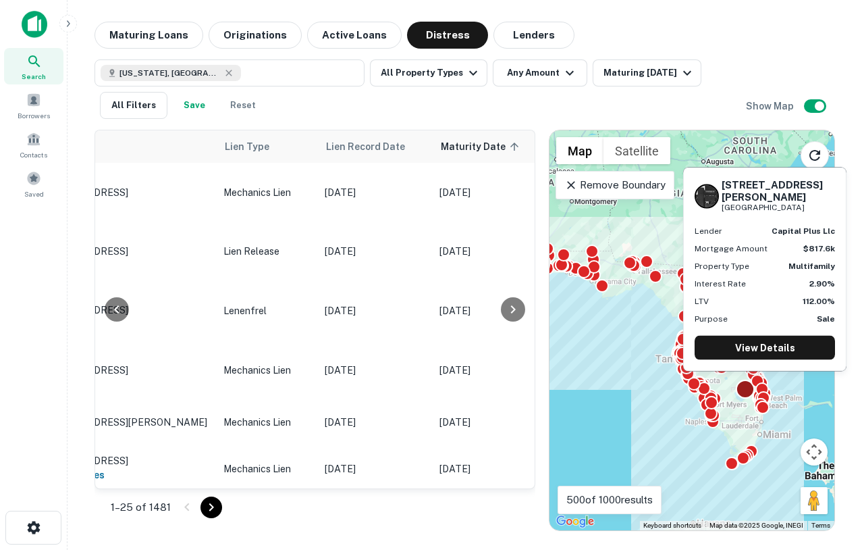
drag, startPoint x: 760, startPoint y: 382, endPoint x: 737, endPoint y: 386, distance: 23.3
click at [737, 386] on div at bounding box center [746, 389] width 20 height 20
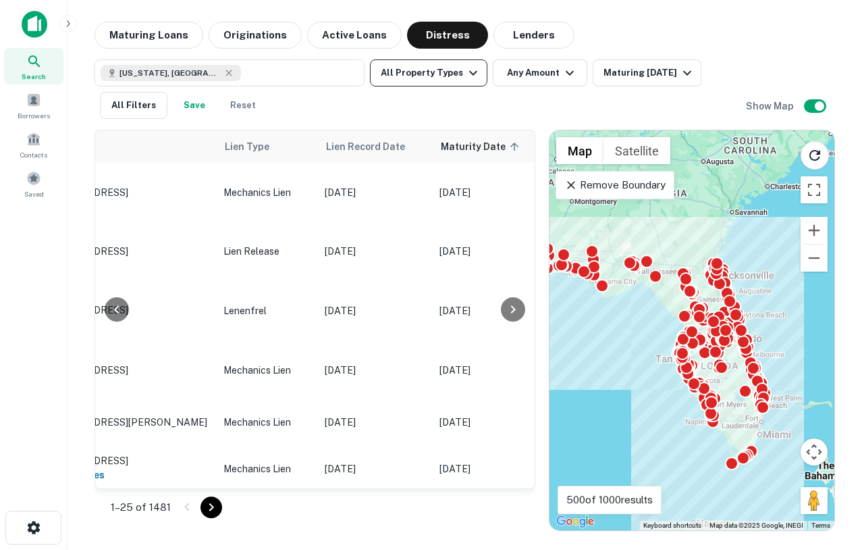
click at [440, 65] on button "All Property Types" at bounding box center [428, 72] width 117 height 27
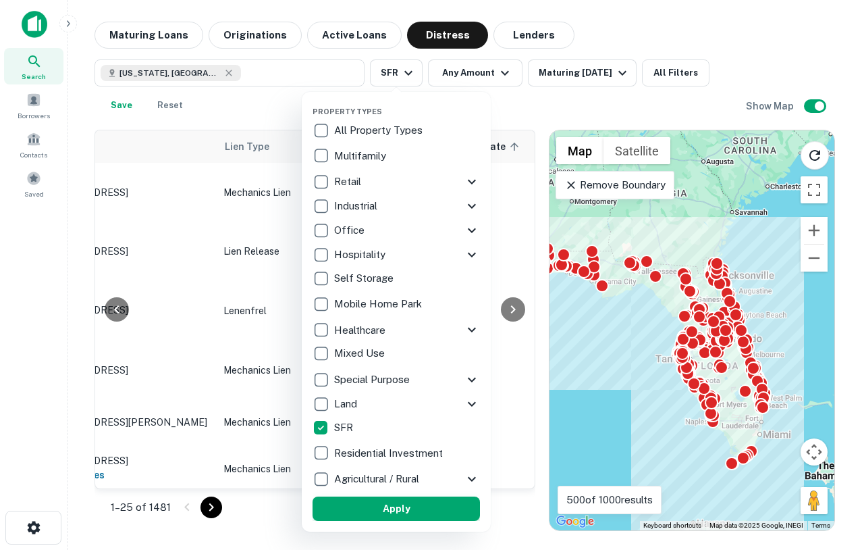
click at [379, 504] on button "Apply" at bounding box center [396, 508] width 167 height 24
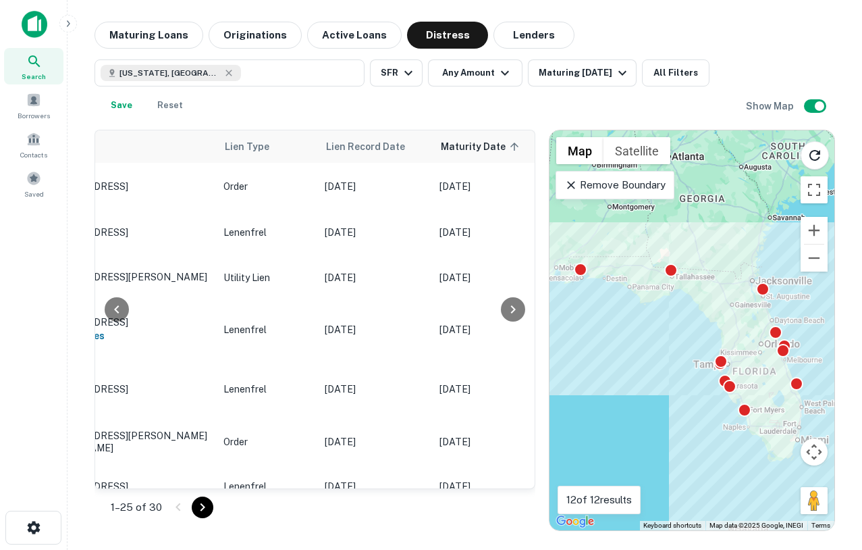
drag, startPoint x: 596, startPoint y: 293, endPoint x: 637, endPoint y: 299, distance: 41.0
click at [637, 299] on div "To activate drag with keyboard, press Alt + Enter. Once in keyboard drag state,…" at bounding box center [692, 330] width 285 height 400
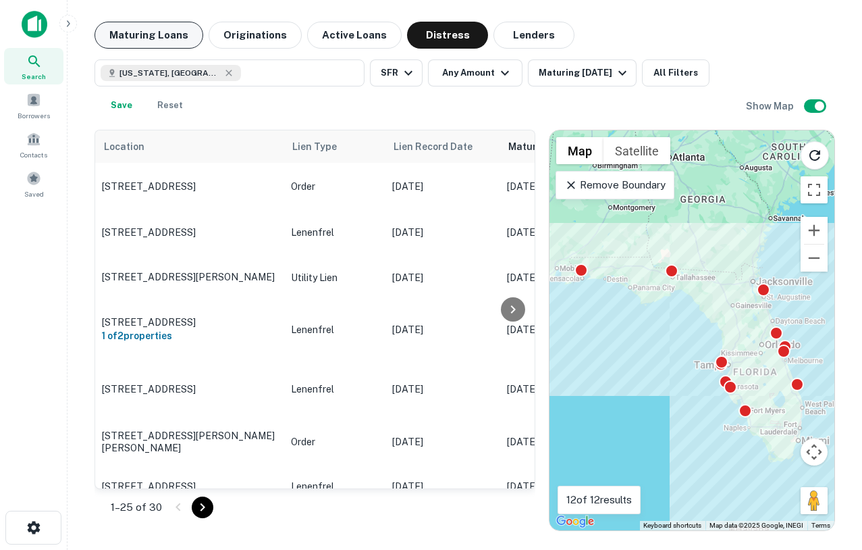
click at [155, 33] on button "Maturing Loans" at bounding box center [149, 35] width 109 height 27
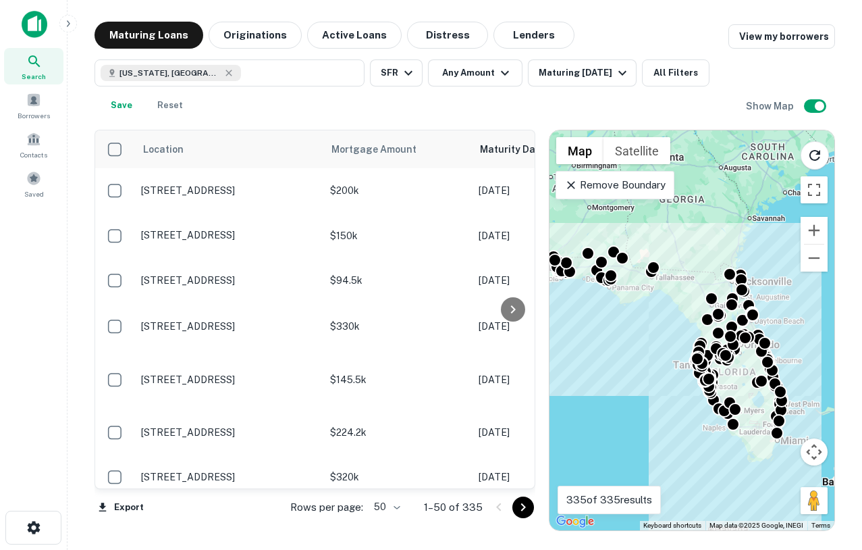
drag, startPoint x: 673, startPoint y: 371, endPoint x: 636, endPoint y: 372, distance: 36.5
click at [636, 372] on div "To activate drag with keyboard, press Alt + Enter. Once in keyboard drag state,…" at bounding box center [692, 330] width 285 height 400
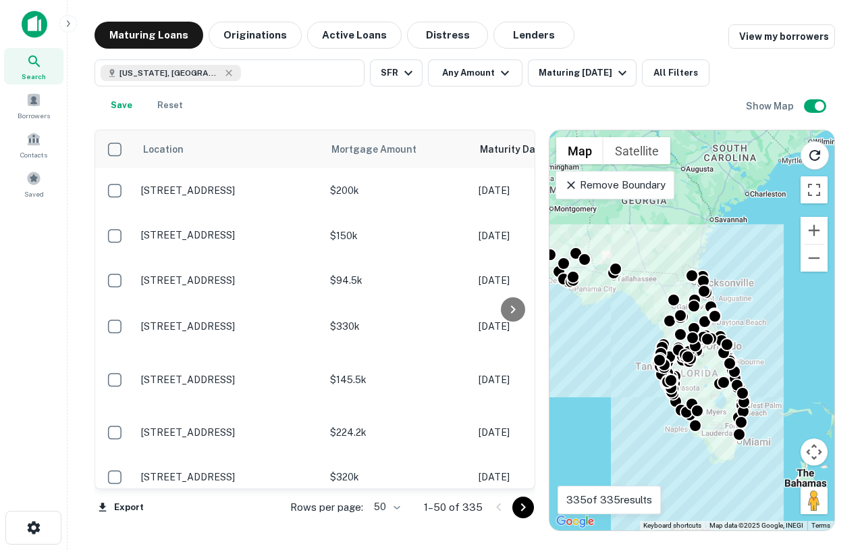
drag, startPoint x: 729, startPoint y: 391, endPoint x: 704, endPoint y: 390, distance: 25.0
click at [704, 390] on div "To activate drag with keyboard, press Alt + Enter. Once in keyboard drag state,…" at bounding box center [692, 330] width 285 height 400
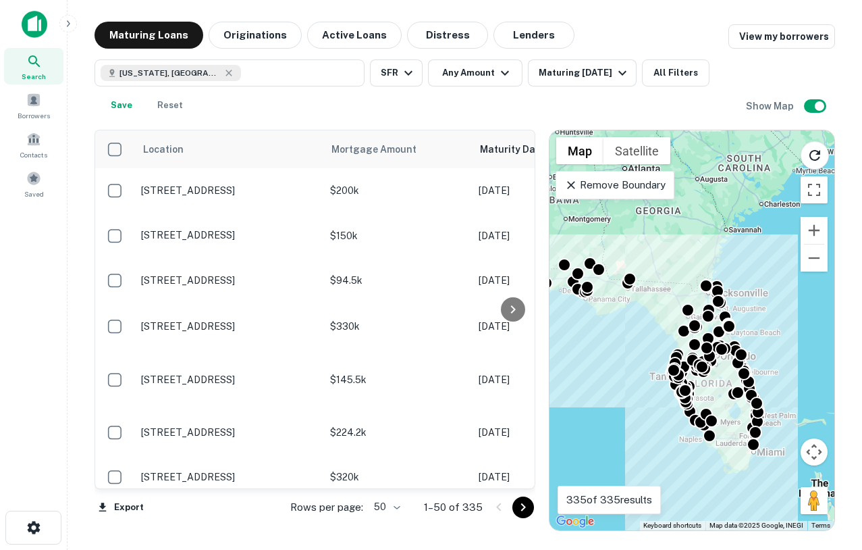
drag, startPoint x: 704, startPoint y: 390, endPoint x: 720, endPoint y: 403, distance: 20.1
click at [721, 404] on div "To activate drag with keyboard, press Alt + Enter. Once in keyboard drag state,…" at bounding box center [692, 330] width 285 height 400
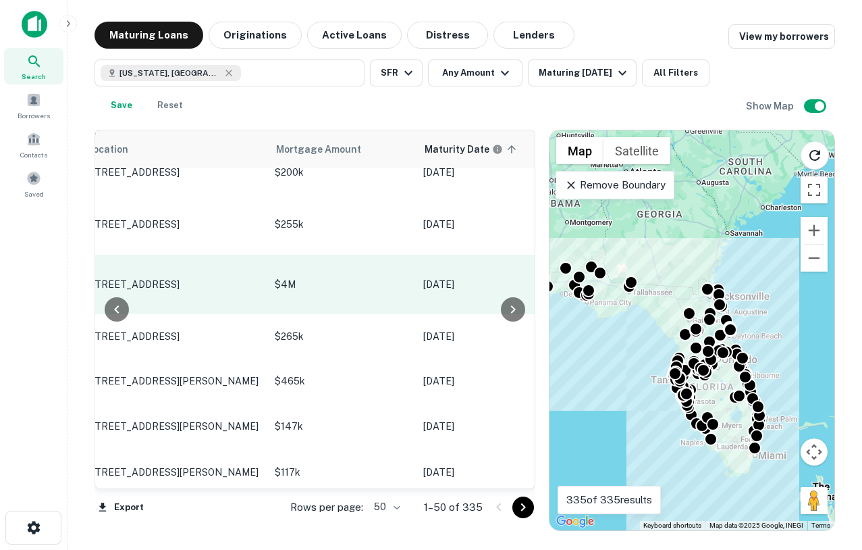
scroll to position [749, 55]
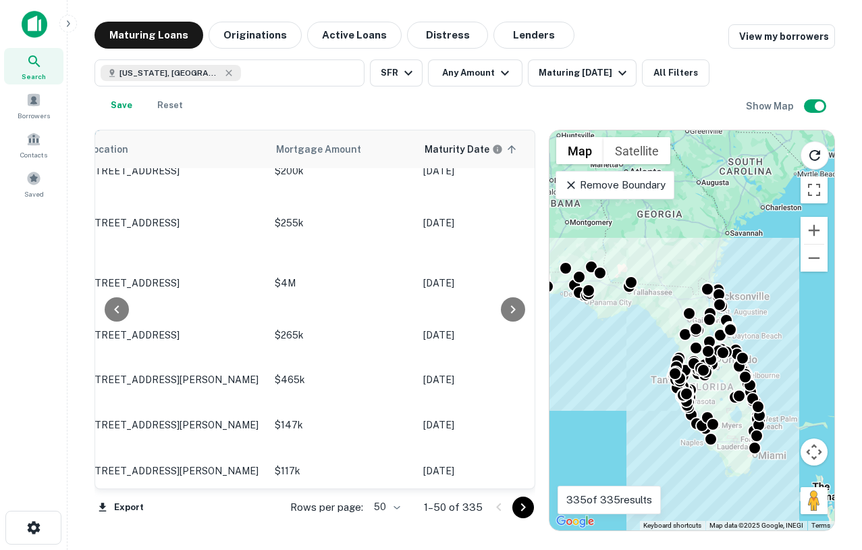
click at [421, 49] on div "[US_STATE], [GEOGRAPHIC_DATA] SFR Any Amount Maturing [DATE] All Filters Save R…" at bounding box center [465, 84] width 741 height 70
click at [418, 39] on button "Distress" at bounding box center [447, 35] width 81 height 27
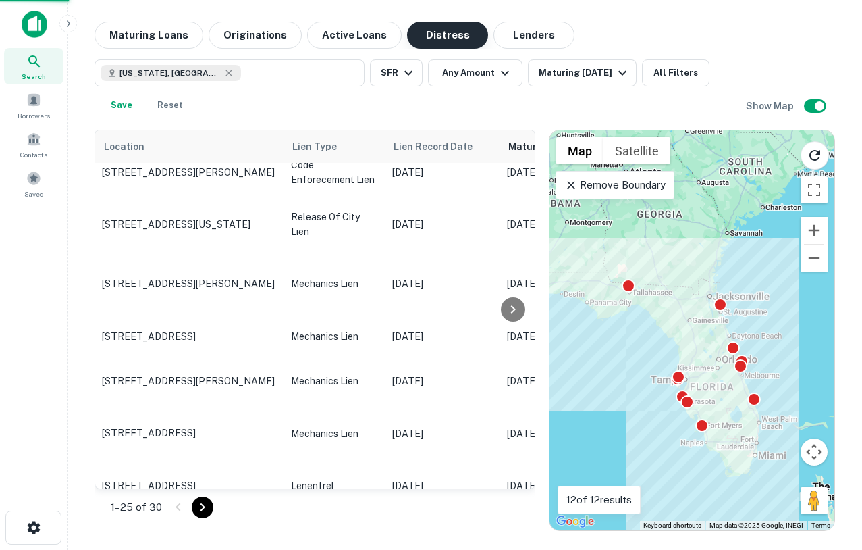
scroll to position [749, 0]
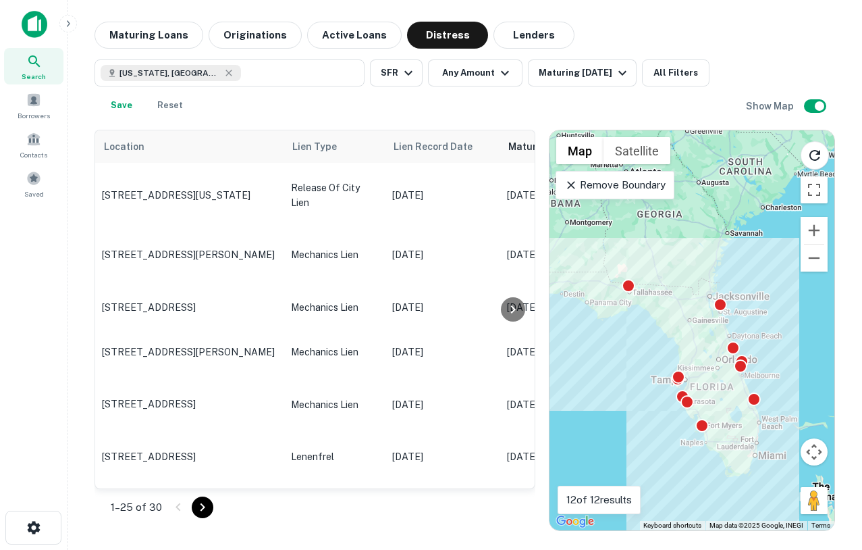
click at [717, 76] on div "[US_STATE], [GEOGRAPHIC_DATA] SFR Any Amount Maturing [DATE] All Filters Save R…" at bounding box center [421, 88] width 652 height 59
click at [696, 76] on button "All Filters" at bounding box center [676, 72] width 68 height 27
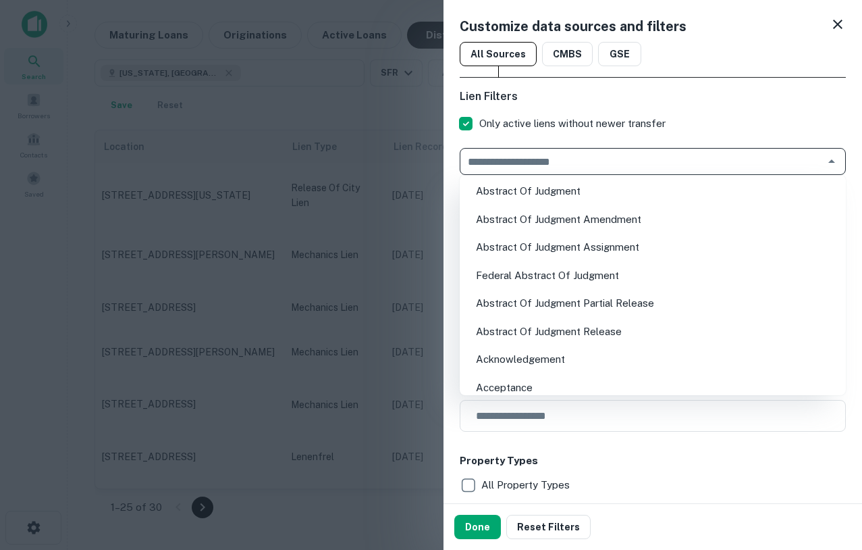
click at [548, 158] on input "text" at bounding box center [642, 161] width 356 height 19
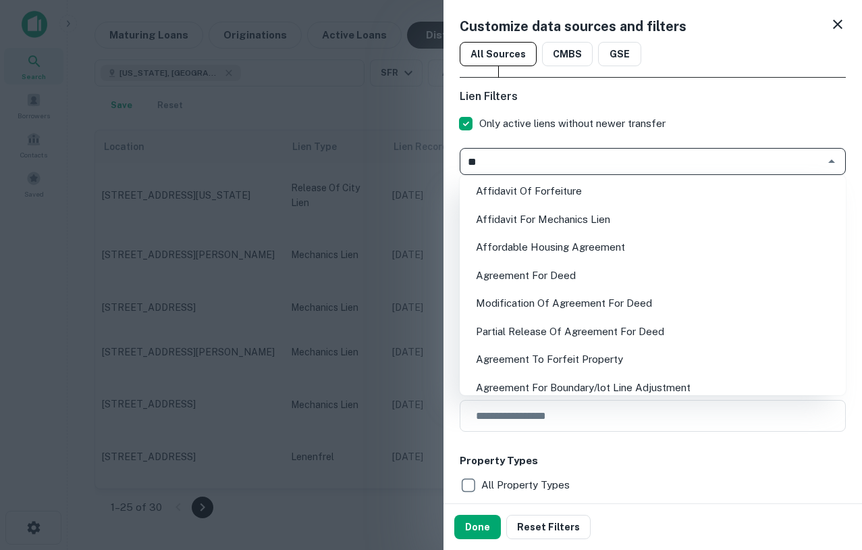
type input "*"
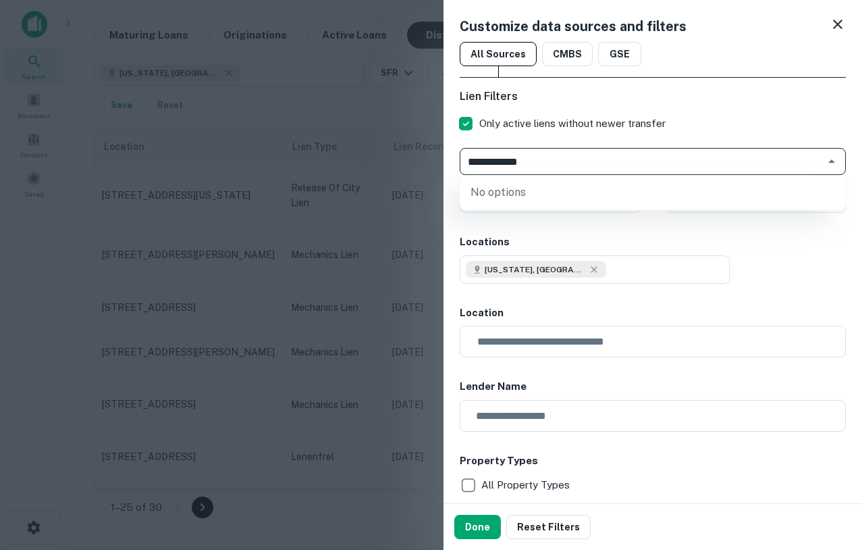
drag, startPoint x: 587, startPoint y: 163, endPoint x: 404, endPoint y: 165, distance: 183.0
click at [404, 165] on div "**********" at bounding box center [431, 275] width 862 height 550
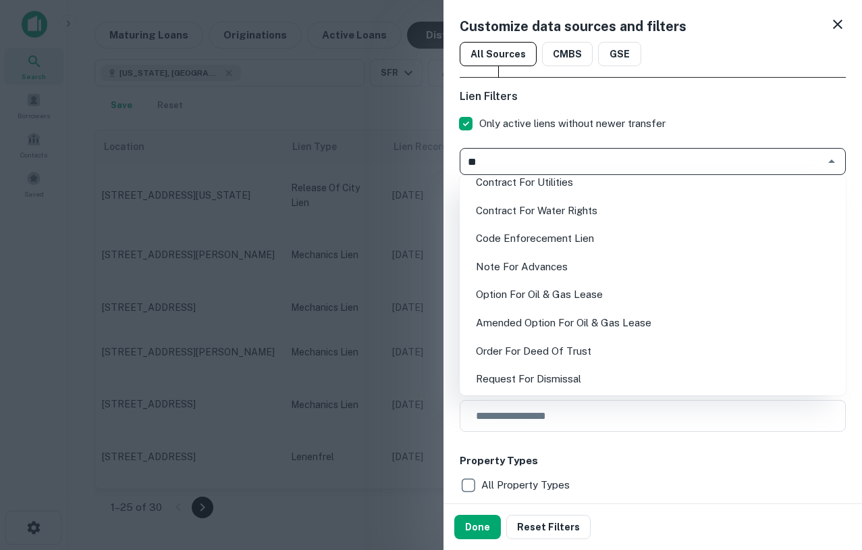
scroll to position [517, 0]
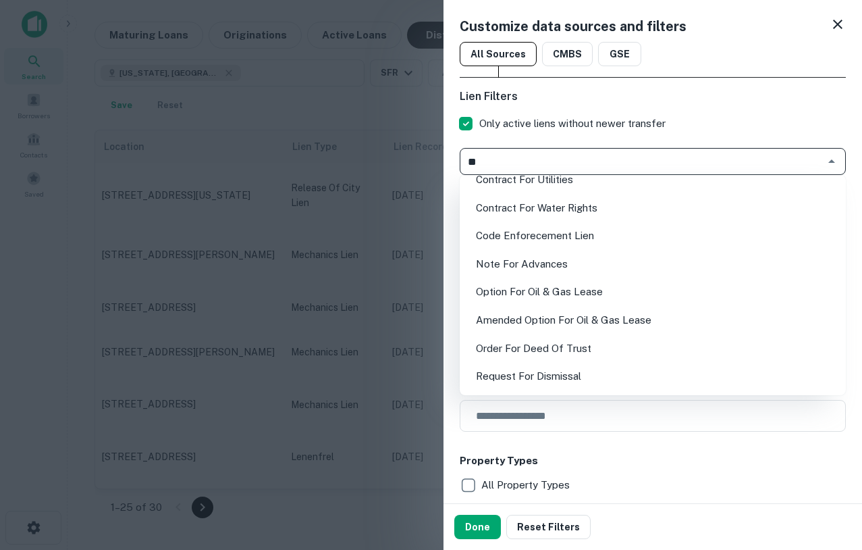
type input "**"
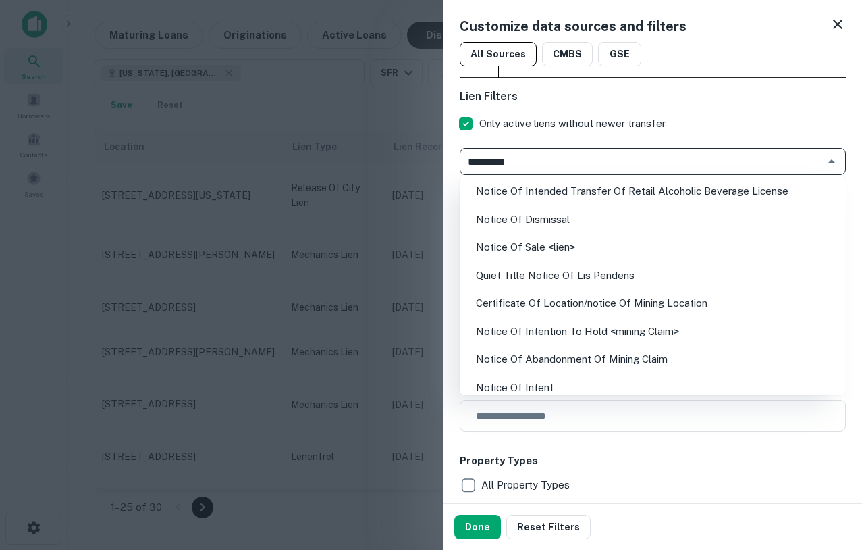
drag, startPoint x: 574, startPoint y: 158, endPoint x: 444, endPoint y: 158, distance: 129.6
click at [444, 158] on div "Customize data sources and filters All Sources CMBS GSE Lien Filters Only activ…" at bounding box center [653, 251] width 419 height 503
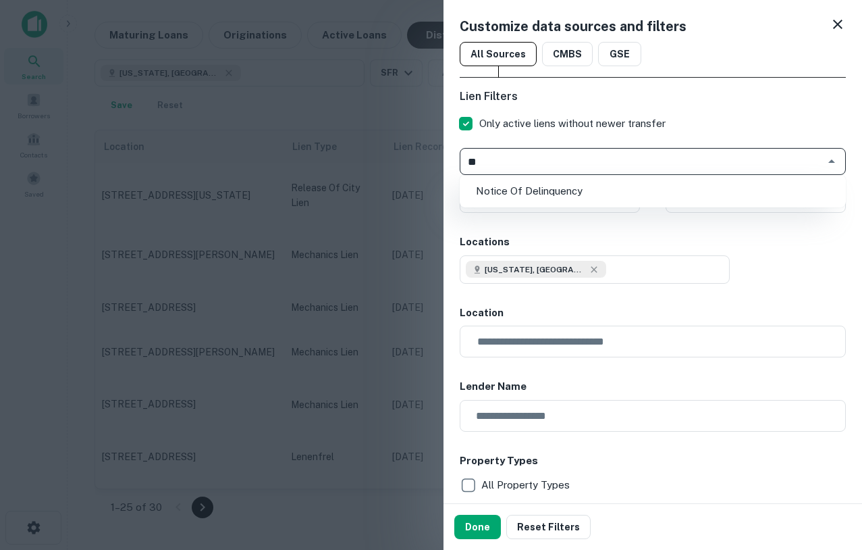
type input "*"
type input "******"
click at [620, 119] on span "Only active liens without newer transfer" at bounding box center [572, 123] width 186 height 16
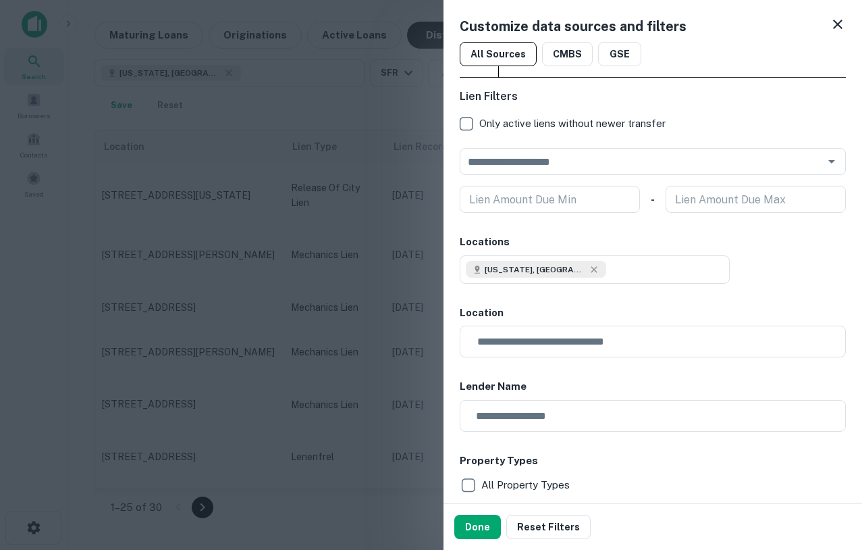
click at [839, 26] on icon at bounding box center [837, 24] width 9 height 9
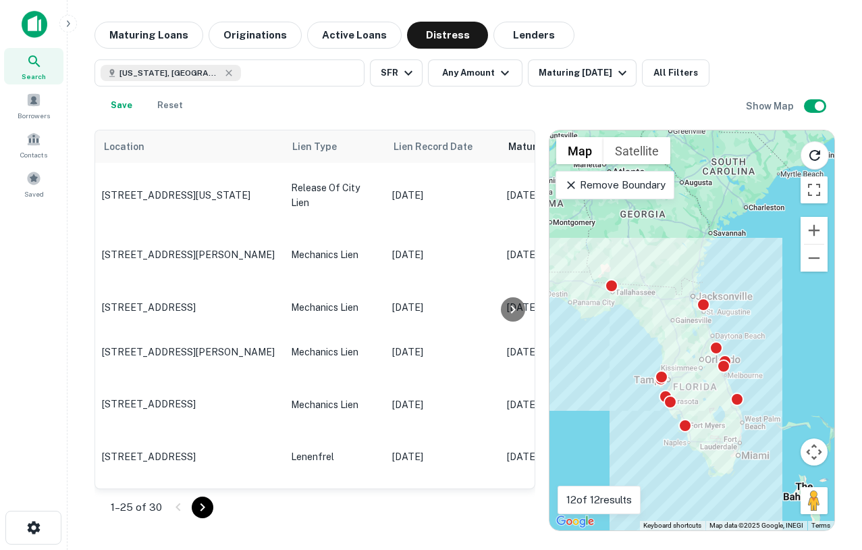
drag, startPoint x: 645, startPoint y: 315, endPoint x: 626, endPoint y: 315, distance: 18.9
click at [626, 315] on div "To activate drag with keyboard, press Alt + Enter. Once in keyboard drag state,…" at bounding box center [692, 330] width 285 height 400
click at [633, 182] on p "Remove Boundary" at bounding box center [614, 185] width 101 height 16
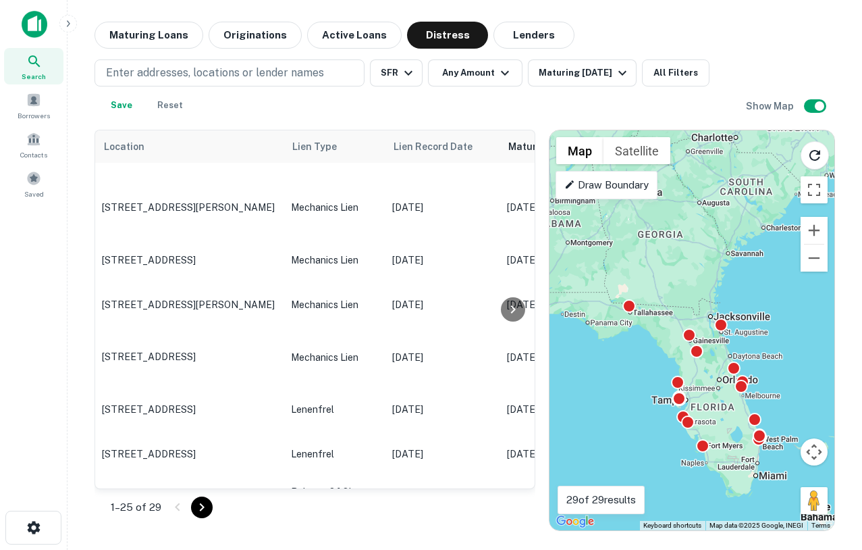
drag, startPoint x: 695, startPoint y: 261, endPoint x: 714, endPoint y: 282, distance: 28.2
click at [714, 283] on div "To activate drag with keyboard, press Alt + Enter. Once in keyboard drag state,…" at bounding box center [692, 330] width 285 height 400
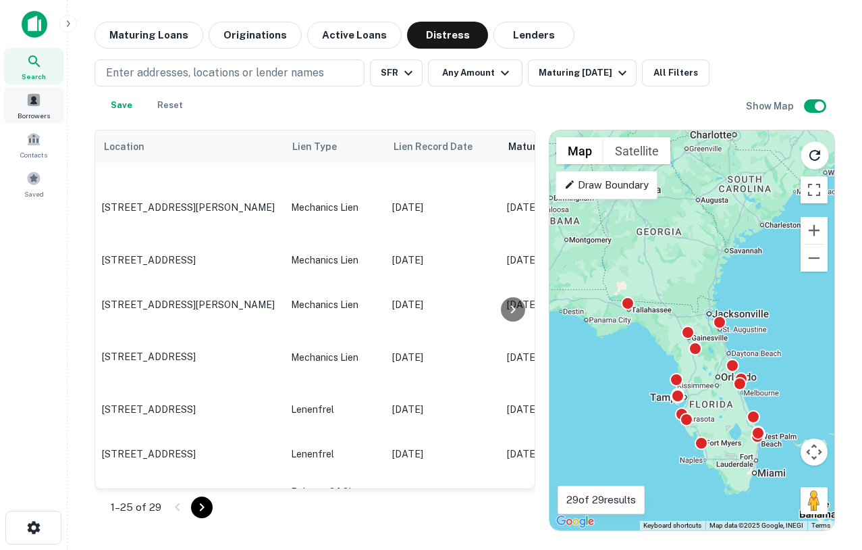
click at [52, 110] on div "Borrowers" at bounding box center [33, 105] width 59 height 36
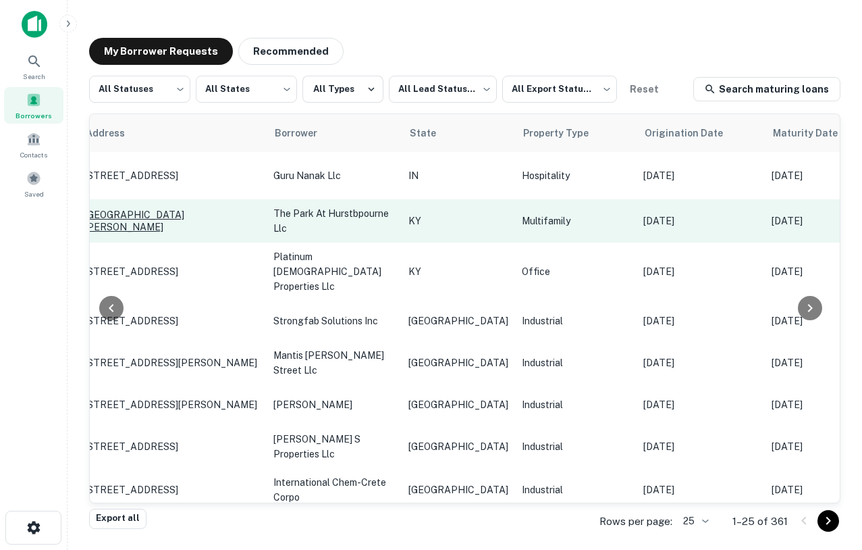
scroll to position [0, 75]
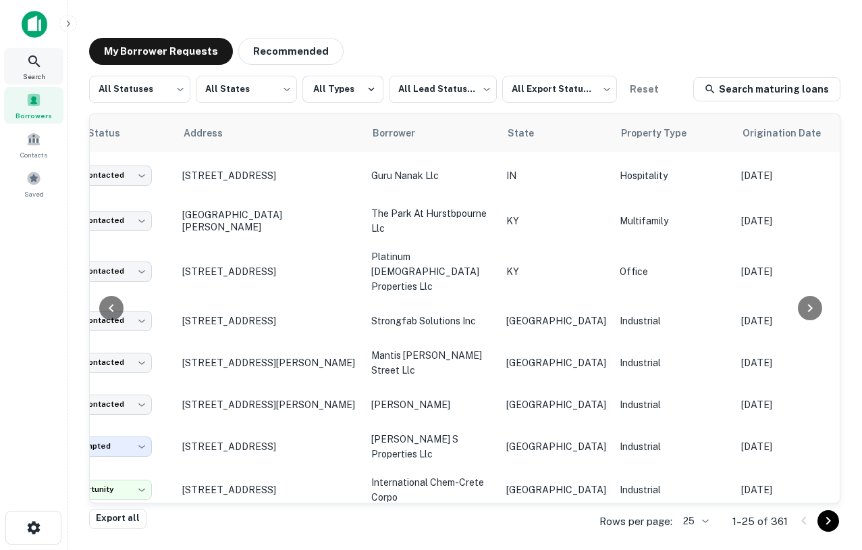
click at [32, 53] on icon at bounding box center [34, 61] width 16 height 16
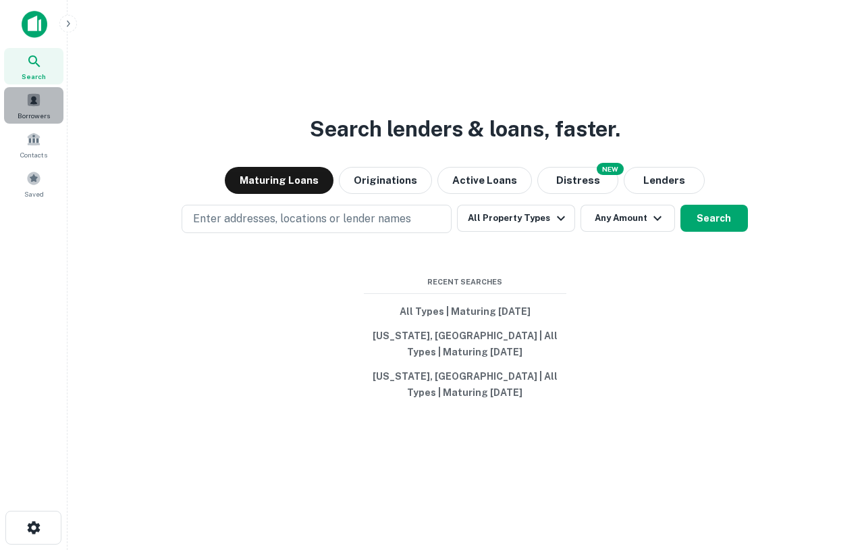
click at [45, 102] on div "Borrowers" at bounding box center [33, 105] width 59 height 36
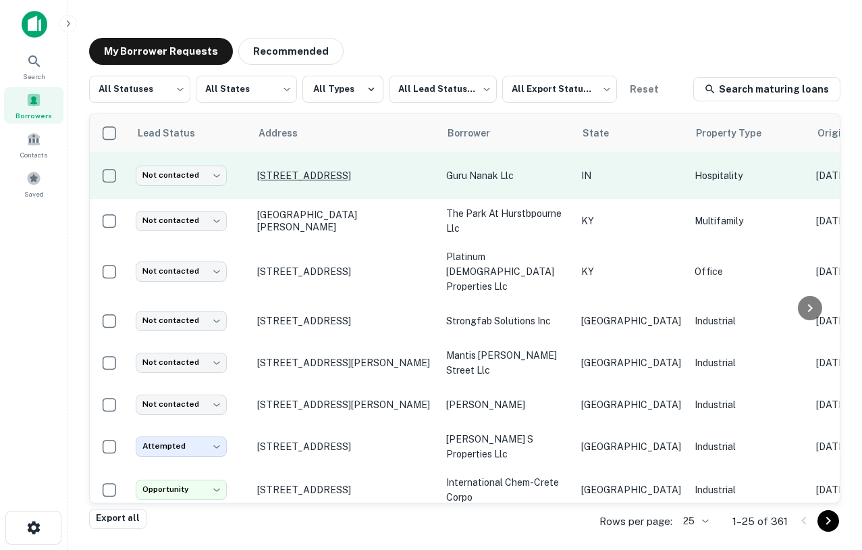
click at [319, 172] on p "[STREET_ADDRESS]" at bounding box center [345, 175] width 176 height 12
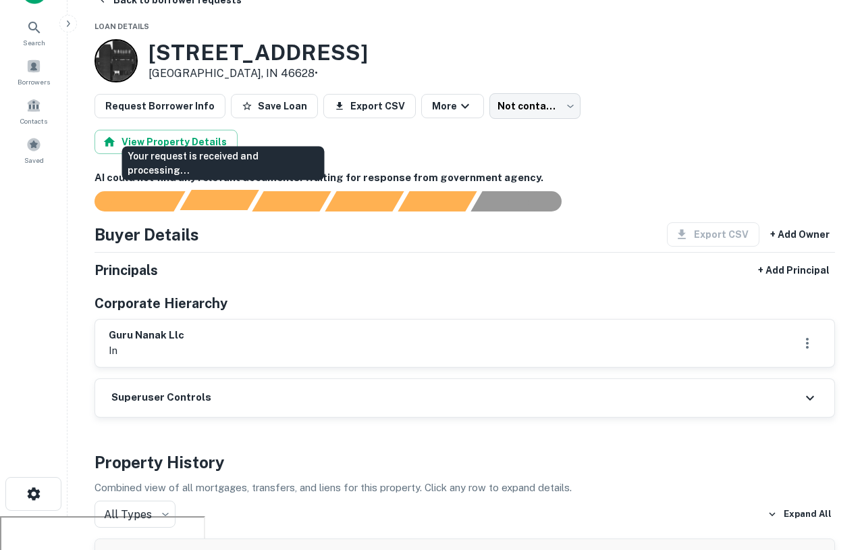
scroll to position [36, 0]
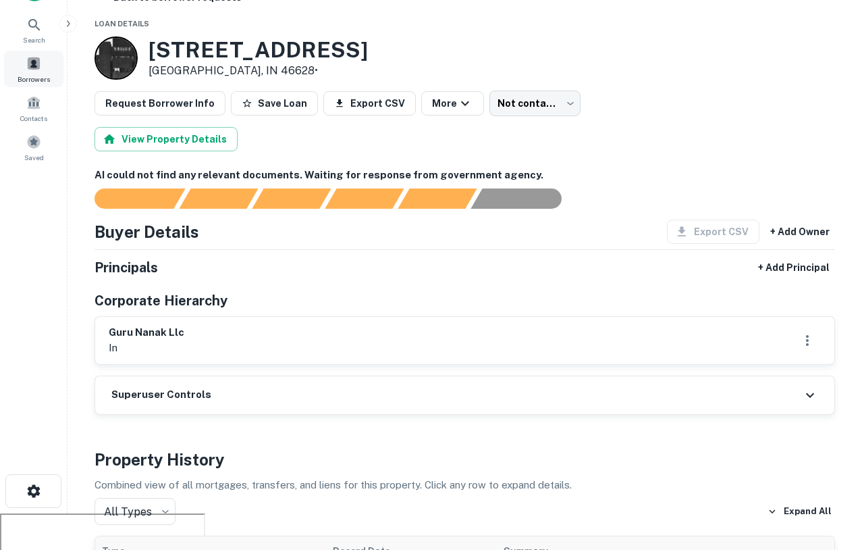
click at [34, 86] on div "Borrowers" at bounding box center [33, 69] width 59 height 36
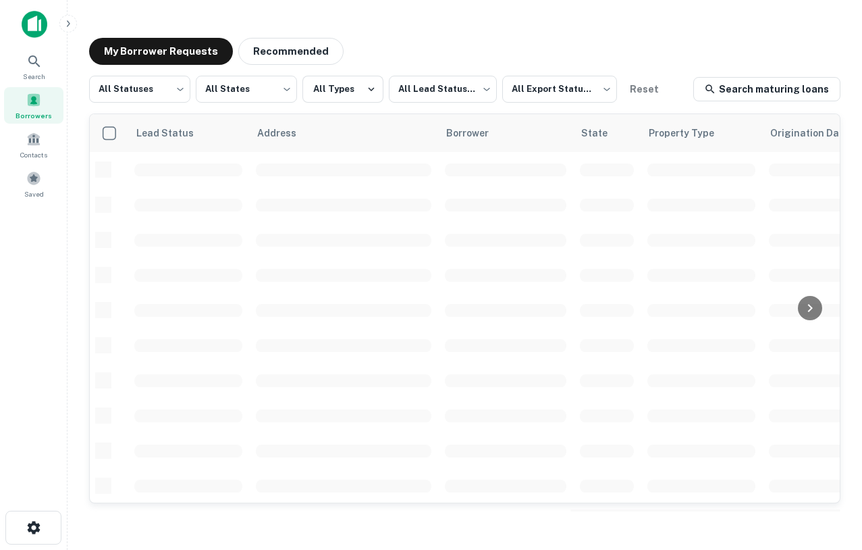
click at [33, 32] on img at bounding box center [35, 24] width 26 height 27
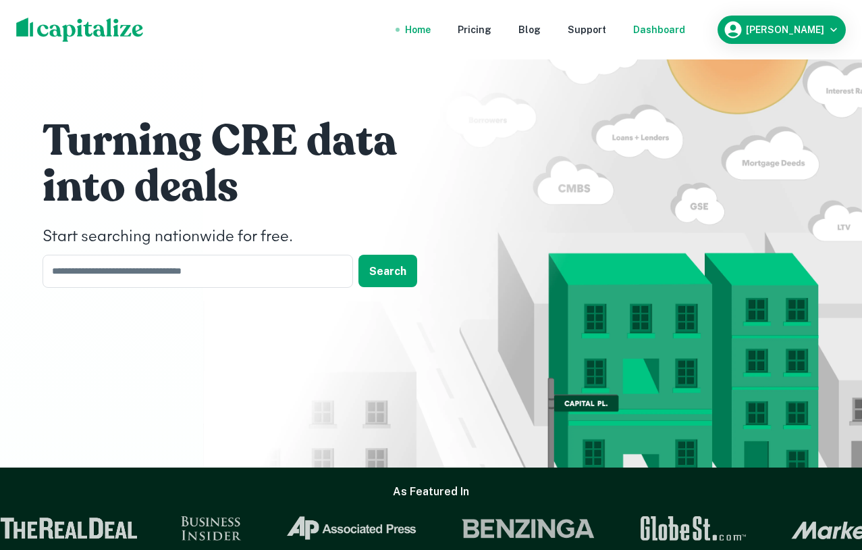
click at [679, 24] on div "Dashboard" at bounding box center [659, 29] width 52 height 15
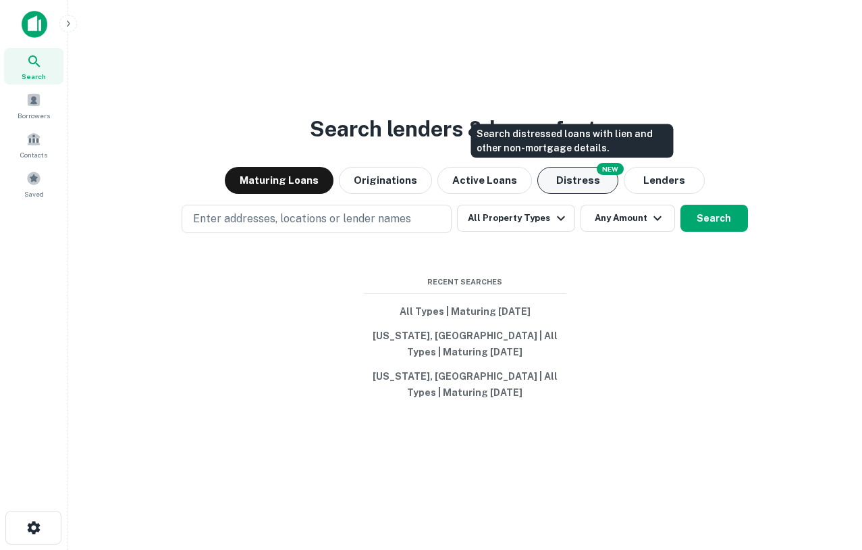
click at [580, 175] on button "Distress" at bounding box center [577, 180] width 81 height 27
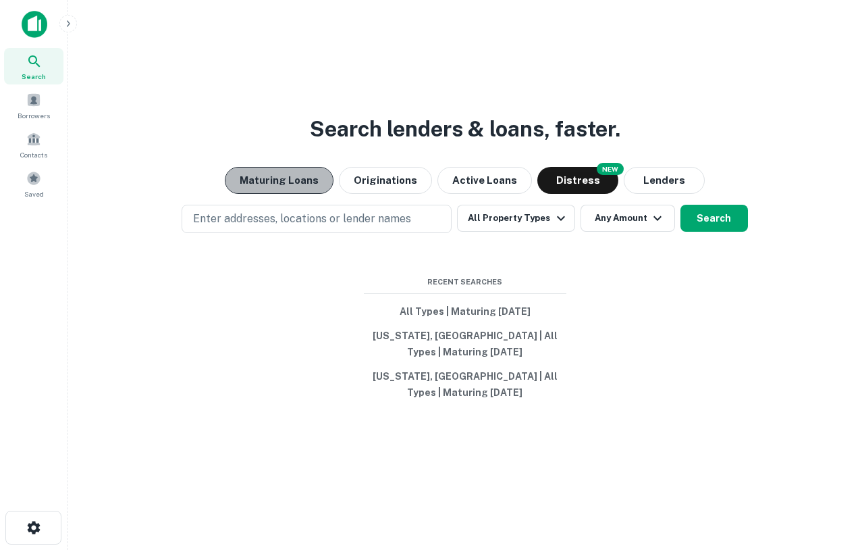
click at [292, 172] on button "Maturing Loans" at bounding box center [279, 180] width 109 height 27
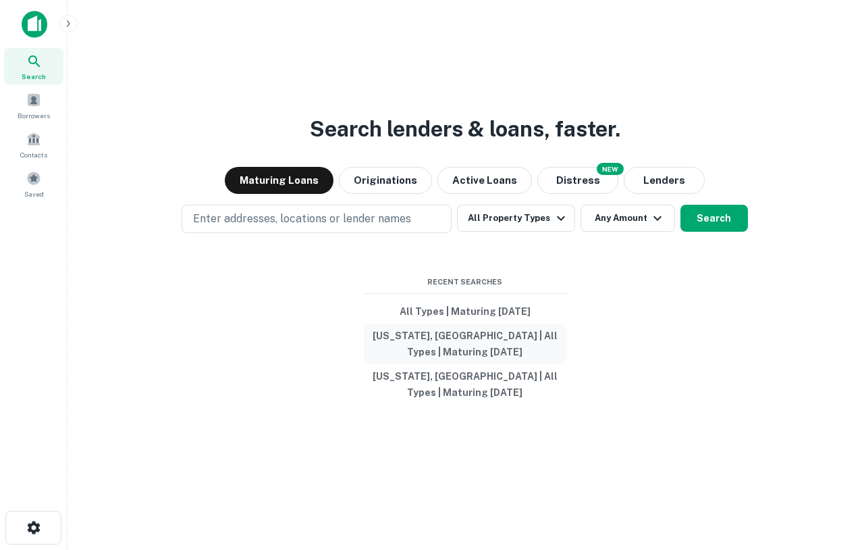
click at [485, 334] on button "[US_STATE], [GEOGRAPHIC_DATA] | All Types | Maturing [DATE]" at bounding box center [465, 343] width 203 height 41
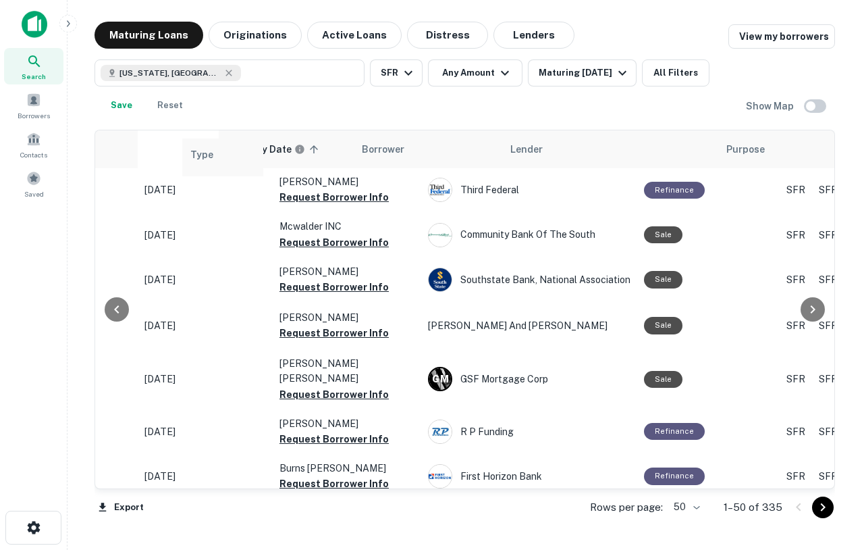
scroll to position [1, 331]
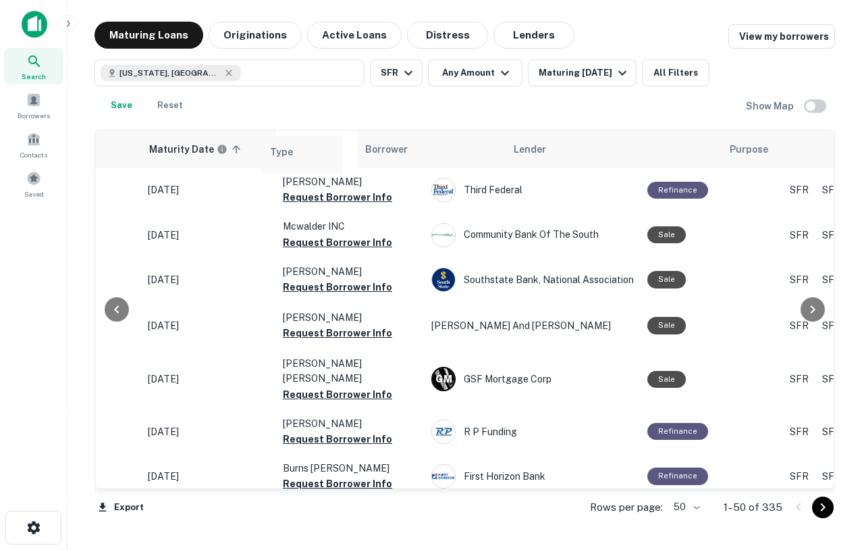
drag, startPoint x: 650, startPoint y: 151, endPoint x: 273, endPoint y: 157, distance: 376.1
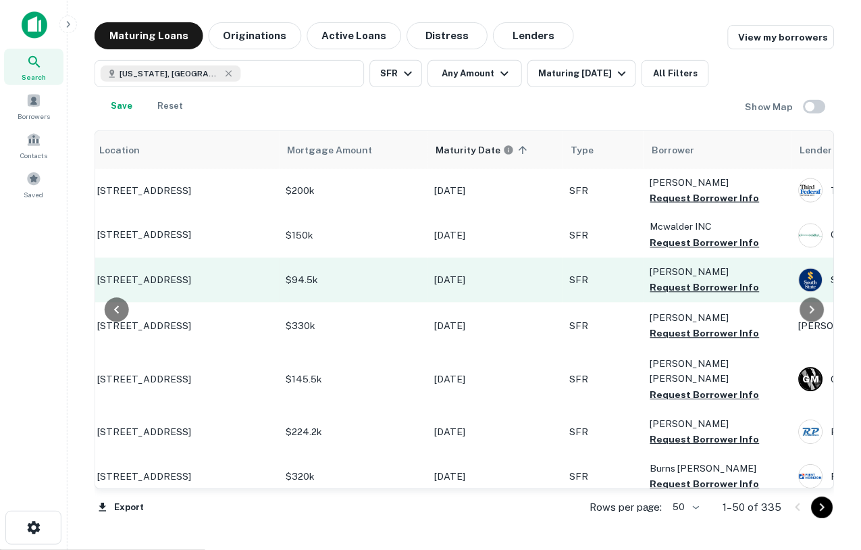
scroll to position [1, 0]
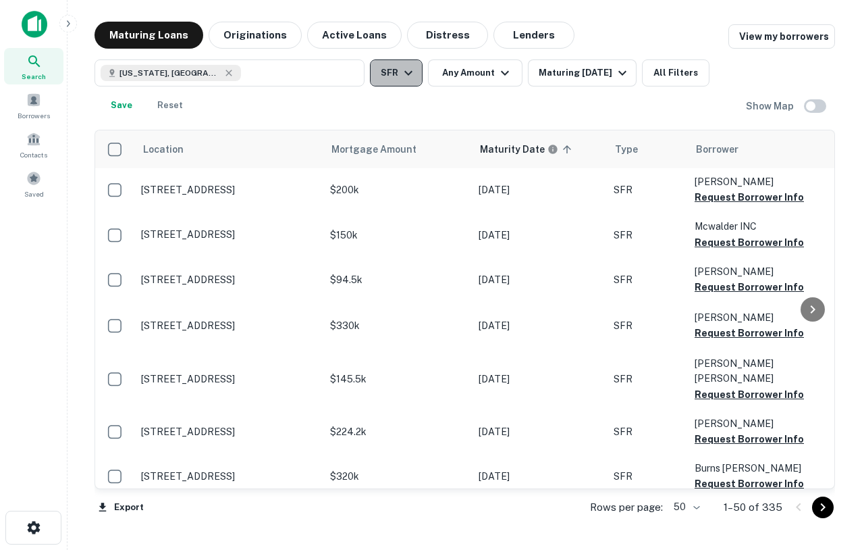
click at [394, 72] on button "SFR" at bounding box center [396, 72] width 53 height 27
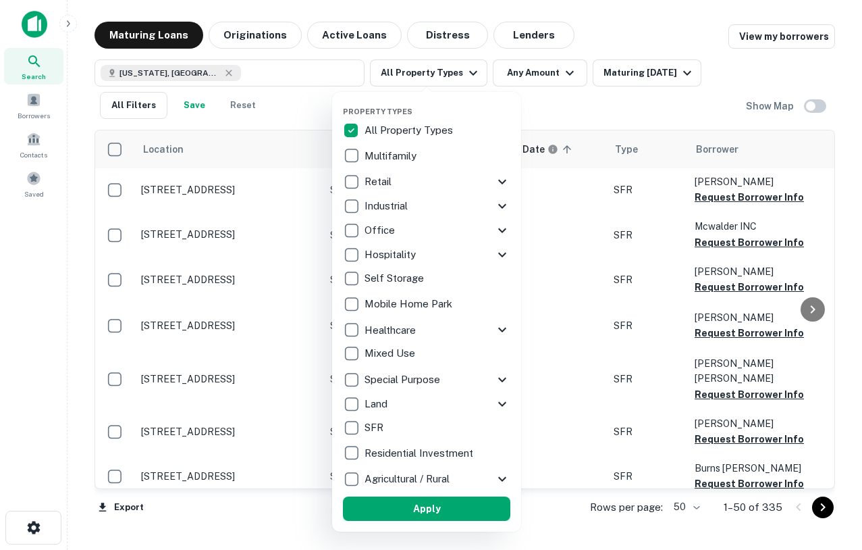
click at [457, 500] on button "Apply" at bounding box center [426, 508] width 167 height 24
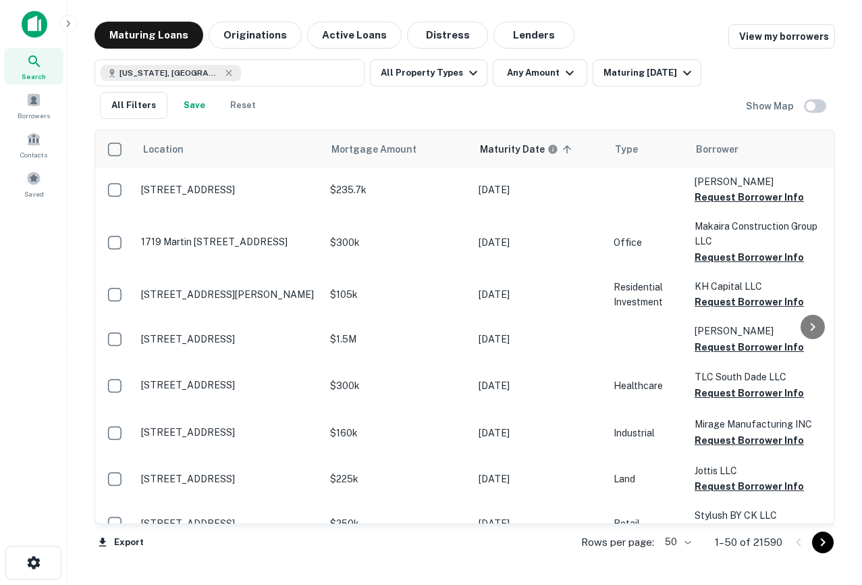
click at [20, 27] on div at bounding box center [34, 29] width 68 height 37
click at [43, 25] on img at bounding box center [35, 24] width 26 height 27
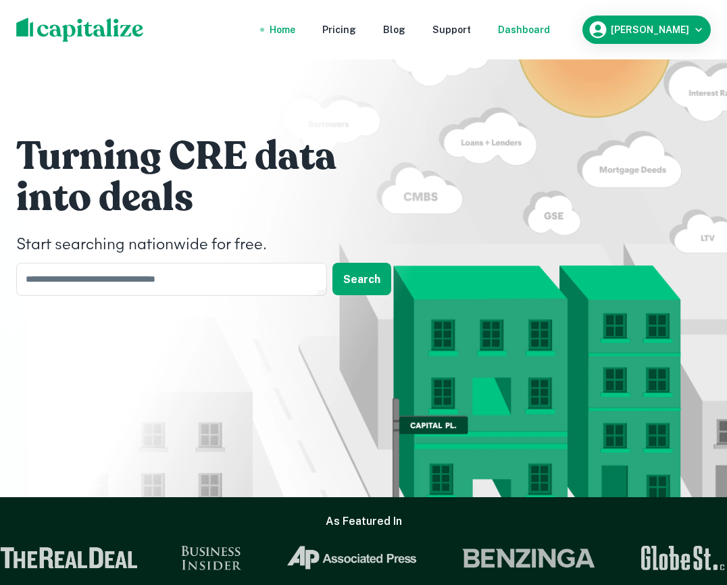
click at [550, 28] on div "Dashboard" at bounding box center [524, 29] width 52 height 15
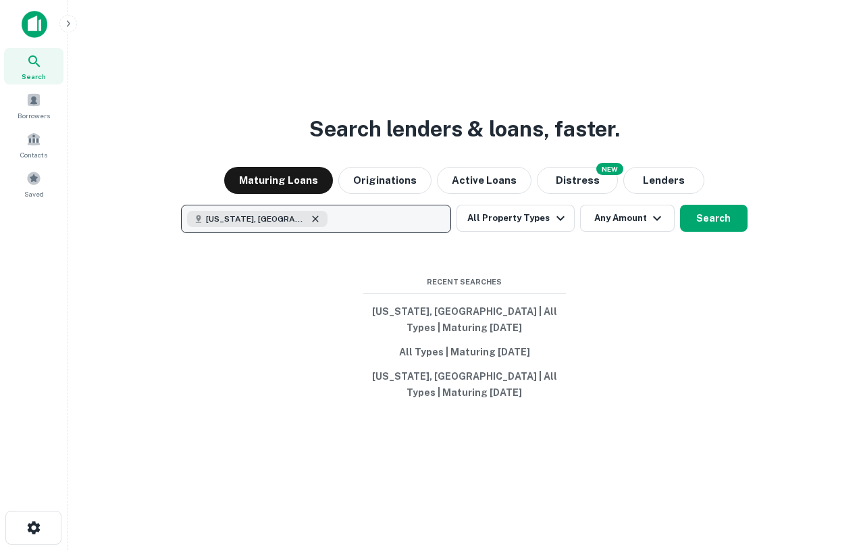
click at [310, 218] on icon "button" at bounding box center [315, 218] width 11 height 11
type input "********"
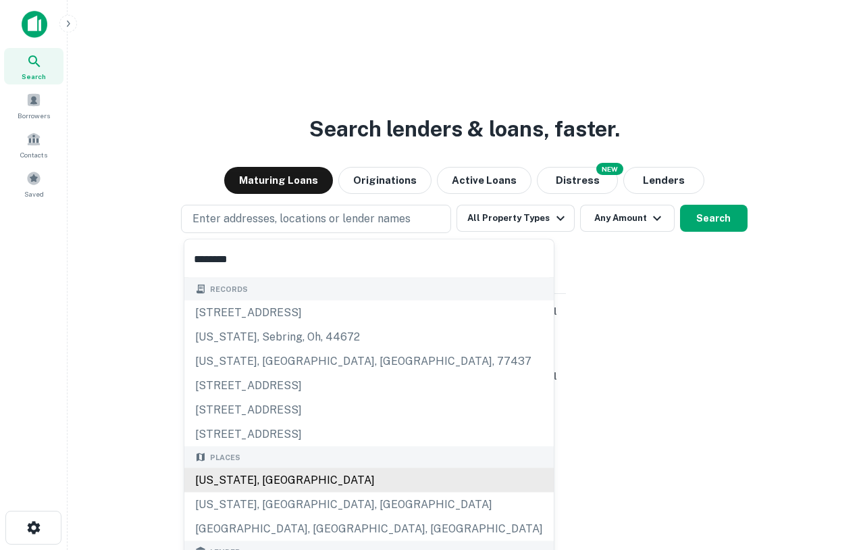
click at [255, 486] on div "[US_STATE], [GEOGRAPHIC_DATA]" at bounding box center [368, 480] width 369 height 24
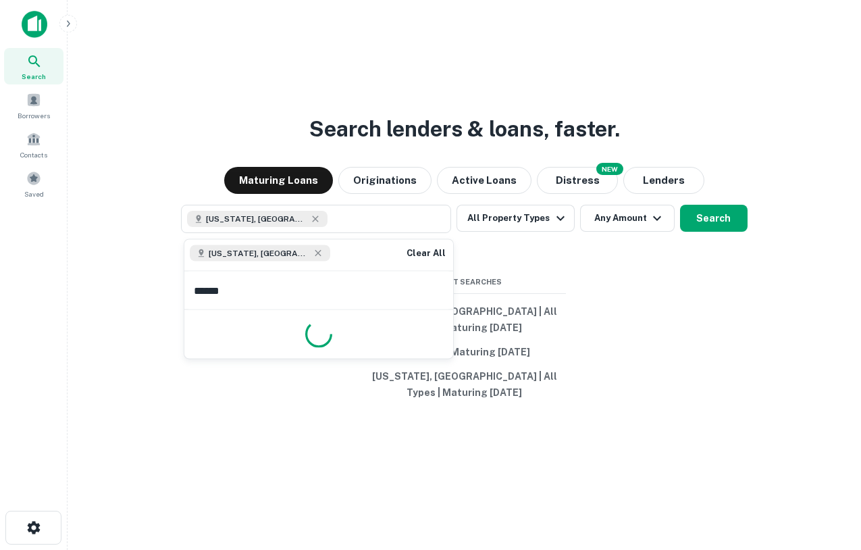
type input "*******"
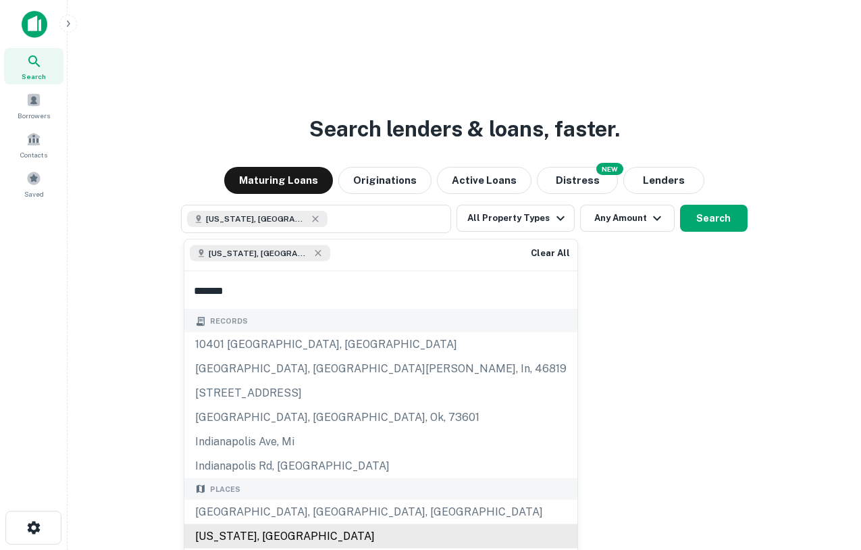
click at [256, 535] on div "[US_STATE], [GEOGRAPHIC_DATA]" at bounding box center [380, 536] width 393 height 24
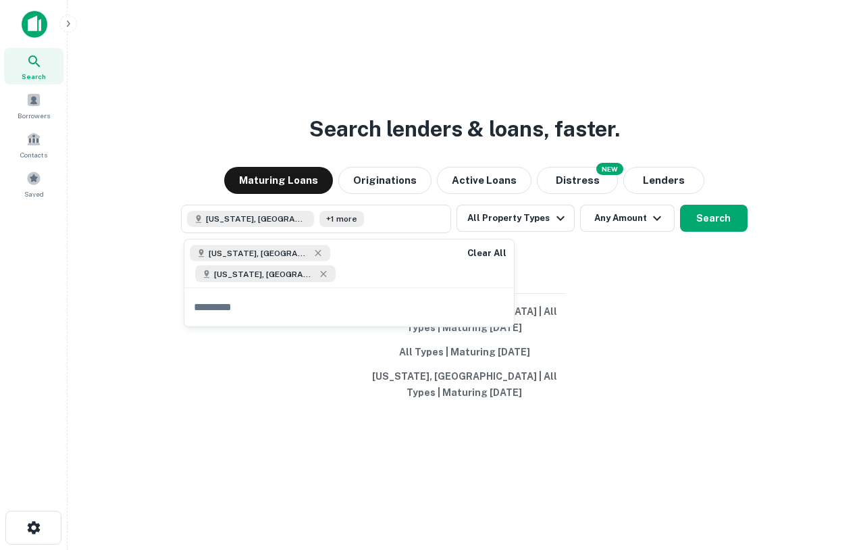
click at [648, 325] on div "Search lenders & loans, faster. Maturing Loans Originations Active Loans NEW Di…" at bounding box center [464, 307] width 772 height 550
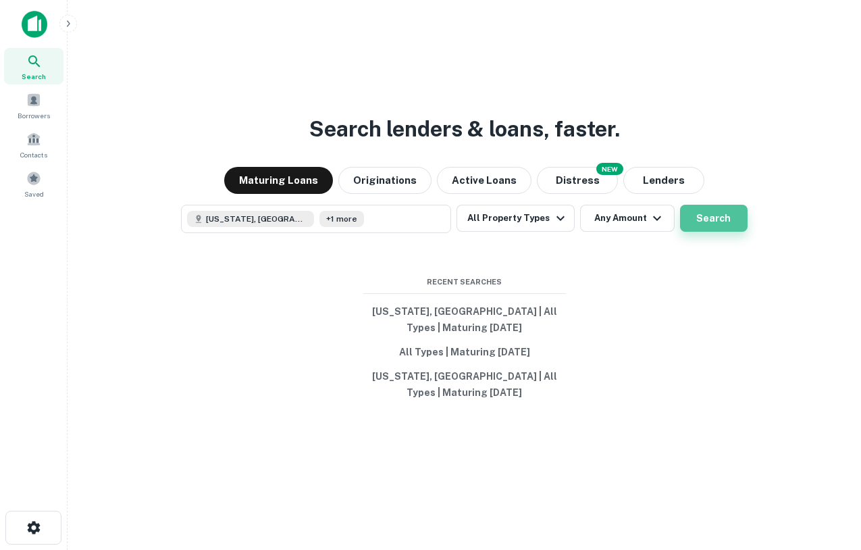
click at [731, 219] on button "Search" at bounding box center [714, 218] width 68 height 27
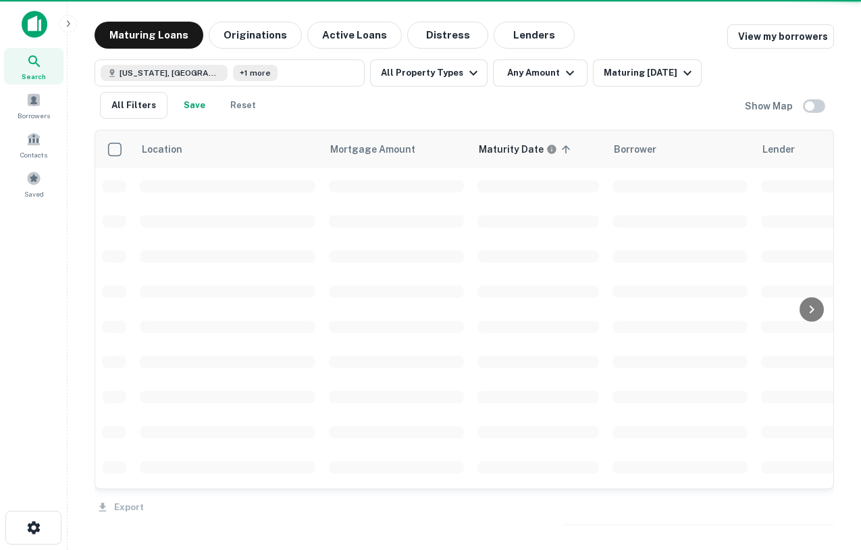
scroll to position [1, 0]
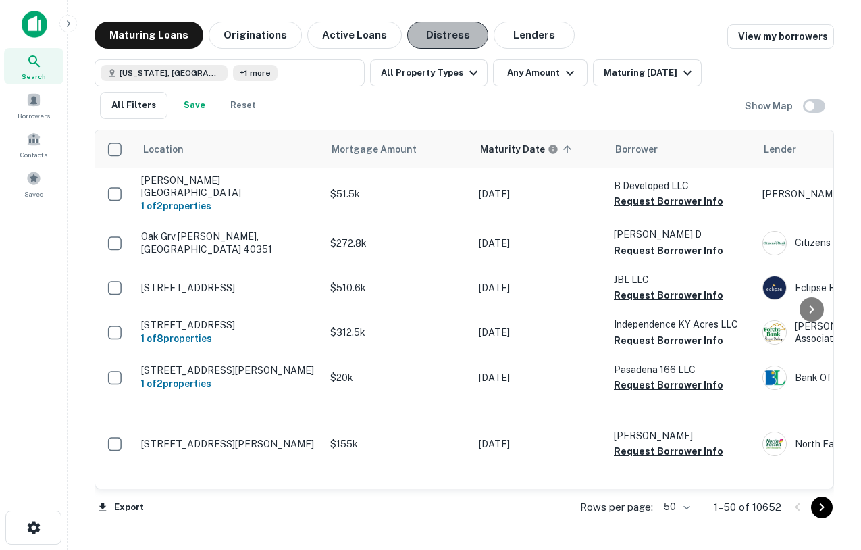
click at [442, 38] on button "Distress" at bounding box center [447, 35] width 81 height 27
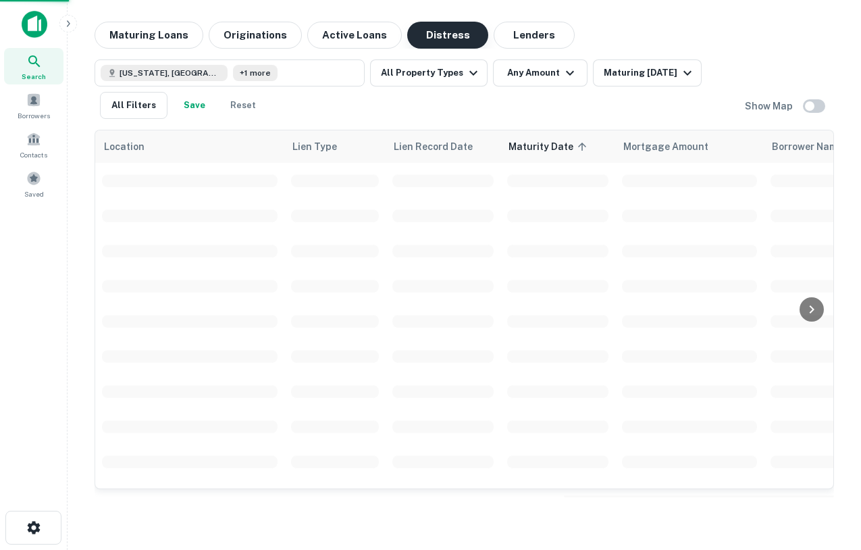
scroll to position [1, 0]
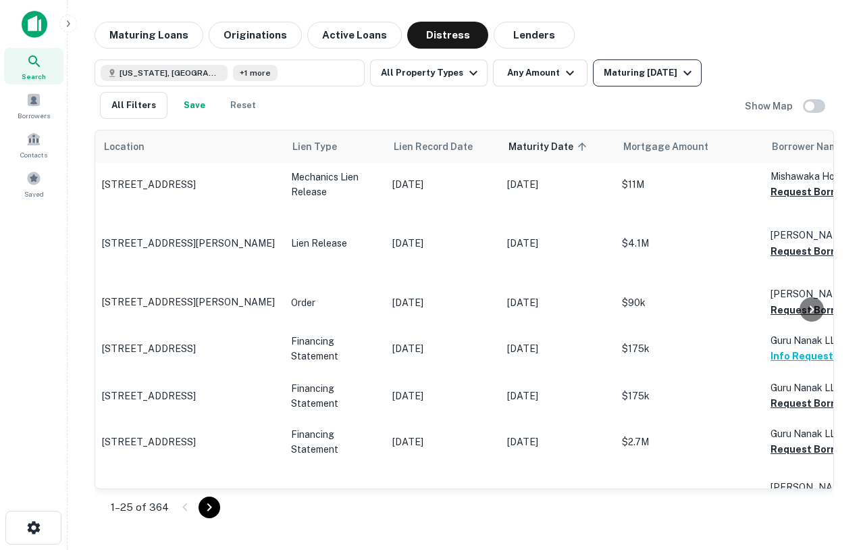
click at [642, 67] on div "Maturing [DATE]" at bounding box center [650, 73] width 92 height 16
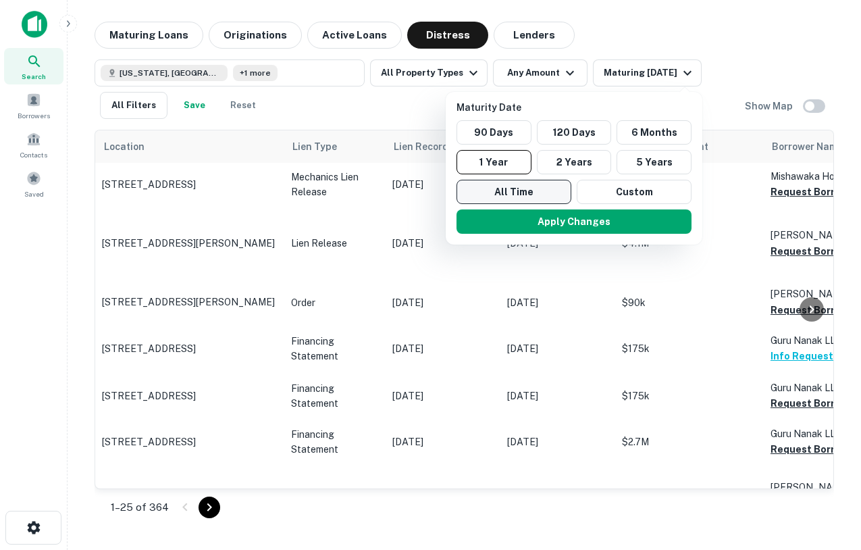
click at [492, 193] on button "All Time" at bounding box center [513, 192] width 115 height 24
click at [550, 223] on button "Apply Changes" at bounding box center [574, 221] width 235 height 24
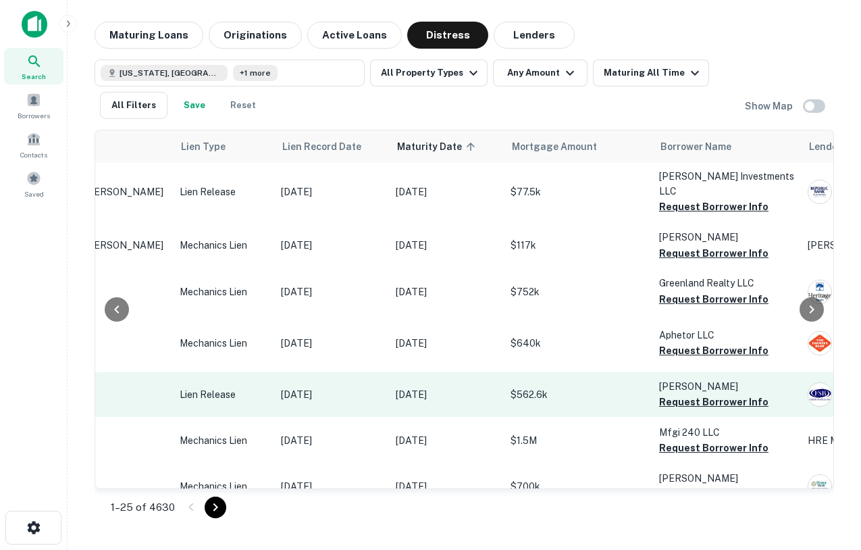
scroll to position [8, 111]
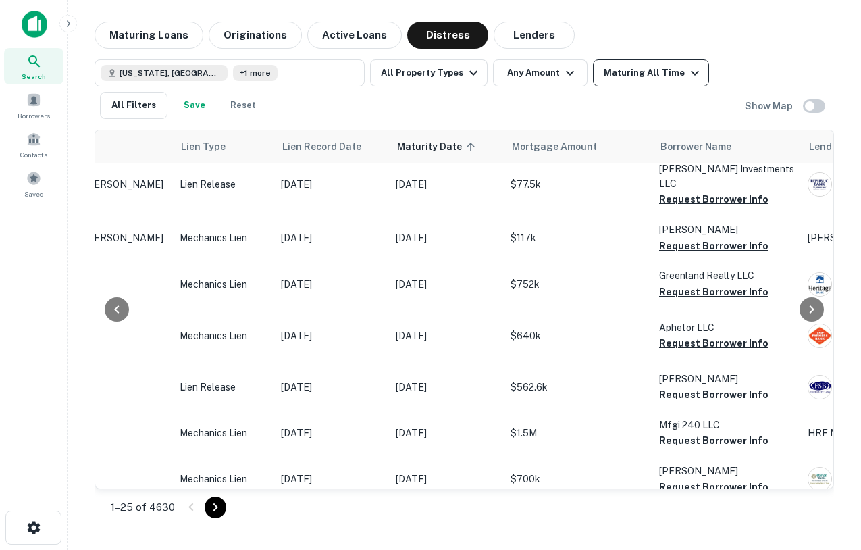
click at [656, 68] on div "Maturing All Time" at bounding box center [653, 73] width 99 height 16
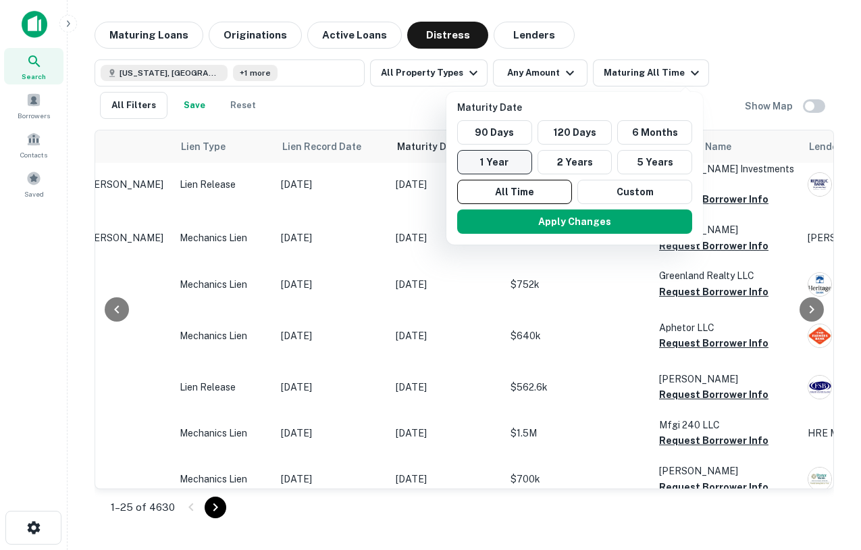
click at [494, 158] on button "1 Year" at bounding box center [494, 162] width 75 height 24
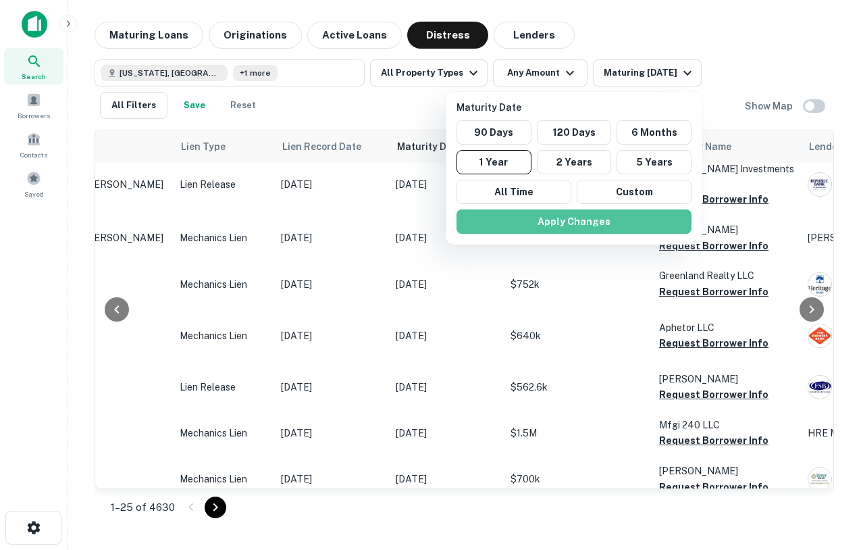
click at [560, 209] on button "Apply Changes" at bounding box center [573, 221] width 235 height 24
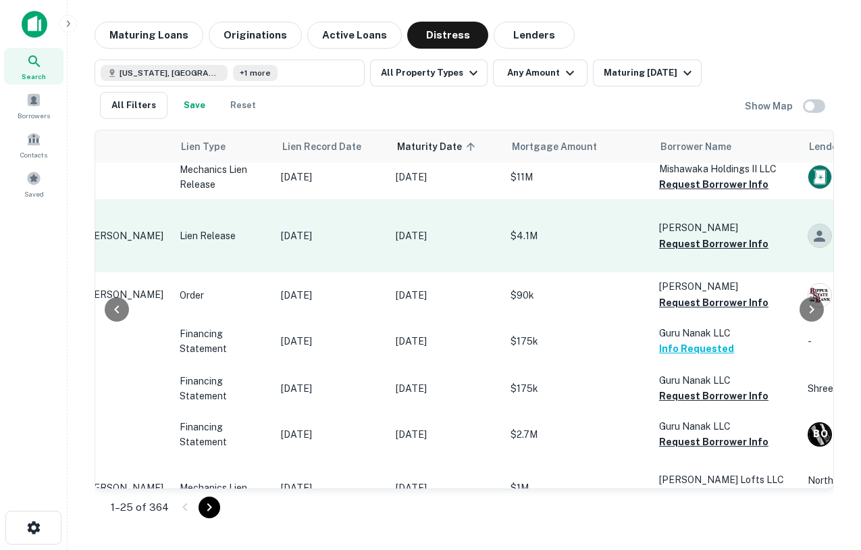
scroll to position [0, 111]
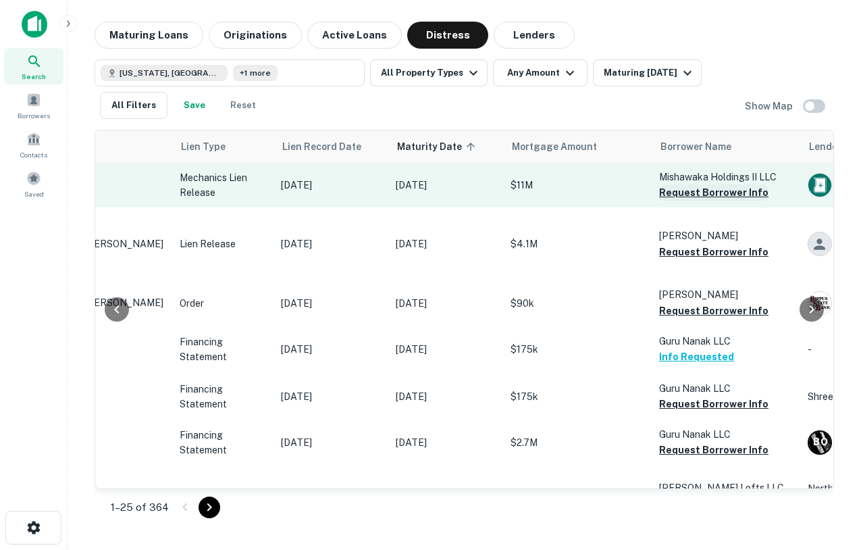
click at [691, 196] on button "Request Borrower Info" at bounding box center [713, 192] width 109 height 16
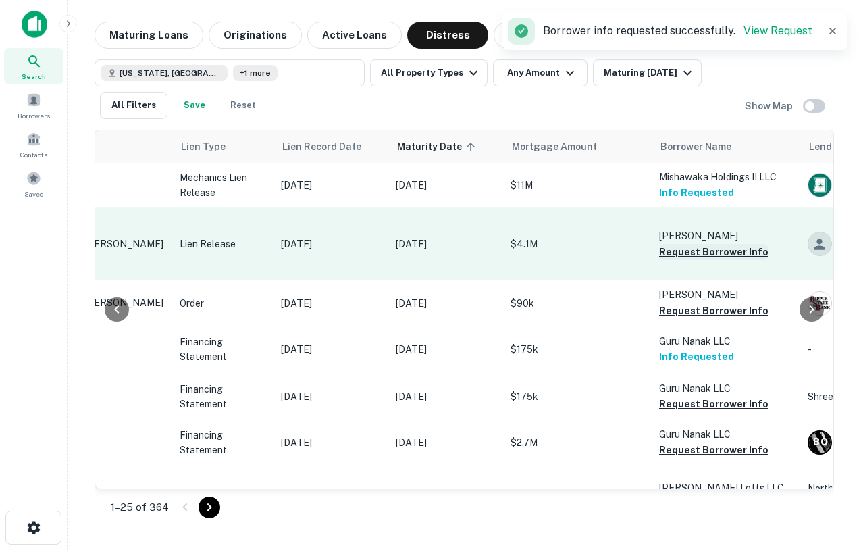
click at [697, 251] on button "Request Borrower Info" at bounding box center [713, 252] width 109 height 16
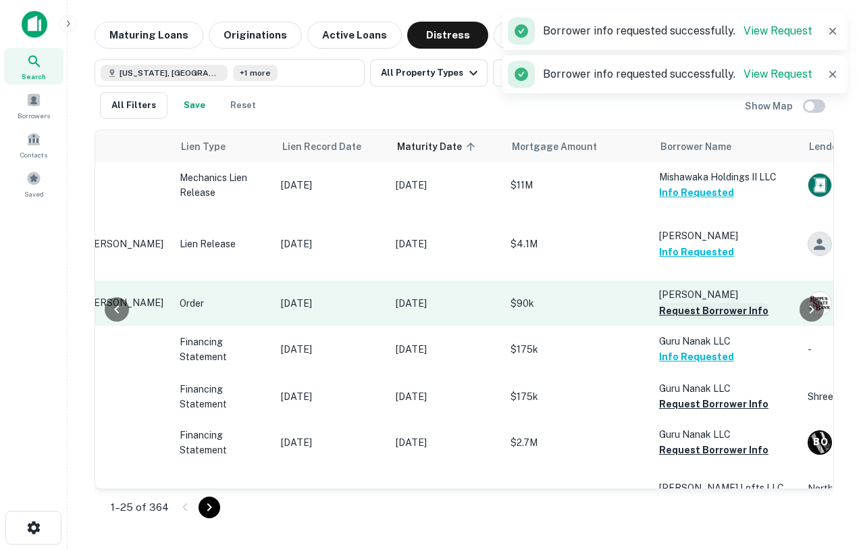
click at [690, 311] on button "Request Borrower Info" at bounding box center [713, 310] width 109 height 16
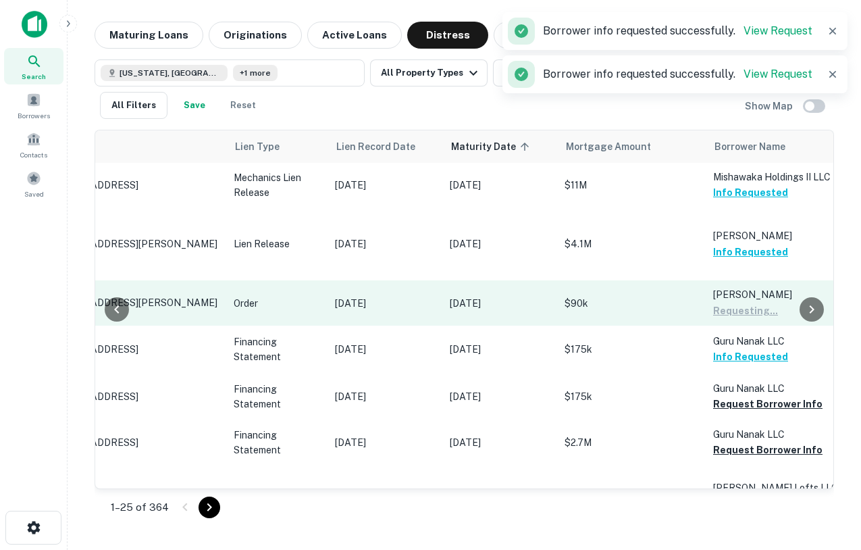
scroll to position [0, 34]
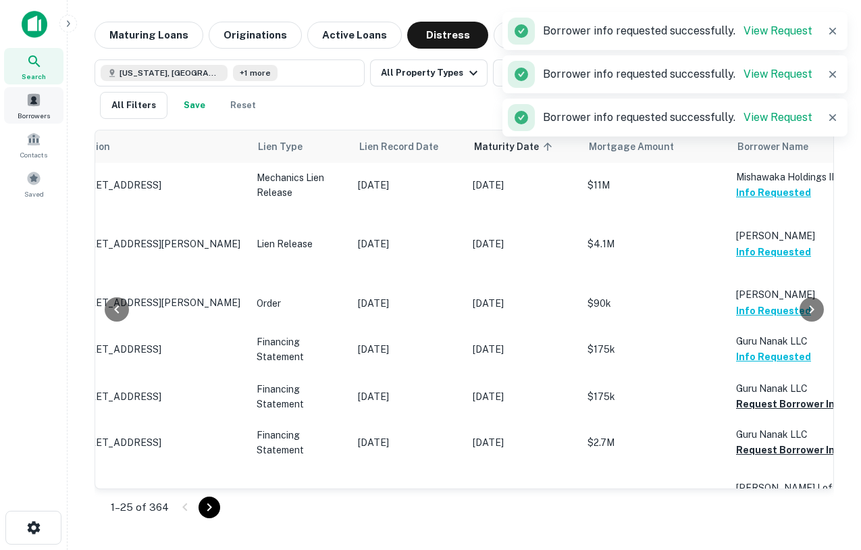
click at [18, 96] on div "Borrowers" at bounding box center [33, 105] width 59 height 36
